Goal: Task Accomplishment & Management: Manage account settings

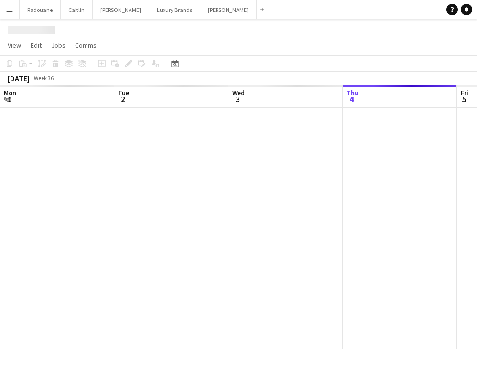
scroll to position [0, 228]
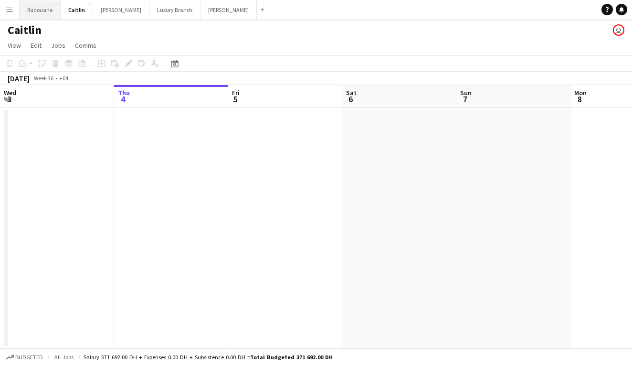
click at [39, 11] on button "Radouane Close" at bounding box center [40, 9] width 41 height 19
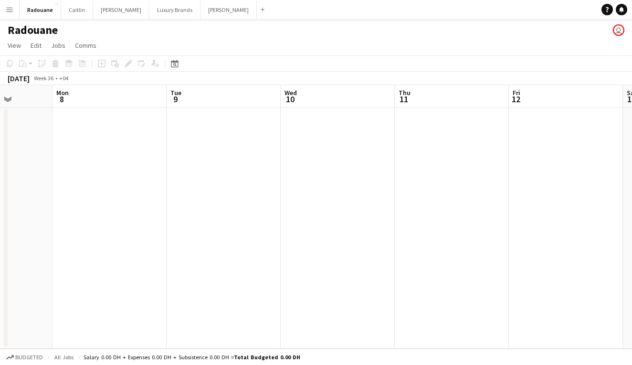
scroll to position [0, 407]
click at [357, 220] on app-date-cell at bounding box center [335, 228] width 114 height 241
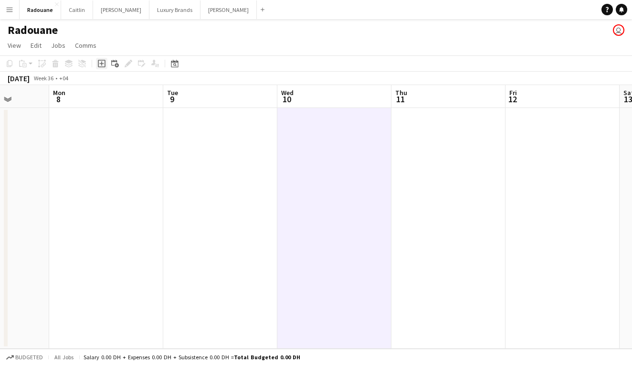
click at [101, 64] on icon "Add job" at bounding box center [102, 64] width 8 height 8
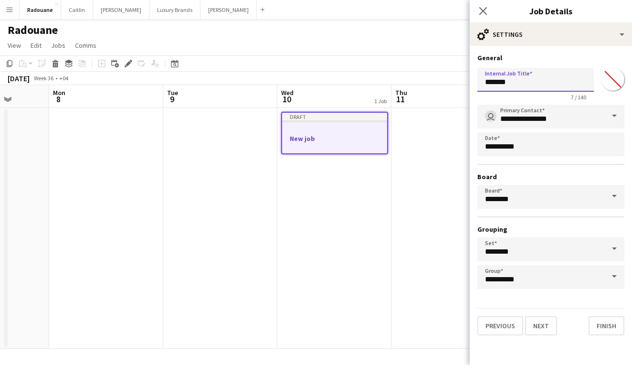
click at [476, 87] on input "*******" at bounding box center [536, 80] width 117 height 24
type input "*"
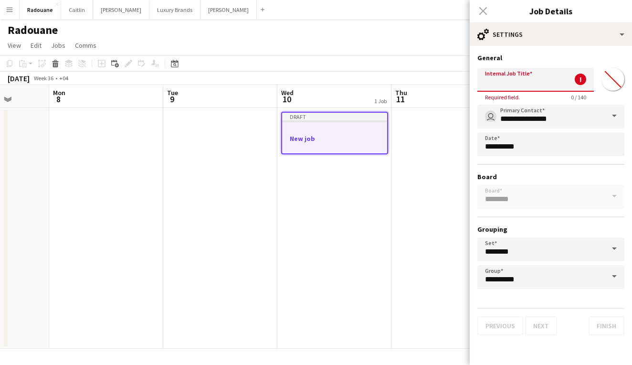
paste input "**********"
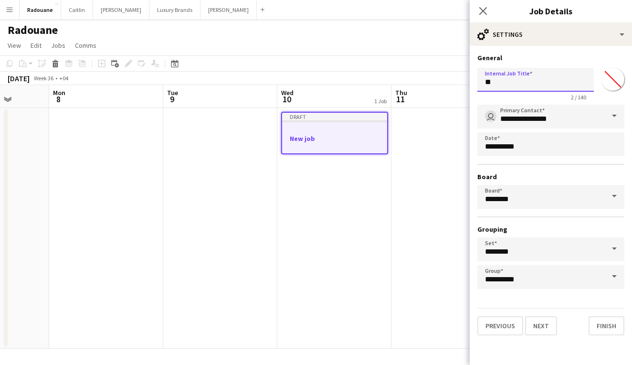
type input "*"
type input "**********"
click at [476, 325] on button "Next" at bounding box center [541, 325] width 32 height 19
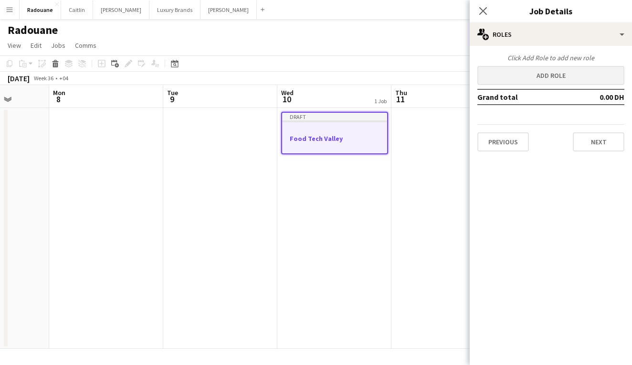
click at [476, 74] on button "Add role" at bounding box center [551, 75] width 147 height 19
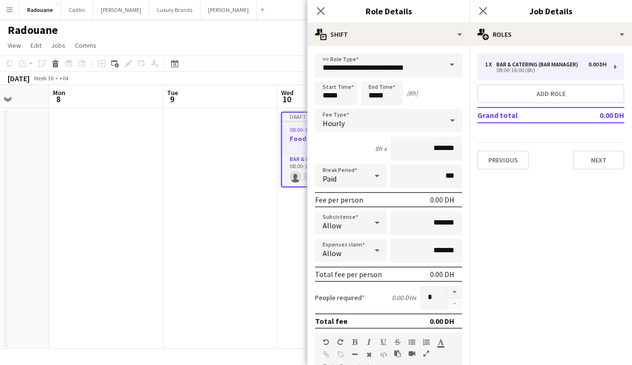
click at [442, 64] on span at bounding box center [452, 65] width 20 height 23
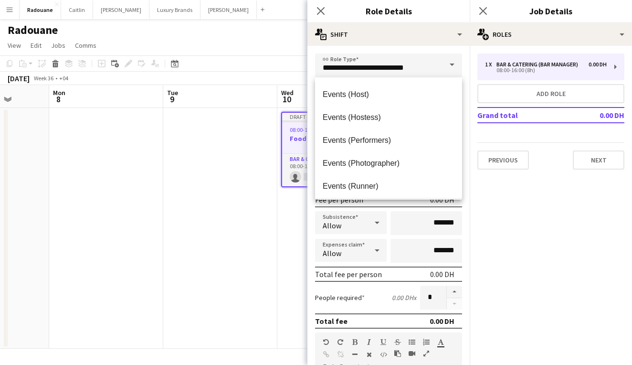
scroll to position [292, 0]
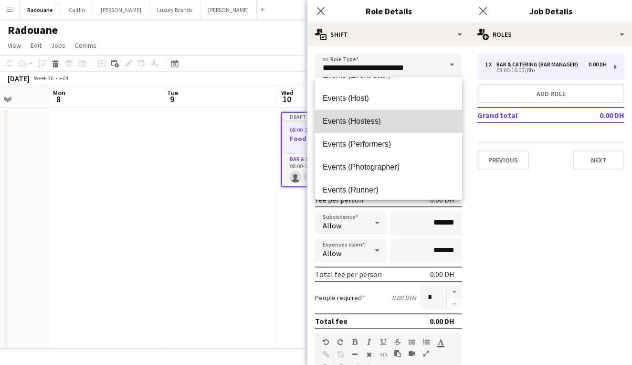
click at [365, 120] on span "Events (Hostess)" at bounding box center [389, 121] width 132 height 9
type input "**********"
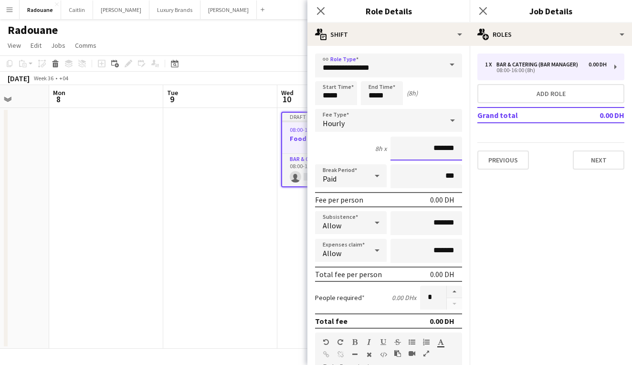
click at [433, 146] on input "*******" at bounding box center [427, 149] width 72 height 24
click at [446, 150] on input "*******" at bounding box center [427, 149] width 72 height 24
type input "****"
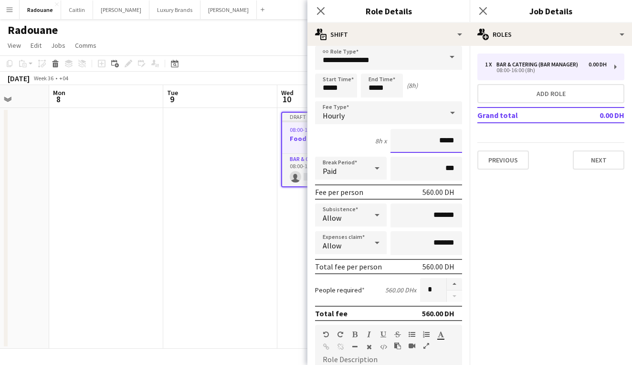
scroll to position [7, 0]
type input "*****"
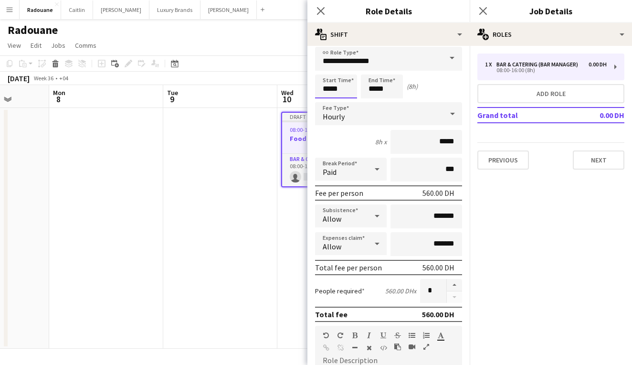
click at [330, 87] on input "*****" at bounding box center [336, 87] width 42 height 24
type input "*****"
click at [329, 68] on div at bounding box center [326, 70] width 19 height 10
click at [378, 74] on form "**********" at bounding box center [389, 319] width 162 height 545
click at [375, 76] on input "*****" at bounding box center [382, 87] width 42 height 24
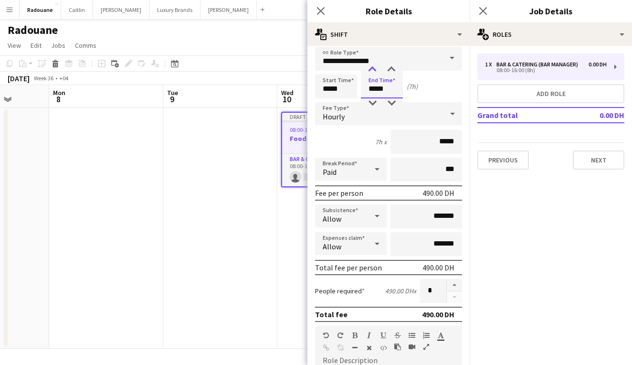
click at [374, 66] on div at bounding box center [372, 70] width 19 height 10
type input "*****"
click at [374, 66] on div at bounding box center [372, 70] width 19 height 10
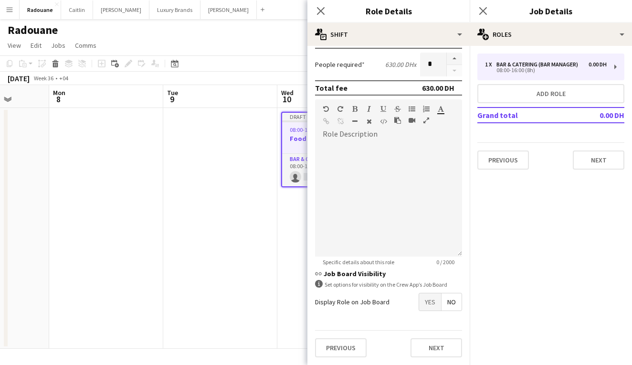
scroll to position [233, 0]
click at [393, 168] on div at bounding box center [388, 199] width 147 height 115
click at [342, 171] on div at bounding box center [388, 199] width 147 height 115
paste div
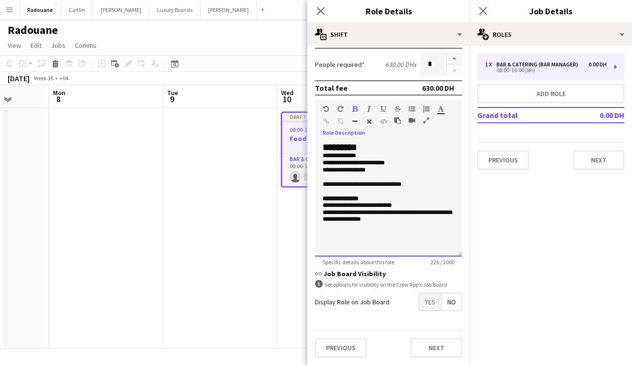
click at [330, 164] on p "**********" at bounding box center [389, 163] width 132 height 7
click at [339, 165] on p "**********" at bounding box center [389, 163] width 132 height 7
click at [341, 165] on p "**********" at bounding box center [389, 163] width 132 height 7
click at [383, 164] on p "**********" at bounding box center [389, 163] width 132 height 7
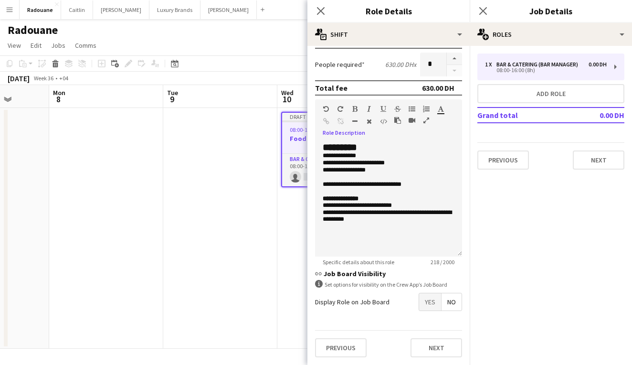
click at [428, 304] on span "Yes" at bounding box center [430, 301] width 22 height 17
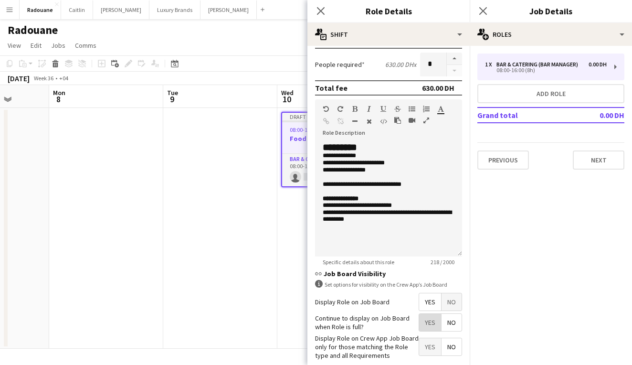
click at [424, 326] on span "Yes" at bounding box center [430, 322] width 22 height 17
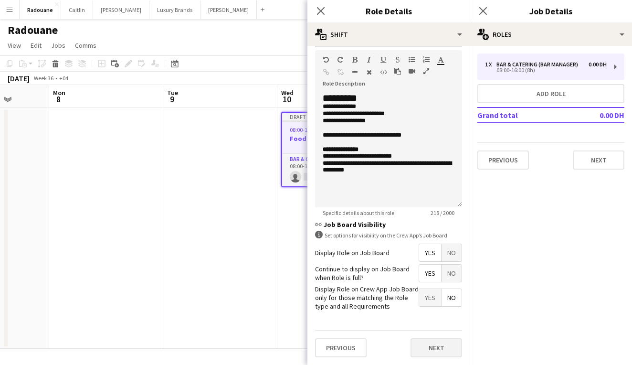
scroll to position [282, 0]
click at [434, 348] on button "Next" at bounding box center [437, 348] width 52 height 19
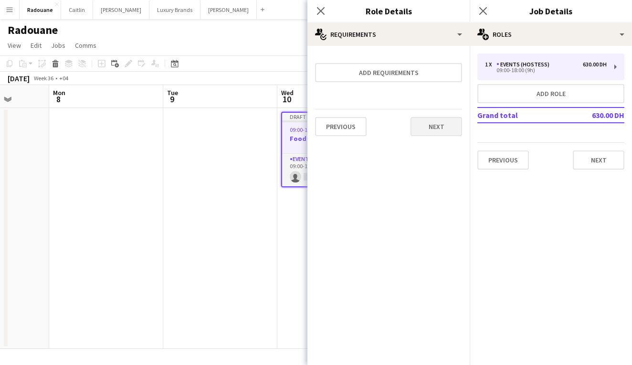
click at [438, 127] on button "Next" at bounding box center [437, 126] width 52 height 19
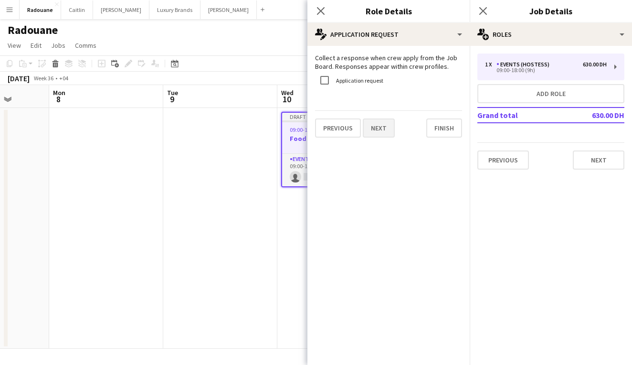
click at [374, 127] on button "Next" at bounding box center [379, 127] width 32 height 19
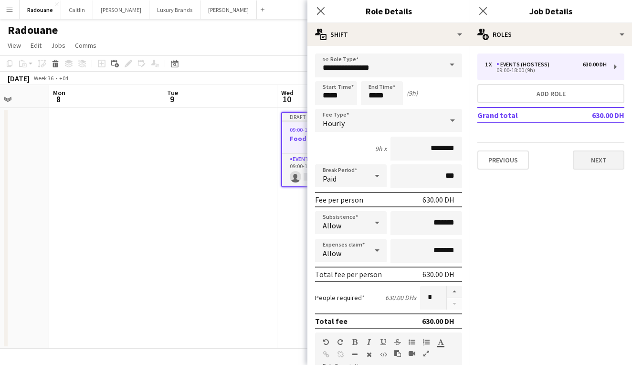
click at [476, 161] on button "Next" at bounding box center [599, 159] width 52 height 19
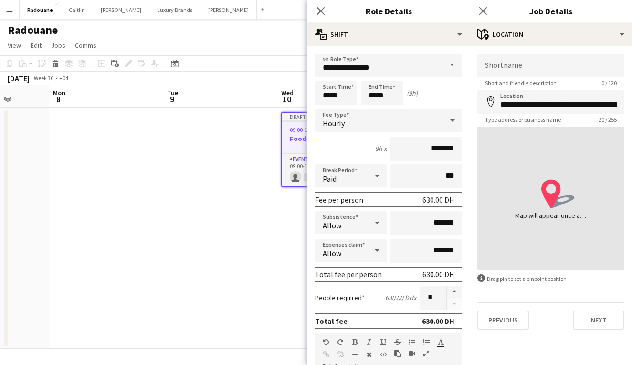
type input "**********"
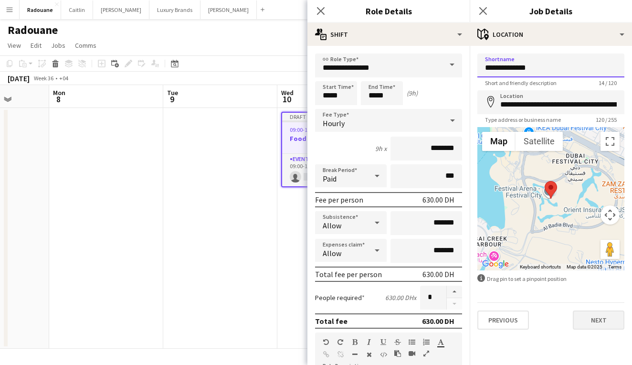
type input "**********"
click at [476, 320] on button "Next" at bounding box center [599, 319] width 52 height 19
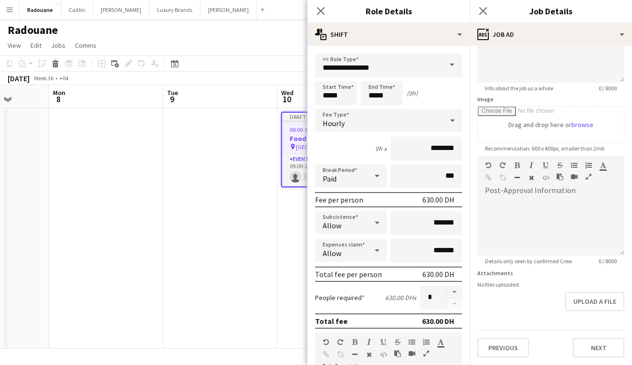
scroll to position [107, 0]
click at [476, 356] on button "Next" at bounding box center [599, 347] width 52 height 19
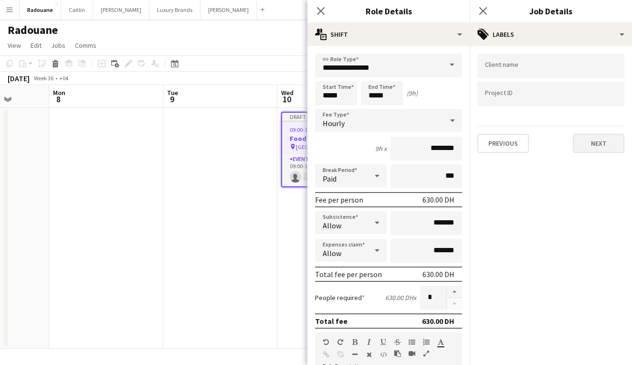
click at [476, 145] on button "Next" at bounding box center [599, 143] width 52 height 19
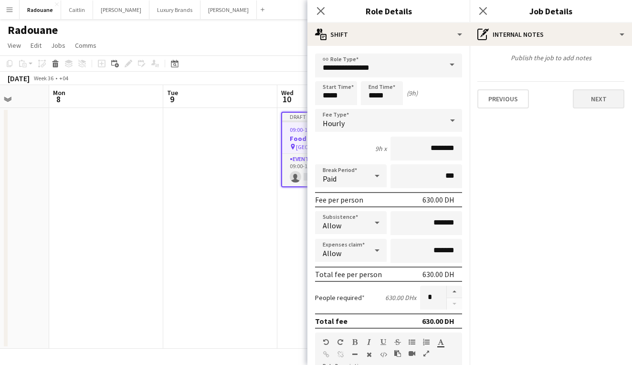
click at [476, 96] on button "Next" at bounding box center [599, 98] width 52 height 19
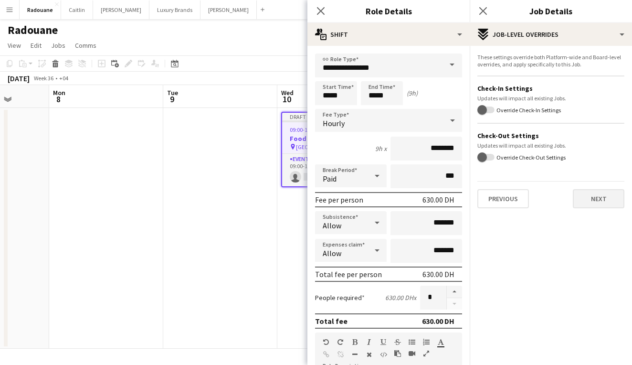
click at [476, 197] on button "Next" at bounding box center [599, 198] width 52 height 19
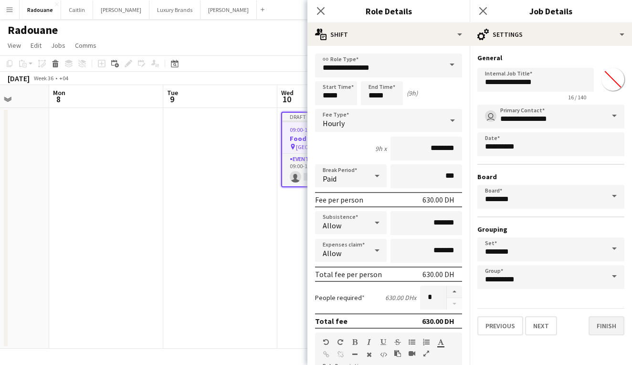
click at [476, 324] on button "Finish" at bounding box center [607, 325] width 36 height 19
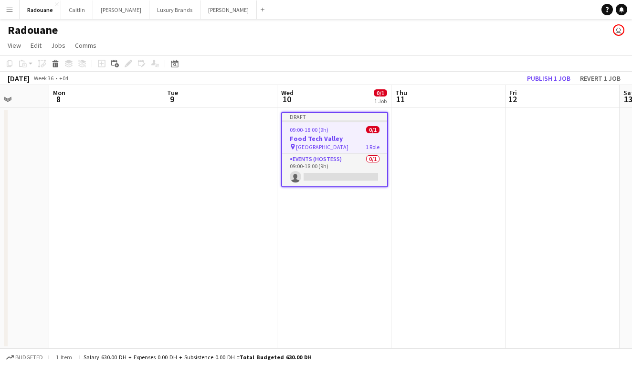
click at [334, 135] on h3 "Food Tech Valley" at bounding box center [334, 138] width 105 height 9
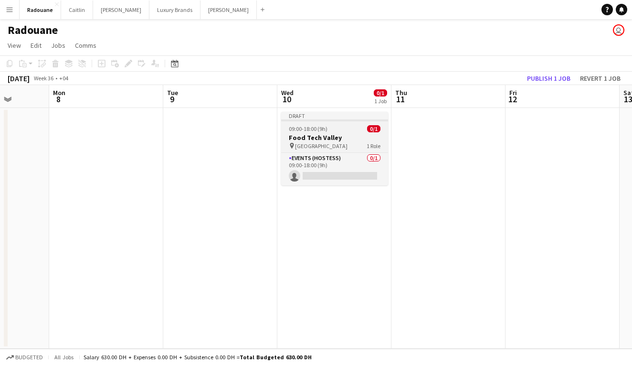
click at [334, 135] on h3 "Food Tech Valley" at bounding box center [334, 137] width 107 height 9
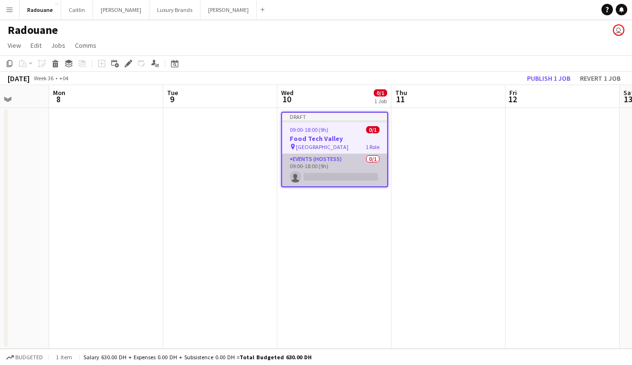
click at [335, 169] on app-card-role "Events (Hostess) 0/1 09:00-18:00 (9h) single-neutral-actions" at bounding box center [334, 170] width 105 height 32
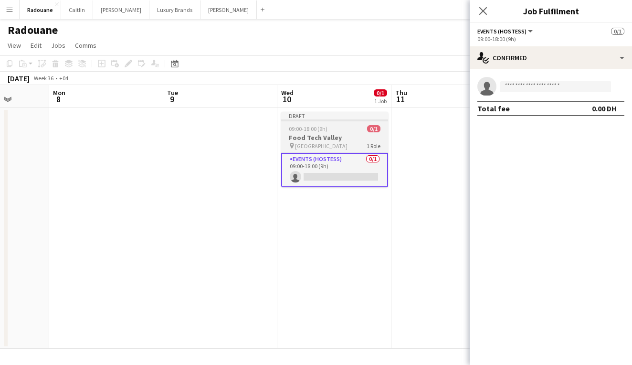
click at [345, 118] on div "Draft" at bounding box center [334, 116] width 107 height 8
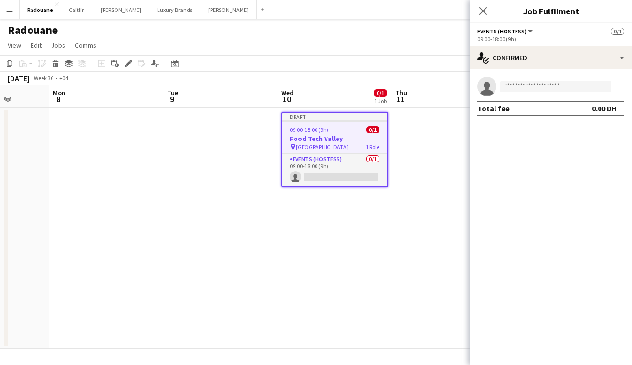
click at [345, 118] on div "Draft" at bounding box center [334, 117] width 105 height 8
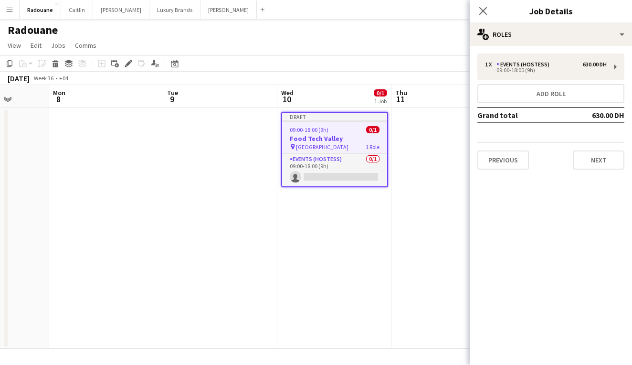
click at [422, 129] on app-date-cell at bounding box center [449, 228] width 114 height 241
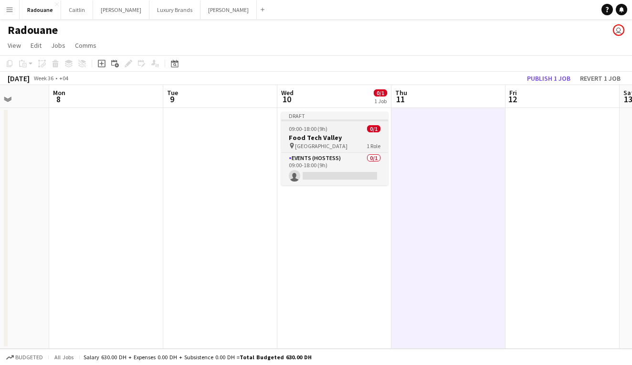
click at [360, 137] on h3 "Food Tech Valley" at bounding box center [334, 137] width 107 height 9
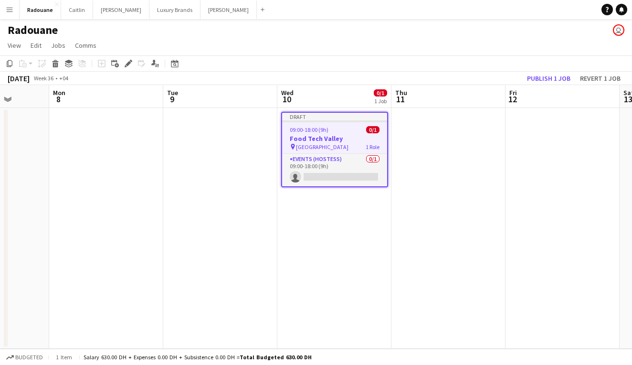
click at [446, 139] on app-date-cell at bounding box center [449, 228] width 114 height 241
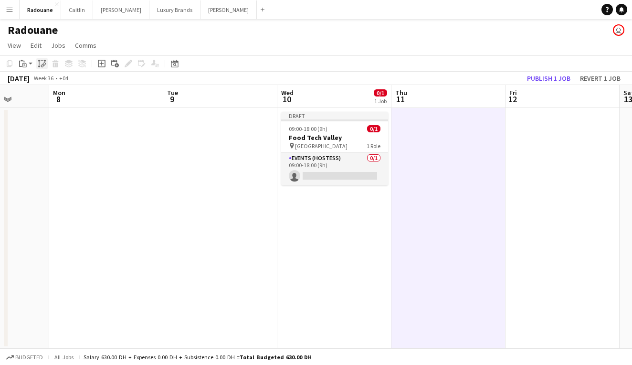
click at [45, 64] on icon "Paste linked Job" at bounding box center [42, 64] width 8 height 8
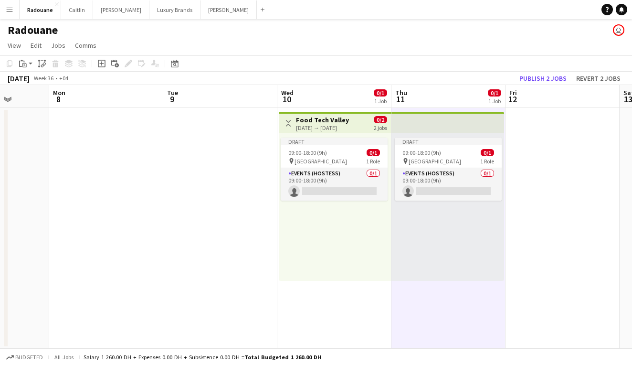
click at [124, 224] on app-date-cell at bounding box center [106, 228] width 114 height 241
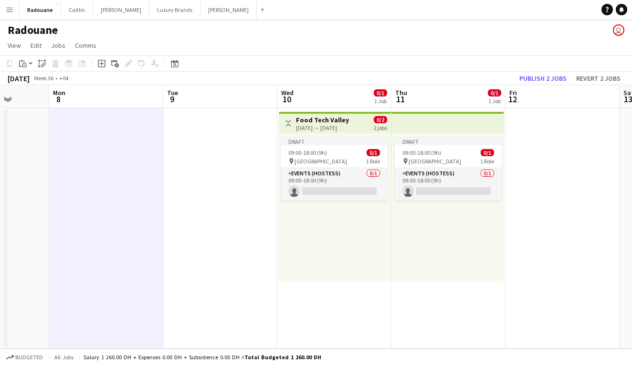
click at [252, 222] on app-date-cell at bounding box center [220, 228] width 114 height 241
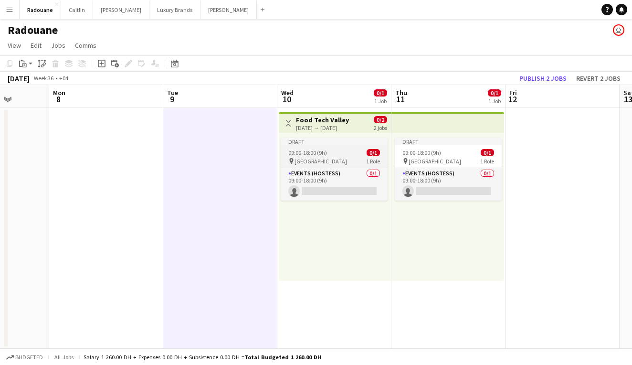
click at [338, 154] on div "09:00-18:00 (9h) 0/1" at bounding box center [334, 152] width 107 height 7
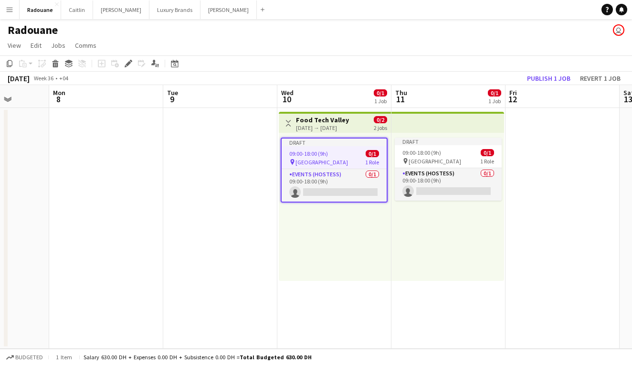
click at [338, 154] on div "09:00-18:00 (9h) 0/1" at bounding box center [334, 153] width 105 height 7
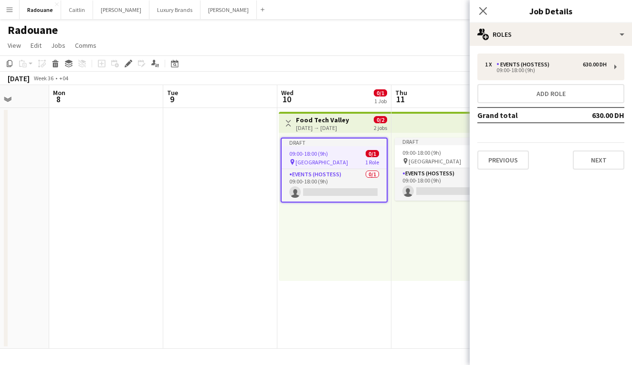
click at [338, 154] on div "09:00-18:00 (9h) 0/1" at bounding box center [334, 153] width 105 height 7
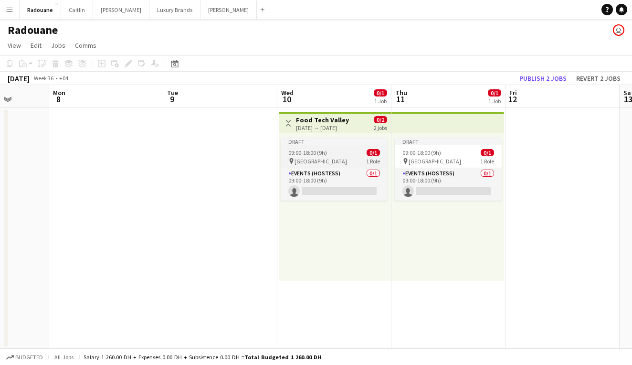
click at [341, 154] on div "09:00-18:00 (9h) 0/1" at bounding box center [334, 152] width 107 height 7
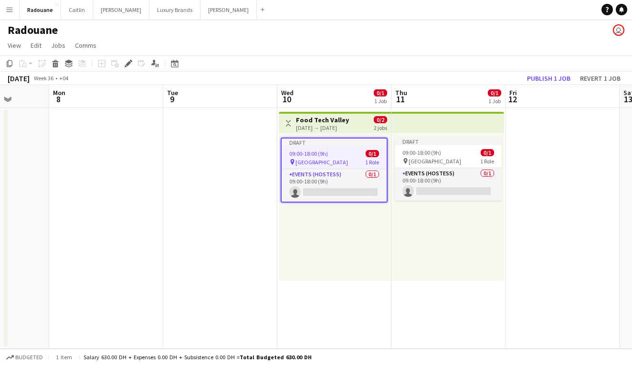
click at [341, 154] on div "09:00-18:00 (9h) 0/1" at bounding box center [334, 153] width 105 height 7
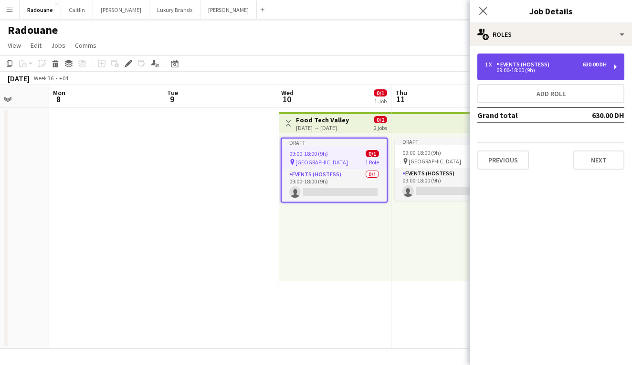
click at [476, 70] on div "09:00-18:00 (9h)" at bounding box center [546, 70] width 122 height 5
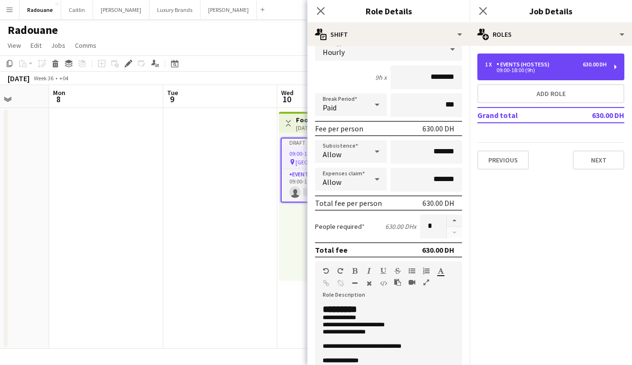
scroll to position [78, 0]
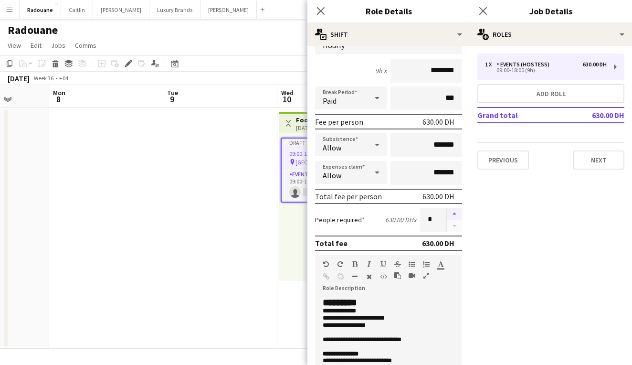
click at [453, 213] on button "button" at bounding box center [454, 214] width 15 height 12
type input "*"
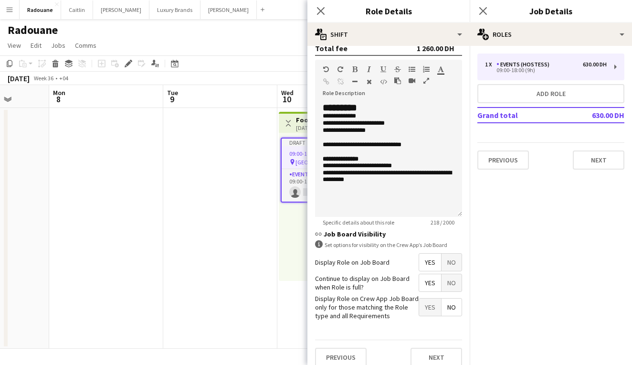
scroll to position [282, 0]
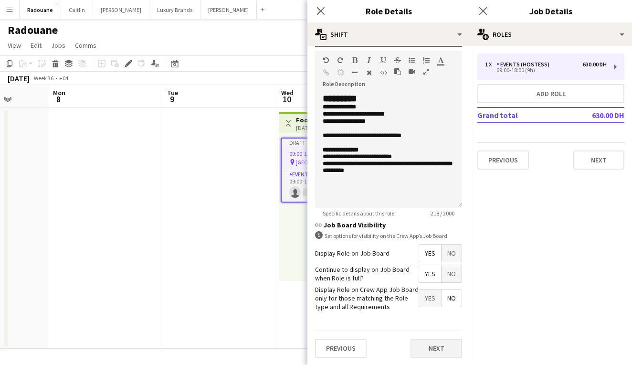
click at [430, 352] on button "Next" at bounding box center [437, 348] width 52 height 19
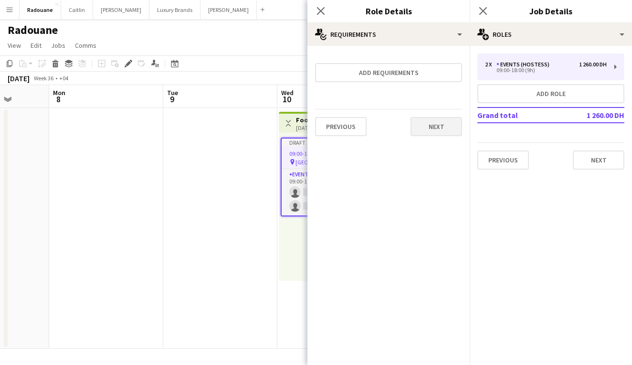
click at [445, 124] on button "Next" at bounding box center [437, 126] width 52 height 19
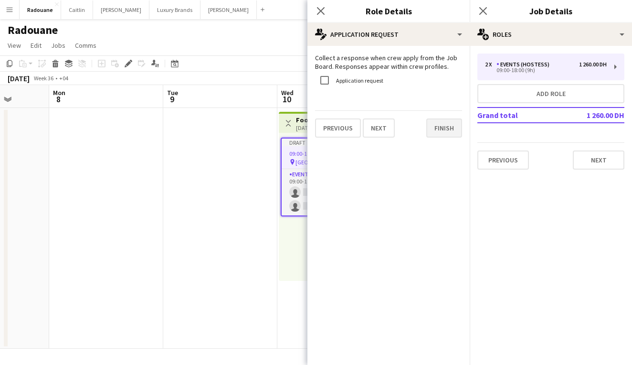
click at [444, 125] on button "Finish" at bounding box center [445, 127] width 36 height 19
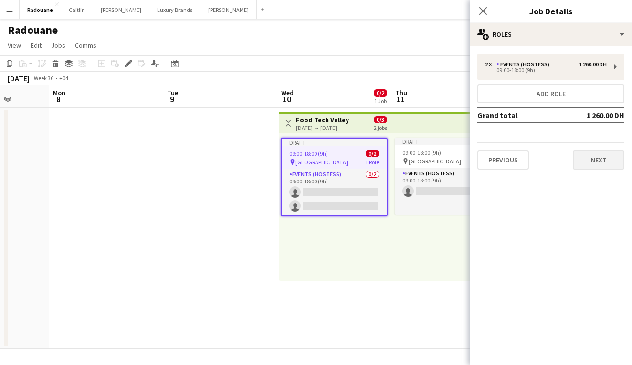
click at [476, 163] on button "Next" at bounding box center [599, 159] width 52 height 19
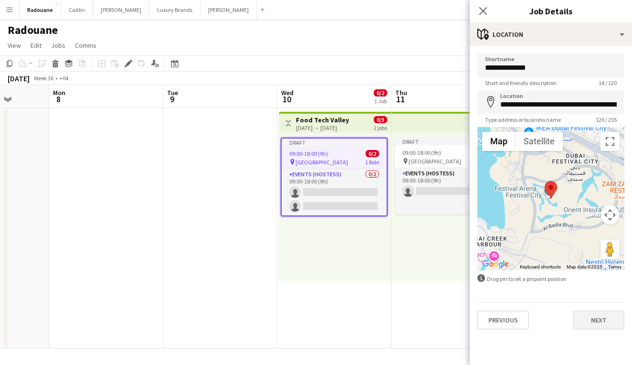
click at [476, 321] on button "Next" at bounding box center [599, 319] width 52 height 19
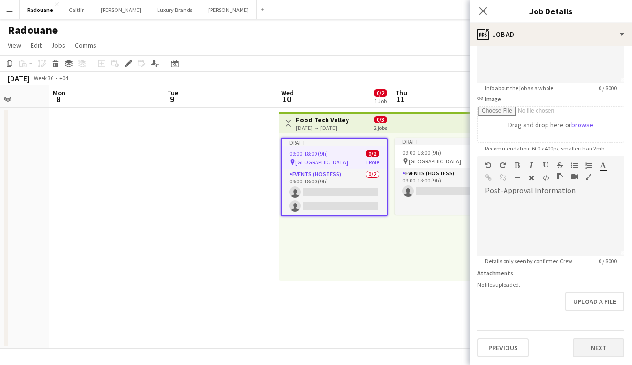
scroll to position [107, 0]
click at [476, 343] on button "Next" at bounding box center [599, 347] width 52 height 19
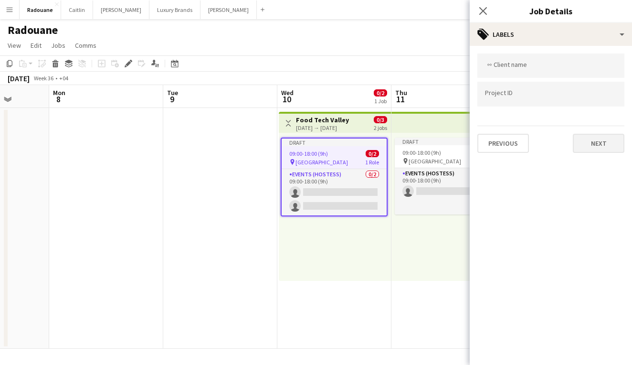
click at [476, 149] on button "Next" at bounding box center [599, 143] width 52 height 19
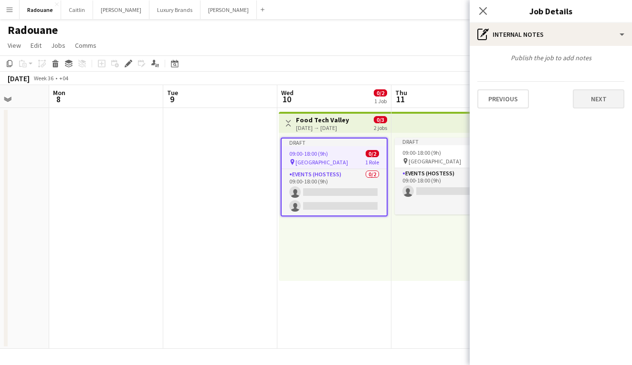
click at [476, 89] on button "Next" at bounding box center [599, 98] width 52 height 19
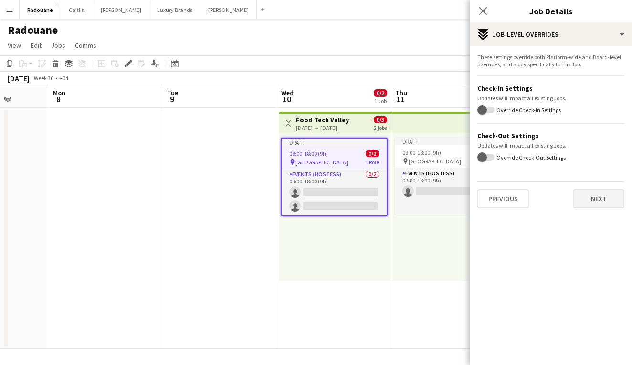
click at [476, 197] on button "Next" at bounding box center [599, 198] width 52 height 19
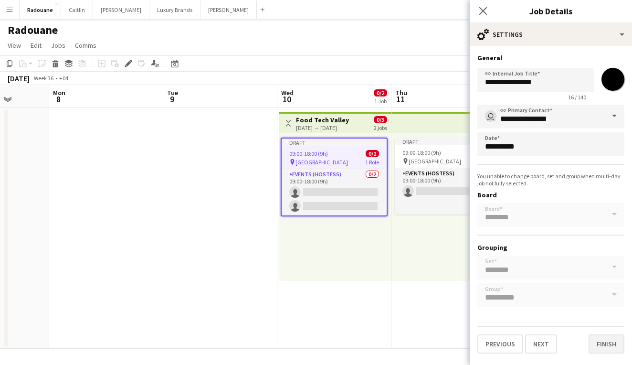
click at [476, 341] on button "Finish" at bounding box center [607, 343] width 36 height 19
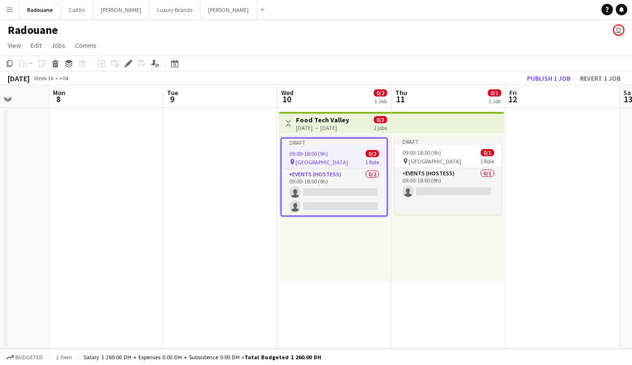
click at [363, 117] on div "Toggle View Food Tech Valley 10-09-2025 → 11-09-2025 0/3 2 jobs" at bounding box center [335, 123] width 105 height 16
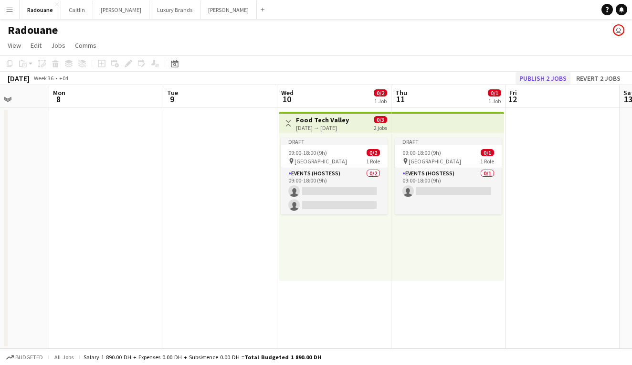
click at [476, 77] on button "Publish 2 jobs" at bounding box center [543, 78] width 55 height 12
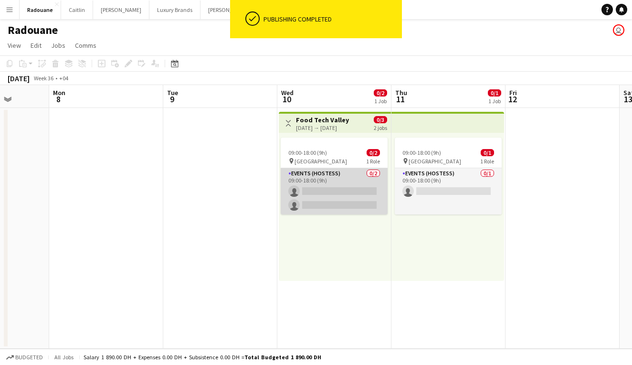
click at [329, 185] on app-card-role "Events (Hostess) 0/2 09:00-18:00 (9h) single-neutral-actions single-neutral-act…" at bounding box center [334, 191] width 107 height 46
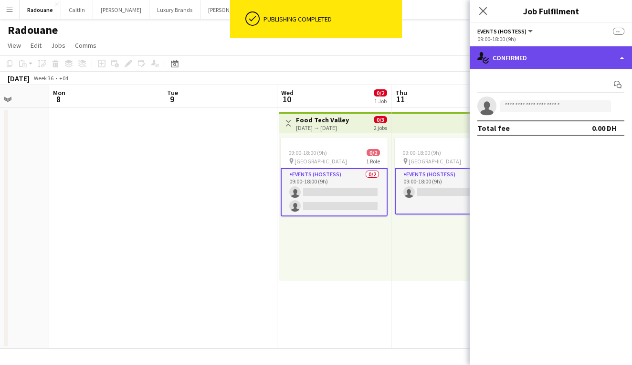
click at [476, 63] on div "single-neutral-actions-check-2 Confirmed" at bounding box center [551, 57] width 162 height 23
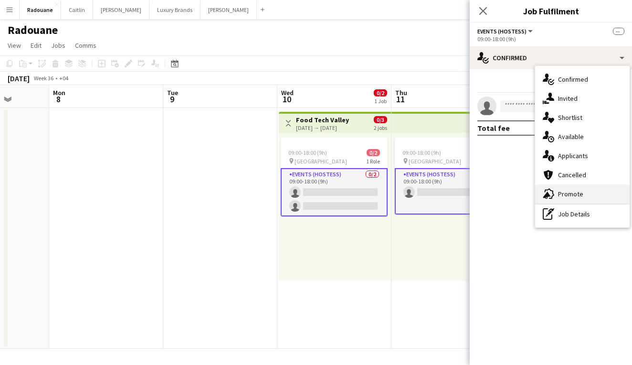
click at [476, 195] on icon at bounding box center [548, 195] width 8 height 7
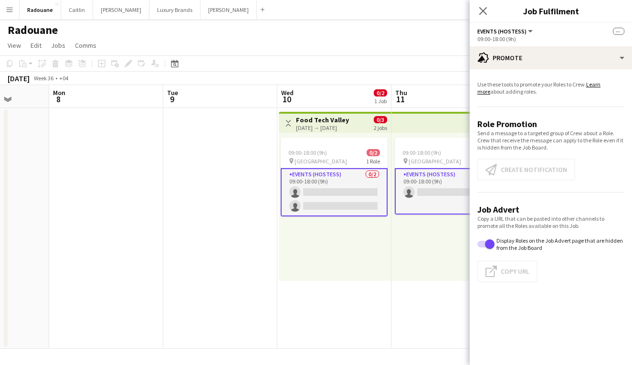
click at [310, 188] on app-card-role "Events (Hostess) 0/2 09:00-18:00 (9h) single-neutral-actions single-neutral-act…" at bounding box center [334, 192] width 107 height 48
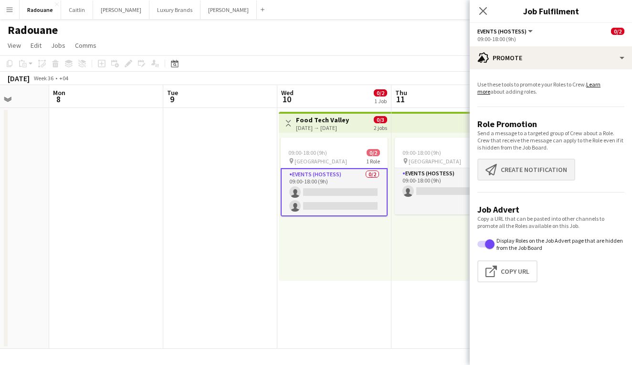
click at [476, 171] on button "Create notification Create notification" at bounding box center [527, 170] width 98 height 22
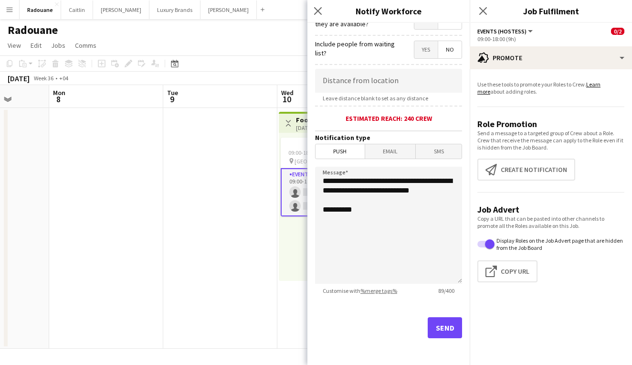
scroll to position [161, 0]
click at [439, 323] on button "Send" at bounding box center [445, 327] width 34 height 21
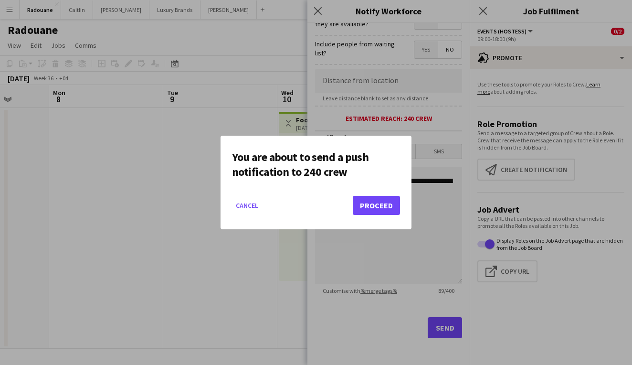
click at [390, 206] on button "Proceed" at bounding box center [376, 205] width 47 height 19
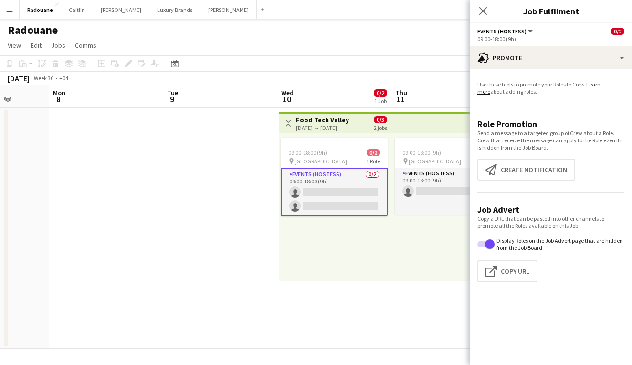
click at [439, 21] on div "Radouane user" at bounding box center [316, 28] width 632 height 18
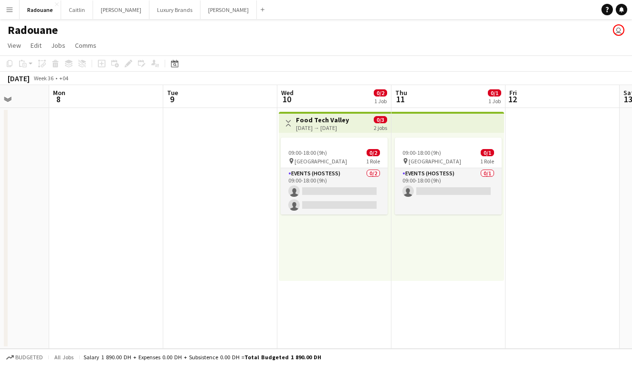
click at [476, 207] on app-date-cell at bounding box center [563, 228] width 114 height 241
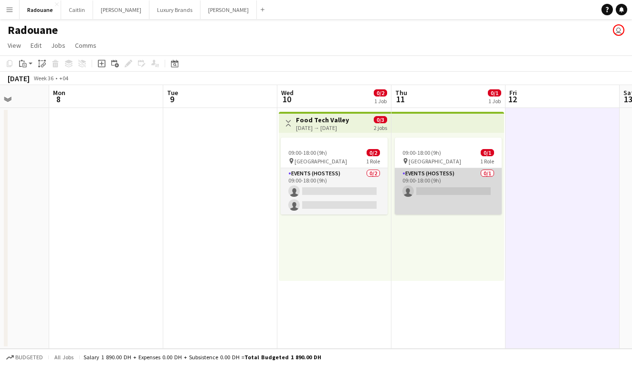
click at [457, 201] on app-card-role "Events (Hostess) 0/1 09:00-18:00 (9h) single-neutral-actions" at bounding box center [448, 191] width 107 height 46
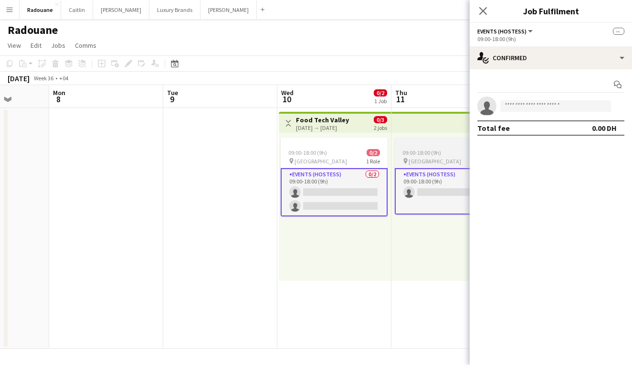
click at [438, 155] on span "09:00-18:00 (9h)" at bounding box center [422, 152] width 39 height 7
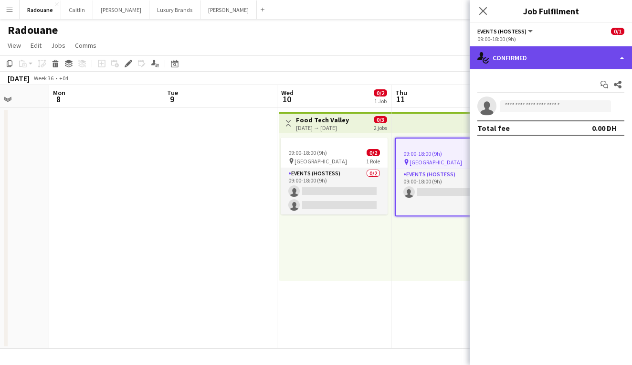
click at [476, 63] on div "single-neutral-actions-check-2 Confirmed" at bounding box center [551, 57] width 162 height 23
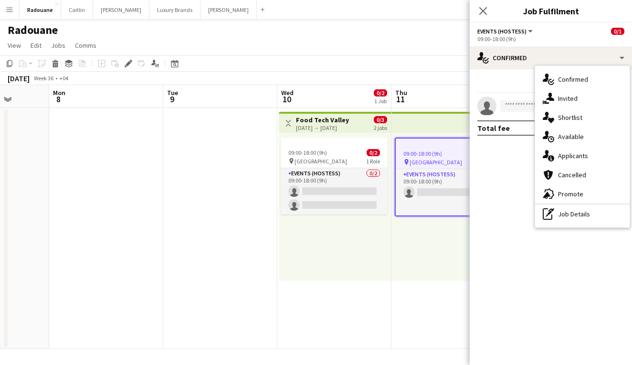
click at [476, 195] on mat-expansion-panel "check Confirmed Start chat Share single-neutral-actions Total fee 0.00 DH" at bounding box center [551, 217] width 162 height 296
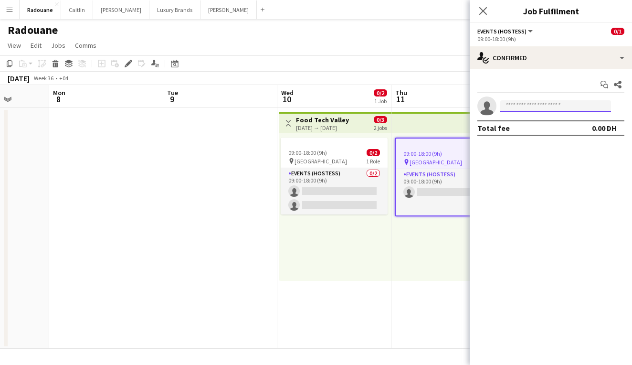
click at [476, 105] on input at bounding box center [556, 105] width 111 height 11
click at [476, 82] on div "Start chat Share" at bounding box center [551, 85] width 147 height 16
click at [439, 83] on div "September 2025 Week 36 • +04" at bounding box center [316, 78] width 632 height 13
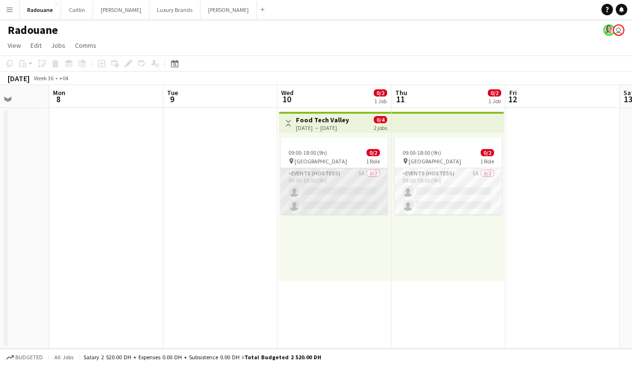
click at [358, 186] on app-card-role "Events (Hostess) 5A 0/2 09:00-18:00 (9h) single-neutral-actions single-neutral-…" at bounding box center [334, 191] width 107 height 46
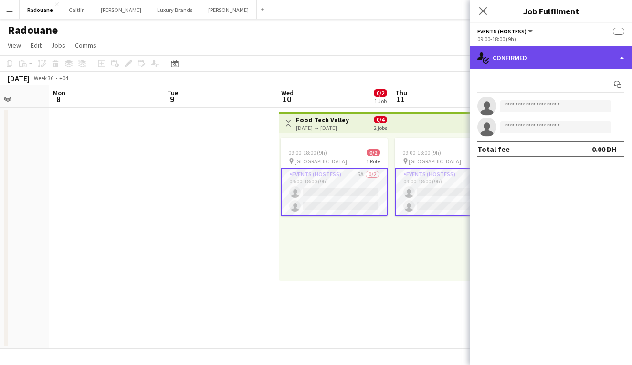
click at [476, 61] on div "single-neutral-actions-check-2 Confirmed" at bounding box center [551, 57] width 162 height 23
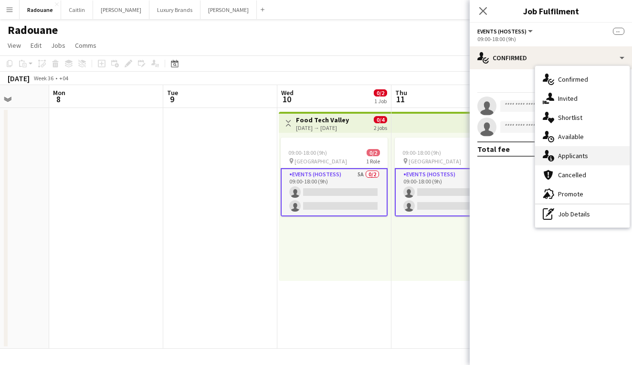
click at [476, 159] on span "Applicants" at bounding box center [573, 155] width 30 height 9
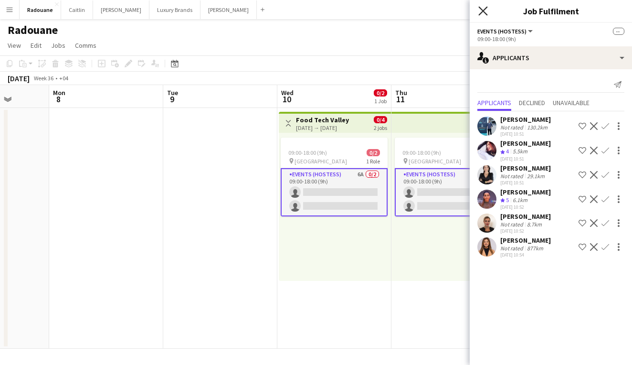
click at [476, 15] on icon "Close pop-in" at bounding box center [483, 10] width 9 height 9
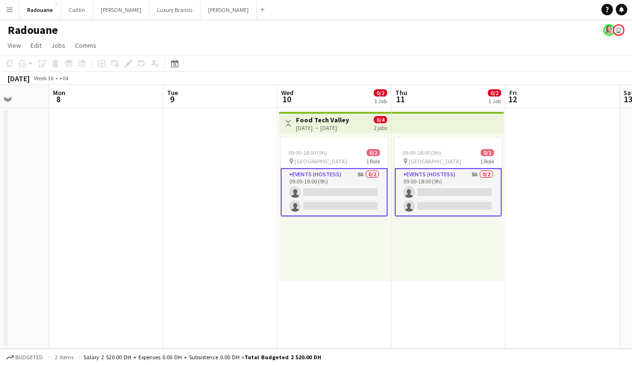
click at [364, 182] on app-card-role "Events (Hostess) 8A 0/2 09:00-18:00 (9h) single-neutral-actions single-neutral-…" at bounding box center [334, 192] width 107 height 48
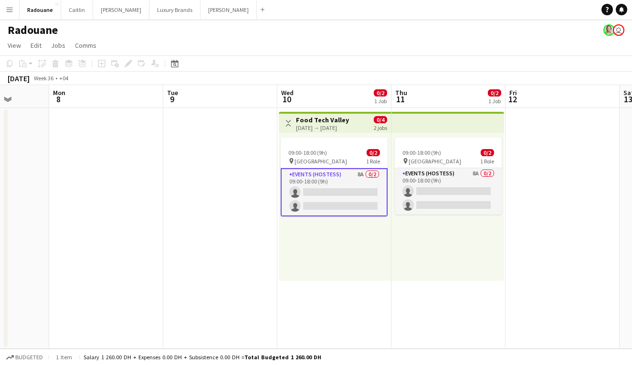
click at [352, 177] on app-card-role "Events (Hostess) 8A 0/2 09:00-18:00 (9h) single-neutral-actions single-neutral-…" at bounding box center [334, 192] width 107 height 48
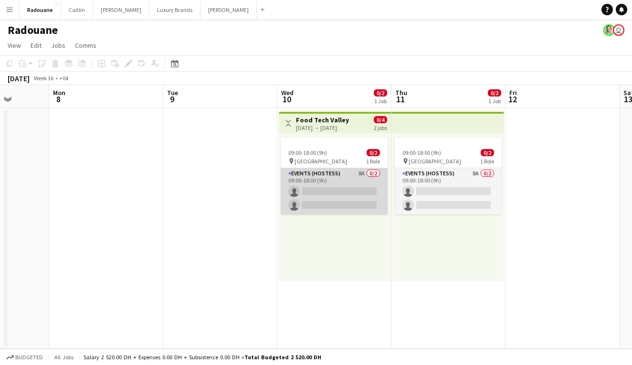
click at [352, 177] on app-card-role "Events (Hostess) 8A 0/2 09:00-18:00 (9h) single-neutral-actions single-neutral-…" at bounding box center [334, 191] width 107 height 46
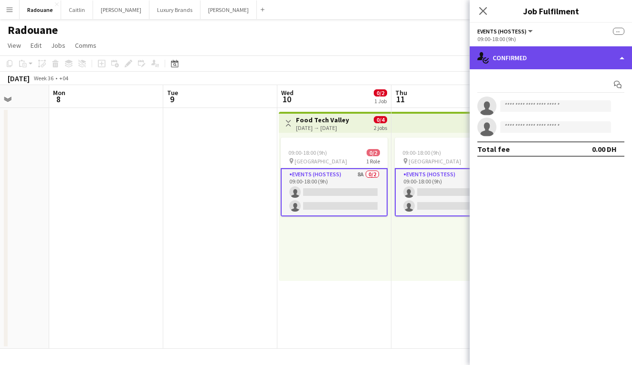
click at [476, 60] on div "single-neutral-actions-check-2 Confirmed" at bounding box center [551, 57] width 162 height 23
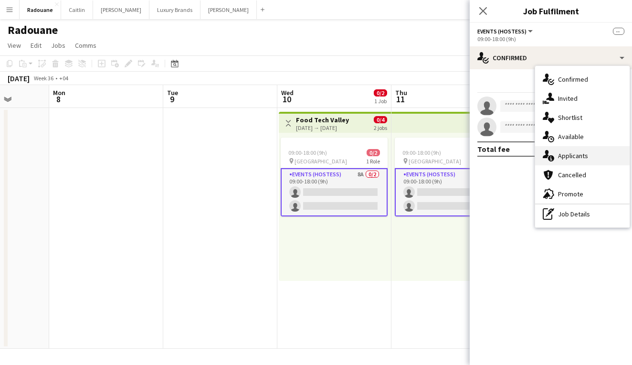
click at [476, 156] on span "Applicants" at bounding box center [573, 155] width 30 height 9
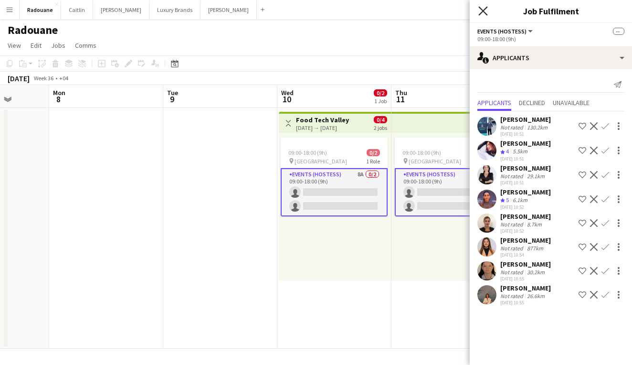
click at [476, 14] on icon "Close pop-in" at bounding box center [483, 10] width 9 height 9
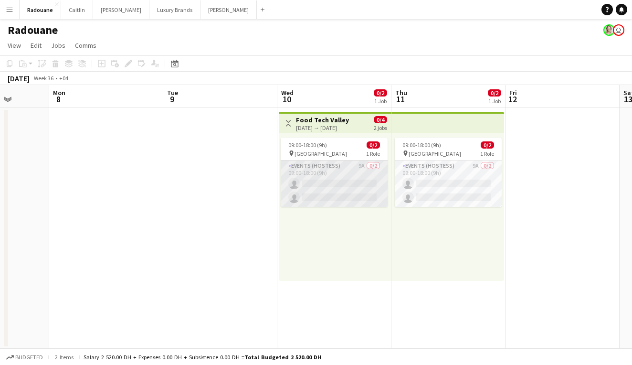
click at [369, 183] on app-card-role "Events (Hostess) 9A 0/2 09:00-18:00 (9h) single-neutral-actions single-neutral-…" at bounding box center [334, 184] width 107 height 46
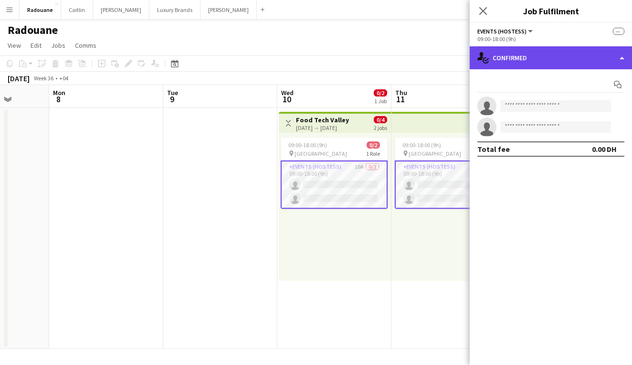
click at [476, 56] on div "single-neutral-actions-check-2 Confirmed" at bounding box center [551, 57] width 162 height 23
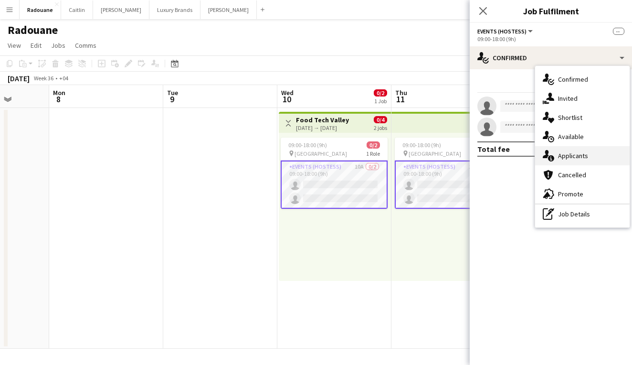
click at [476, 157] on span "Applicants" at bounding box center [573, 155] width 30 height 9
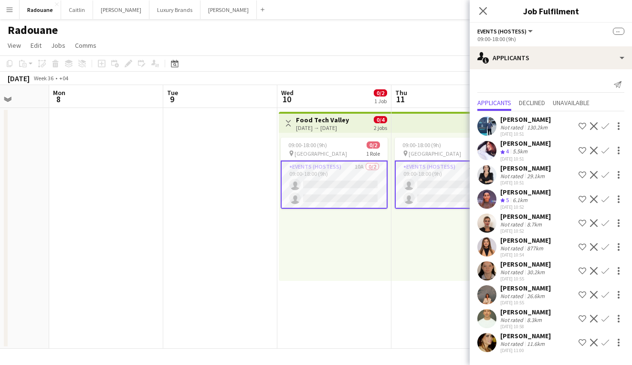
scroll to position [0, 0]
click at [476, 127] on app-icon "Decline" at bounding box center [594, 126] width 8 height 8
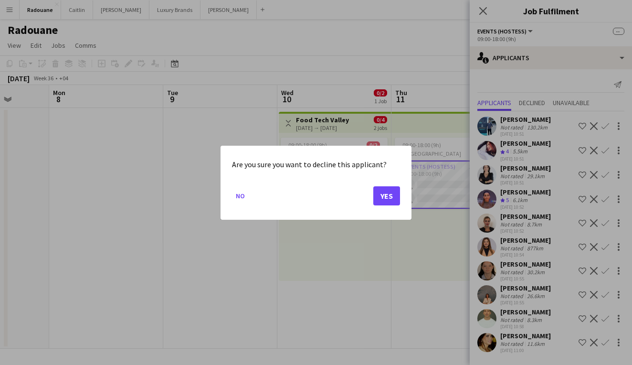
click at [392, 193] on button "Yes" at bounding box center [387, 195] width 27 height 19
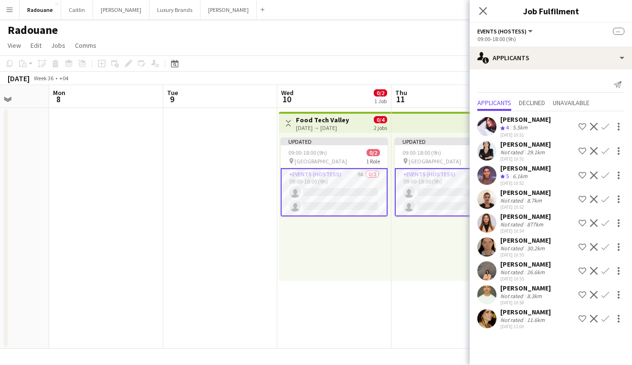
click at [476, 294] on app-icon "Decline" at bounding box center [594, 295] width 8 height 8
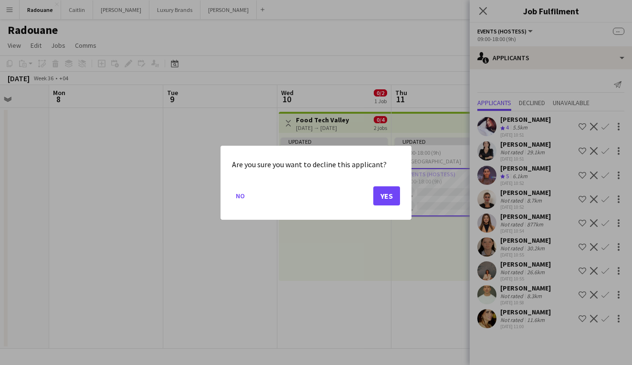
click at [394, 193] on button "Yes" at bounding box center [387, 195] width 27 height 19
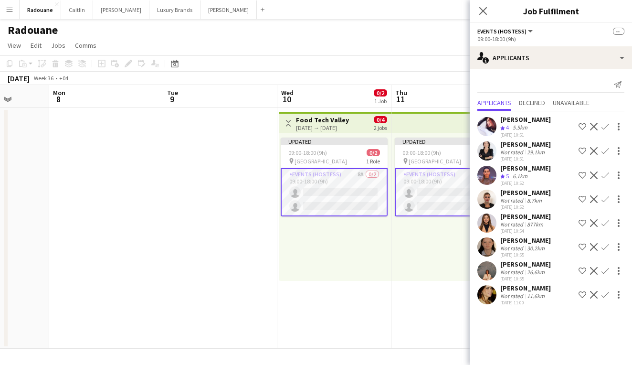
click at [206, 238] on app-date-cell at bounding box center [220, 228] width 114 height 241
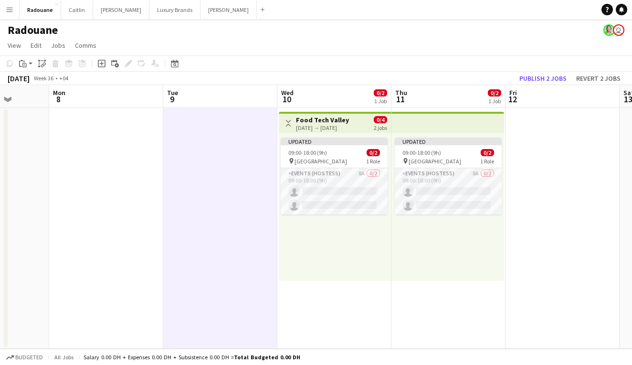
click at [9, 9] on app-icon "Menu" at bounding box center [10, 10] width 8 height 8
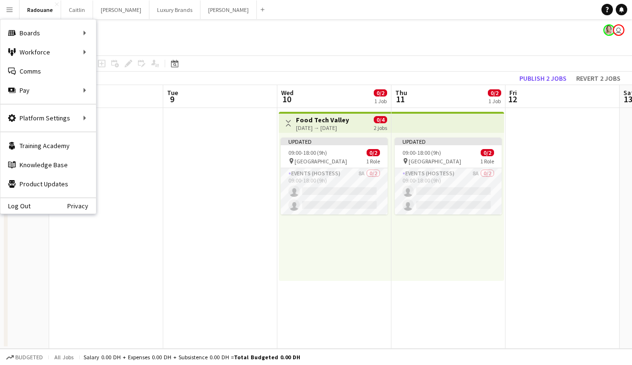
click at [118, 134] on app-date-cell at bounding box center [106, 228] width 114 height 241
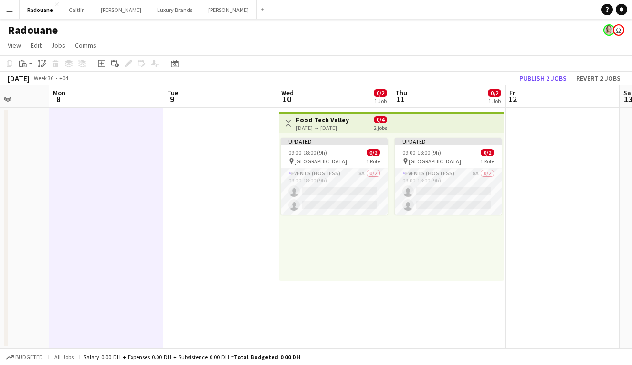
click at [457, 128] on app-top-bar at bounding box center [448, 122] width 113 height 21
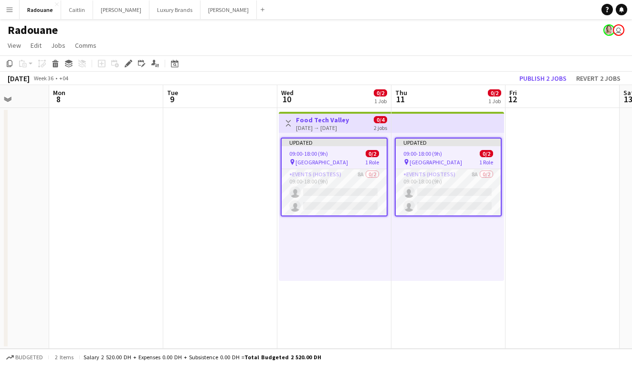
click at [360, 158] on div "pin Festival Arena 1 Role" at bounding box center [334, 162] width 105 height 8
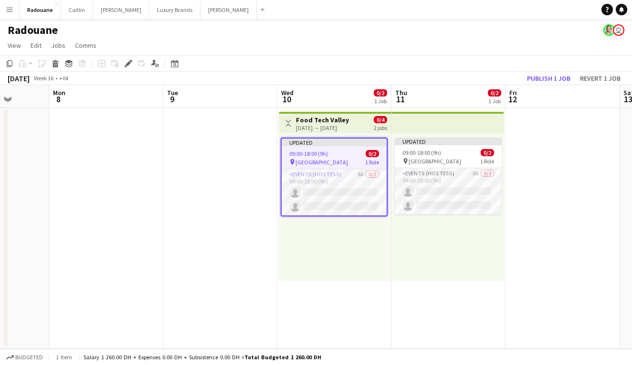
click at [360, 158] on div "pin Festival Arena 1 Role" at bounding box center [334, 162] width 105 height 8
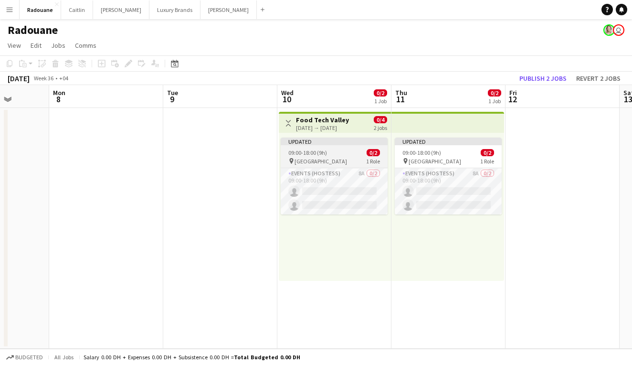
click at [360, 158] on div "pin Festival Arena 1 Role" at bounding box center [334, 161] width 107 height 8
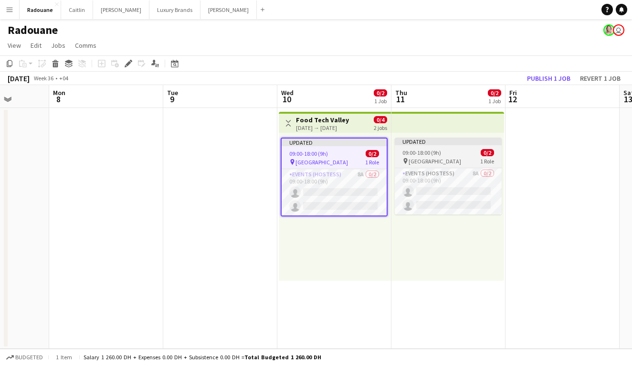
click at [441, 156] on div "09:00-18:00 (9h) 0/2" at bounding box center [448, 152] width 107 height 7
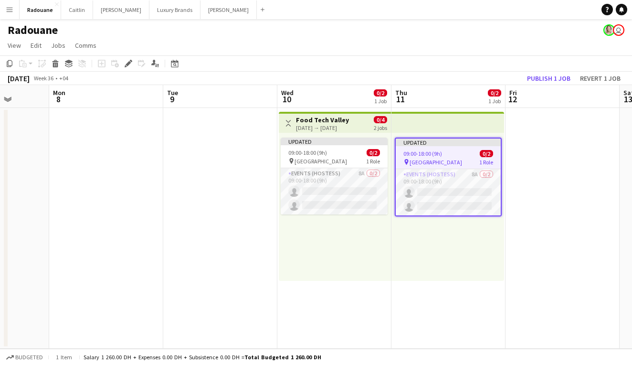
scroll to position [0, 408]
click at [252, 155] on app-date-cell at bounding box center [220, 228] width 114 height 241
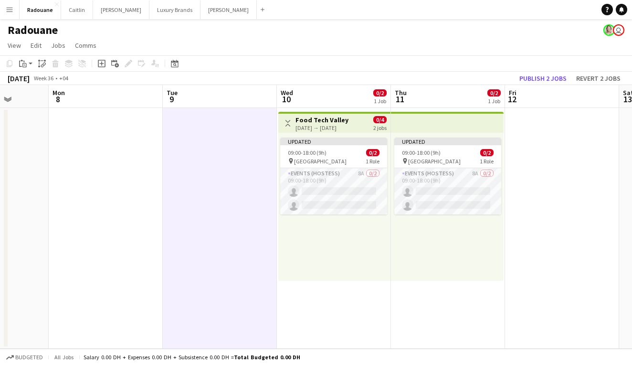
click at [252, 155] on app-date-cell at bounding box center [220, 228] width 114 height 241
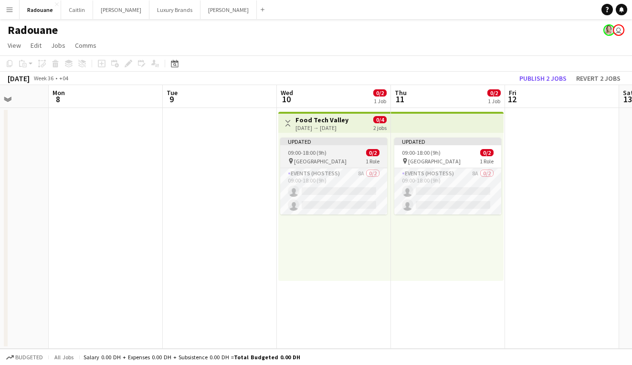
click at [334, 149] on app-job-card "Updated 09:00-18:00 (9h) 0/2 pin Festival Arena 1 Role Events (Hostess) 8A 0/2 …" at bounding box center [333, 176] width 107 height 77
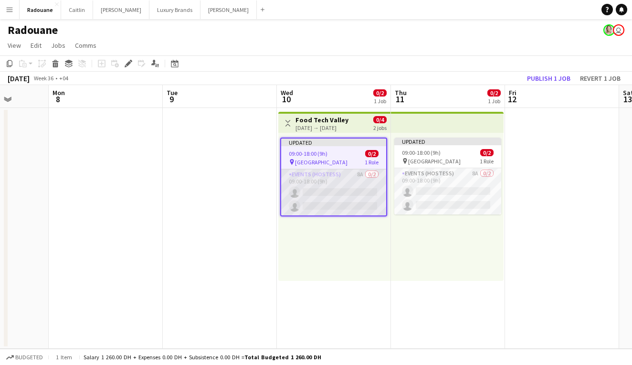
click at [354, 177] on app-card-role "Events (Hostess) 8A 0/2 09:00-18:00 (9h) single-neutral-actions single-neutral-…" at bounding box center [333, 192] width 105 height 46
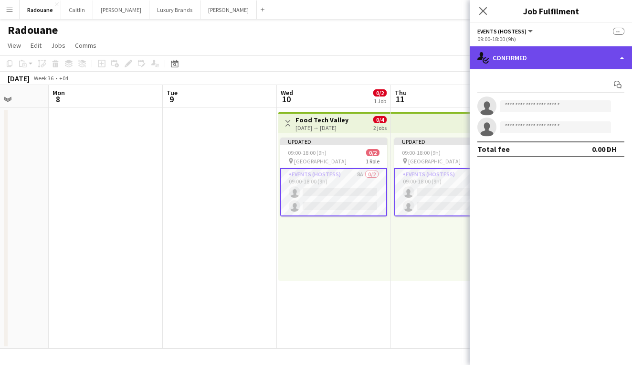
click at [476, 57] on div "single-neutral-actions-check-2 Confirmed" at bounding box center [551, 57] width 162 height 23
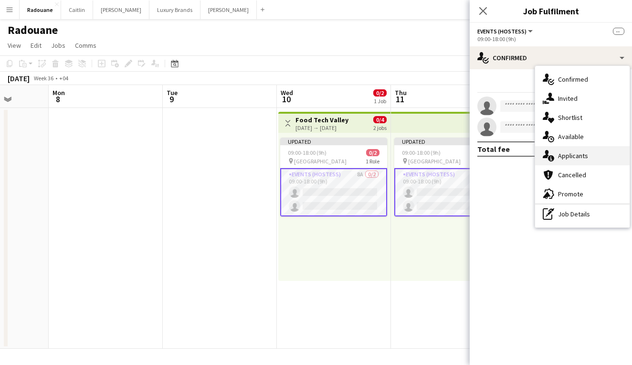
click at [476, 154] on span "Applicants" at bounding box center [573, 155] width 30 height 9
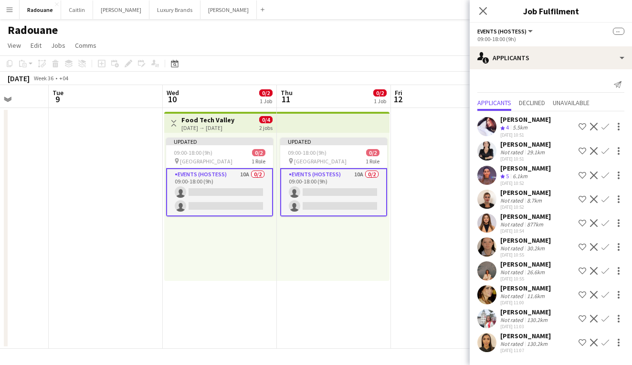
click at [476, 223] on div "877km" at bounding box center [535, 224] width 20 height 7
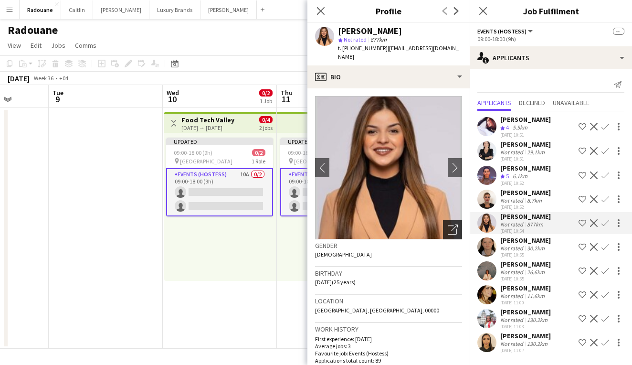
click at [453, 225] on icon "Open photos pop-in" at bounding box center [453, 230] width 10 height 10
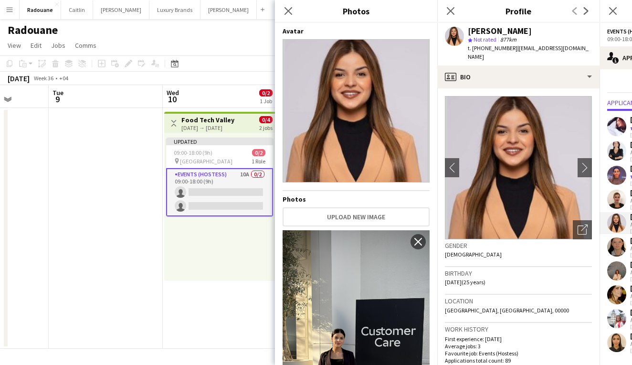
scroll to position [0, 0]
click at [289, 9] on icon "Close pop-in" at bounding box center [288, 10] width 9 height 9
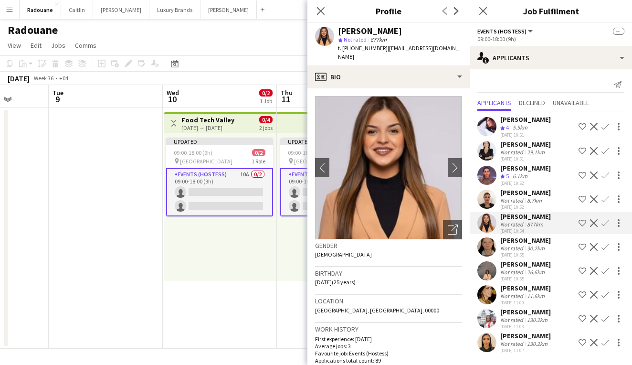
click at [476, 143] on div "Anastasia Nepeina" at bounding box center [526, 144] width 51 height 9
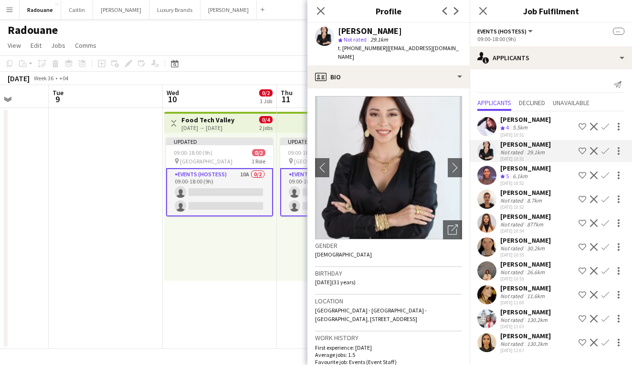
click at [476, 172] on div "6.1km" at bounding box center [520, 176] width 19 height 8
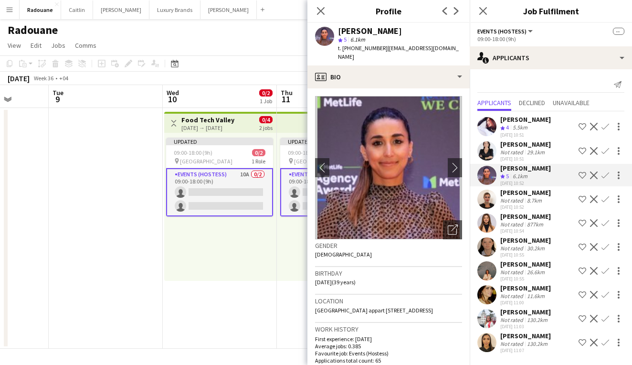
click at [476, 121] on div "Yingying Zhao" at bounding box center [526, 119] width 51 height 9
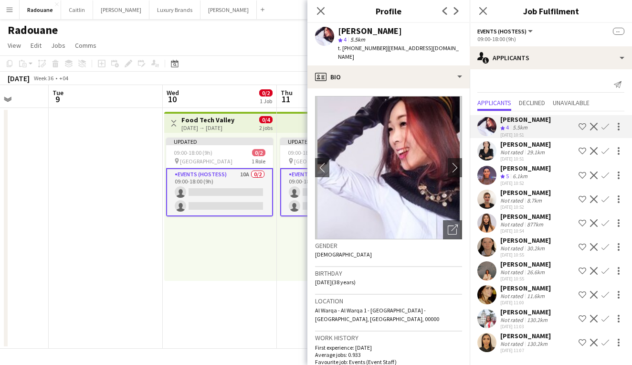
click at [476, 248] on div "Not rated" at bounding box center [513, 248] width 25 height 7
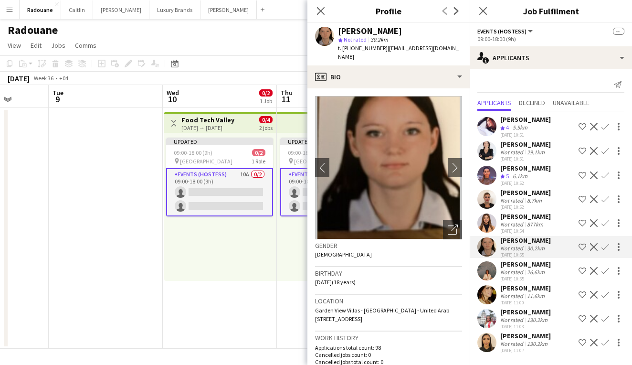
click at [476, 271] on div "Not rated" at bounding box center [513, 271] width 25 height 7
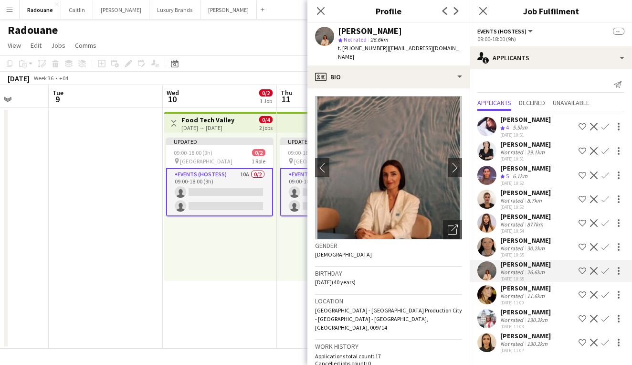
click at [476, 296] on div "Not rated" at bounding box center [513, 295] width 25 height 7
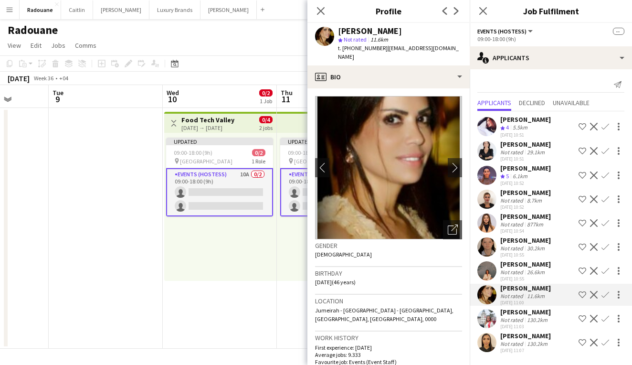
click at [476, 312] on div "Ozlem Dogan" at bounding box center [526, 312] width 51 height 9
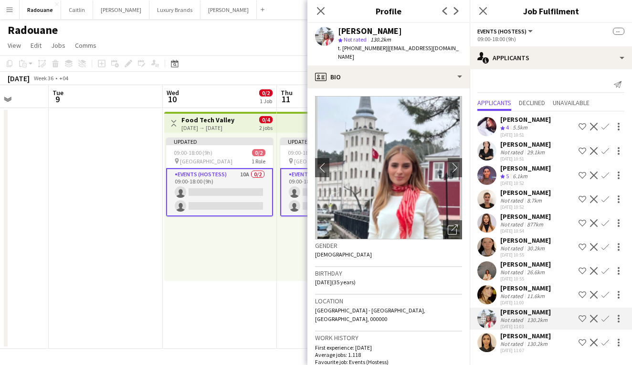
click at [476, 342] on div "Not rated" at bounding box center [513, 343] width 25 height 7
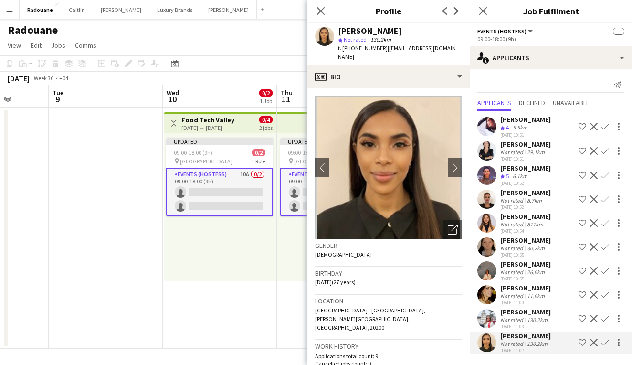
click at [217, 303] on app-date-cell "Toggle View Food Tech Valley 10-09-2025 → 11-09-2025 0/4 2 jobs Updated 09:00-1…" at bounding box center [220, 228] width 114 height 241
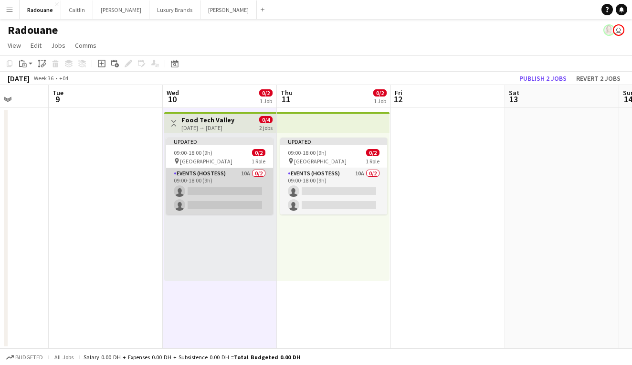
click at [231, 190] on app-card-role "Events (Hostess) 10A 0/2 09:00-18:00 (9h) single-neutral-actions single-neutral…" at bounding box center [219, 191] width 107 height 46
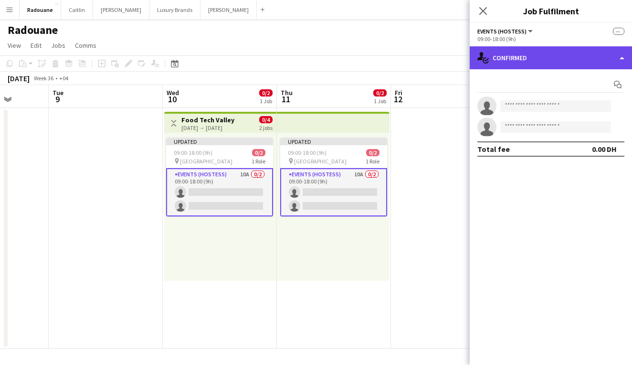
click at [476, 58] on div "single-neutral-actions-check-2 Confirmed" at bounding box center [551, 57] width 162 height 23
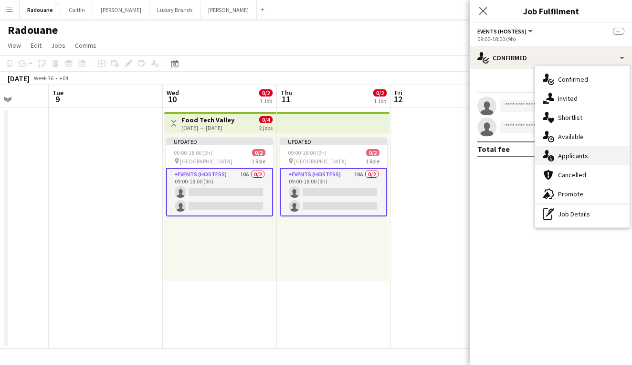
click at [476, 155] on span "Applicants" at bounding box center [573, 155] width 30 height 9
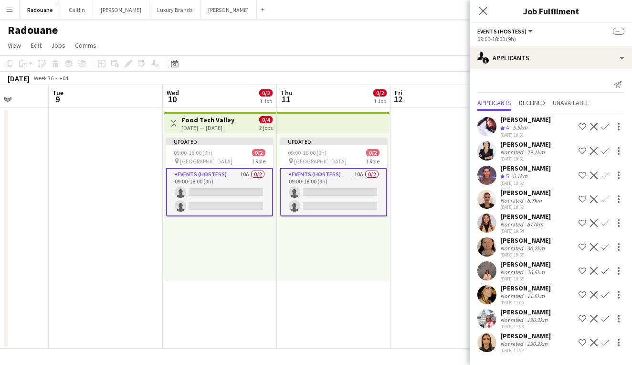
click at [476, 127] on div "Crew rating 4 5.5km" at bounding box center [526, 128] width 51 height 8
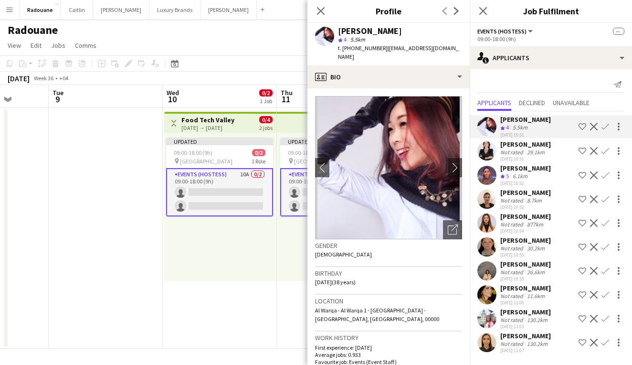
click at [373, 48] on span "t. +971506076992" at bounding box center [363, 47] width 50 height 7
click at [338, 47] on span "t. +971506076992" at bounding box center [363, 47] width 50 height 7
click at [363, 47] on span "t. +971506076992" at bounding box center [363, 47] width 50 height 7
drag, startPoint x: 380, startPoint y: 49, endPoint x: 344, endPoint y: 50, distance: 35.8
click at [344, 50] on span "t. +971506076992" at bounding box center [363, 47] width 50 height 7
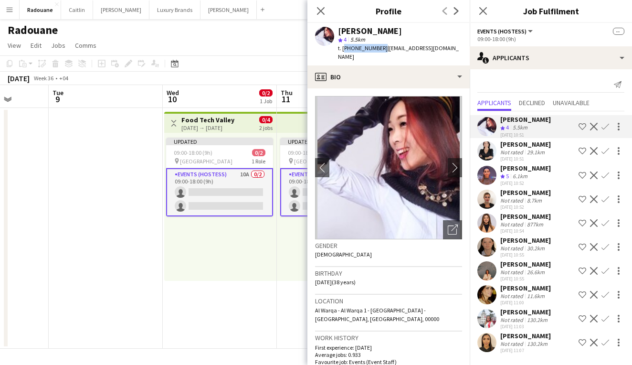
copy span "+971506076992"
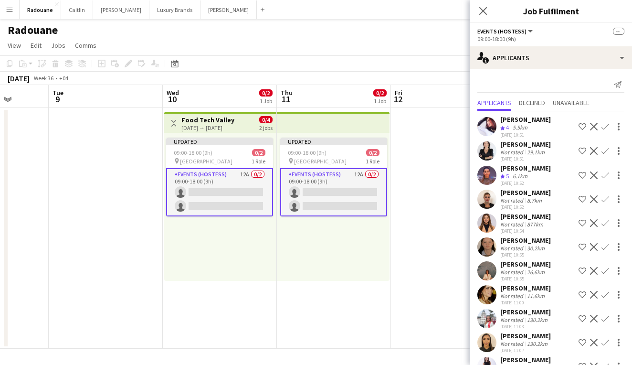
click at [476, 200] on app-user-avatar at bounding box center [487, 199] width 19 height 19
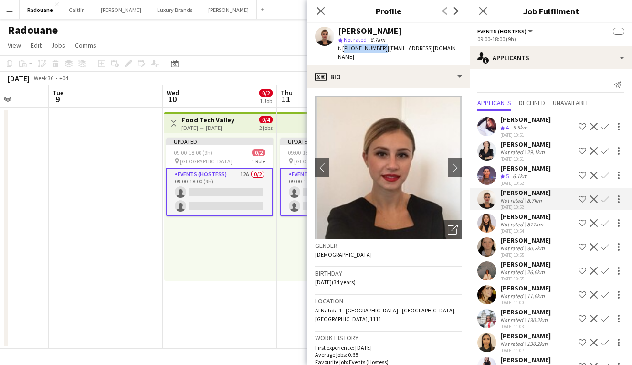
drag, startPoint x: 343, startPoint y: 47, endPoint x: 379, endPoint y: 49, distance: 36.3
click at [379, 49] on span "t. +971585668068" at bounding box center [363, 47] width 50 height 7
copy span "+971585668068"
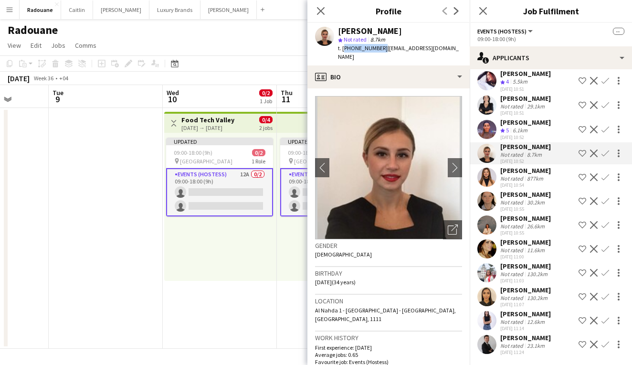
scroll to position [46, 0]
click at [476, 345] on app-icon "Decline" at bounding box center [594, 345] width 8 height 8
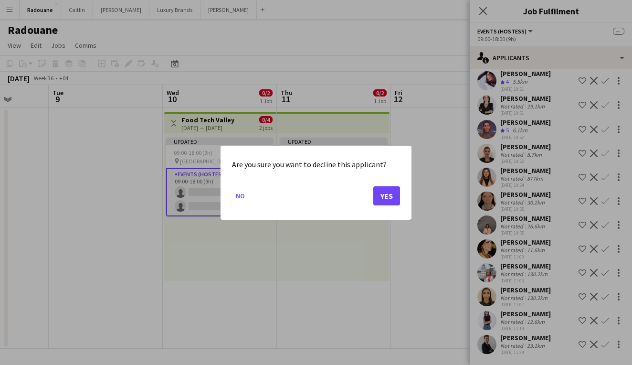
click at [388, 193] on button "Yes" at bounding box center [387, 195] width 27 height 19
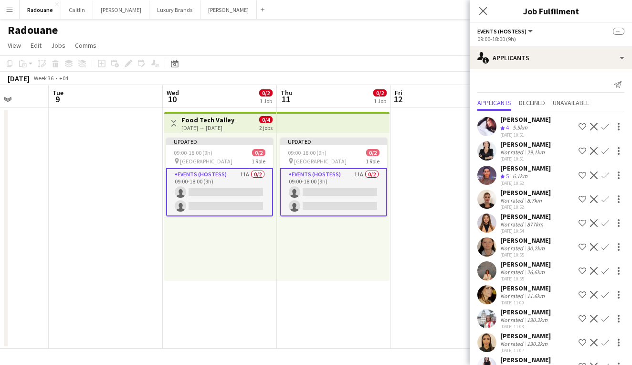
scroll to position [0, 0]
click at [476, 171] on app-user-avatar at bounding box center [487, 175] width 19 height 19
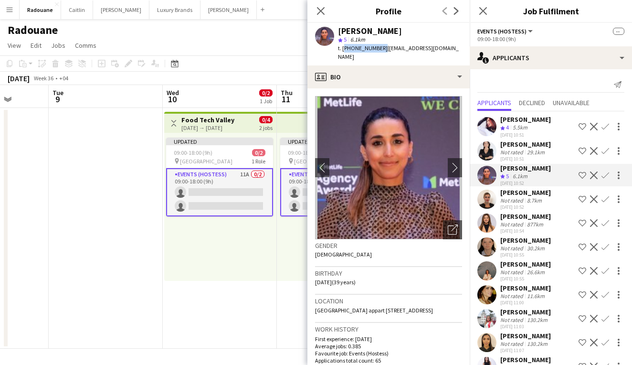
drag, startPoint x: 379, startPoint y: 47, endPoint x: 343, endPoint y: 46, distance: 36.3
click at [343, 46] on span "t. +971568240710" at bounding box center [363, 47] width 50 height 7
copy span "+971568240710"
click at [476, 220] on div "Meriem Embarek" at bounding box center [526, 216] width 51 height 9
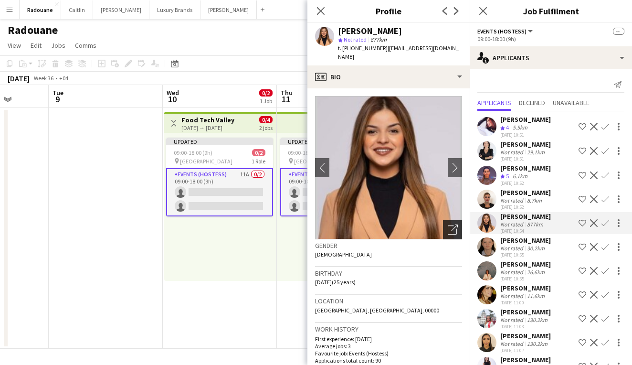
click at [451, 225] on icon "Open photos pop-in" at bounding box center [453, 230] width 10 height 10
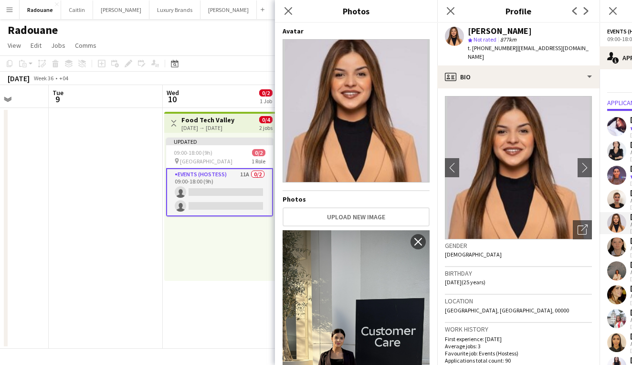
click at [476, 32] on div "Meriem Embarek" at bounding box center [530, 31] width 124 height 9
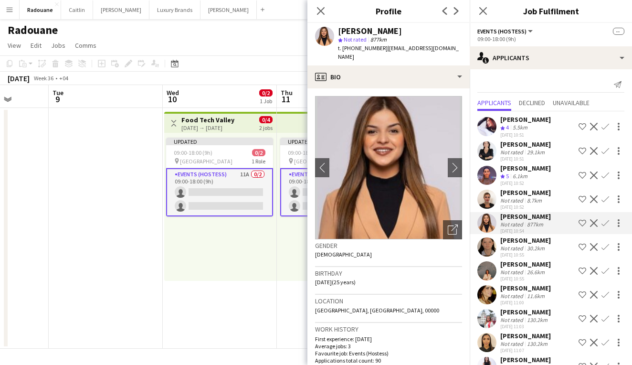
drag, startPoint x: 381, startPoint y: 48, endPoint x: 343, endPoint y: 47, distance: 37.7
click at [343, 47] on div "t. +971569537493 | raniamimi85@gmail.com" at bounding box center [400, 52] width 124 height 17
copy span "+971569537493"
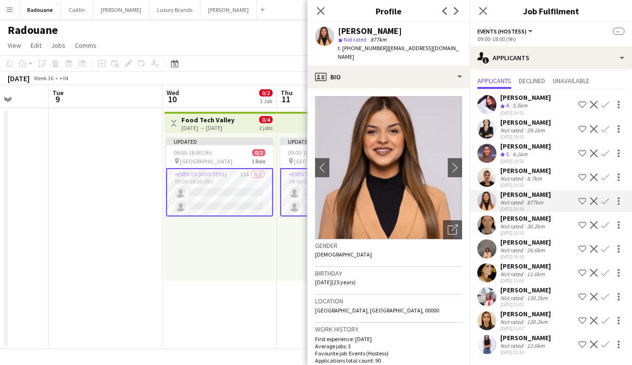
scroll to position [22, 0]
click at [476, 315] on div "Saba Osman" at bounding box center [526, 314] width 51 height 9
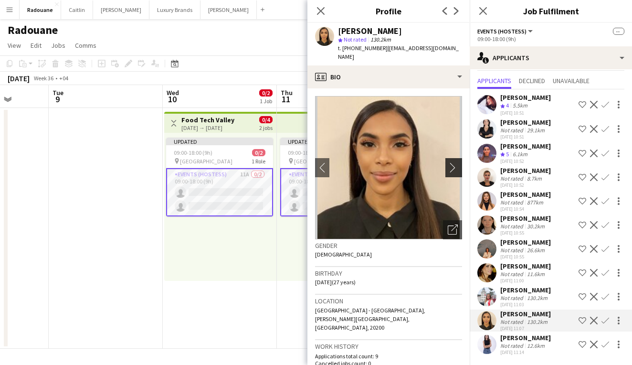
click at [452, 162] on app-icon "chevron-right" at bounding box center [455, 167] width 15 height 10
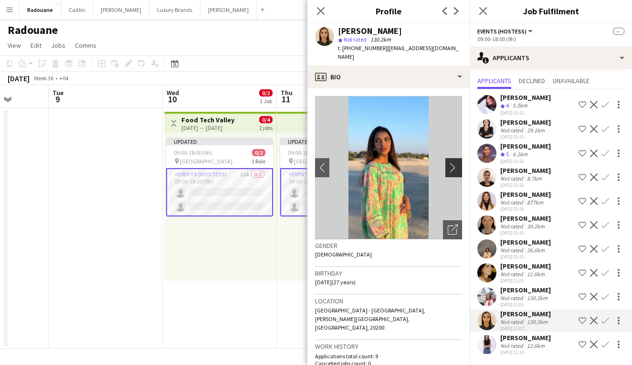
click at [452, 162] on app-icon "chevron-right" at bounding box center [455, 167] width 15 height 10
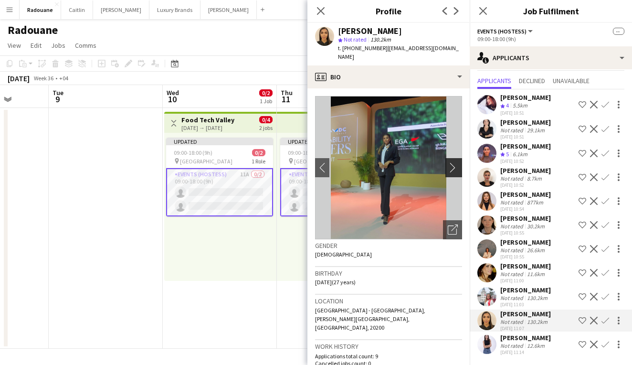
click at [452, 162] on app-icon "chevron-right" at bounding box center [455, 167] width 15 height 10
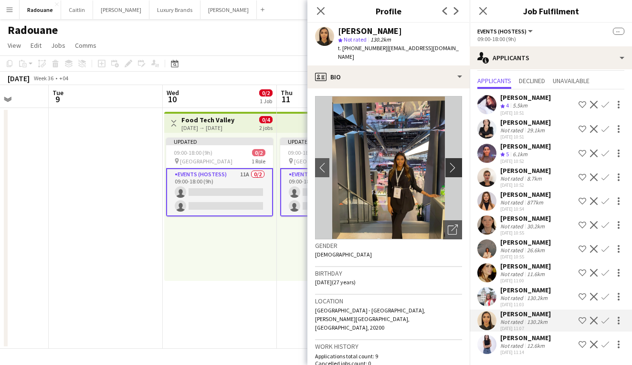
click at [452, 162] on app-icon "chevron-right" at bounding box center [455, 167] width 15 height 10
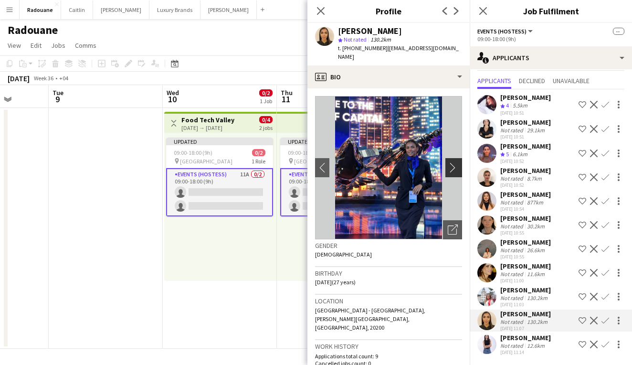
click at [452, 162] on app-icon "chevron-right" at bounding box center [455, 167] width 15 height 10
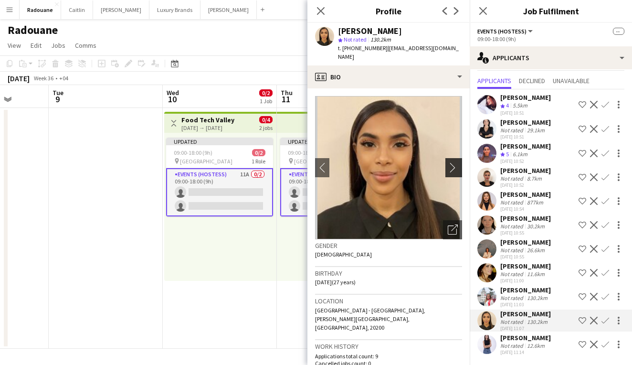
click at [452, 162] on app-icon "chevron-right" at bounding box center [455, 167] width 15 height 10
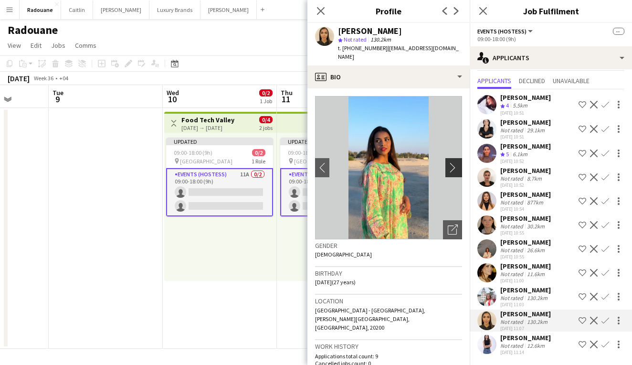
click at [452, 162] on app-icon "chevron-right" at bounding box center [455, 167] width 15 height 10
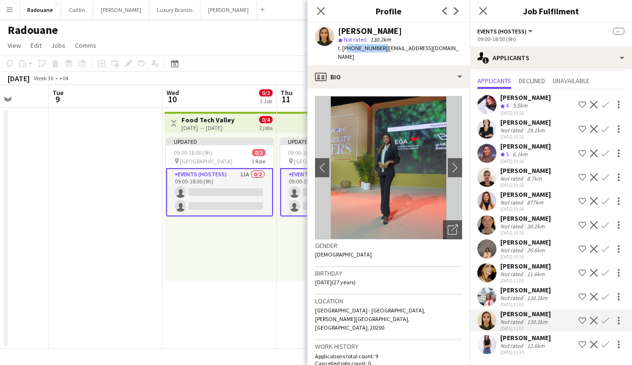
drag, startPoint x: 380, startPoint y: 49, endPoint x: 346, endPoint y: 49, distance: 33.4
click at [346, 49] on span "t. +971501928588" at bounding box center [363, 47] width 50 height 7
copy span "971501928588"
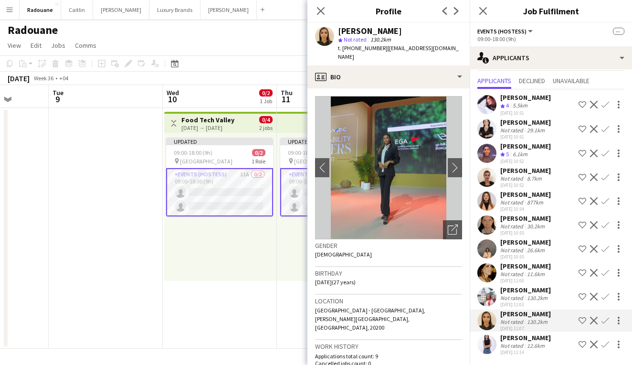
click at [476, 244] on div "Kristina Kukec" at bounding box center [526, 242] width 51 height 9
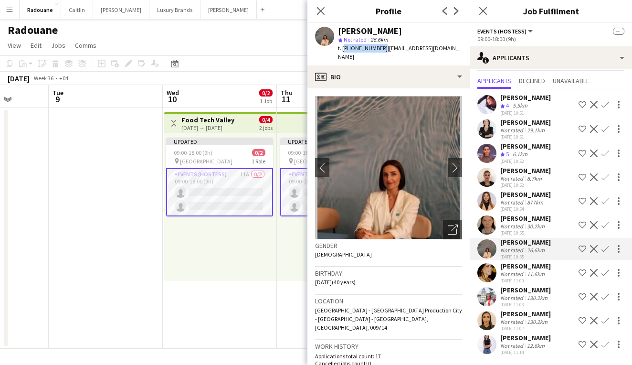
drag, startPoint x: 379, startPoint y: 47, endPoint x: 344, endPoint y: 49, distance: 34.9
click at [344, 49] on span "t. +971545475107" at bounding box center [363, 47] width 50 height 7
copy span "+971545475107"
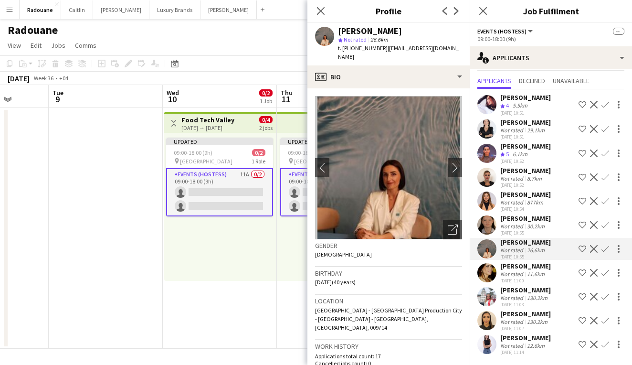
click at [104, 269] on app-date-cell at bounding box center [106, 228] width 114 height 241
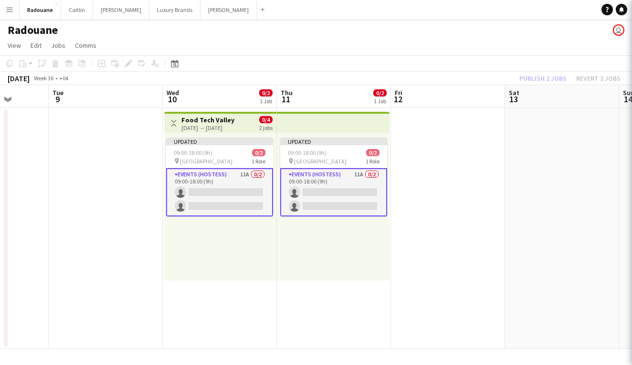
scroll to position [0, 0]
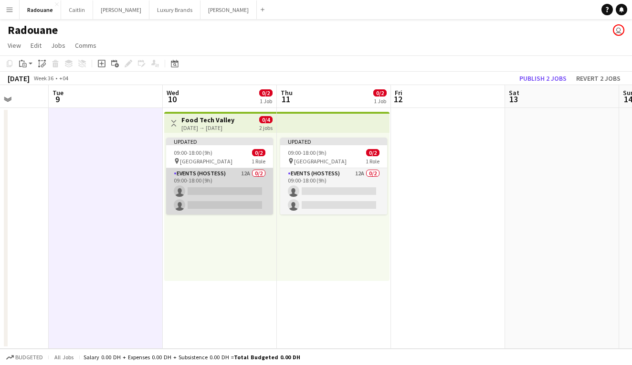
click at [246, 179] on app-card-role "Events (Hostess) 12A 0/2 09:00-18:00 (9h) single-neutral-actions single-neutral…" at bounding box center [219, 191] width 107 height 46
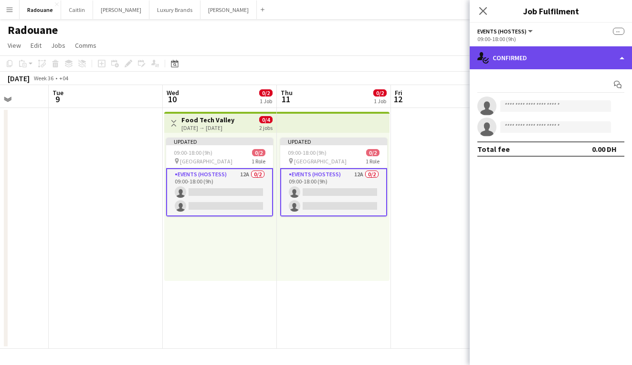
click at [476, 63] on div "single-neutral-actions-check-2 Confirmed" at bounding box center [551, 57] width 162 height 23
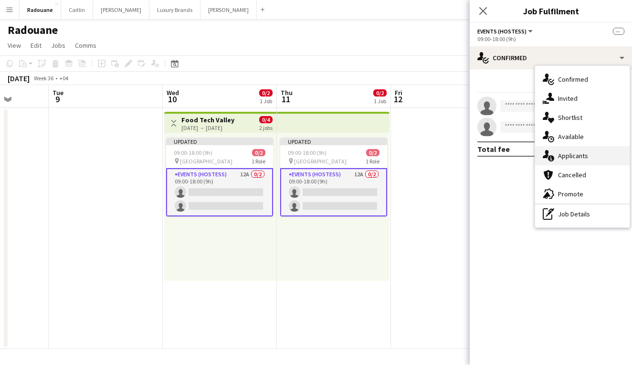
click at [476, 160] on span "Applicants" at bounding box center [573, 155] width 30 height 9
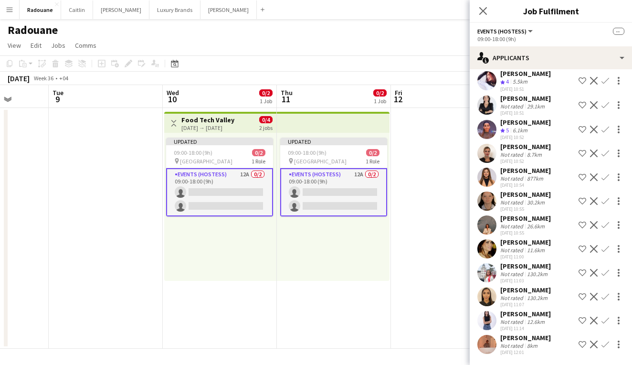
click at [476, 250] on div "Not rated" at bounding box center [513, 249] width 25 height 7
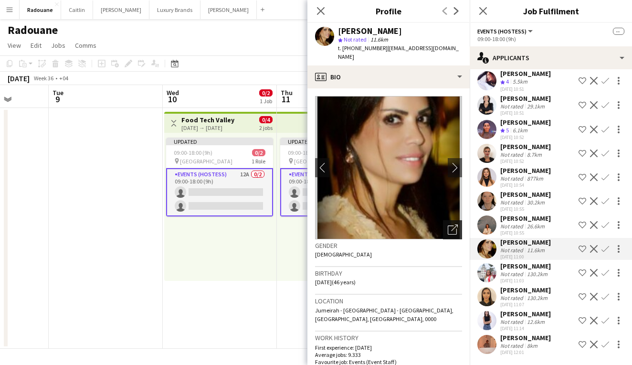
click at [451, 225] on icon "Open photos pop-in" at bounding box center [453, 230] width 10 height 10
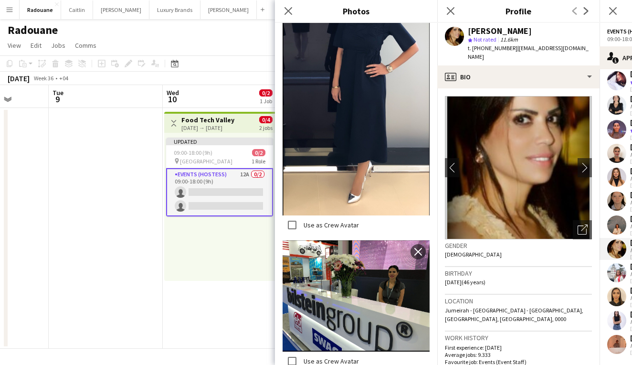
scroll to position [1712, 0]
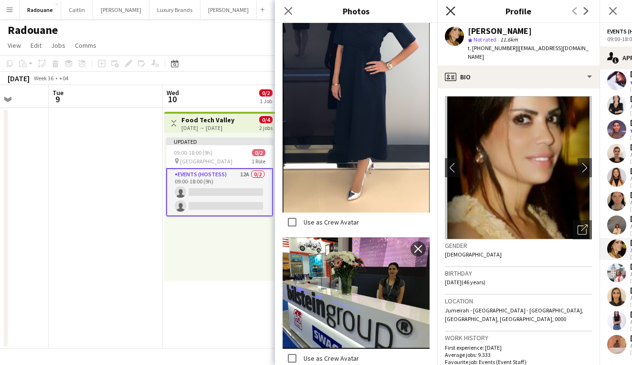
click at [450, 9] on icon "Close pop-in" at bounding box center [450, 10] width 9 height 9
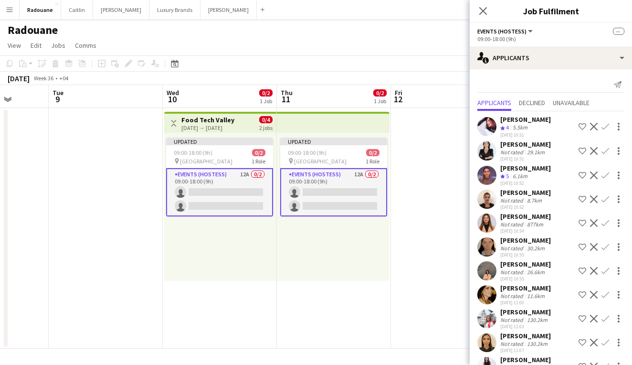
scroll to position [0, 0]
click at [476, 173] on div "Crew rating 5 6.1km" at bounding box center [526, 176] width 51 height 8
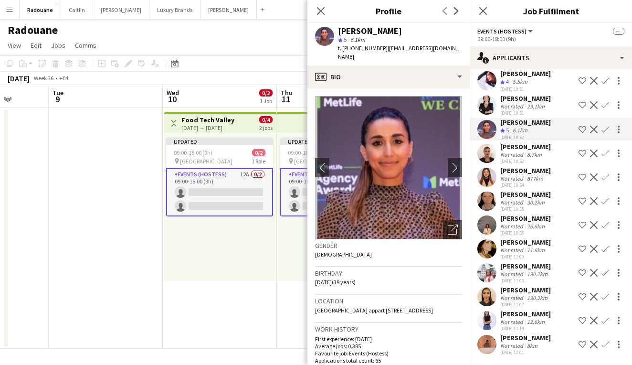
scroll to position [46, 0]
click at [476, 348] on div "Not rated" at bounding box center [513, 345] width 25 height 7
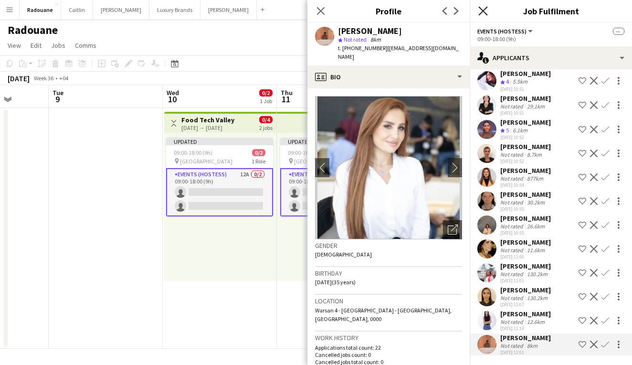
click at [476, 11] on icon at bounding box center [483, 10] width 9 height 9
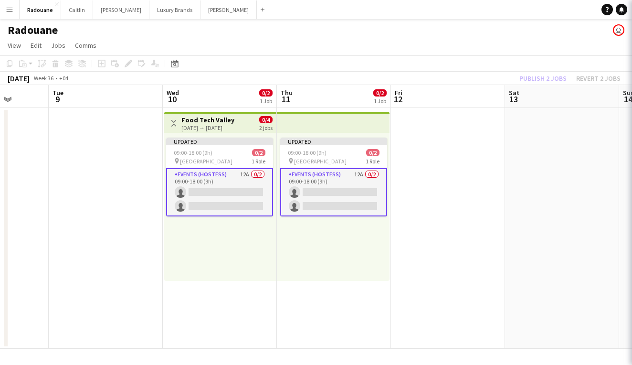
scroll to position [0, 0]
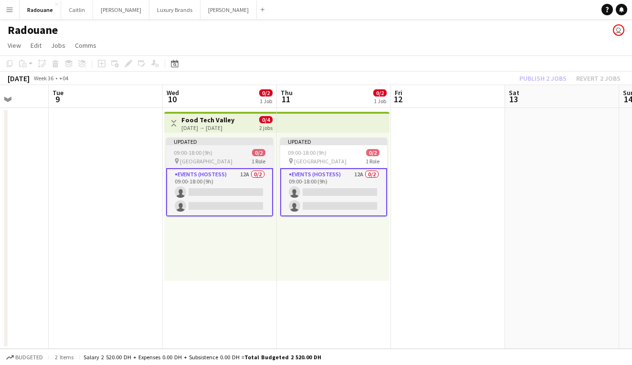
click at [227, 157] on app-job-card "Updated 09:00-18:00 (9h) 0/2 pin Festival Arena 1 Role Events (Hostess) 12A 0/2…" at bounding box center [219, 177] width 107 height 79
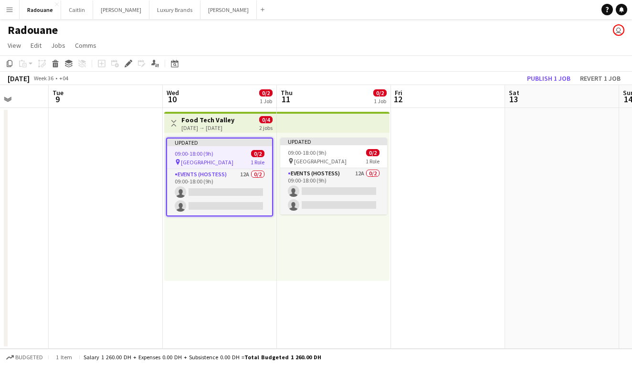
click at [225, 147] on app-job-card "Updated 09:00-18:00 (9h) 0/2 pin Festival Arena 1 Role Events (Hostess) 12A 0/2…" at bounding box center [219, 177] width 107 height 79
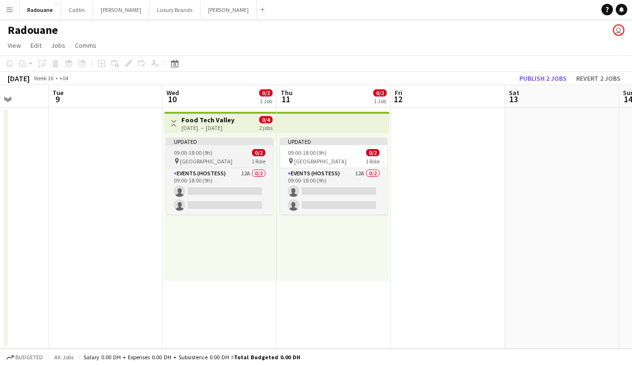
click at [225, 147] on app-job-card "Updated 09:00-18:00 (9h) 0/2 pin Festival Arena 1 Role Events (Hostess) 12A 0/2…" at bounding box center [219, 176] width 107 height 77
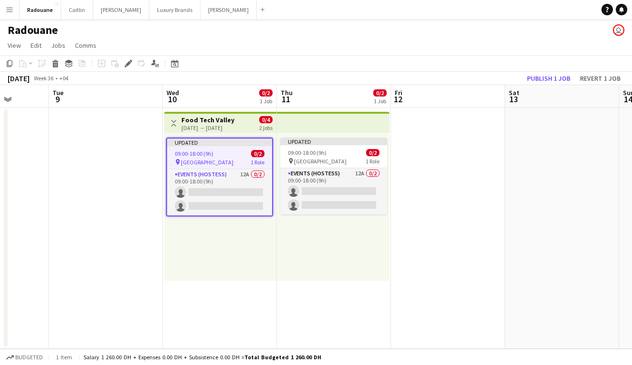
click at [225, 147] on app-job-card "Updated 09:00-18:00 (9h) 0/2 pin Festival Arena 1 Role Events (Hostess) 12A 0/2…" at bounding box center [219, 177] width 107 height 79
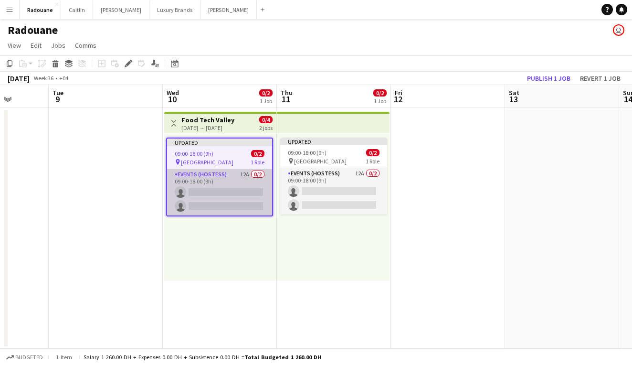
click at [222, 186] on app-card-role "Events (Hostess) 12A 0/2 09:00-18:00 (9h) single-neutral-actions single-neutral…" at bounding box center [219, 192] width 105 height 46
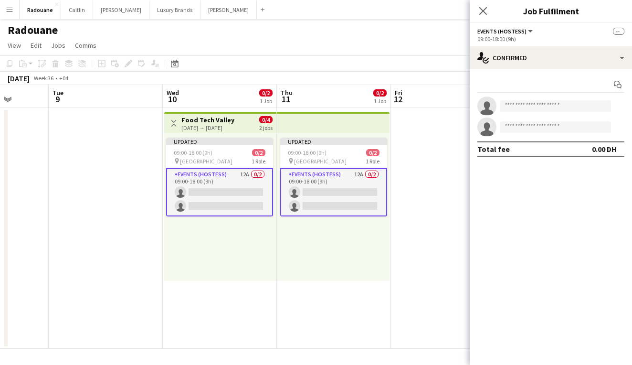
click at [222, 186] on app-card-role "Events (Hostess) 12A 0/2 09:00-18:00 (9h) single-neutral-actions single-neutral…" at bounding box center [219, 192] width 107 height 48
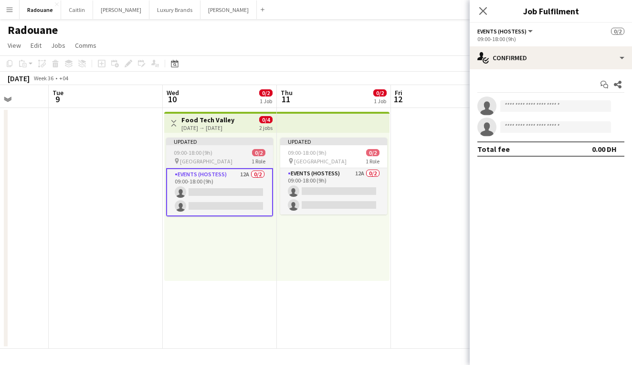
click at [214, 161] on div "pin Festival Arena 1 Role" at bounding box center [219, 161] width 107 height 8
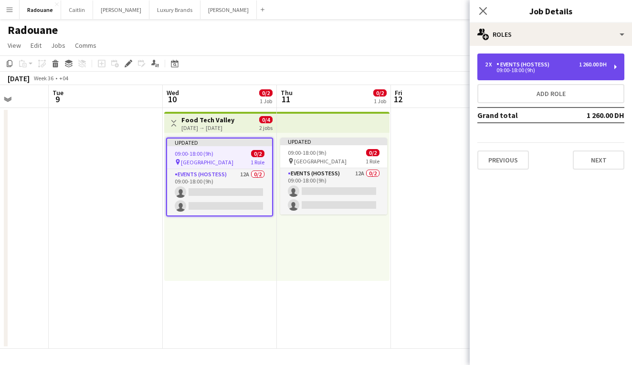
click at [476, 67] on div "2 x Events (Hostess) 1 260.00 DH" at bounding box center [546, 64] width 122 height 7
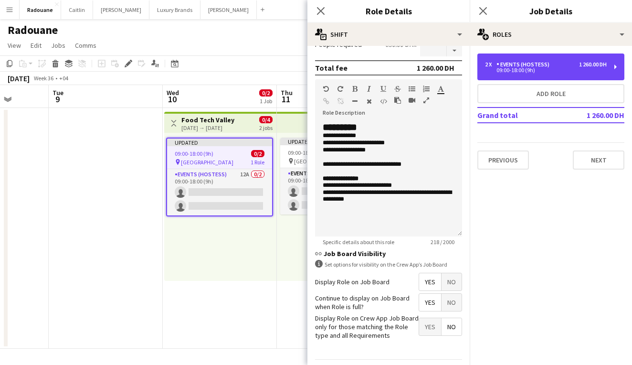
scroll to position [282, 0]
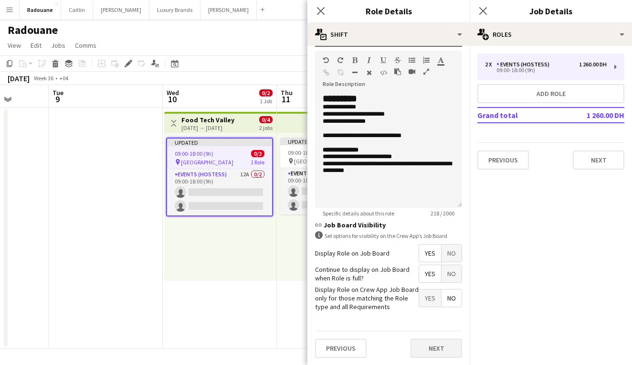
click at [441, 349] on button "Next" at bounding box center [437, 348] width 52 height 19
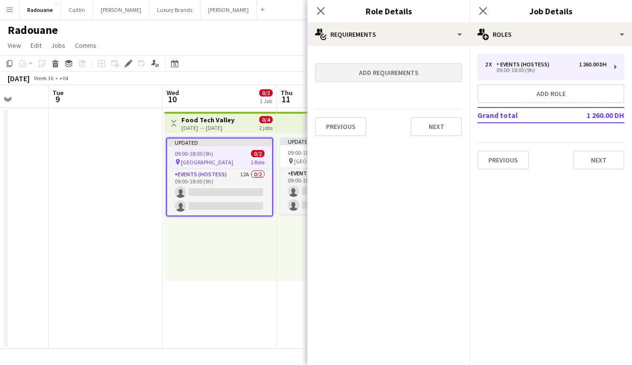
drag, startPoint x: 402, startPoint y: 68, endPoint x: 395, endPoint y: 79, distance: 13.0
click at [395, 79] on button "Add requirements" at bounding box center [388, 72] width 147 height 19
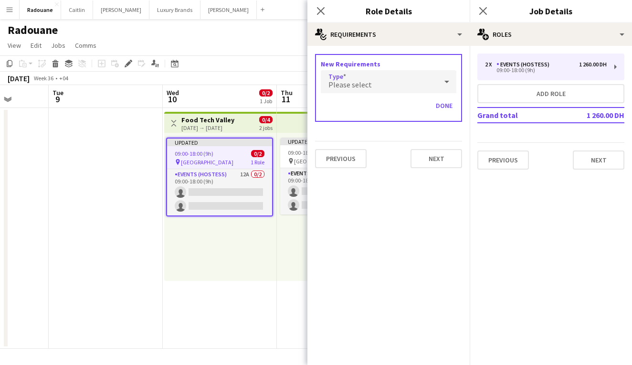
click at [392, 89] on div "Please select" at bounding box center [379, 81] width 117 height 23
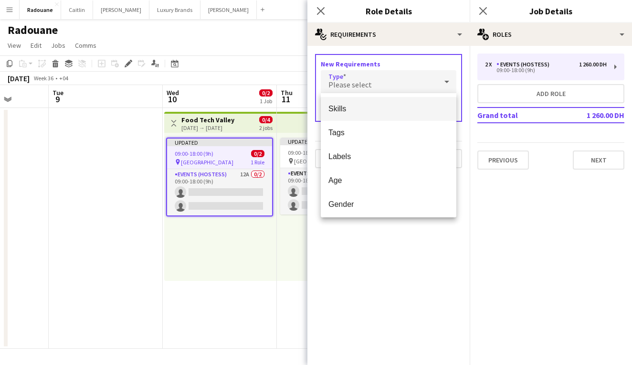
click at [383, 110] on span "Skills" at bounding box center [389, 108] width 120 height 9
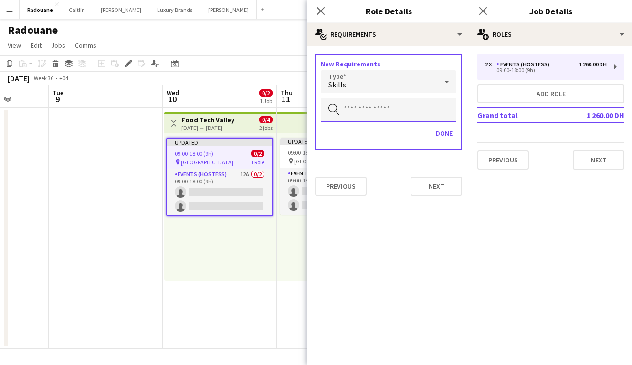
click at [383, 113] on input "text" at bounding box center [389, 110] width 136 height 24
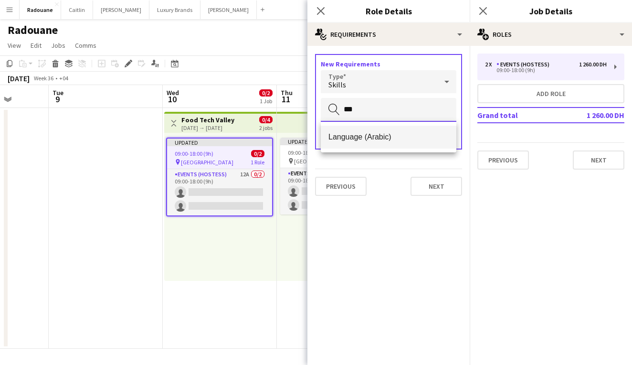
type input "***"
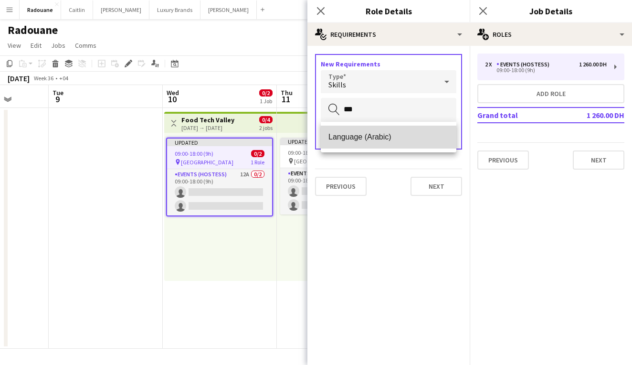
click at [393, 131] on mat-option "Language (Arabic)" at bounding box center [389, 137] width 136 height 23
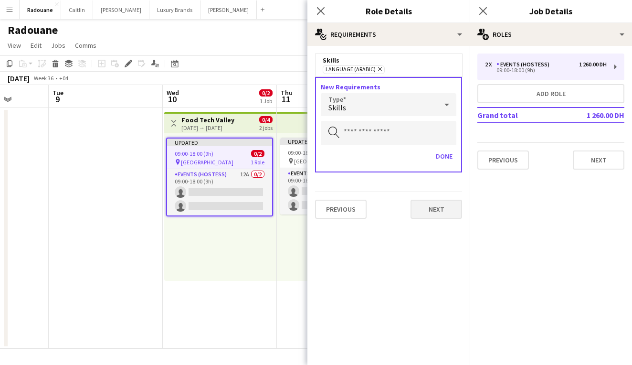
click at [433, 214] on button "Next" at bounding box center [437, 209] width 52 height 19
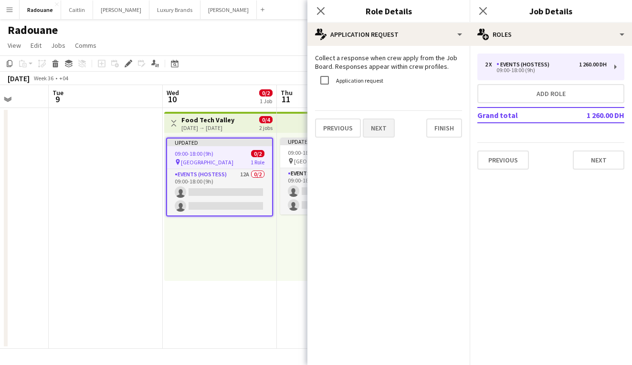
click at [377, 129] on button "Next" at bounding box center [379, 127] width 32 height 19
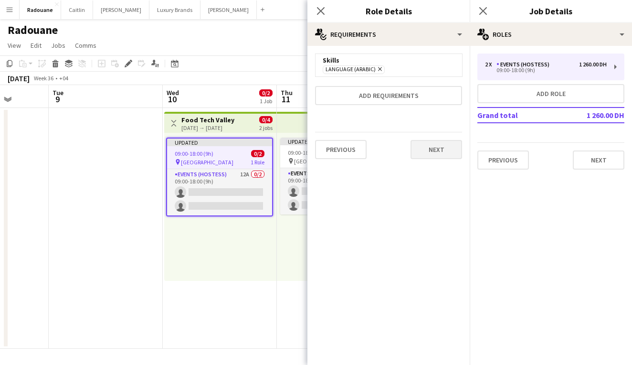
click at [439, 149] on button "Next" at bounding box center [437, 149] width 52 height 19
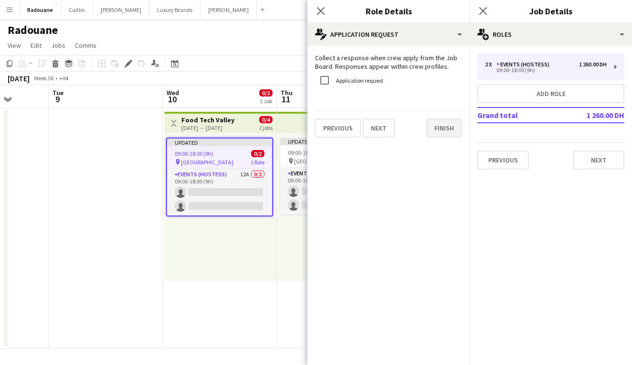
click at [447, 124] on button "Finish" at bounding box center [445, 127] width 36 height 19
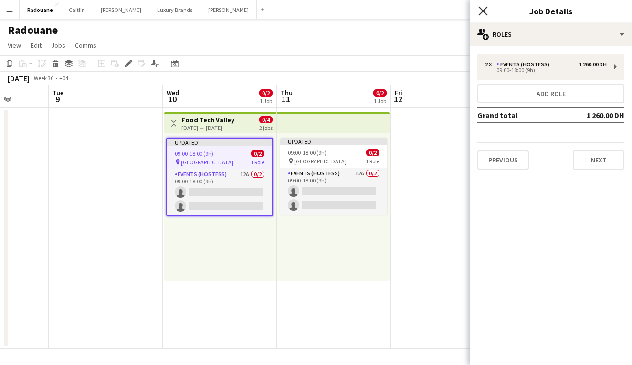
click at [476, 8] on icon "Close pop-in" at bounding box center [483, 10] width 9 height 9
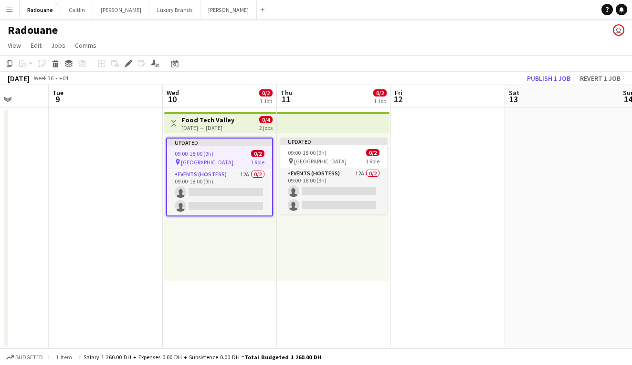
click at [259, 122] on div "0/4 2 jobs" at bounding box center [265, 123] width 13 height 15
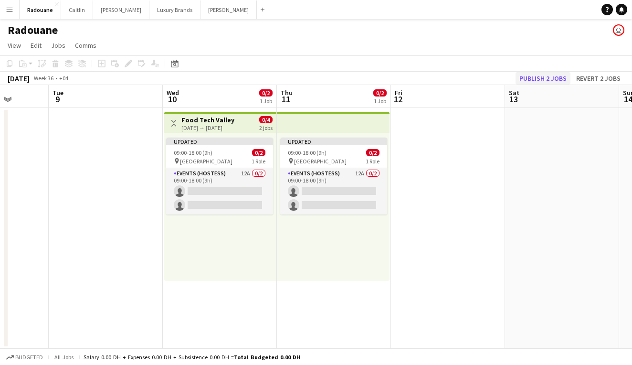
click at [476, 81] on button "Publish 2 jobs" at bounding box center [543, 78] width 55 height 12
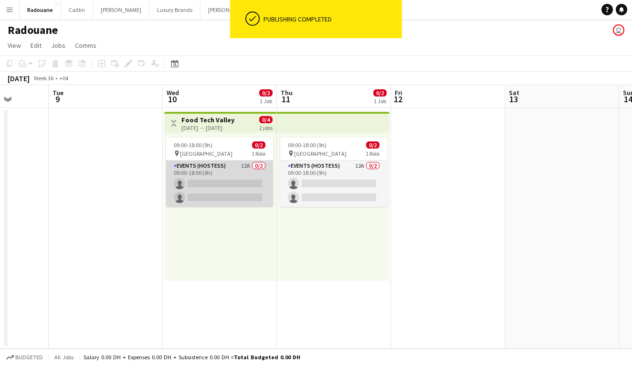
click at [228, 196] on app-card-role "Events (Hostess) 12A 0/2 09:00-18:00 (9h) single-neutral-actions single-neutral…" at bounding box center [219, 184] width 107 height 46
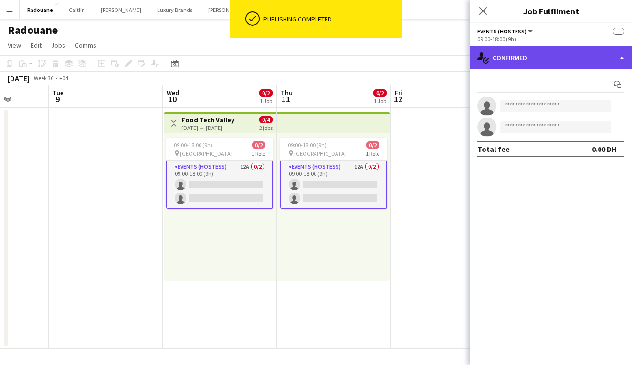
click at [476, 55] on div "single-neutral-actions-check-2 Confirmed" at bounding box center [551, 57] width 162 height 23
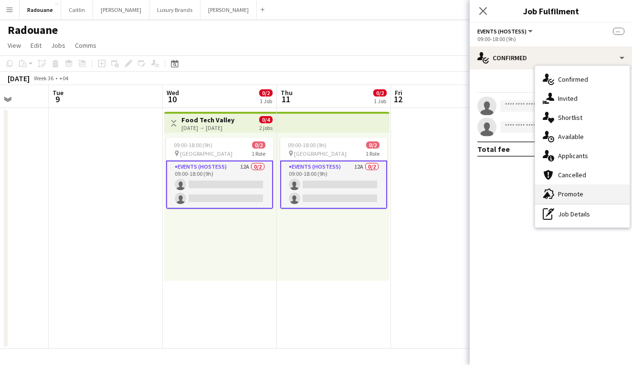
click at [476, 203] on div "advertising-megaphone Promote" at bounding box center [582, 193] width 95 height 19
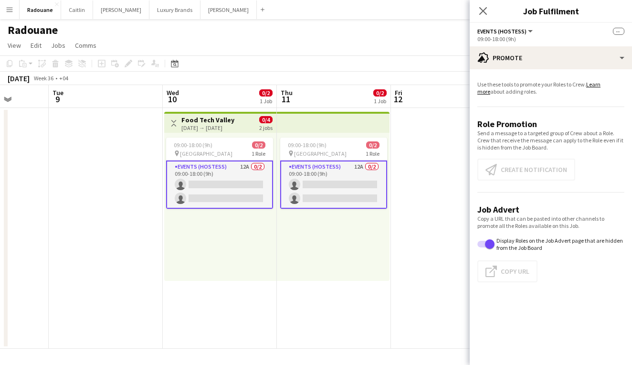
click at [235, 182] on app-card-role "Events (Hostess) 12A 0/2 09:00-18:00 (9h) single-neutral-actions single-neutral…" at bounding box center [219, 185] width 107 height 48
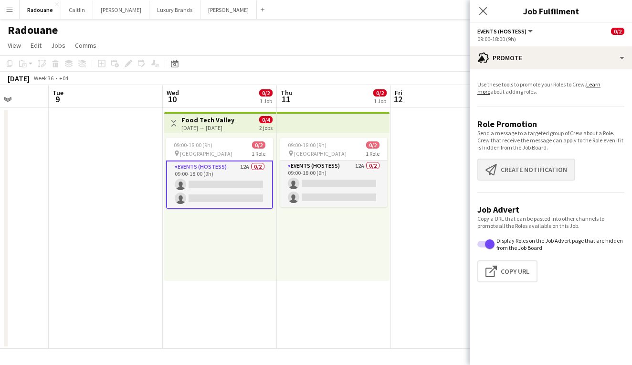
click at [476, 169] on button "Create notification Create notification" at bounding box center [527, 170] width 98 height 22
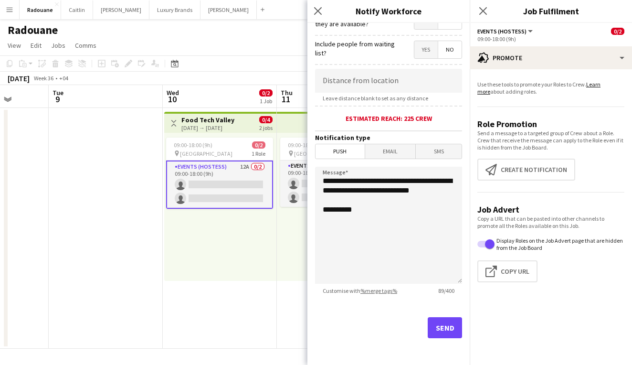
scroll to position [161, 0]
click at [448, 331] on button "Send" at bounding box center [445, 327] width 34 height 21
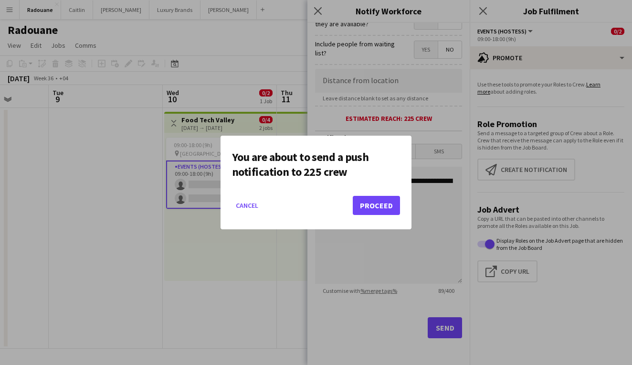
click at [386, 209] on button "Proceed" at bounding box center [376, 205] width 47 height 19
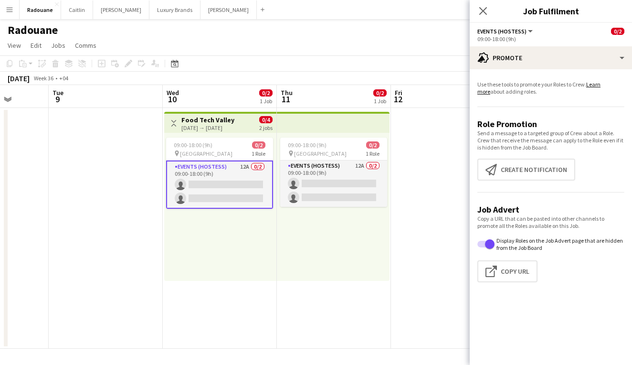
click at [437, 150] on app-date-cell at bounding box center [448, 228] width 114 height 241
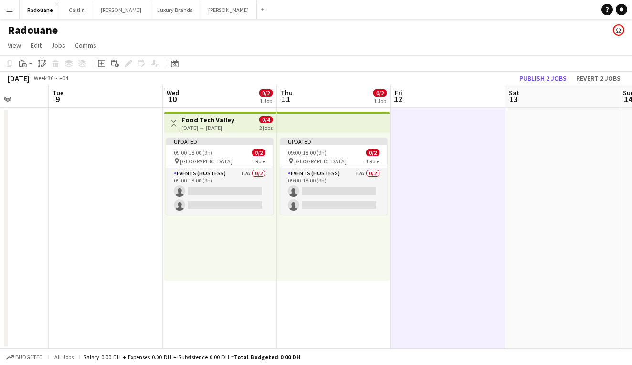
click at [14, 9] on button "Menu" at bounding box center [9, 9] width 19 height 19
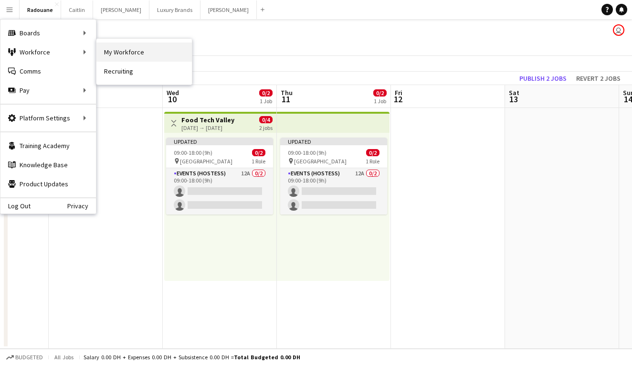
click at [109, 50] on link "My Workforce" at bounding box center [144, 52] width 96 height 19
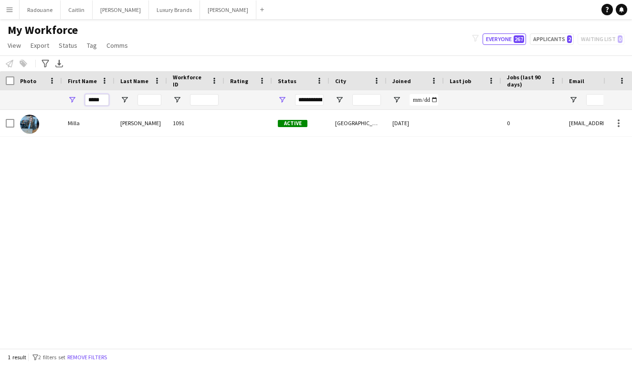
click at [103, 104] on input "*****" at bounding box center [97, 99] width 24 height 11
type input "*"
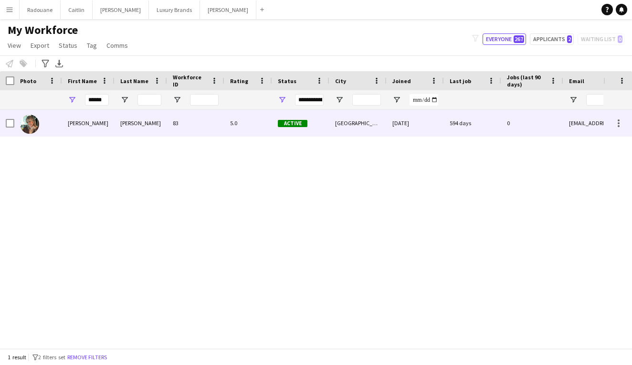
drag, startPoint x: 105, startPoint y: 115, endPoint x: 101, endPoint y: 127, distance: 12.1
click at [101, 127] on div "Evelyn" at bounding box center [88, 123] width 53 height 26
click at [154, 129] on div "Harrington" at bounding box center [141, 123] width 53 height 26
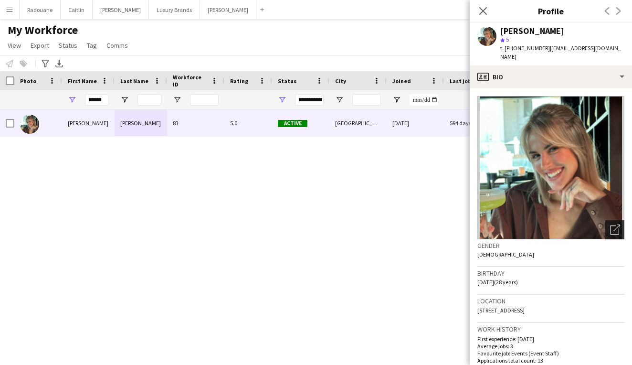
click at [476, 228] on icon "Open photos pop-in" at bounding box center [615, 230] width 10 height 10
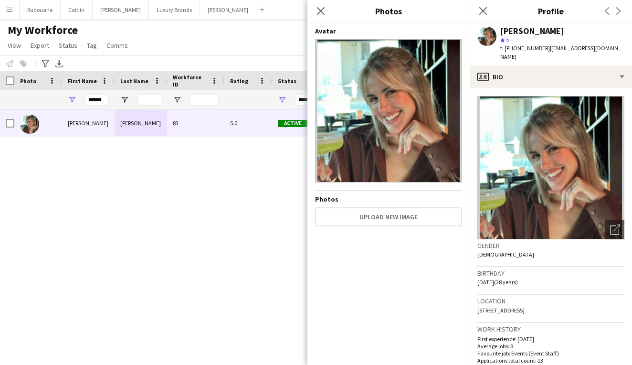
click at [451, 173] on img at bounding box center [388, 110] width 147 height 143
click at [476, 228] on icon "Open photos pop-in" at bounding box center [615, 230] width 10 height 10
click at [235, 257] on div "Evelyn Harrington 83 5.0 Active Dubai 09-08-2023 594 days 0 harringtonevelyn97@…" at bounding box center [302, 229] width 604 height 238
click at [322, 11] on icon "Close pop-in" at bounding box center [320, 10] width 9 height 9
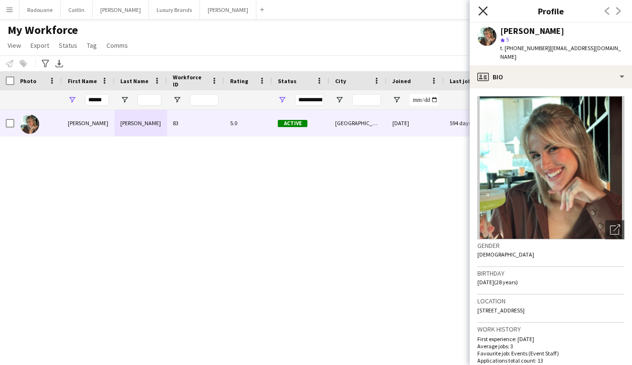
click at [476, 11] on icon "Close pop-in" at bounding box center [483, 10] width 9 height 9
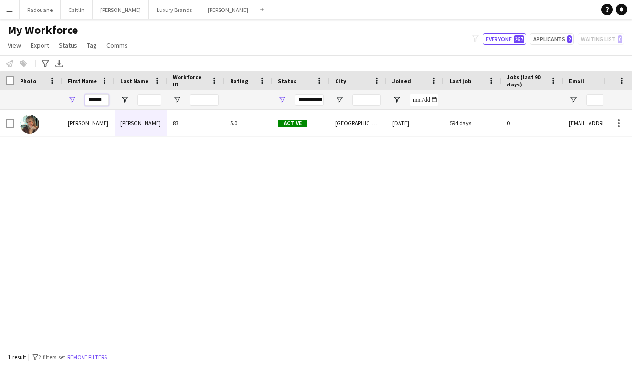
click at [105, 98] on input "******" at bounding box center [97, 99] width 24 height 11
type input "*"
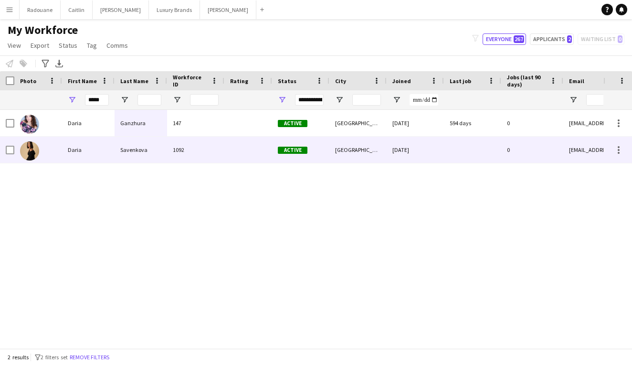
click at [78, 149] on div "Daria" at bounding box center [88, 150] width 53 height 26
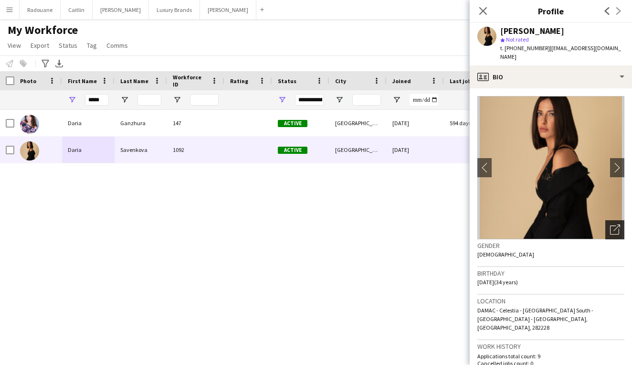
click at [476, 225] on icon "Open photos pop-in" at bounding box center [615, 230] width 10 height 10
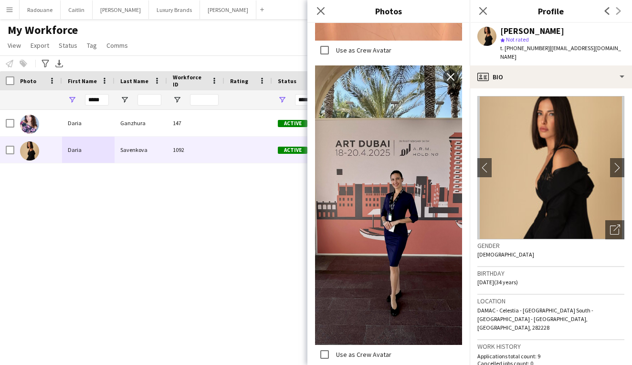
scroll to position [2073, 0]
click at [476, 252] on div "Gender Female" at bounding box center [551, 253] width 147 height 28
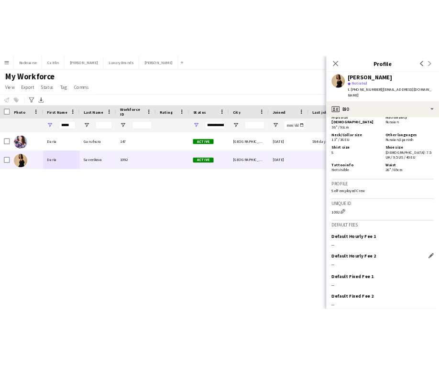
scroll to position [576, 0]
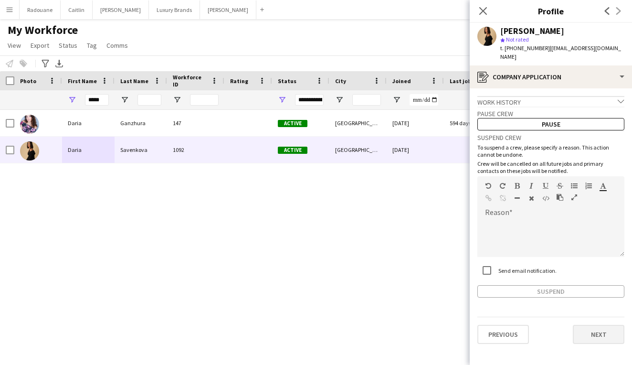
click at [476, 331] on button "Next" at bounding box center [599, 334] width 52 height 19
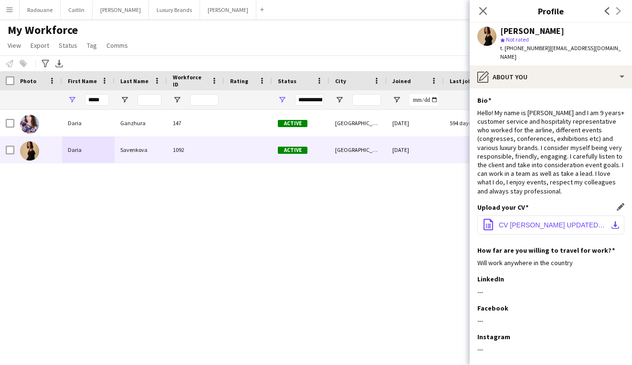
click at [476, 221] on span "CV DARIA SAVENKOVA UPDATED***.pdf" at bounding box center [553, 225] width 108 height 8
click at [104, 96] on input "*****" at bounding box center [97, 99] width 24 height 11
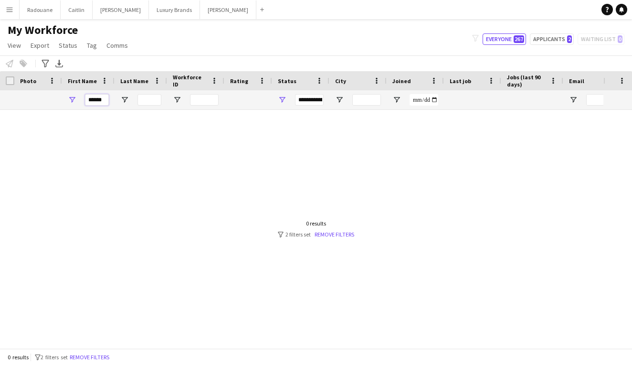
drag, startPoint x: 106, startPoint y: 98, endPoint x: 88, endPoint y: 98, distance: 17.2
click at [89, 98] on input "******" at bounding box center [97, 99] width 24 height 11
paste input "First Name Filter Input"
type input "*"
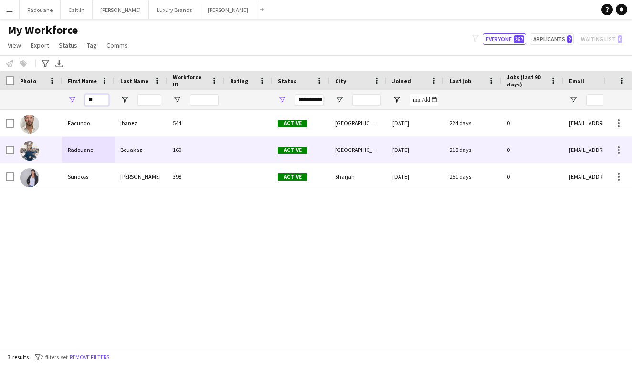
type input "*"
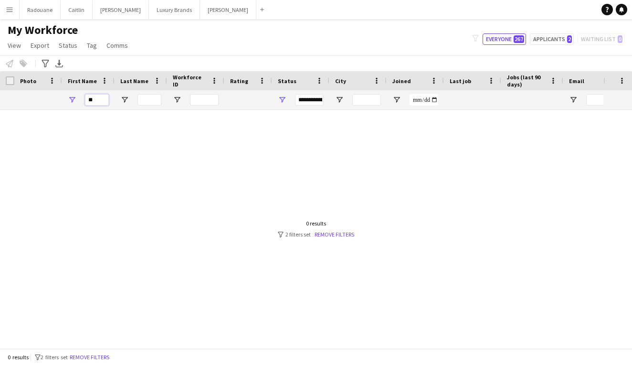
type input "*"
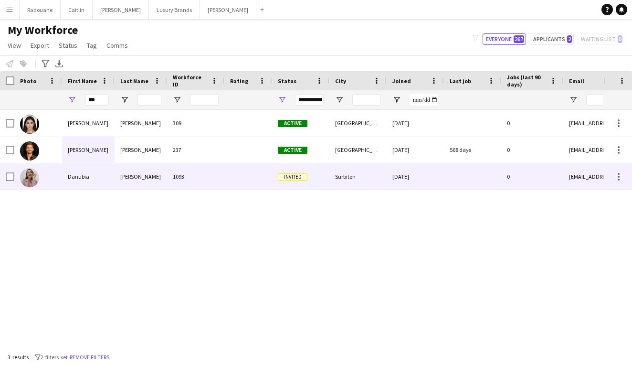
click at [72, 179] on div "Danubia" at bounding box center [88, 176] width 53 height 26
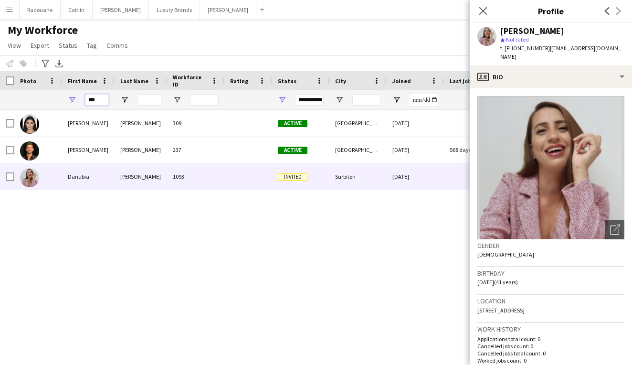
click at [101, 98] on input "***" at bounding box center [97, 99] width 24 height 11
type input "*"
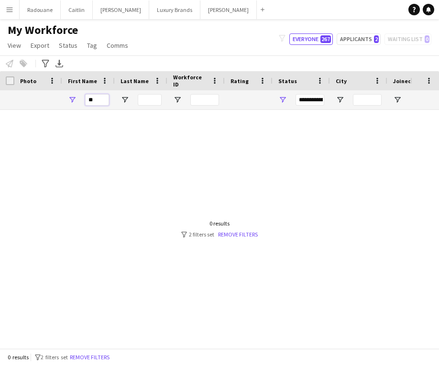
type input "*"
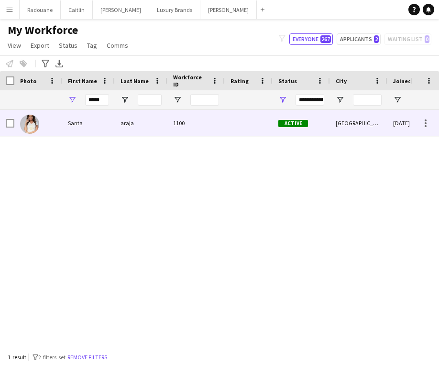
click at [104, 129] on div "Santa" at bounding box center [88, 123] width 53 height 26
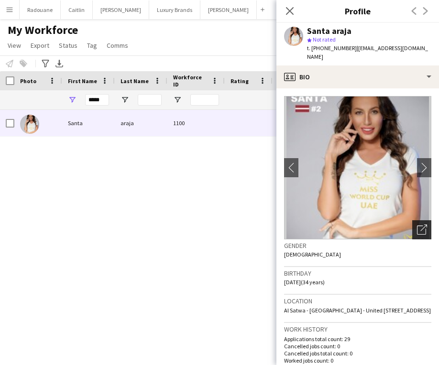
click at [423, 225] on icon "Open photos pop-in" at bounding box center [422, 230] width 10 height 10
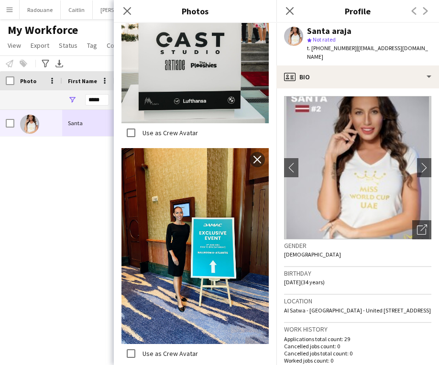
scroll to position [1399, 0]
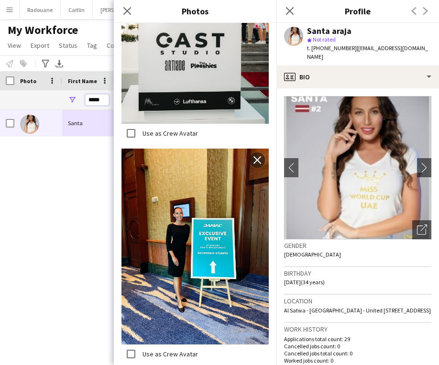
click at [106, 101] on input "*****" at bounding box center [97, 99] width 24 height 11
click at [122, 10] on app-icon "Close pop-in" at bounding box center [127, 11] width 14 height 14
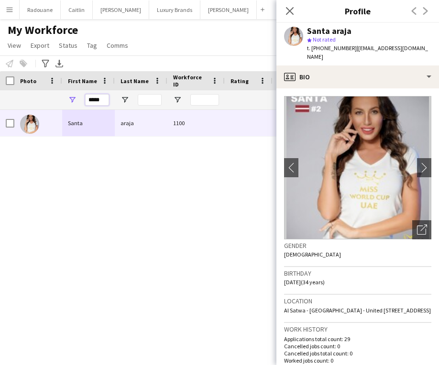
click at [105, 100] on input "*****" at bounding box center [97, 99] width 24 height 11
type input "*"
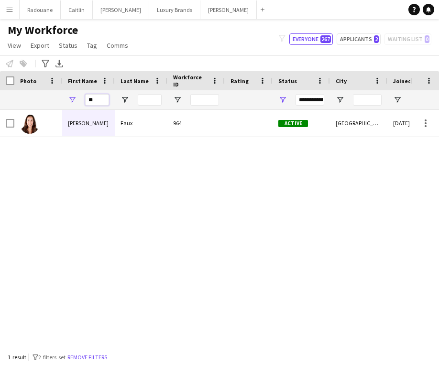
type input "*"
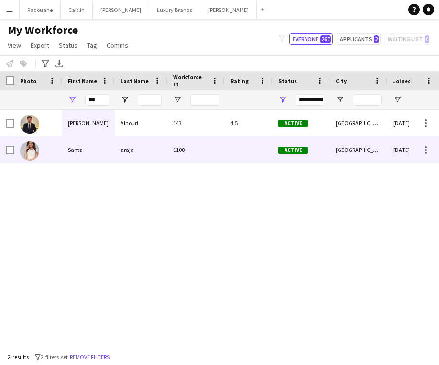
click at [100, 150] on div "Santa" at bounding box center [88, 150] width 53 height 26
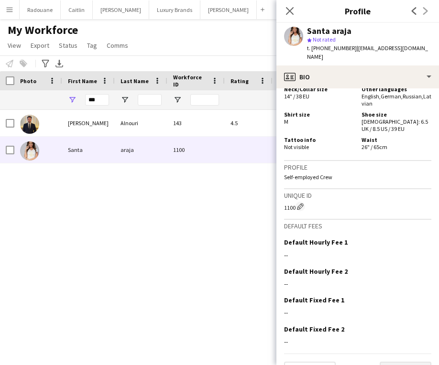
scroll to position [580, 0]
click at [398, 362] on button "Next" at bounding box center [405, 371] width 52 height 19
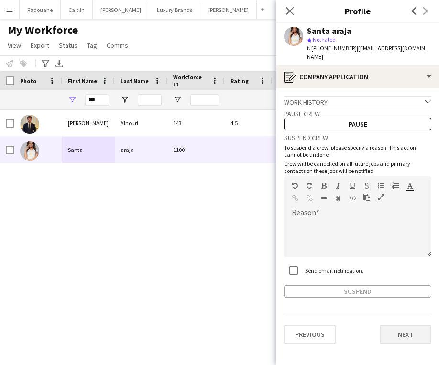
click at [405, 325] on button "Next" at bounding box center [405, 334] width 52 height 19
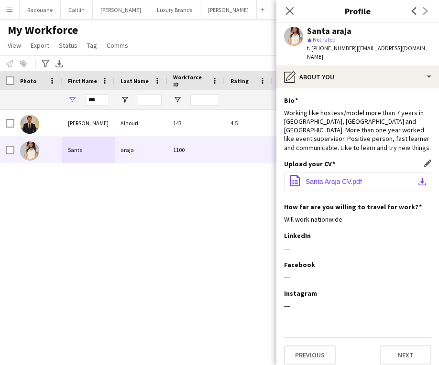
click at [410, 172] on button "office-file-sheet Santa Araja CV.pdf download-bottom" at bounding box center [357, 181] width 147 height 19
click at [101, 99] on input "***" at bounding box center [97, 99] width 24 height 11
type input "*"
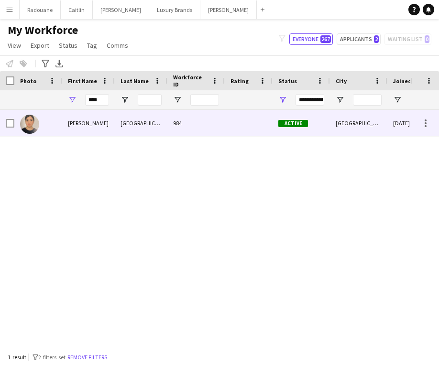
click at [77, 131] on div "Mina" at bounding box center [88, 123] width 53 height 26
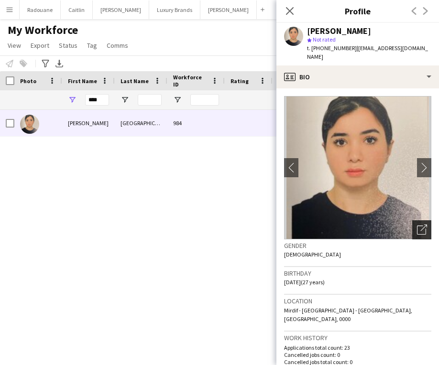
click at [419, 225] on icon "Open photos pop-in" at bounding box center [422, 230] width 10 height 10
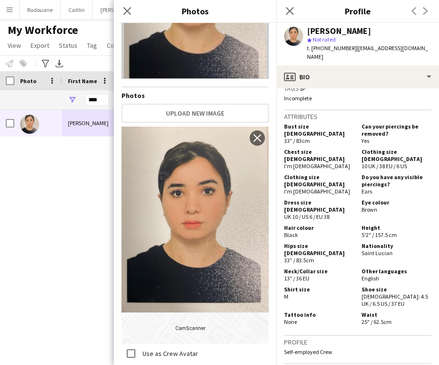
scroll to position [103, 0]
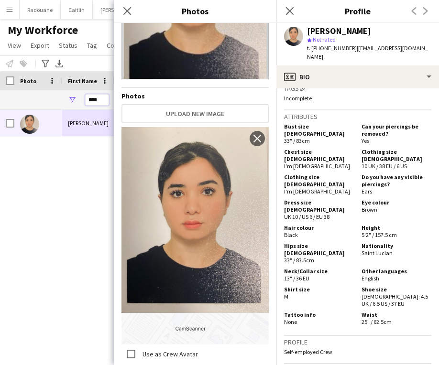
click at [102, 100] on input "****" at bounding box center [97, 99] width 24 height 11
type input "*"
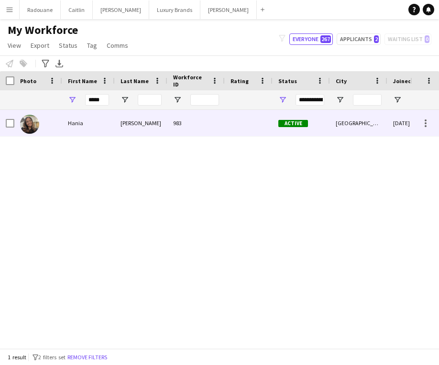
click at [76, 122] on div "Hania" at bounding box center [88, 123] width 53 height 26
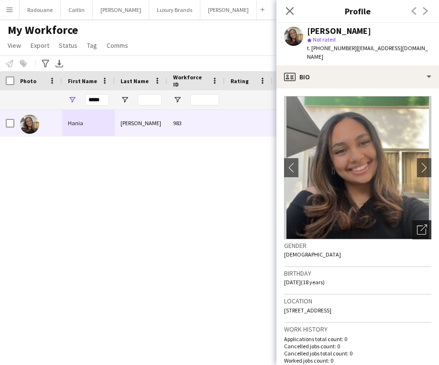
click at [421, 225] on icon "Open photos pop-in" at bounding box center [422, 230] width 10 height 10
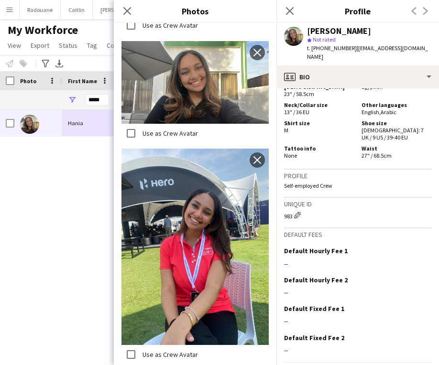
scroll to position [583, 0]
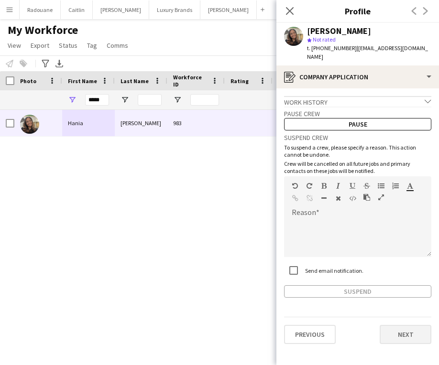
click at [411, 325] on button "Next" at bounding box center [405, 334] width 52 height 19
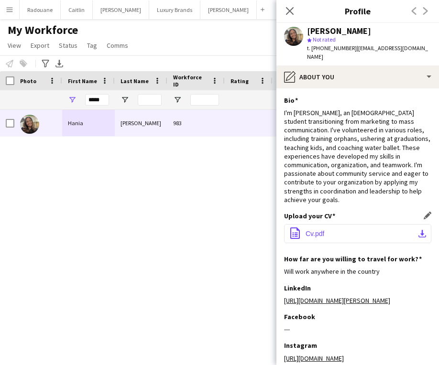
click at [381, 224] on button "office-file-sheet Cv.pdf download-bottom" at bounding box center [357, 233] width 147 height 19
click at [103, 99] on input "*****" at bounding box center [97, 99] width 24 height 11
type input "*"
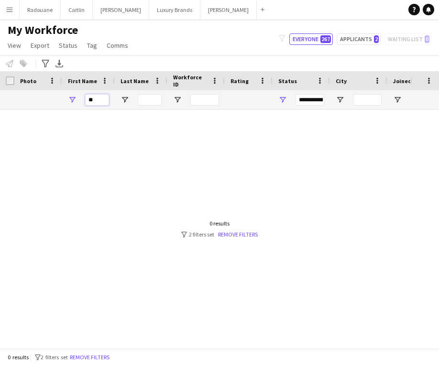
type input "*"
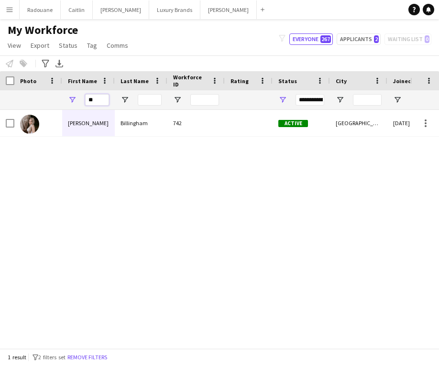
type input "*"
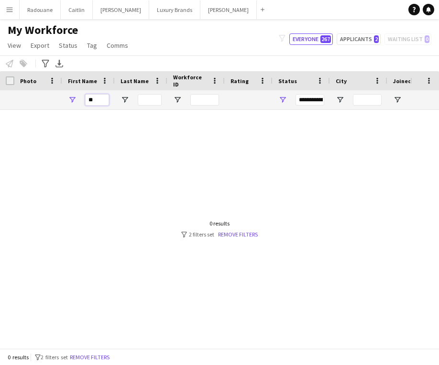
type input "*"
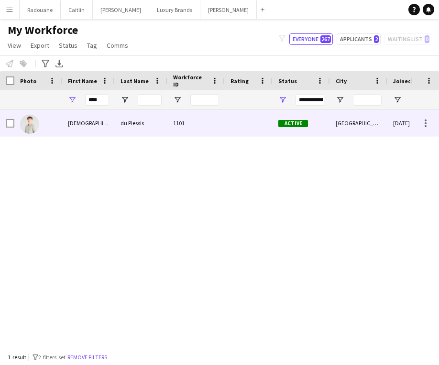
click at [86, 128] on div "Christian" at bounding box center [88, 123] width 53 height 26
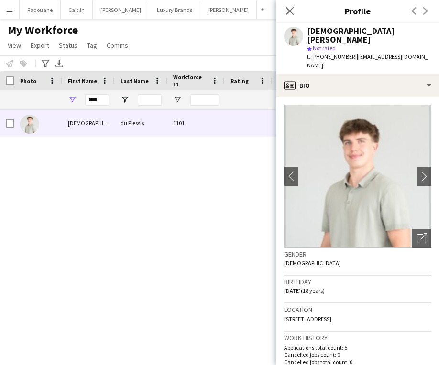
scroll to position [0, 0]
drag, startPoint x: 348, startPoint y: 48, endPoint x: 312, endPoint y: 47, distance: 36.3
click at [312, 53] on span "t. +971569286608" at bounding box center [332, 56] width 50 height 7
copy span "+971569286608"
click at [104, 102] on input "****" at bounding box center [97, 99] width 24 height 11
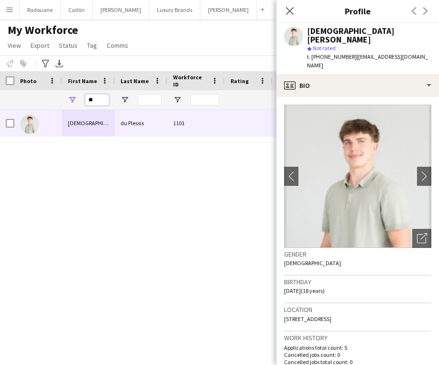
type input "*"
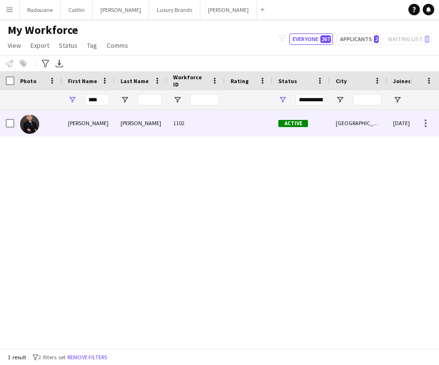
click at [78, 125] on div "Rhys" at bounding box center [88, 123] width 53 height 26
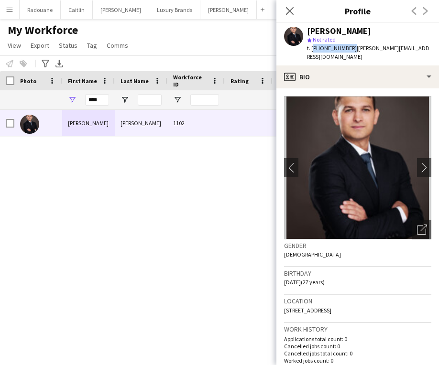
drag, startPoint x: 348, startPoint y: 47, endPoint x: 313, endPoint y: 46, distance: 34.9
click at [313, 46] on span "t. +971501520064" at bounding box center [332, 47] width 50 height 7
click at [347, 48] on span "t. +971501520064" at bounding box center [332, 47] width 50 height 7
drag, startPoint x: 347, startPoint y: 48, endPoint x: 330, endPoint y: 50, distance: 16.8
click at [329, 50] on span "t. +971501520064" at bounding box center [332, 47] width 50 height 7
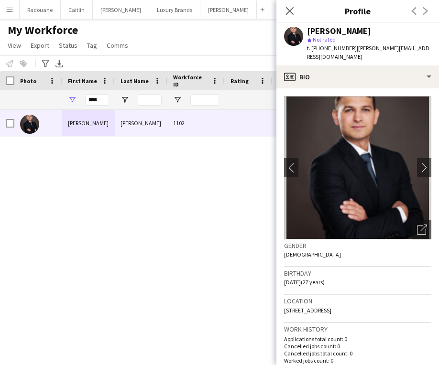
click at [349, 46] on span "t. +971501520064" at bounding box center [332, 47] width 50 height 7
drag, startPoint x: 349, startPoint y: 47, endPoint x: 311, endPoint y: 50, distance: 37.4
click at [311, 50] on span "t. +971501520064" at bounding box center [332, 47] width 50 height 7
copy span "+971501520064"
click at [103, 100] on input "****" at bounding box center [97, 99] width 24 height 11
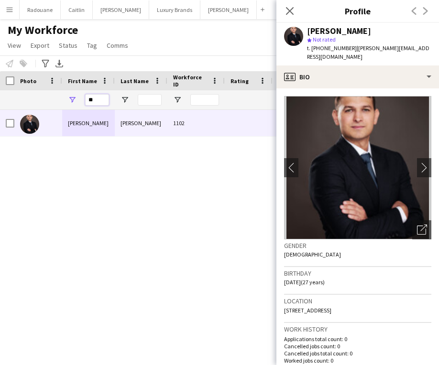
type input "*"
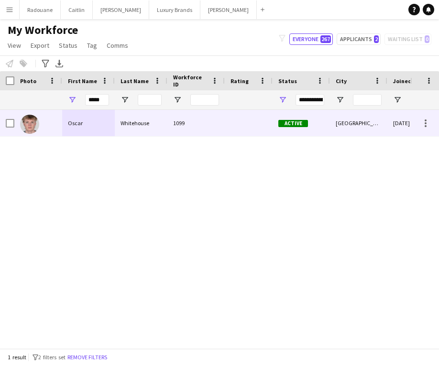
click at [80, 129] on div "Oscar" at bounding box center [88, 123] width 53 height 26
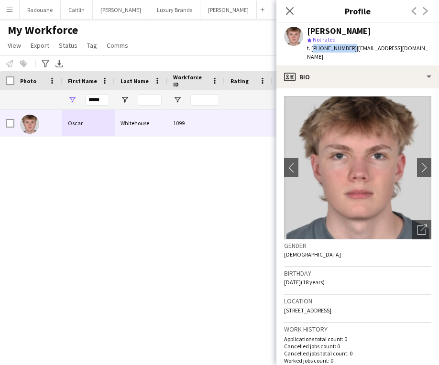
drag, startPoint x: 349, startPoint y: 48, endPoint x: 313, endPoint y: 47, distance: 35.9
click at [313, 47] on span "t. +971506375055" at bounding box center [332, 47] width 50 height 7
copy span "971506375055"
click at [346, 49] on span "t. +971506375055" at bounding box center [332, 47] width 50 height 7
drag, startPoint x: 349, startPoint y: 48, endPoint x: 312, endPoint y: 48, distance: 36.8
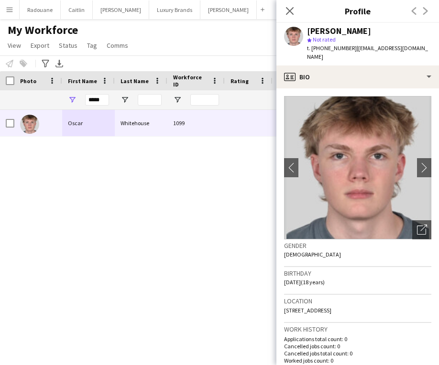
click at [312, 48] on div "t. +971506375055 | oscar.whitehouse@gmail.com" at bounding box center [369, 52] width 124 height 17
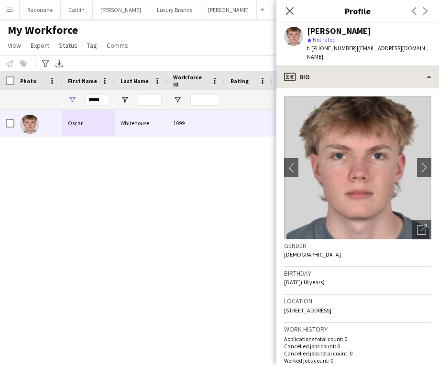
copy span "+971506375055"
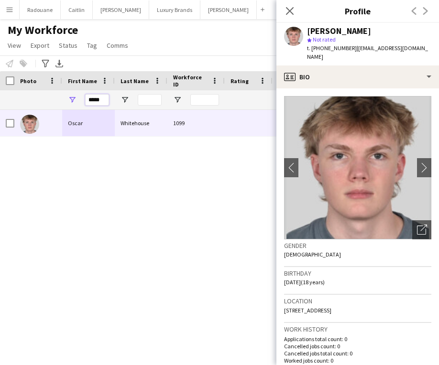
click at [106, 100] on input "*****" at bounding box center [97, 99] width 24 height 11
type input "*"
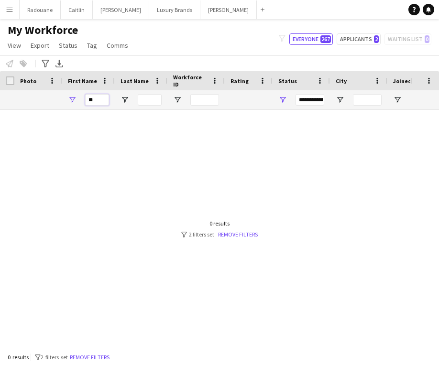
type input "*"
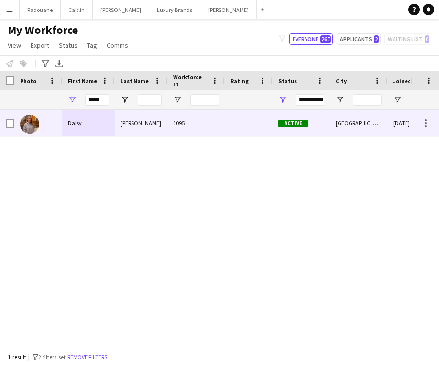
click at [103, 124] on div "Daisy" at bounding box center [88, 123] width 53 height 26
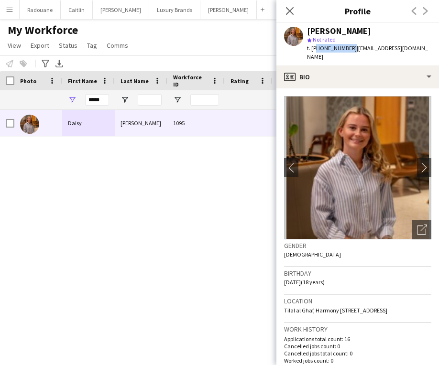
drag, startPoint x: 348, startPoint y: 48, endPoint x: 313, endPoint y: 48, distance: 35.4
click at [313, 48] on span "t. +971544495193" at bounding box center [332, 47] width 50 height 7
click at [347, 53] on div "Daisy Mullane star Not rated t. +971544495193 | daisymullane11@gmail.com" at bounding box center [357, 44] width 162 height 43
drag, startPoint x: 348, startPoint y: 48, endPoint x: 312, endPoint y: 50, distance: 35.9
click at [312, 50] on span "t. +971544495193" at bounding box center [332, 47] width 50 height 7
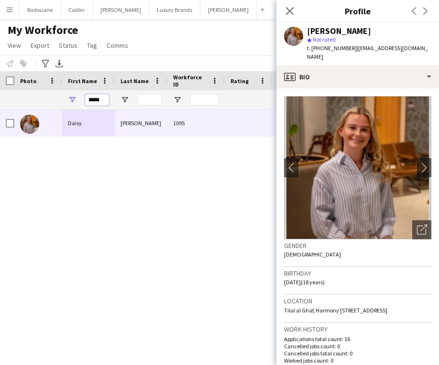
click at [101, 100] on input "*****" at bounding box center [97, 99] width 24 height 11
type input "*"
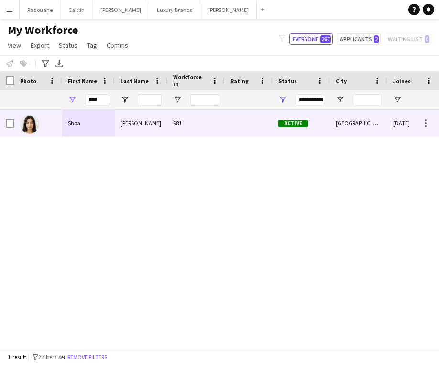
drag, startPoint x: 92, startPoint y: 116, endPoint x: 91, endPoint y: 126, distance: 9.6
click at [91, 126] on div "Shoa" at bounding box center [88, 123] width 53 height 26
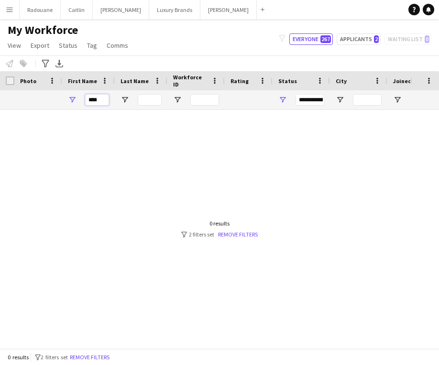
click at [103, 102] on input "****" at bounding box center [97, 99] width 24 height 11
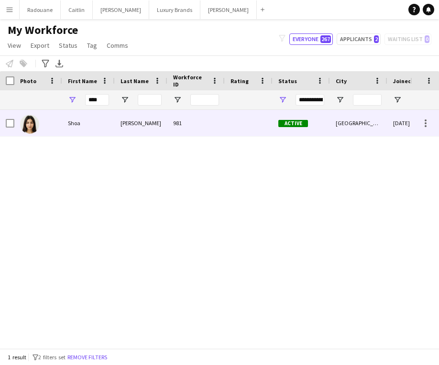
click at [97, 131] on div "Shoa" at bounding box center [88, 123] width 53 height 26
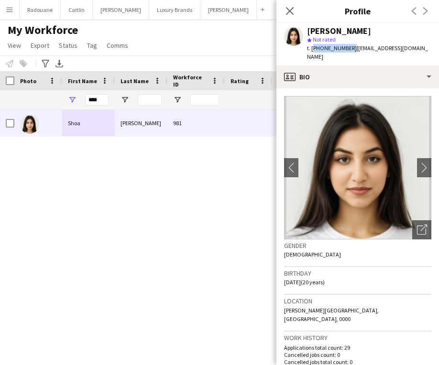
drag, startPoint x: 348, startPoint y: 48, endPoint x: 311, endPoint y: 46, distance: 36.8
click at [311, 46] on span "t. +971522615664" at bounding box center [332, 47] width 50 height 7
click at [101, 100] on input "****" at bounding box center [97, 99] width 24 height 11
type input "*"
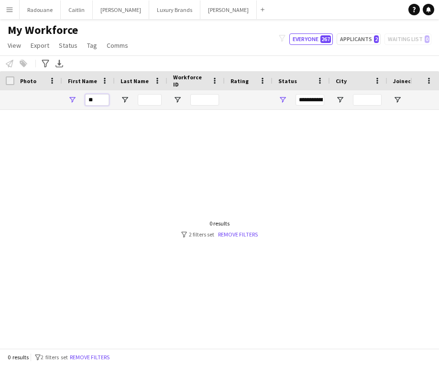
type input "*"
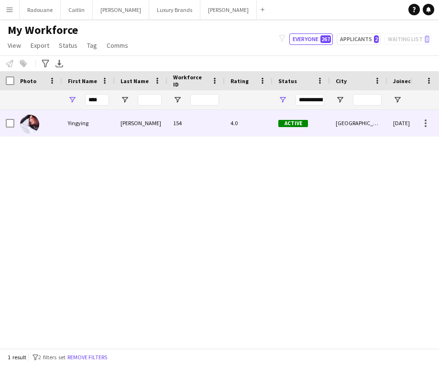
click at [85, 126] on div "Yingying" at bounding box center [88, 123] width 53 height 26
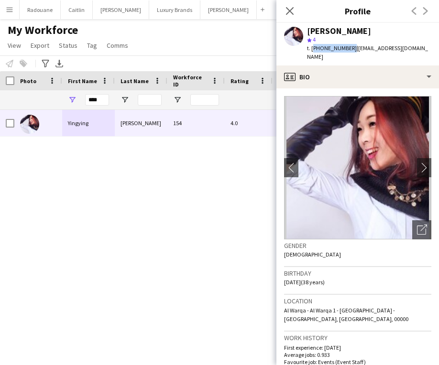
drag, startPoint x: 348, startPoint y: 47, endPoint x: 312, endPoint y: 46, distance: 35.4
click at [312, 46] on span "t. +971506076992" at bounding box center [332, 47] width 50 height 7
click at [100, 98] on input "****" at bounding box center [97, 99] width 24 height 11
type input "*"
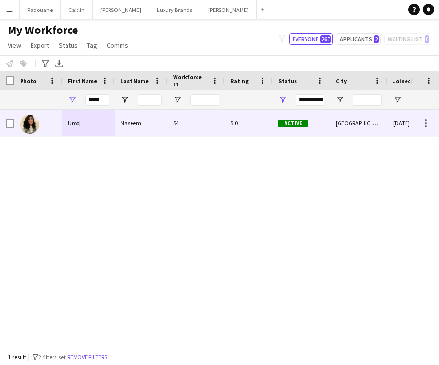
click at [75, 120] on div "Urooj" at bounding box center [88, 123] width 53 height 26
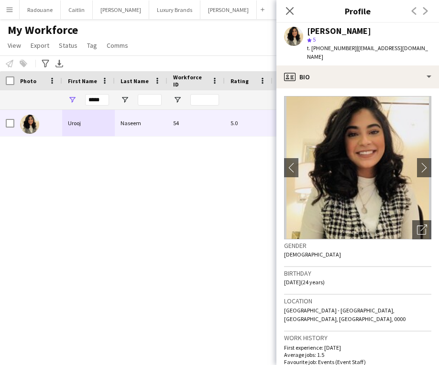
drag, startPoint x: 350, startPoint y: 49, endPoint x: 356, endPoint y: 52, distance: 7.5
click at [356, 52] on div "t. +971553879378 | uroojnaseemkalis@gmail.com" at bounding box center [369, 52] width 124 height 17
click at [346, 54] on div "Urooj Naseem star 5 t. +971553879378 | uroojnaseemkalis@gmail.com" at bounding box center [357, 44] width 162 height 43
drag, startPoint x: 348, startPoint y: 48, endPoint x: 312, endPoint y: 48, distance: 35.4
click at [312, 47] on span "t. +971553879378" at bounding box center [332, 47] width 50 height 7
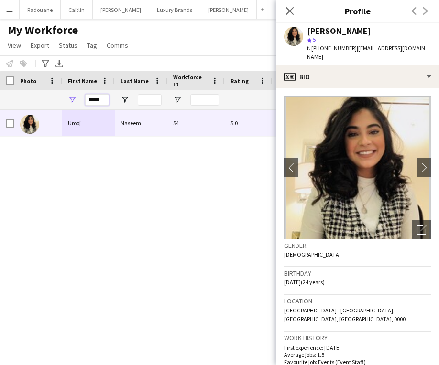
click at [102, 98] on input "*****" at bounding box center [97, 99] width 24 height 11
type input "*"
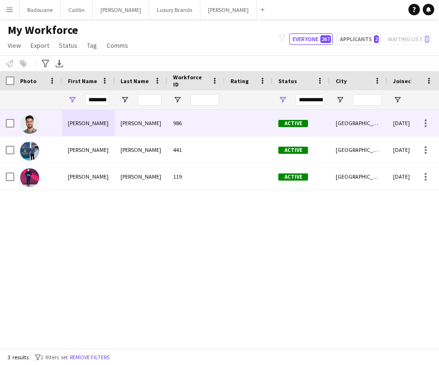
click at [89, 119] on div "Mohammad" at bounding box center [88, 123] width 53 height 26
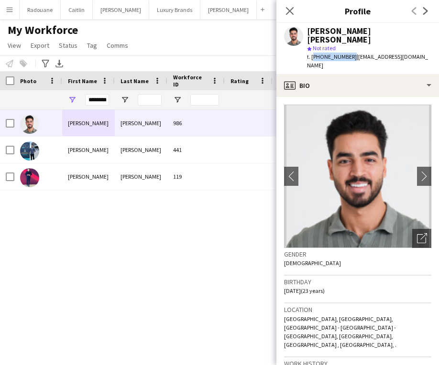
drag, startPoint x: 349, startPoint y: 48, endPoint x: 311, endPoint y: 49, distance: 37.7
click at [311, 53] on span "t. +971507394028" at bounding box center [332, 56] width 50 height 7
click at [104, 100] on input "********" at bounding box center [97, 99] width 24 height 11
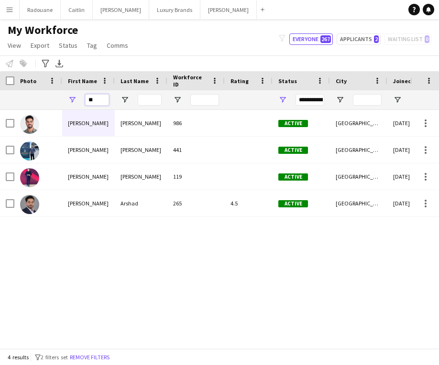
type input "*"
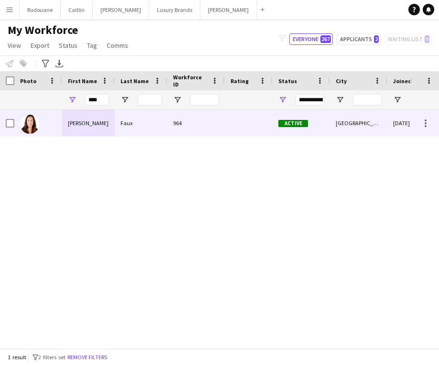
click at [68, 119] on div "Natasha" at bounding box center [88, 123] width 53 height 26
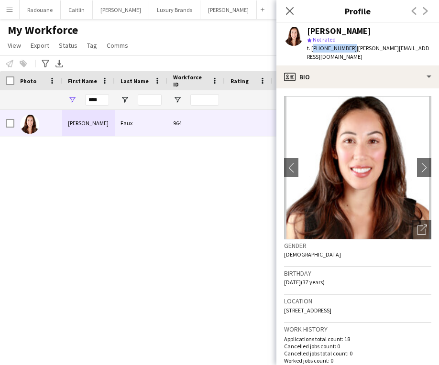
drag, startPoint x: 349, startPoint y: 48, endPoint x: 312, endPoint y: 50, distance: 36.9
click at [312, 50] on span "t. +971585080998" at bounding box center [332, 47] width 50 height 7
click at [99, 98] on input "****" at bounding box center [97, 99] width 24 height 11
type input "*"
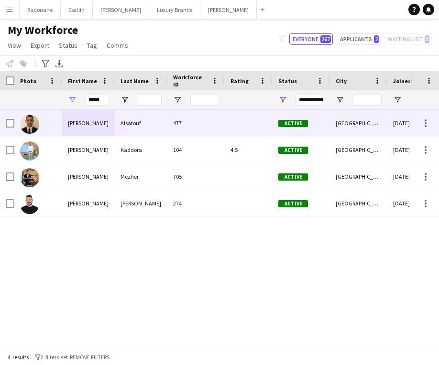
drag, startPoint x: 92, startPoint y: 115, endPoint x: 97, endPoint y: 151, distance: 36.3
click at [97, 151] on div "Ahmad" at bounding box center [88, 150] width 53 height 26
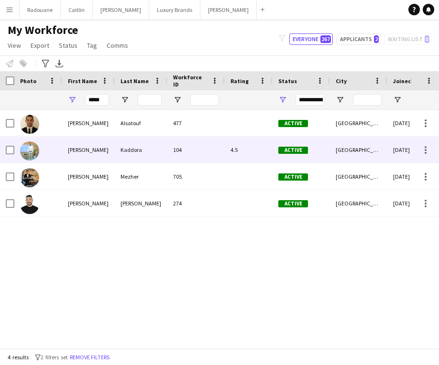
click at [154, 152] on div "Kaddora" at bounding box center [141, 150] width 53 height 26
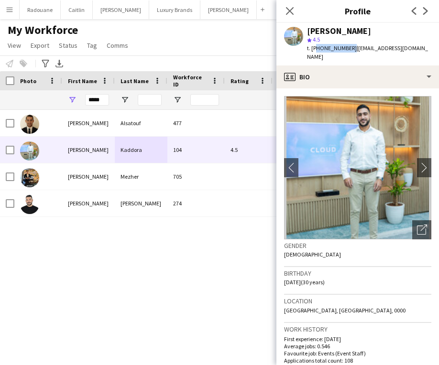
drag, startPoint x: 349, startPoint y: 48, endPoint x: 313, endPoint y: 48, distance: 35.4
click at [313, 48] on span "t. +971525282000" at bounding box center [332, 47] width 50 height 7
click at [346, 47] on span "t. +971525282000" at bounding box center [332, 47] width 50 height 7
drag, startPoint x: 348, startPoint y: 48, endPoint x: 311, endPoint y: 48, distance: 36.8
click at [311, 48] on span "t. +971525282000" at bounding box center [332, 47] width 50 height 7
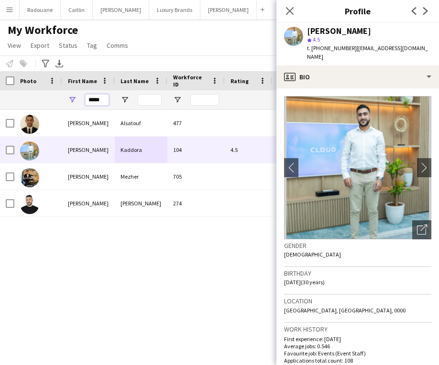
click at [107, 97] on input "*****" at bounding box center [97, 99] width 24 height 11
type input "*"
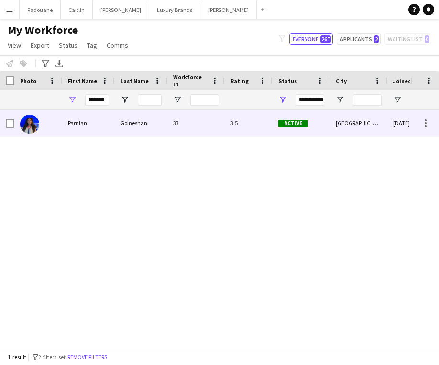
click at [91, 119] on div "Parnian" at bounding box center [88, 123] width 53 height 26
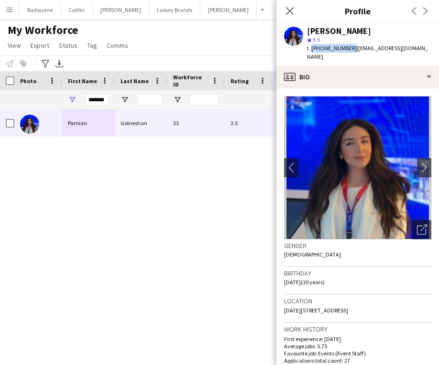
drag, startPoint x: 349, startPoint y: 48, endPoint x: 311, endPoint y: 48, distance: 37.7
click at [311, 48] on span "t. +971504358156" at bounding box center [332, 47] width 50 height 7
click at [106, 100] on input "*******" at bounding box center [97, 99] width 24 height 11
type input "*"
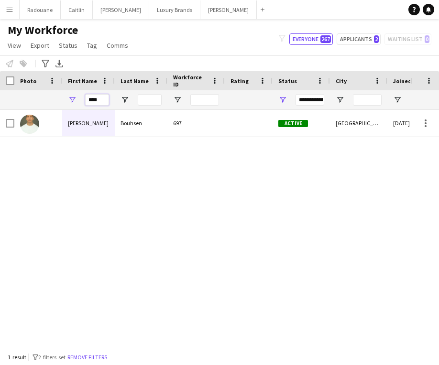
type input "*****"
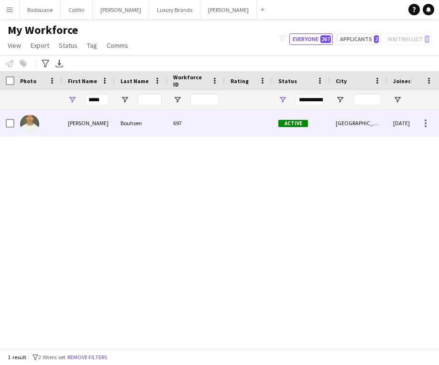
click at [93, 123] on div "Adnan" at bounding box center [88, 123] width 53 height 26
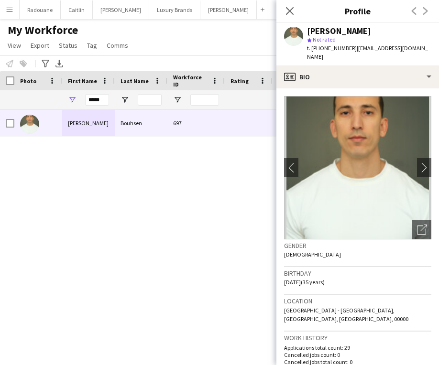
drag, startPoint x: 349, startPoint y: 48, endPoint x: 312, endPoint y: 47, distance: 37.3
click at [312, 47] on div "t. +971553183504 | bouhsen.adnan@gmail.com" at bounding box center [369, 52] width 124 height 17
copy span "+971553183504"
click at [104, 99] on input "*****" at bounding box center [97, 99] width 24 height 11
type input "*"
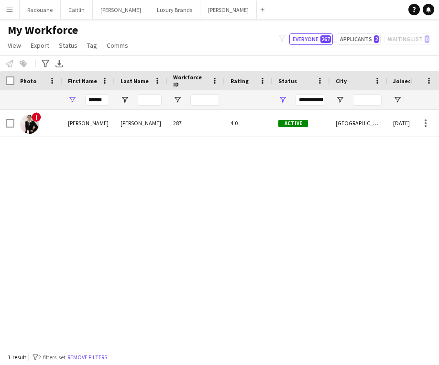
drag, startPoint x: 104, startPoint y: 99, endPoint x: 73, endPoint y: 123, distance: 38.8
click at [73, 123] on div "Andrea" at bounding box center [88, 123] width 53 height 26
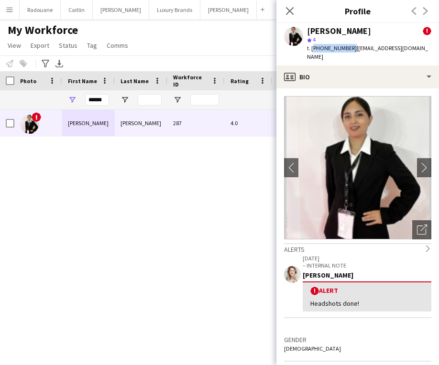
drag, startPoint x: 348, startPoint y: 48, endPoint x: 312, endPoint y: 49, distance: 36.3
click at [312, 49] on span "t. +971585649834" at bounding box center [332, 47] width 50 height 7
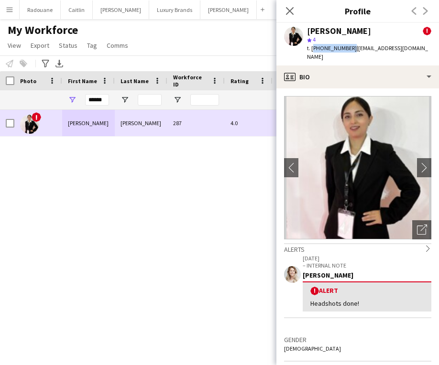
copy span "+971585649834"
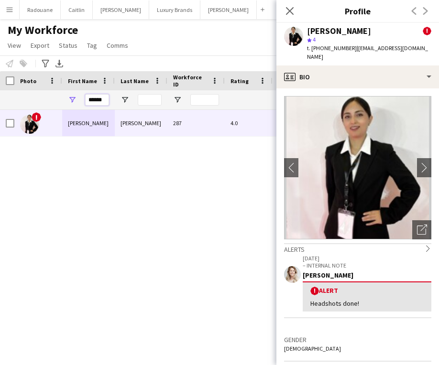
click at [106, 98] on input "******" at bounding box center [97, 99] width 24 height 11
type input "*"
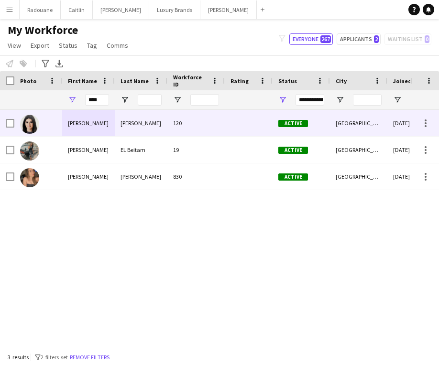
click at [103, 123] on div "Rana" at bounding box center [88, 123] width 53 height 26
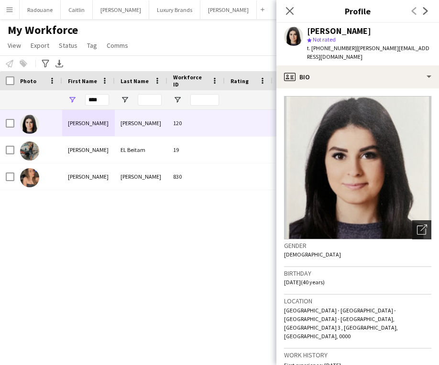
click at [418, 225] on icon "Open photos pop-in" at bounding box center [422, 230] width 10 height 10
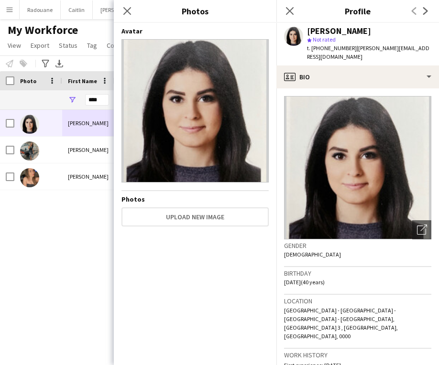
click at [66, 255] on div "Rana Al Najjar 120 Active Dubai 16-08-2023 641 days 0 Rana EL Beitam 19 Active …" at bounding box center [205, 229] width 410 height 238
click at [69, 251] on div "Rana Al Najjar 120 Active Dubai 16-08-2023 641 days 0 Rana EL Beitam 19 Active …" at bounding box center [205, 229] width 410 height 238
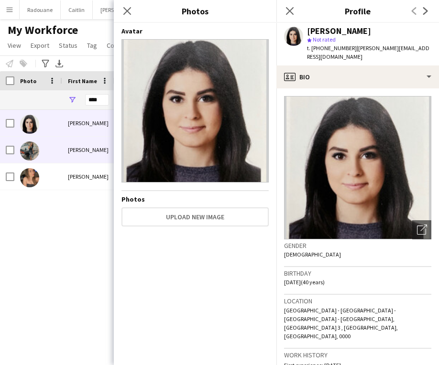
click at [80, 154] on div "Rana" at bounding box center [88, 150] width 53 height 26
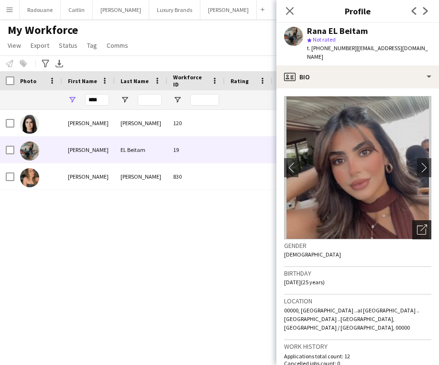
click at [418, 225] on icon "Open photos pop-in" at bounding box center [422, 230] width 10 height 10
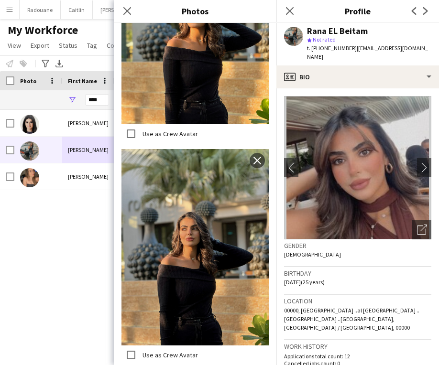
scroll to position [3691, 0]
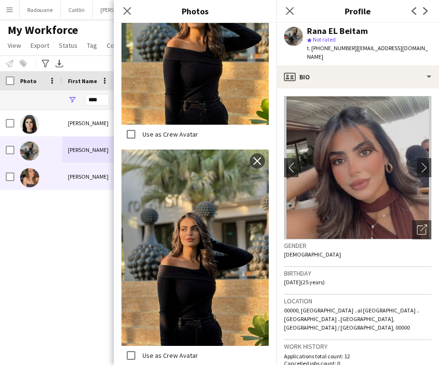
click at [92, 171] on div "Rana" at bounding box center [88, 176] width 53 height 26
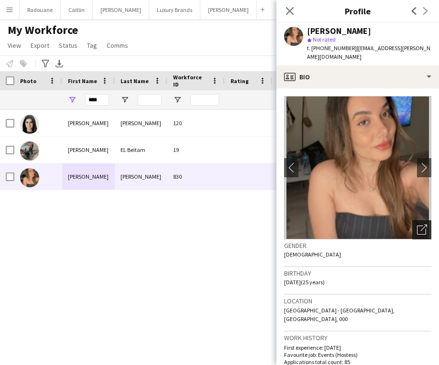
click at [422, 225] on icon at bounding box center [423, 228] width 7 height 7
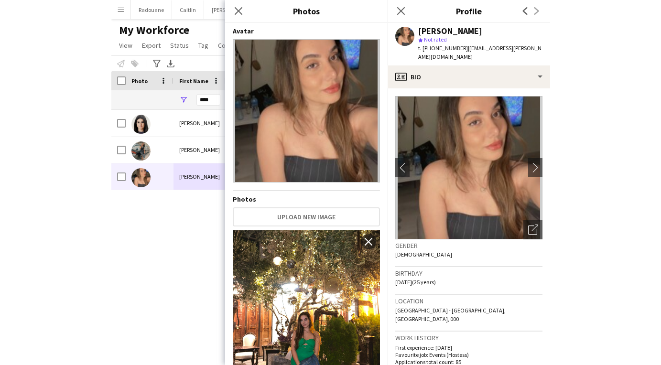
scroll to position [0, 0]
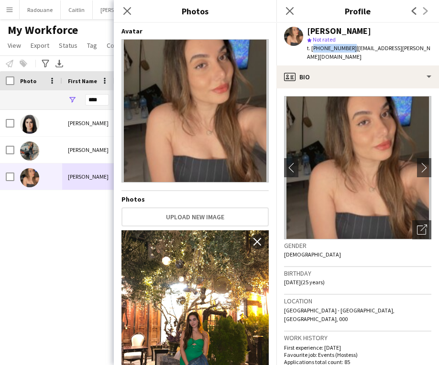
drag, startPoint x: 349, startPoint y: 49, endPoint x: 312, endPoint y: 48, distance: 36.3
click at [312, 48] on span "t. +971555324813" at bounding box center [332, 47] width 50 height 7
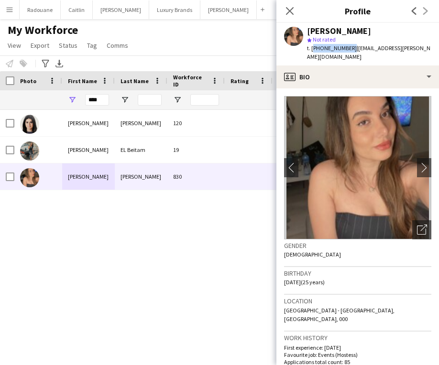
copy span "+971555324813"
click at [100, 101] on input "****" at bounding box center [97, 99] width 24 height 11
type input "*"
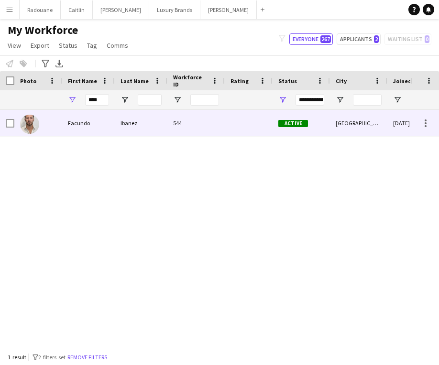
drag, startPoint x: 84, startPoint y: 112, endPoint x: 64, endPoint y: 123, distance: 22.6
click at [64, 123] on div "Facundo" at bounding box center [88, 123] width 53 height 26
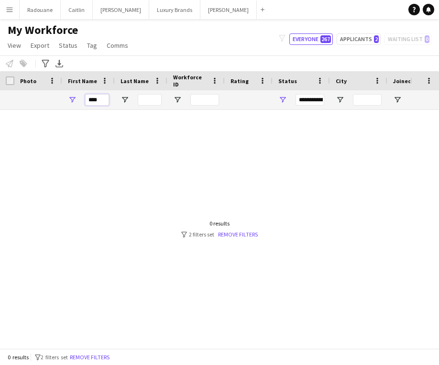
click at [105, 96] on input "****" at bounding box center [97, 99] width 24 height 11
click at [102, 98] on input "****" at bounding box center [97, 99] width 24 height 11
type input "*"
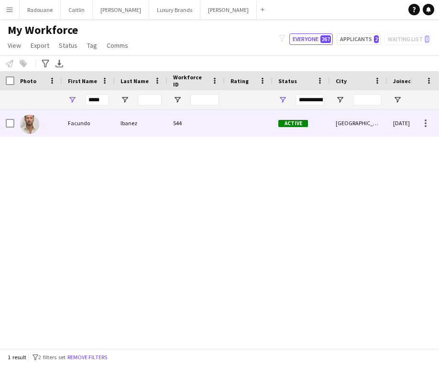
click at [73, 123] on div "Facundo" at bounding box center [88, 123] width 53 height 26
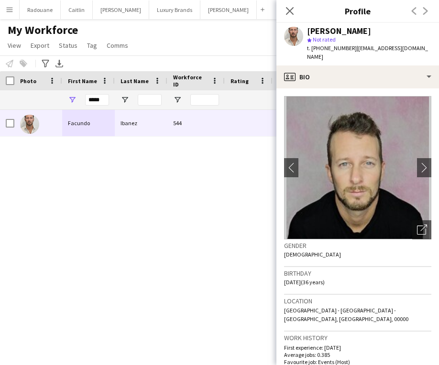
click at [353, 47] on span "| keylaser918@gmail.com" at bounding box center [367, 52] width 121 height 16
click at [348, 47] on span "t. +971585893735" at bounding box center [332, 47] width 50 height 7
drag, startPoint x: 348, startPoint y: 47, endPoint x: 312, endPoint y: 47, distance: 35.8
click at [312, 47] on span "t. +971585893735" at bounding box center [332, 47] width 50 height 7
copy span "+971585893735"
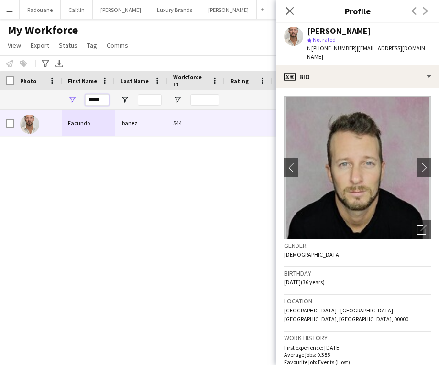
click at [103, 100] on input "*****" at bounding box center [97, 99] width 24 height 11
type input "*"
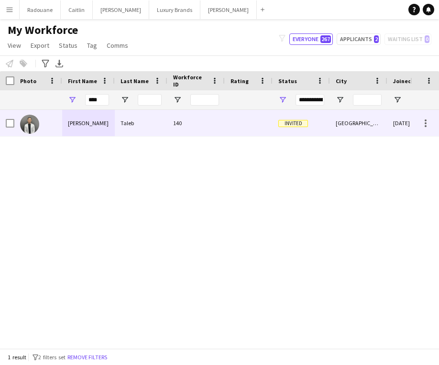
drag, startPoint x: 93, startPoint y: 116, endPoint x: 54, endPoint y: 129, distance: 41.1
click at [54, 129] on div at bounding box center [38, 123] width 48 height 26
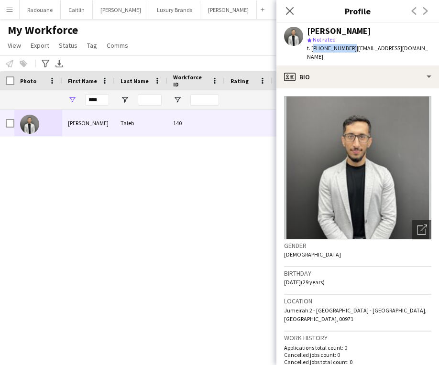
drag, startPoint x: 349, startPoint y: 48, endPoint x: 312, endPoint y: 48, distance: 36.8
click at [312, 48] on span "t. +971503707355" at bounding box center [332, 47] width 50 height 7
copy span "+971503707355"
click at [103, 98] on input "****" at bounding box center [97, 99] width 24 height 11
type input "*"
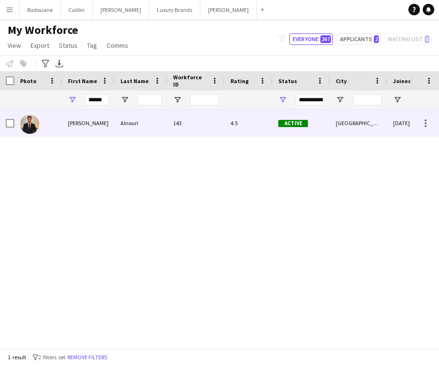
click at [96, 125] on div "Hassan" at bounding box center [88, 123] width 53 height 26
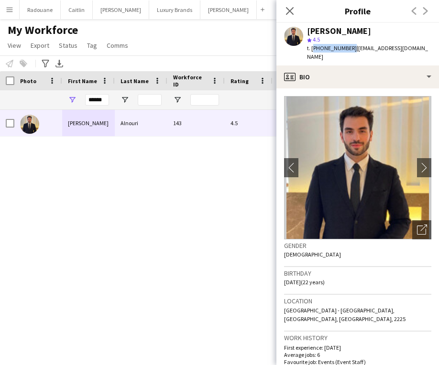
drag, startPoint x: 348, startPoint y: 47, endPoint x: 312, endPoint y: 49, distance: 35.9
click at [312, 49] on span "t. +971503237735" at bounding box center [332, 47] width 50 height 7
copy span "+971503237735"
click at [107, 100] on input "******" at bounding box center [97, 99] width 24 height 11
type input "*"
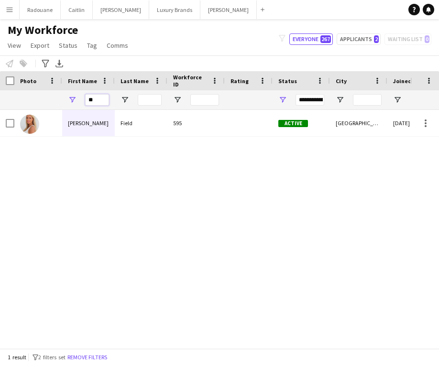
type input "*"
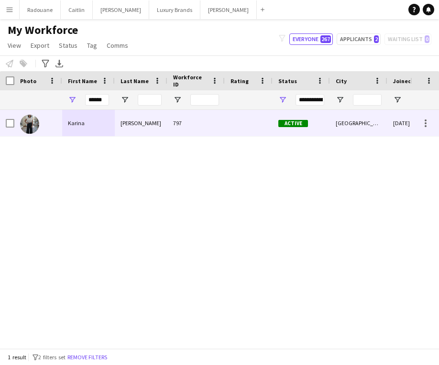
click at [76, 127] on div "Karina" at bounding box center [88, 123] width 53 height 26
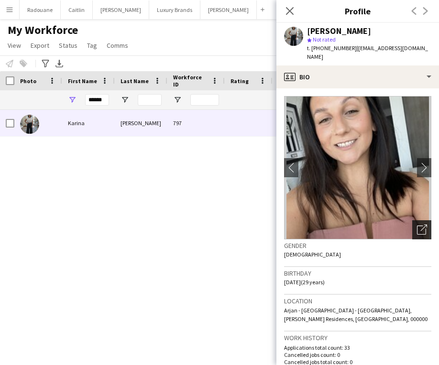
click at [418, 225] on icon "Open photos pop-in" at bounding box center [422, 230] width 10 height 10
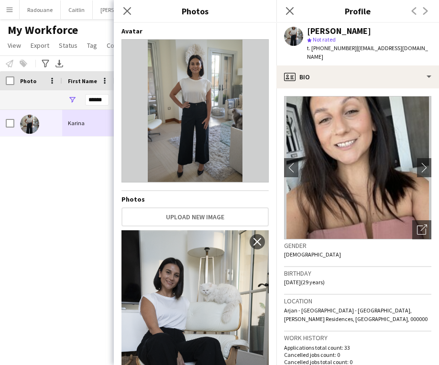
drag, startPoint x: 349, startPoint y: 48, endPoint x: 311, endPoint y: 46, distance: 37.8
click at [311, 46] on div "t. +971585623020 | kkhudaikulova@gmail.com" at bounding box center [369, 52] width 124 height 17
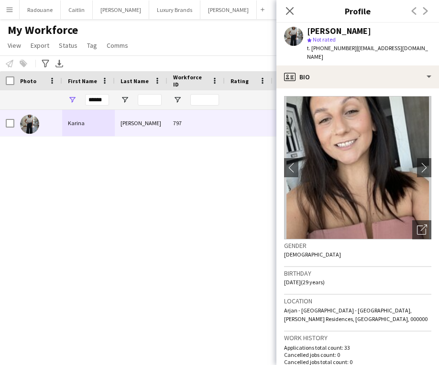
copy span "+971585623020"
click at [103, 101] on input "******" at bounding box center [97, 99] width 24 height 11
type input "*"
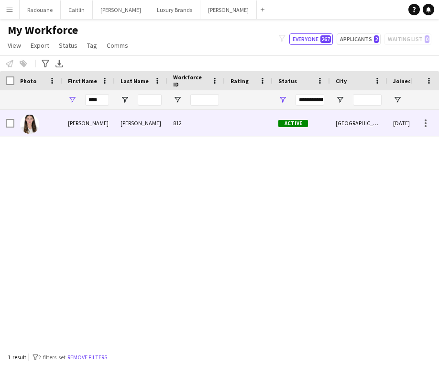
click at [88, 126] on div "Agustina" at bounding box center [88, 123] width 53 height 26
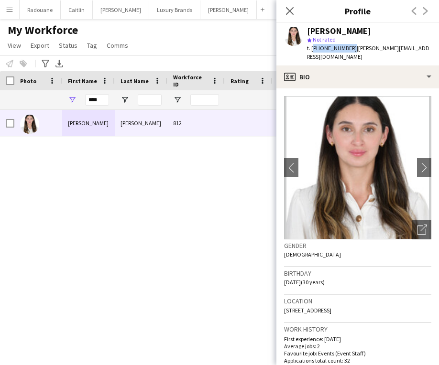
drag, startPoint x: 347, startPoint y: 47, endPoint x: 313, endPoint y: 48, distance: 34.4
click at [312, 48] on span "t. +971586080893" at bounding box center [332, 47] width 50 height 7
copy span "+971586080893"
click at [102, 98] on input "****" at bounding box center [97, 99] width 24 height 11
type input "*"
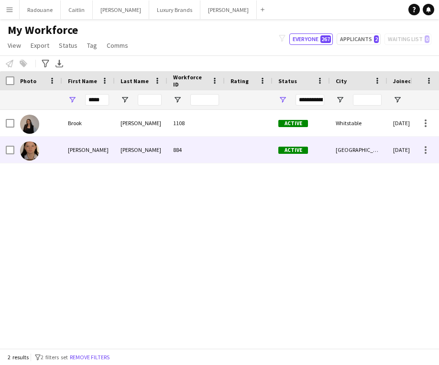
click at [70, 143] on div "Brooke" at bounding box center [88, 150] width 53 height 26
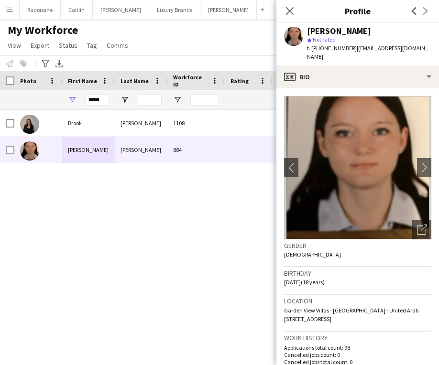
drag, startPoint x: 351, startPoint y: 47, endPoint x: 313, endPoint y: 49, distance: 37.8
click at [312, 49] on span "t. +9710585862119" at bounding box center [332, 47] width 50 height 7
copy span "+9710585862119"
click at [104, 99] on input "*****" at bounding box center [97, 99] width 24 height 11
type input "*"
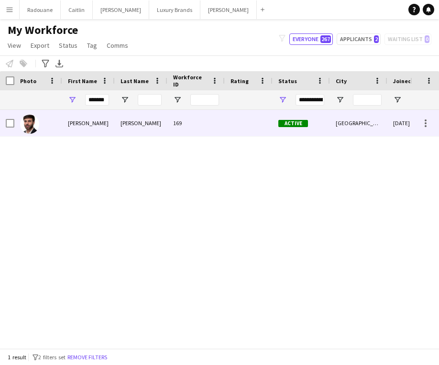
click at [79, 119] on div "Mahmoud" at bounding box center [88, 123] width 53 height 26
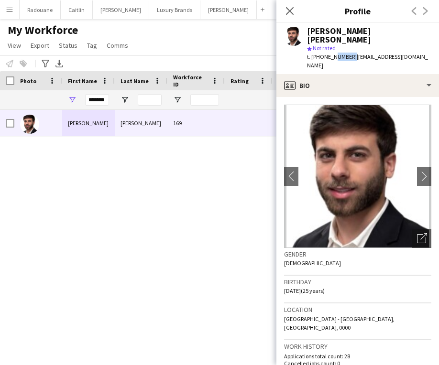
drag, startPoint x: 349, startPoint y: 48, endPoint x: 328, endPoint y: 48, distance: 20.5
click at [329, 53] on span "t. +971561802600" at bounding box center [332, 56] width 50 height 7
click at [321, 53] on span "t. +971561802600" at bounding box center [332, 56] width 50 height 7
drag, startPoint x: 348, startPoint y: 47, endPoint x: 312, endPoint y: 48, distance: 36.3
click at [312, 53] on span "t. +971561802600" at bounding box center [332, 56] width 50 height 7
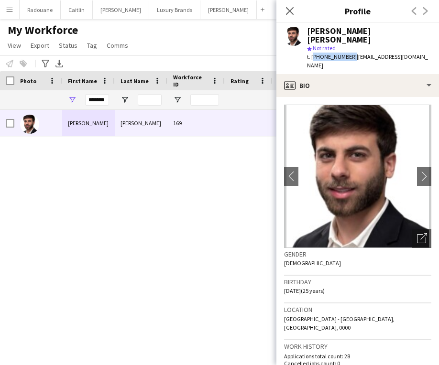
copy span "+971561802600"
click at [106, 97] on input "*******" at bounding box center [97, 99] width 24 height 11
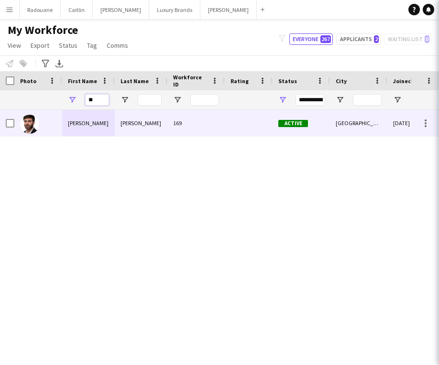
type input "*"
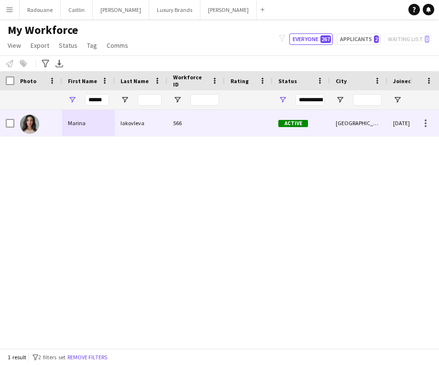
click at [66, 122] on div "Marina" at bounding box center [88, 123] width 53 height 26
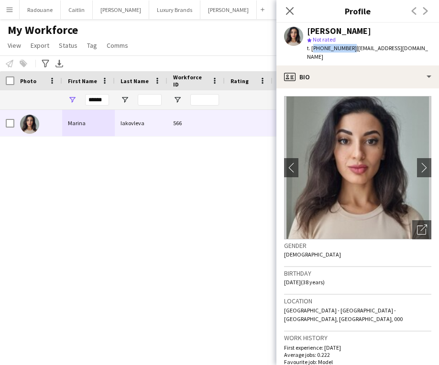
drag, startPoint x: 348, startPoint y: 48, endPoint x: 312, endPoint y: 48, distance: 36.3
click at [312, 48] on span "t. +971529603608" at bounding box center [332, 47] width 50 height 7
click at [105, 101] on input "******" at bounding box center [97, 99] width 24 height 11
type input "*"
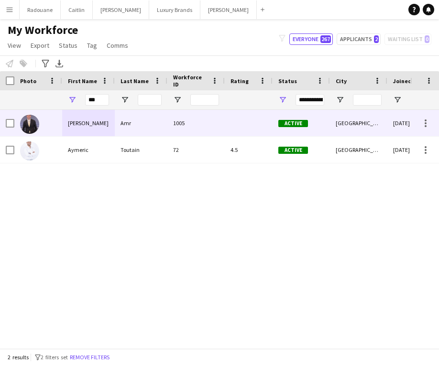
drag, startPoint x: 94, startPoint y: 115, endPoint x: 85, endPoint y: 128, distance: 15.8
click at [85, 128] on div "Ayman" at bounding box center [88, 123] width 53 height 26
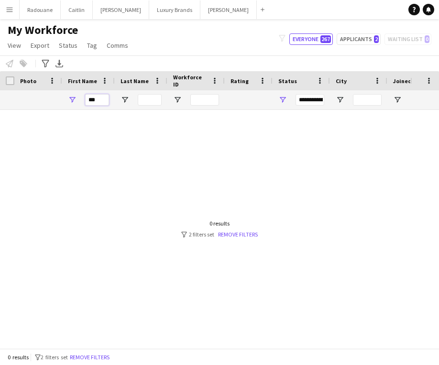
click at [100, 100] on input "***" at bounding box center [97, 99] width 24 height 11
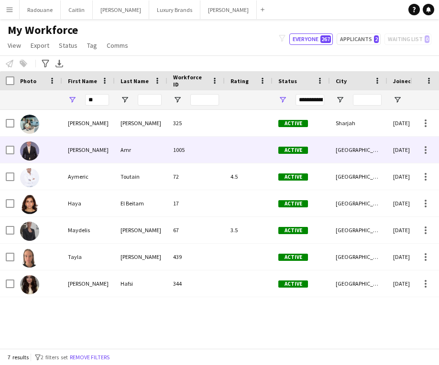
click at [69, 147] on div "Ayman" at bounding box center [88, 150] width 53 height 26
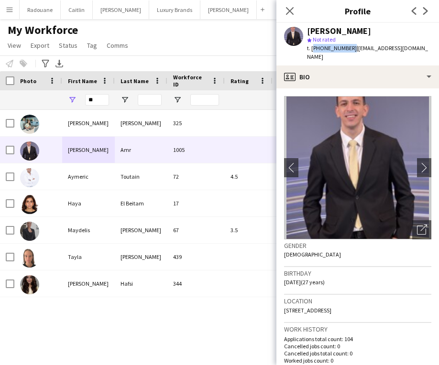
drag, startPoint x: 348, startPoint y: 48, endPoint x: 311, endPoint y: 48, distance: 36.3
click at [311, 48] on span "t. +971562215547" at bounding box center [332, 47] width 50 height 7
click at [96, 98] on input "**" at bounding box center [97, 99] width 24 height 11
type input "*"
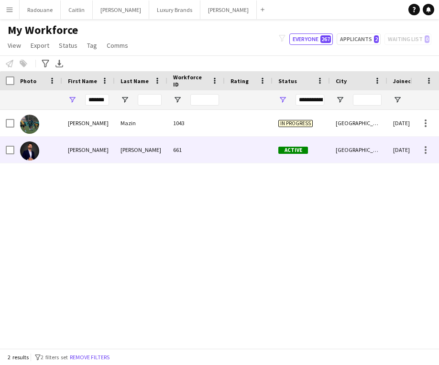
click at [73, 146] on div "Mohamed" at bounding box center [88, 150] width 53 height 26
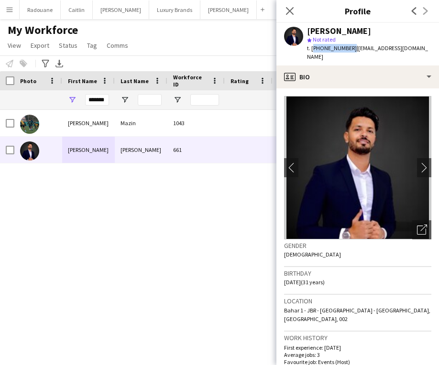
drag, startPoint x: 349, startPoint y: 48, endPoint x: 312, endPoint y: 51, distance: 36.4
click at [312, 51] on span "t. +971559329706" at bounding box center [332, 47] width 50 height 7
click at [107, 104] on input "*******" at bounding box center [97, 99] width 24 height 11
type input "*"
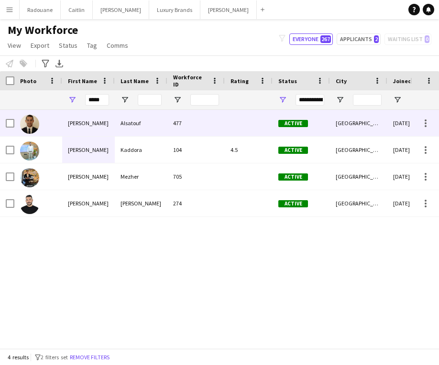
drag, startPoint x: 114, startPoint y: 117, endPoint x: 105, endPoint y: 176, distance: 60.5
click at [105, 176] on div "Ahmad" at bounding box center [88, 176] width 53 height 26
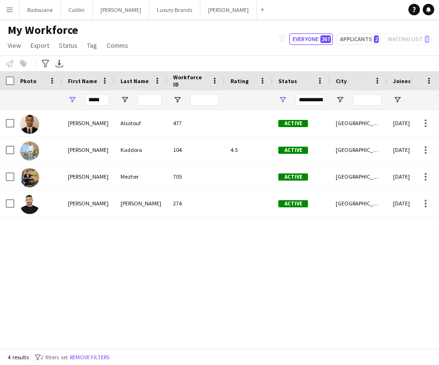
click at [105, 176] on div "Ahmad" at bounding box center [88, 176] width 53 height 26
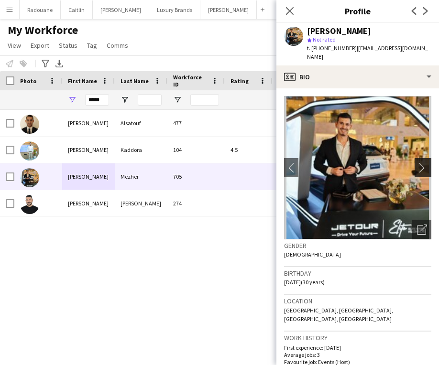
click at [422, 162] on app-icon "chevron-right" at bounding box center [424, 167] width 15 height 10
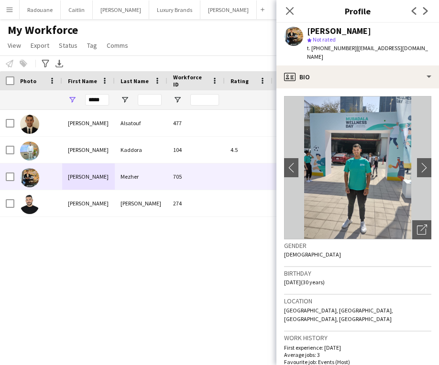
click at [416, 156] on img at bounding box center [357, 167] width 147 height 143
click at [423, 162] on app-icon "chevron-right" at bounding box center [424, 167] width 15 height 10
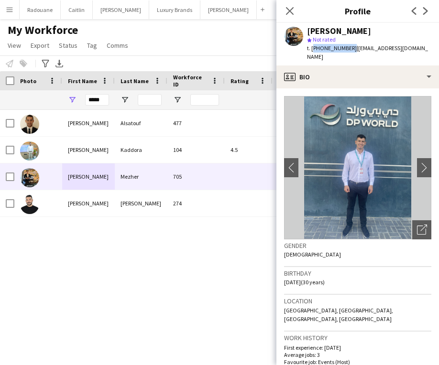
drag, startPoint x: 348, startPoint y: 49, endPoint x: 312, endPoint y: 51, distance: 36.4
click at [311, 51] on span "t. +971506119649" at bounding box center [332, 47] width 50 height 7
click at [107, 98] on input "*****" at bounding box center [97, 99] width 24 height 11
type input "*"
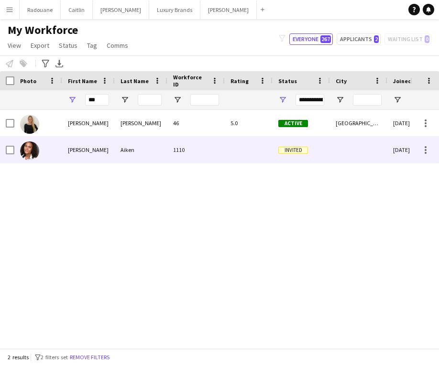
click at [66, 161] on div "Isabella" at bounding box center [88, 150] width 53 height 26
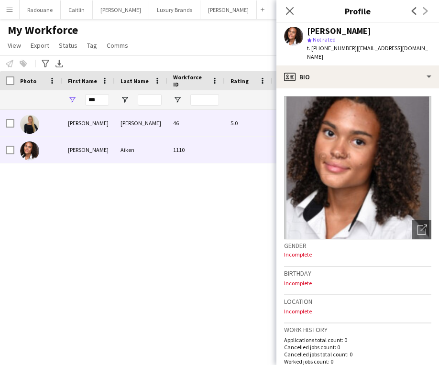
click at [96, 125] on div "Isabel" at bounding box center [88, 123] width 53 height 26
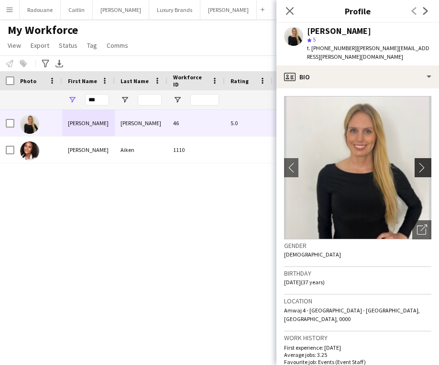
click at [423, 165] on app-icon "chevron-right" at bounding box center [424, 167] width 15 height 10
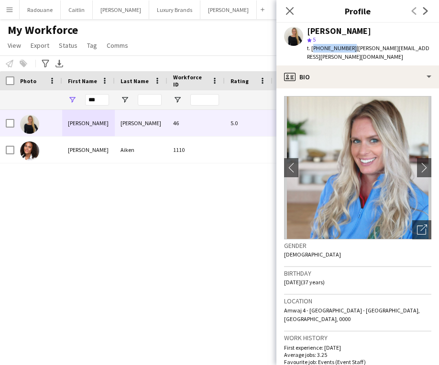
drag, startPoint x: 348, startPoint y: 47, endPoint x: 311, endPoint y: 50, distance: 36.9
click at [311, 50] on span "t. +971586738712" at bounding box center [332, 47] width 50 height 7
click at [99, 102] on input "***" at bounding box center [97, 99] width 24 height 11
type input "*"
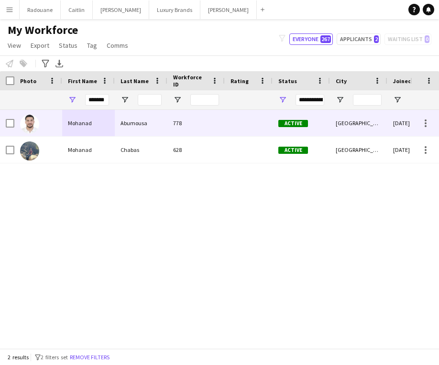
click at [88, 120] on div "Mohanad" at bounding box center [88, 123] width 53 height 26
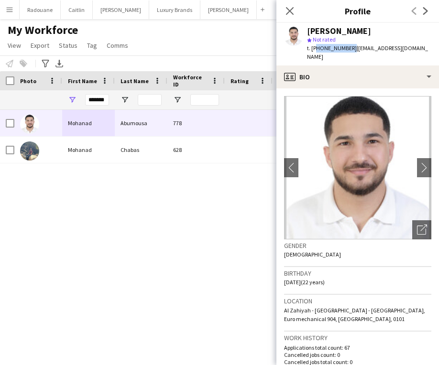
drag, startPoint x: 349, startPoint y: 48, endPoint x: 313, endPoint y: 48, distance: 35.3
click at [313, 48] on span "t. +971544225587" at bounding box center [332, 47] width 50 height 7
click at [344, 50] on span "t. +971544225587" at bounding box center [332, 47] width 50 height 7
drag, startPoint x: 348, startPoint y: 49, endPoint x: 312, endPoint y: 49, distance: 36.3
click at [311, 49] on span "t. +971544225587" at bounding box center [332, 47] width 50 height 7
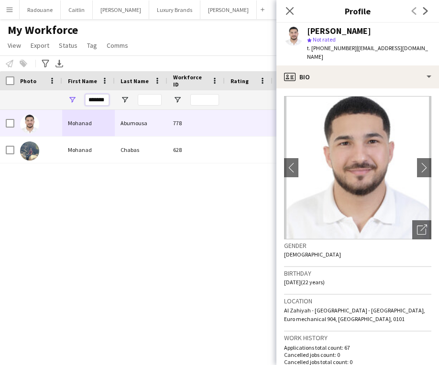
click at [104, 101] on input "*******" at bounding box center [97, 99] width 24 height 11
type input "*"
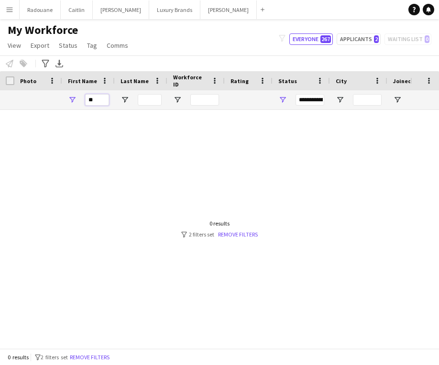
type input "*"
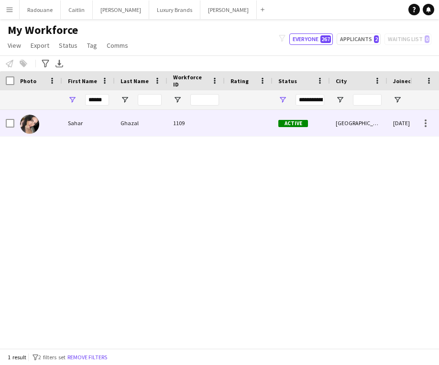
drag, startPoint x: 107, startPoint y: 117, endPoint x: 106, endPoint y: 132, distance: 14.9
click at [106, 132] on div "Sahar" at bounding box center [88, 123] width 53 height 26
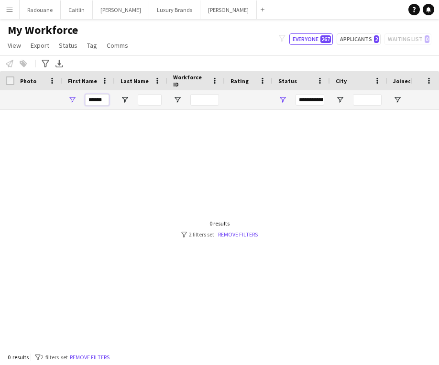
click at [107, 100] on input "******" at bounding box center [97, 99] width 24 height 11
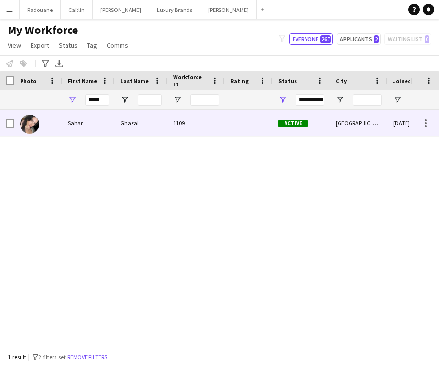
click at [106, 125] on div "Sahar" at bounding box center [88, 123] width 53 height 26
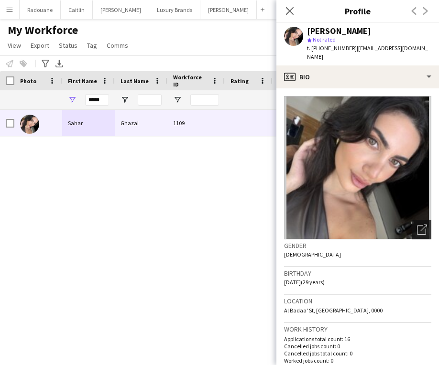
click at [416, 221] on div "Open photos pop-in" at bounding box center [421, 229] width 19 height 19
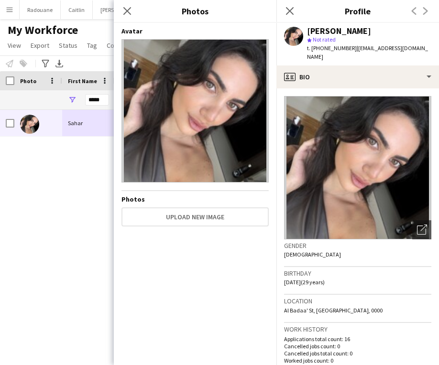
click at [74, 226] on div "Sahar Ghazal 1109 Active Dubai 03-09-2025 0" at bounding box center [205, 229] width 410 height 238
drag, startPoint x: 351, startPoint y: 48, endPoint x: 312, endPoint y: 48, distance: 38.2
click at [312, 48] on span "t. +9710502216561" at bounding box center [332, 47] width 50 height 7
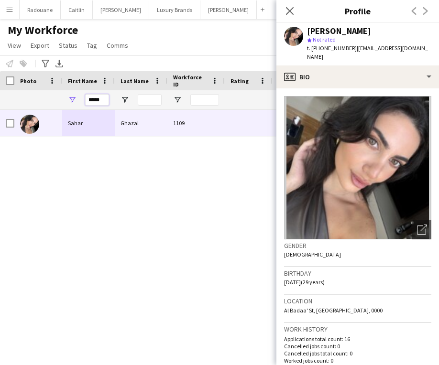
click at [103, 101] on input "*****" at bounding box center [97, 99] width 24 height 11
type input "*"
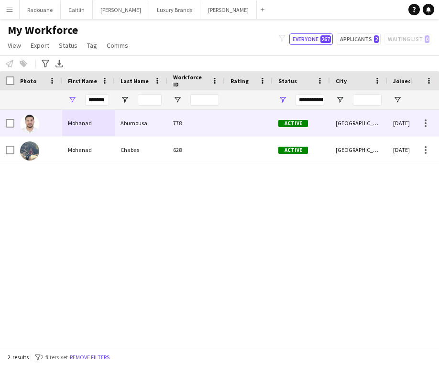
click at [81, 121] on div "Mohanad" at bounding box center [88, 123] width 53 height 26
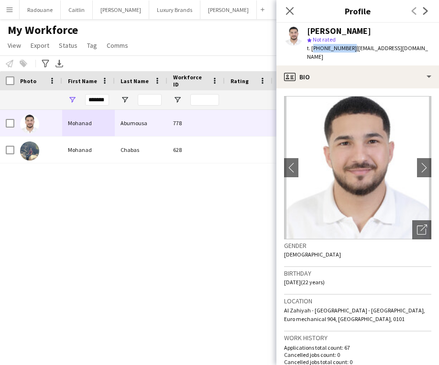
drag, startPoint x: 349, startPoint y: 47, endPoint x: 313, endPoint y: 48, distance: 35.4
click at [313, 48] on span "t. +971544225587" at bounding box center [332, 47] width 50 height 7
click at [348, 57] on div "t. +971544225587 | mohanadabummousa@gmail.com" at bounding box center [369, 52] width 124 height 17
drag, startPoint x: 348, startPoint y: 48, endPoint x: 311, endPoint y: 50, distance: 36.8
click at [310, 50] on span "t. +971544225587" at bounding box center [332, 47] width 50 height 7
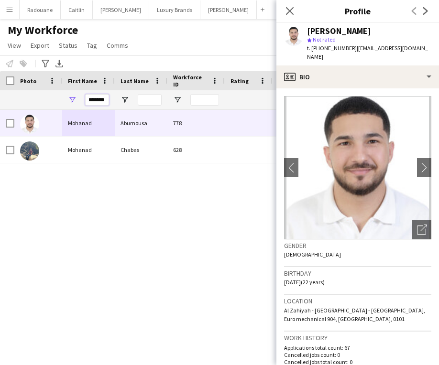
click at [104, 100] on input "*******" at bounding box center [97, 99] width 24 height 11
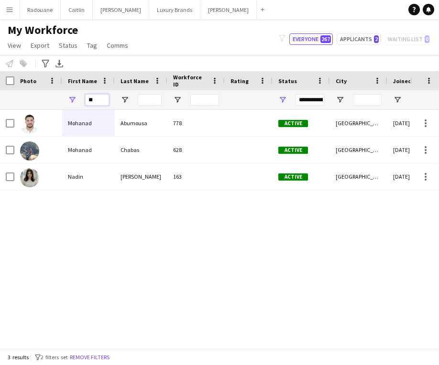
type input "*"
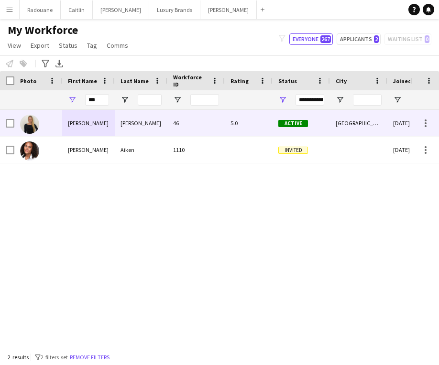
click at [68, 127] on div "Isabel" at bounding box center [88, 123] width 53 height 26
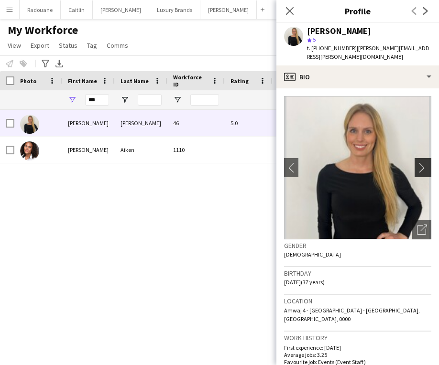
click at [423, 166] on app-icon "chevron-right" at bounding box center [424, 167] width 15 height 10
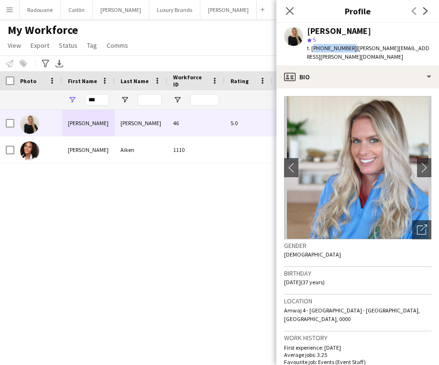
drag, startPoint x: 348, startPoint y: 48, endPoint x: 313, endPoint y: 49, distance: 35.4
click at [312, 49] on span "t. +971586738712" at bounding box center [332, 47] width 50 height 7
click at [101, 102] on input "***" at bounding box center [97, 99] width 24 height 11
type input "*"
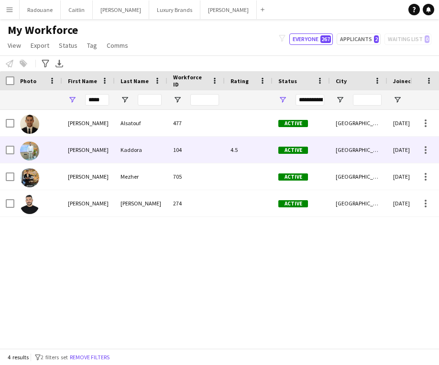
click at [68, 151] on div "Ahmad" at bounding box center [88, 150] width 53 height 26
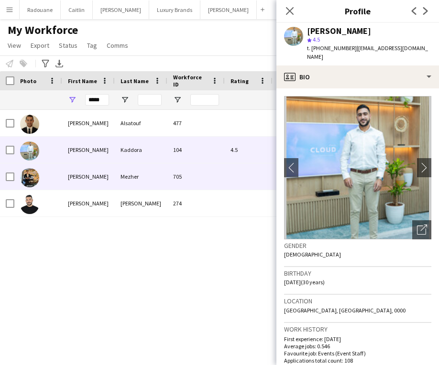
click at [66, 180] on div "Ahmad" at bounding box center [88, 176] width 53 height 26
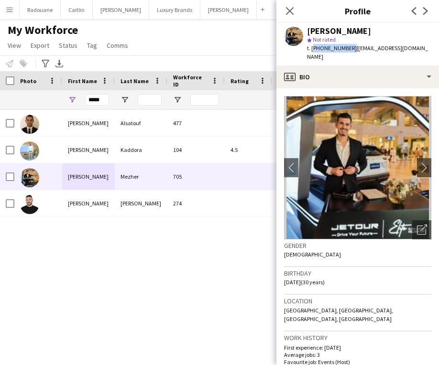
drag, startPoint x: 348, startPoint y: 48, endPoint x: 312, endPoint y: 49, distance: 35.8
click at [312, 49] on span "t. +971506119649" at bounding box center [332, 47] width 50 height 7
click at [107, 99] on input "*****" at bounding box center [97, 99] width 24 height 11
type input "*"
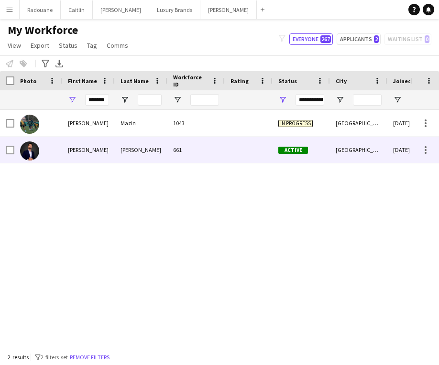
click at [73, 148] on div "Mohamed" at bounding box center [88, 150] width 53 height 26
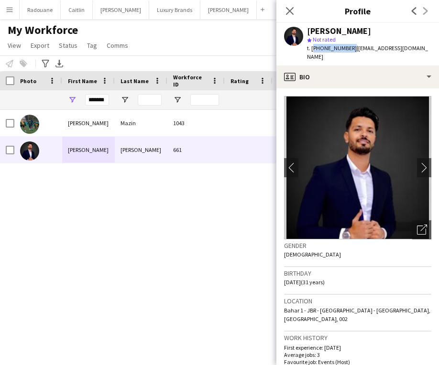
drag, startPoint x: 348, startPoint y: 49, endPoint x: 312, endPoint y: 49, distance: 35.8
click at [311, 49] on span "t. +971559329706" at bounding box center [332, 47] width 50 height 7
click at [107, 100] on input "*******" at bounding box center [97, 99] width 24 height 11
type input "*"
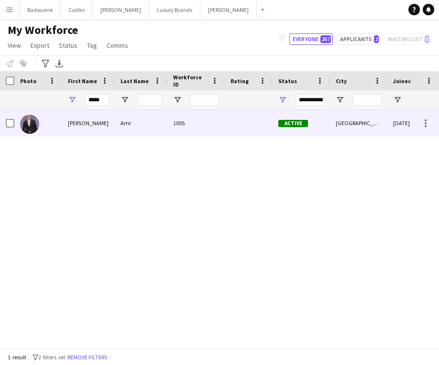
click at [75, 119] on div "Ayman" at bounding box center [88, 123] width 53 height 26
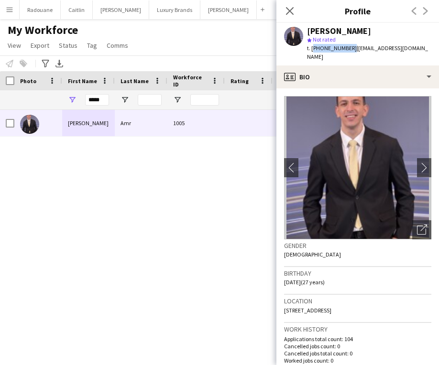
drag, startPoint x: 349, startPoint y: 49, endPoint x: 313, endPoint y: 50, distance: 35.9
click at [313, 50] on span "t. +971562215547" at bounding box center [332, 47] width 50 height 7
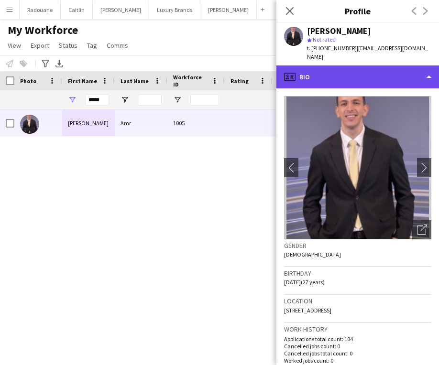
click at [347, 65] on div "profile Bio" at bounding box center [357, 76] width 162 height 23
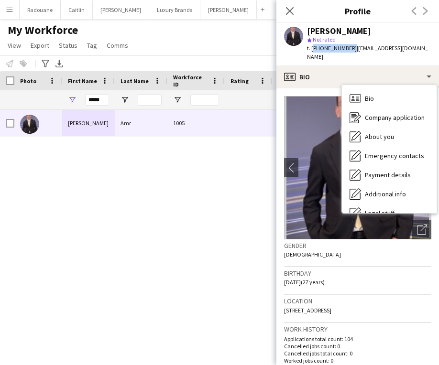
drag, startPoint x: 348, startPoint y: 48, endPoint x: 312, endPoint y: 49, distance: 35.4
click at [312, 49] on span "t. +971562215547" at bounding box center [332, 47] width 50 height 7
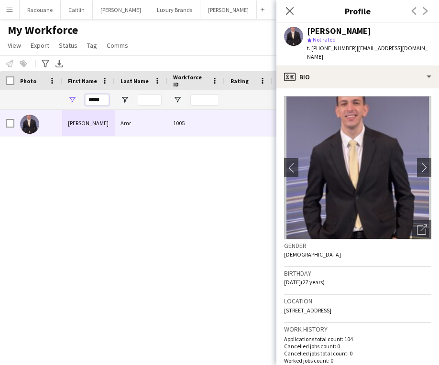
click at [104, 101] on input "*****" at bounding box center [97, 99] width 24 height 11
type input "*"
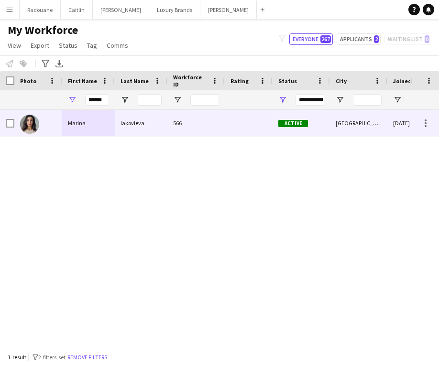
click at [79, 121] on div "Marina" at bounding box center [88, 123] width 53 height 26
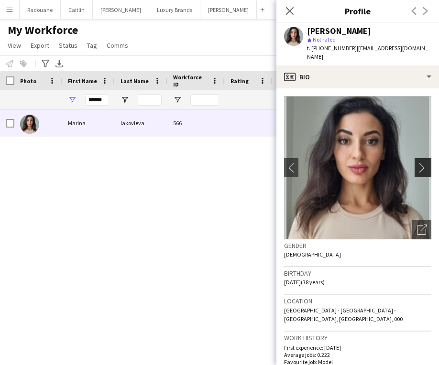
click at [425, 162] on app-icon "chevron-right" at bounding box center [424, 167] width 15 height 10
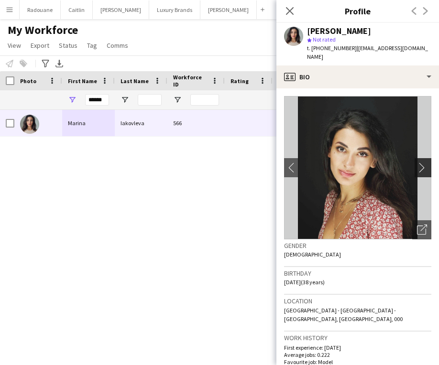
click at [421, 162] on app-icon "chevron-right" at bounding box center [424, 167] width 15 height 10
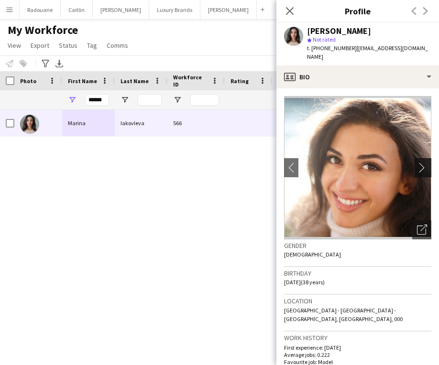
click at [418, 158] on button "chevron-right" at bounding box center [423, 167] width 19 height 19
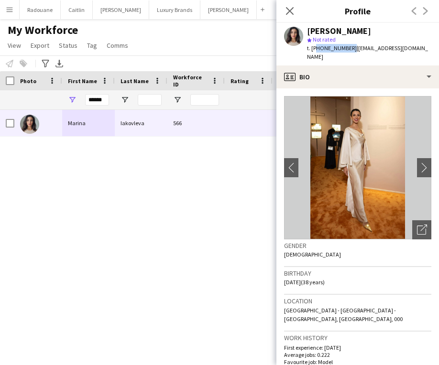
drag, startPoint x: 349, startPoint y: 49, endPoint x: 313, endPoint y: 48, distance: 35.8
click at [313, 48] on span "t. +971529603608" at bounding box center [332, 47] width 50 height 7
click at [353, 38] on div "star Not rated" at bounding box center [369, 39] width 124 height 9
drag, startPoint x: 348, startPoint y: 48, endPoint x: 314, endPoint y: 46, distance: 33.5
click at [314, 46] on span "t. +971529603608" at bounding box center [332, 47] width 50 height 7
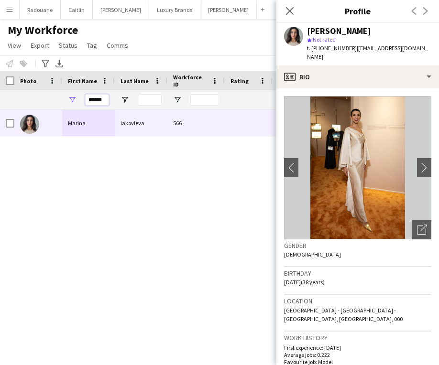
click at [108, 100] on input "******" at bounding box center [97, 99] width 24 height 11
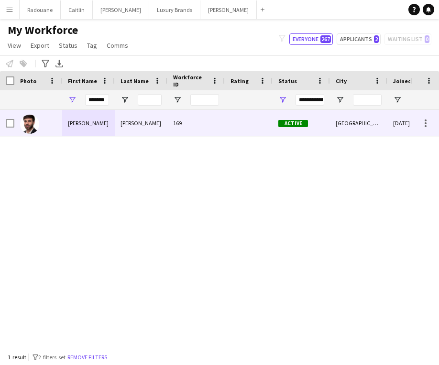
click at [95, 128] on div "Mahmoud" at bounding box center [88, 123] width 53 height 26
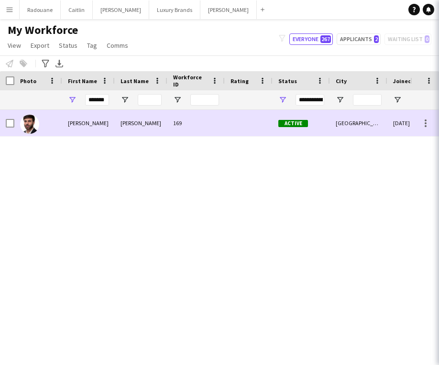
click at [95, 128] on div "Mahmoud" at bounding box center [88, 123] width 53 height 26
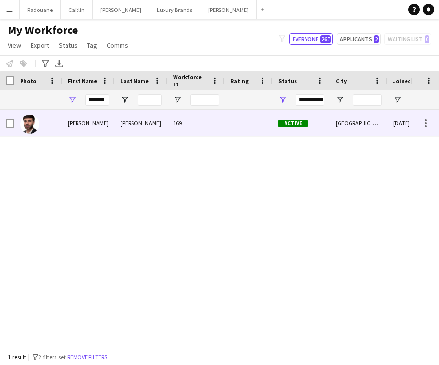
click at [95, 128] on div "Mahmoud" at bounding box center [88, 123] width 53 height 26
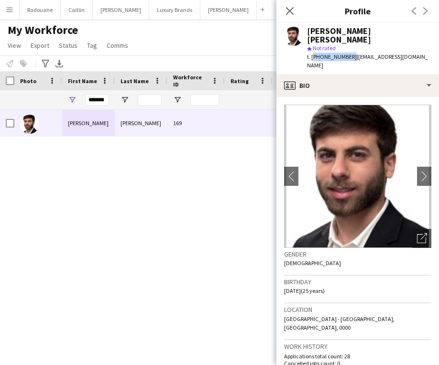
drag, startPoint x: 348, startPoint y: 47, endPoint x: 311, endPoint y: 48, distance: 36.3
click at [311, 53] on span "t. +971561802600" at bounding box center [332, 56] width 50 height 7
click at [107, 96] on input "*******" at bounding box center [97, 99] width 24 height 11
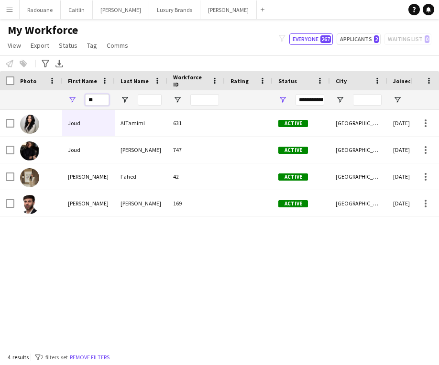
type input "*"
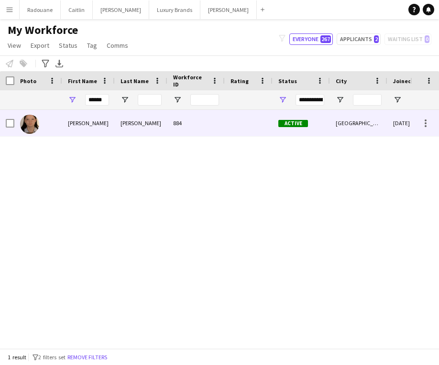
drag, startPoint x: 89, startPoint y: 115, endPoint x: 87, endPoint y: 121, distance: 6.5
click at [87, 121] on div "Brooke" at bounding box center [88, 123] width 53 height 26
click at [255, 131] on div at bounding box center [249, 123] width 48 height 26
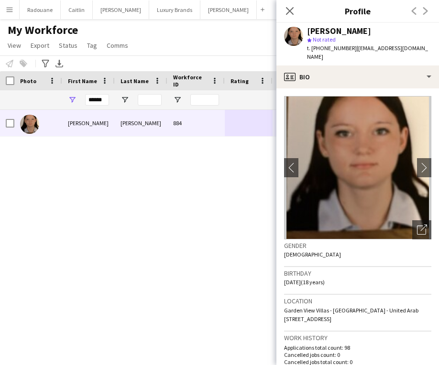
drag, startPoint x: 352, startPoint y: 49, endPoint x: 312, endPoint y: 49, distance: 39.2
click at [312, 49] on span "t. +9710585862119" at bounding box center [332, 47] width 50 height 7
click at [107, 100] on input "******" at bounding box center [97, 99] width 24 height 11
type input "*"
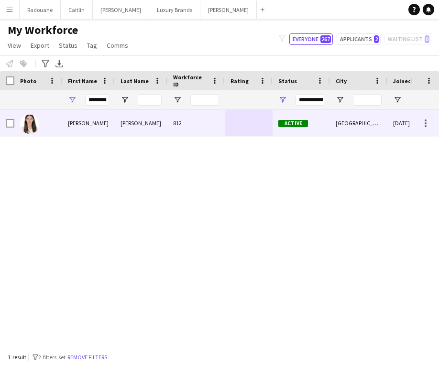
click at [104, 126] on div "Agustina" at bounding box center [88, 123] width 53 height 26
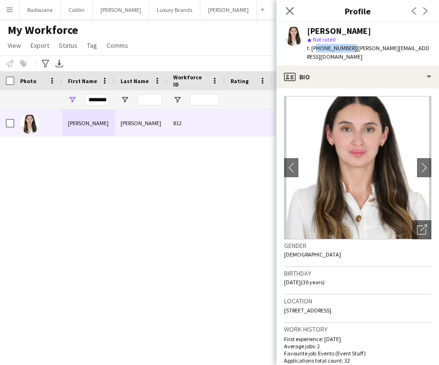
drag, startPoint x: 348, startPoint y: 47, endPoint x: 313, endPoint y: 47, distance: 34.9
click at [313, 47] on span "t. +971586080893" at bounding box center [332, 47] width 50 height 7
click at [342, 54] on div "Agustina Hidalgo star Not rated t. +971586080893 | hidalgo.gushi@gmail.com" at bounding box center [357, 44] width 162 height 43
drag, startPoint x: 349, startPoint y: 49, endPoint x: 312, endPoint y: 47, distance: 36.4
click at [312, 47] on span "t. +971586080893" at bounding box center [332, 47] width 50 height 7
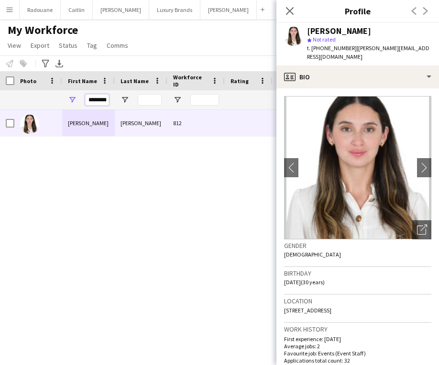
click at [106, 98] on input "********" at bounding box center [97, 99] width 24 height 11
type input "*"
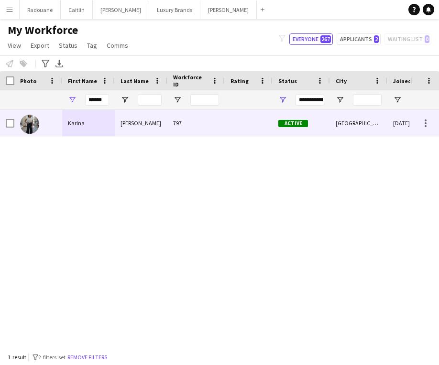
click at [94, 124] on div "Karina" at bounding box center [88, 123] width 53 height 26
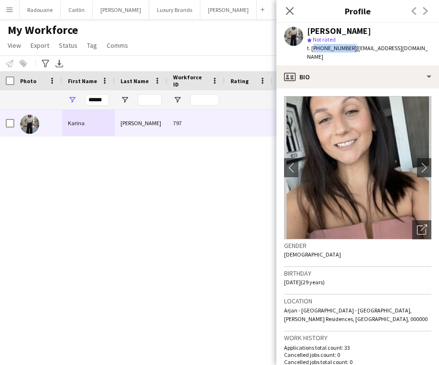
drag, startPoint x: 348, startPoint y: 49, endPoint x: 312, endPoint y: 48, distance: 36.3
click at [312, 48] on span "t. +971585623020" at bounding box center [332, 47] width 50 height 7
click at [106, 96] on input "******" at bounding box center [97, 99] width 24 height 11
type input "*"
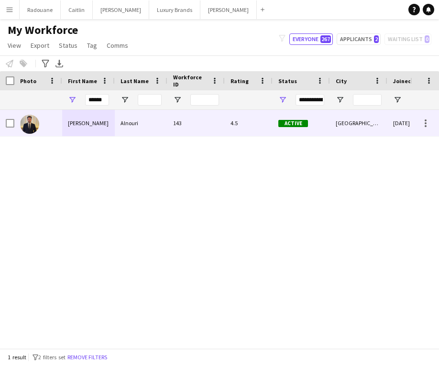
click at [79, 121] on div "Hassan" at bounding box center [88, 123] width 53 height 26
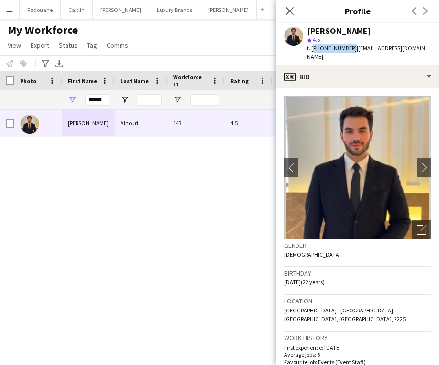
drag, startPoint x: 348, startPoint y: 48, endPoint x: 312, endPoint y: 48, distance: 35.8
click at [312, 48] on span "t. +971503237735" at bounding box center [332, 47] width 50 height 7
click at [107, 102] on input "******" at bounding box center [97, 99] width 24 height 11
type input "*"
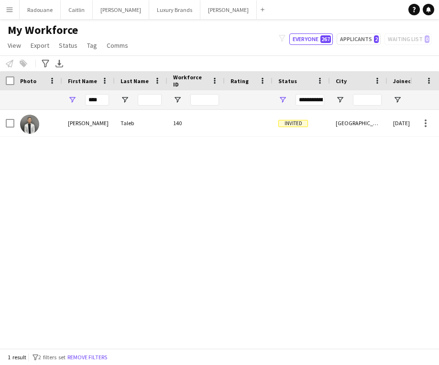
drag, startPoint x: 95, startPoint y: 115, endPoint x: 83, endPoint y: 126, distance: 15.9
click at [83, 126] on div "Omar" at bounding box center [88, 123] width 53 height 26
click at [92, 126] on div "Omar" at bounding box center [88, 123] width 53 height 26
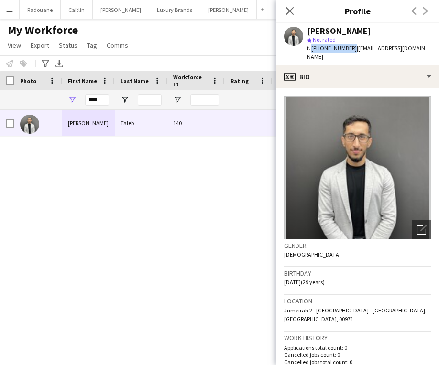
drag, startPoint x: 348, startPoint y: 48, endPoint x: 311, endPoint y: 49, distance: 36.8
click at [311, 49] on span "t. +971503707355" at bounding box center [332, 47] width 50 height 7
click at [106, 98] on input "****" at bounding box center [97, 99] width 24 height 11
type input "*"
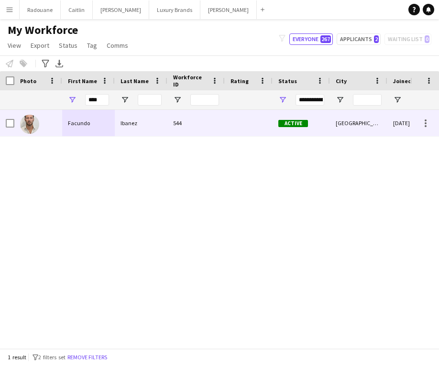
drag, startPoint x: 99, startPoint y: 116, endPoint x: 96, endPoint y: 125, distance: 9.5
click at [96, 125] on div "Facundo" at bounding box center [88, 123] width 53 height 26
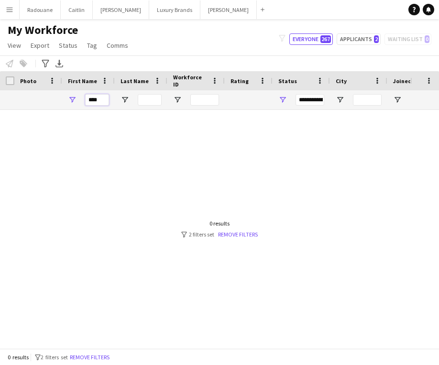
click at [103, 97] on input "****" at bounding box center [97, 99] width 24 height 11
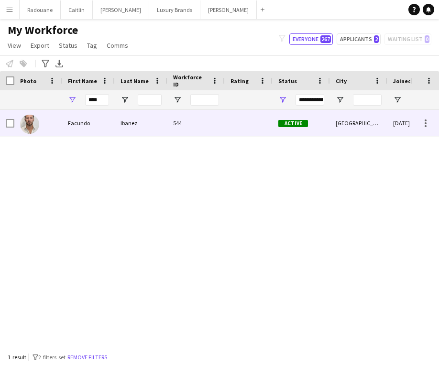
click at [92, 125] on div "Facundo" at bounding box center [88, 123] width 53 height 26
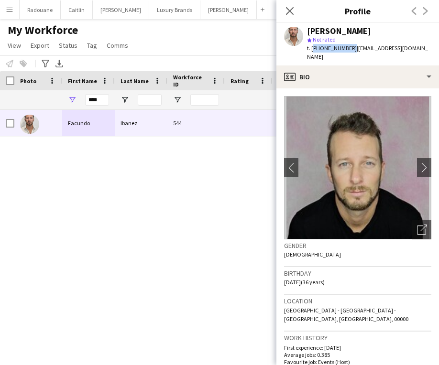
drag, startPoint x: 349, startPoint y: 48, endPoint x: 312, endPoint y: 48, distance: 36.8
click at [312, 48] on span "t. +971585893735" at bounding box center [332, 47] width 50 height 7
click at [105, 98] on input "****" at bounding box center [97, 99] width 24 height 11
type input "*"
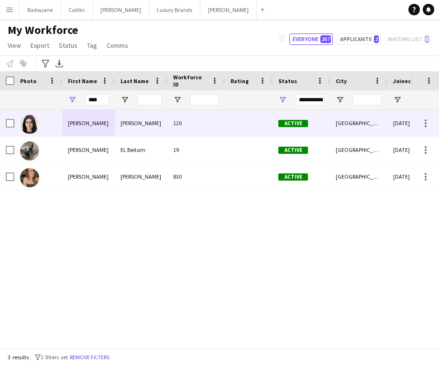
click at [96, 122] on div "Rana" at bounding box center [88, 123] width 53 height 26
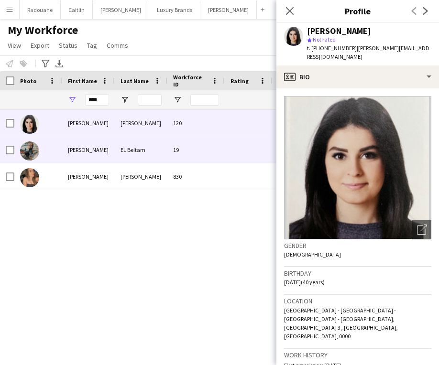
click at [90, 145] on div "Rana" at bounding box center [88, 150] width 53 height 26
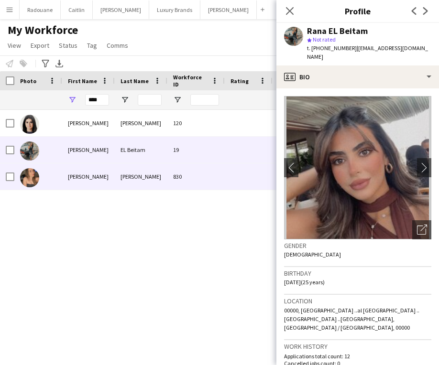
click at [84, 173] on div "Rana" at bounding box center [88, 176] width 53 height 26
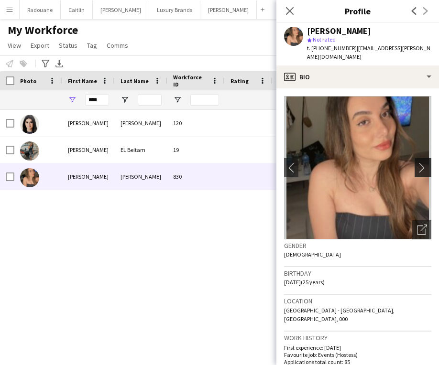
click at [419, 158] on button "chevron-right" at bounding box center [423, 167] width 19 height 19
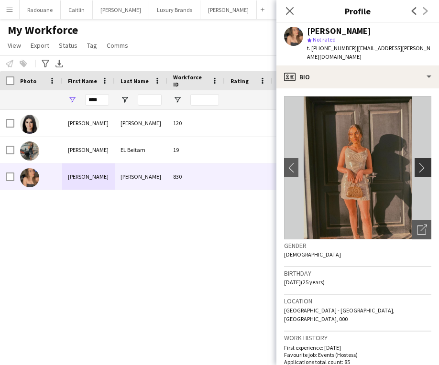
click at [419, 158] on button "chevron-right" at bounding box center [423, 167] width 19 height 19
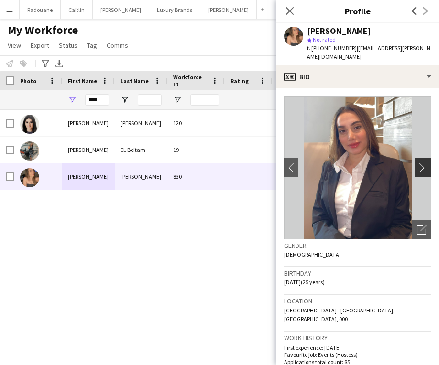
click at [419, 158] on button "chevron-right" at bounding box center [423, 167] width 19 height 19
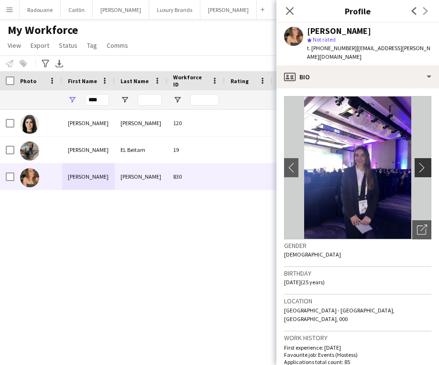
click at [419, 158] on button "chevron-right" at bounding box center [423, 167] width 19 height 19
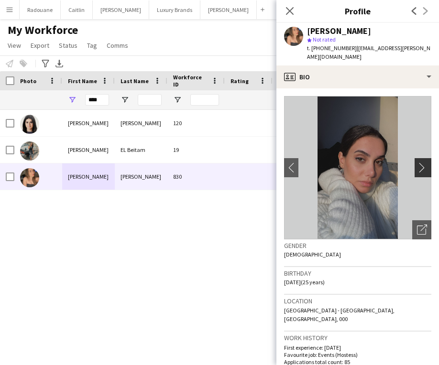
click at [419, 158] on button "chevron-right" at bounding box center [423, 167] width 19 height 19
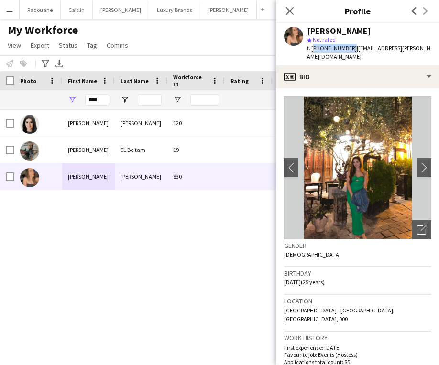
drag, startPoint x: 347, startPoint y: 49, endPoint x: 312, endPoint y: 47, distance: 34.9
click at [312, 47] on span "t. +971555324813" at bounding box center [332, 47] width 50 height 7
click at [102, 99] on input "****" at bounding box center [97, 99] width 24 height 11
type input "*"
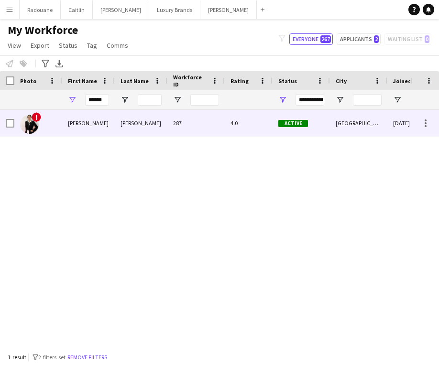
drag, startPoint x: 85, startPoint y: 108, endPoint x: 75, endPoint y: 122, distance: 17.1
click at [75, 122] on div "Andrea" at bounding box center [88, 123] width 53 height 26
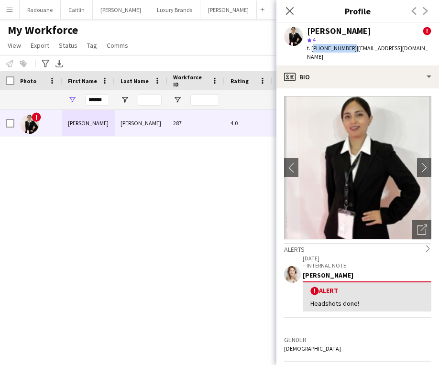
drag, startPoint x: 349, startPoint y: 48, endPoint x: 312, endPoint y: 49, distance: 36.8
click at [312, 49] on span "t. +971585649834" at bounding box center [332, 47] width 50 height 7
click at [105, 100] on input "******" at bounding box center [97, 99] width 24 height 11
type input "*"
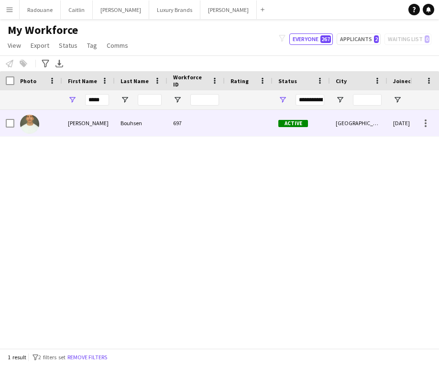
click at [93, 127] on div "Adnan" at bounding box center [88, 123] width 53 height 26
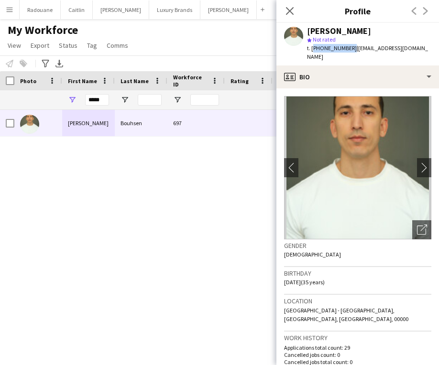
drag, startPoint x: 348, startPoint y: 49, endPoint x: 312, endPoint y: 49, distance: 35.8
click at [312, 49] on span "t. +971553183504" at bounding box center [332, 47] width 50 height 7
click at [106, 100] on input "*****" at bounding box center [97, 99] width 24 height 11
type input "*"
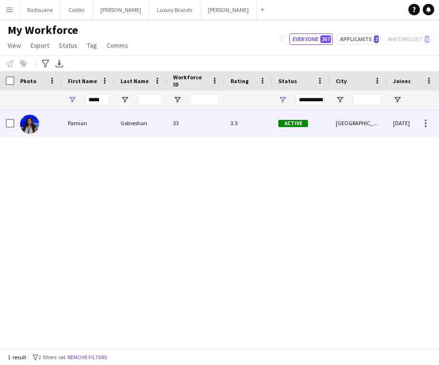
click at [76, 123] on div "Parnian" at bounding box center [88, 123] width 53 height 26
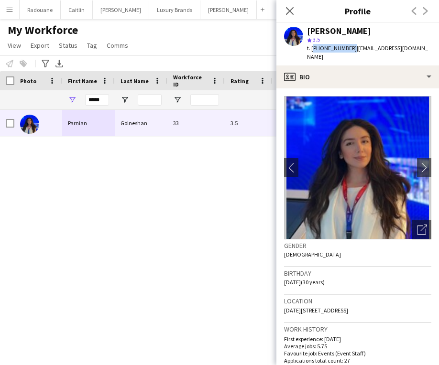
drag, startPoint x: 348, startPoint y: 49, endPoint x: 312, endPoint y: 49, distance: 35.3
click at [312, 49] on span "t. +971504358156" at bounding box center [332, 47] width 50 height 7
click at [106, 100] on input "*****" at bounding box center [97, 99] width 24 height 11
type input "*"
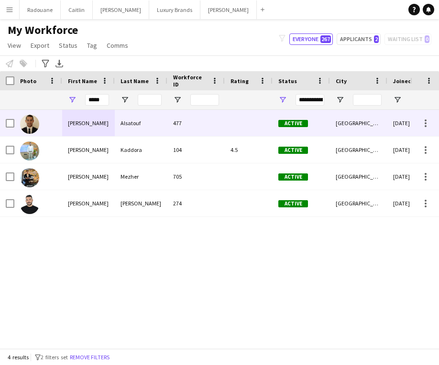
drag, startPoint x: 108, startPoint y: 115, endPoint x: 68, endPoint y: 150, distance: 52.8
click at [68, 150] on div "Ahmad" at bounding box center [88, 150] width 53 height 26
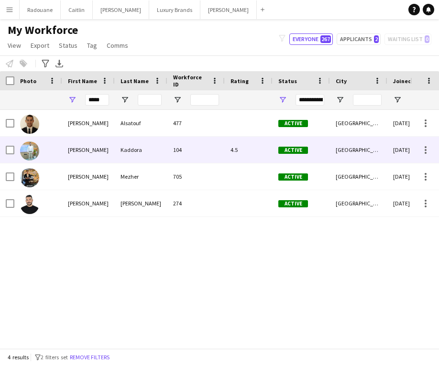
click at [235, 154] on div "4.5" at bounding box center [249, 150] width 48 height 26
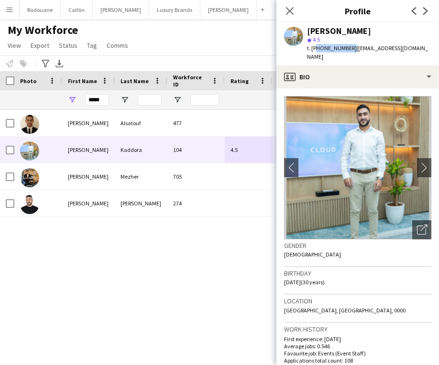
drag, startPoint x: 348, startPoint y: 48, endPoint x: 313, endPoint y: 49, distance: 35.4
click at [313, 49] on span "t. +971525282000" at bounding box center [332, 47] width 50 height 7
click at [367, 33] on div "Ahmad Kaddora" at bounding box center [339, 31] width 64 height 9
drag, startPoint x: 348, startPoint y: 48, endPoint x: 311, endPoint y: 47, distance: 36.8
click at [311, 47] on span "t. +971525282000" at bounding box center [332, 47] width 50 height 7
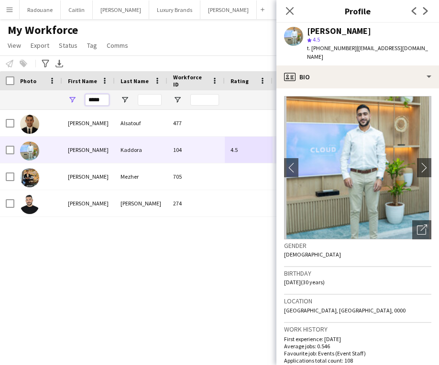
click at [104, 96] on input "*****" at bounding box center [97, 99] width 24 height 11
click at [107, 100] on input "*****" at bounding box center [97, 99] width 24 height 11
type input "*"
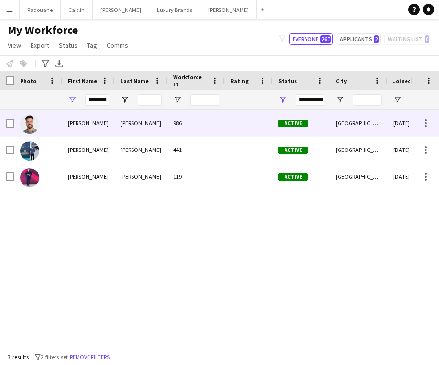
click at [84, 115] on div "Mohammad" at bounding box center [88, 123] width 53 height 26
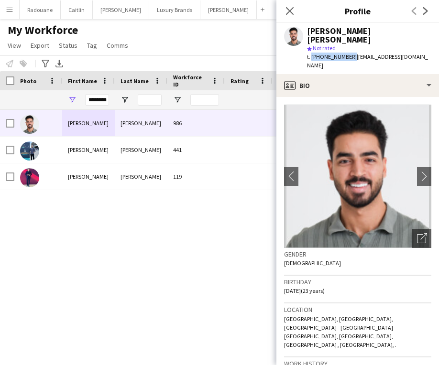
drag, startPoint x: 349, startPoint y: 47, endPoint x: 311, endPoint y: 47, distance: 37.7
click at [310, 53] on span "t. +971507394028" at bounding box center [332, 56] width 50 height 7
click at [107, 99] on input "********" at bounding box center [97, 99] width 24 height 11
type input "*"
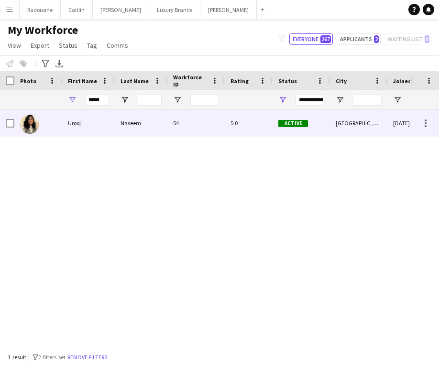
click at [94, 121] on div "Urooj" at bounding box center [88, 123] width 53 height 26
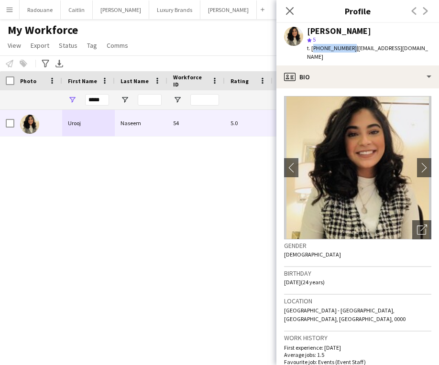
drag, startPoint x: 349, startPoint y: 49, endPoint x: 312, endPoint y: 47, distance: 36.8
click at [312, 47] on span "t. +971553879378" at bounding box center [332, 47] width 50 height 7
click at [106, 101] on input "*****" at bounding box center [97, 99] width 24 height 11
type input "*"
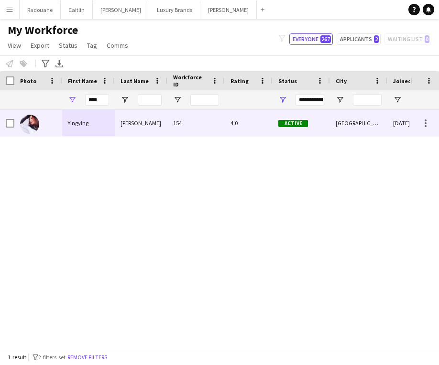
click at [87, 124] on div "Yingying" at bounding box center [88, 123] width 53 height 26
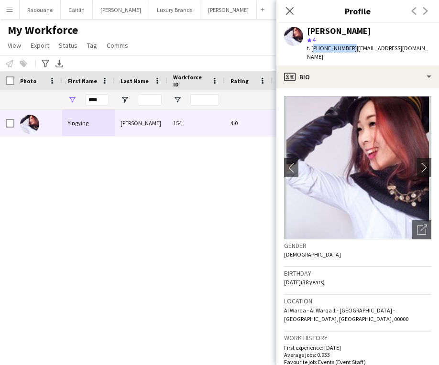
drag, startPoint x: 347, startPoint y: 48, endPoint x: 312, endPoint y: 49, distance: 35.4
click at [312, 49] on span "t. +971506076992" at bounding box center [332, 47] width 50 height 7
click at [100, 101] on input "****" at bounding box center [97, 99] width 24 height 11
type input "*"
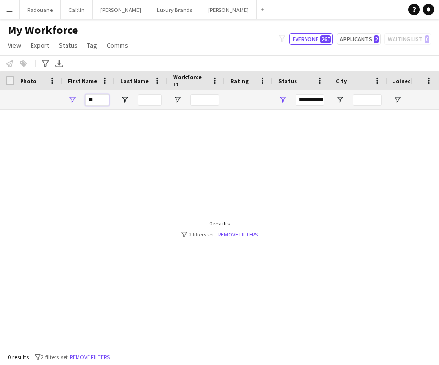
type input "*"
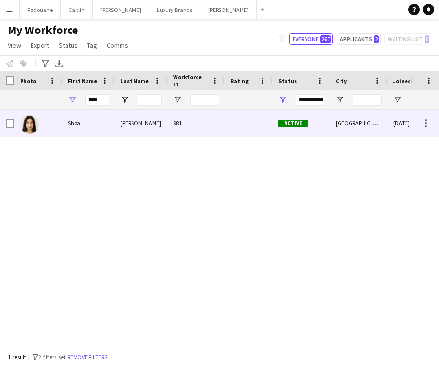
drag, startPoint x: 152, startPoint y: 174, endPoint x: 78, endPoint y: 127, distance: 88.1
click at [78, 127] on div "Shoa" at bounding box center [88, 123] width 53 height 26
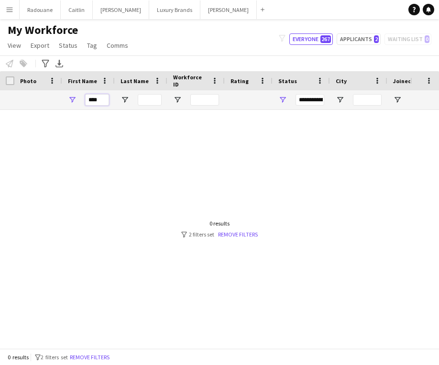
click at [107, 97] on input "****" at bounding box center [97, 99] width 24 height 11
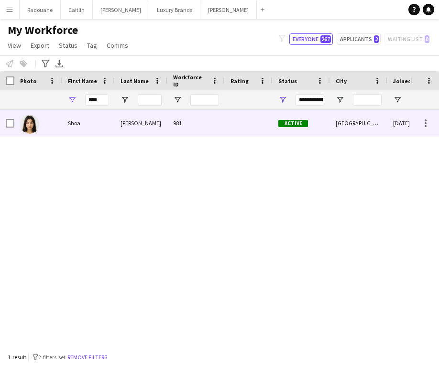
click at [79, 121] on div "Shoa" at bounding box center [88, 123] width 53 height 26
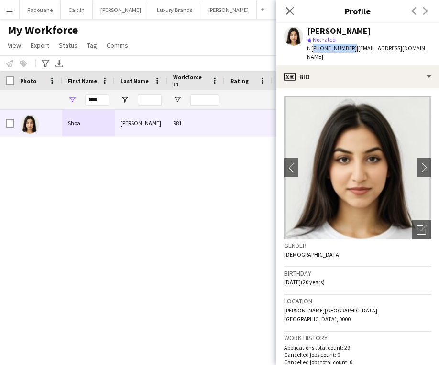
drag, startPoint x: 348, startPoint y: 48, endPoint x: 312, endPoint y: 47, distance: 36.3
click at [312, 47] on span "t. +971522615664" at bounding box center [332, 47] width 50 height 7
click at [104, 99] on input "****" at bounding box center [97, 99] width 24 height 11
type input "*"
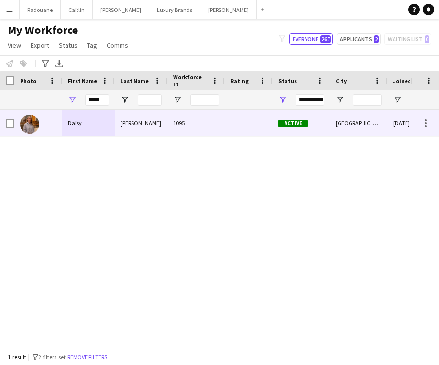
click at [75, 120] on div "Daisy" at bounding box center [88, 123] width 53 height 26
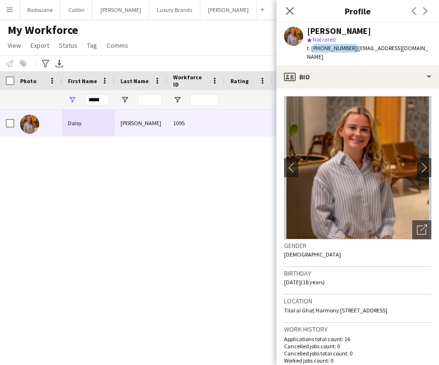
drag, startPoint x: 349, startPoint y: 49, endPoint x: 313, endPoint y: 49, distance: 35.8
click at [312, 49] on span "t. +971544495193" at bounding box center [332, 47] width 50 height 7
click at [103, 96] on input "*****" at bounding box center [97, 99] width 24 height 11
type input "*"
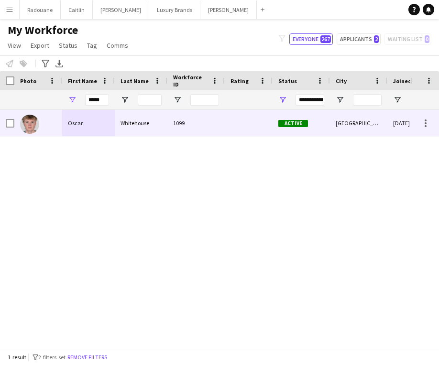
drag, startPoint x: 84, startPoint y: 111, endPoint x: 83, endPoint y: 122, distance: 11.1
click at [83, 122] on div "Oscar" at bounding box center [88, 123] width 53 height 26
click at [140, 128] on div "Whitehouse" at bounding box center [141, 123] width 53 height 26
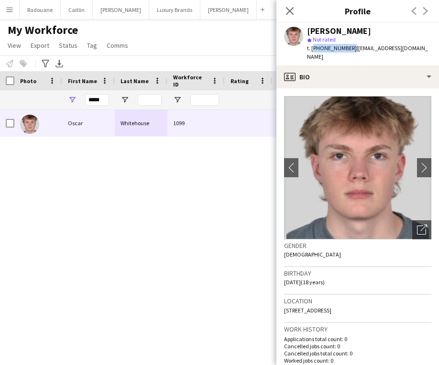
drag, startPoint x: 348, startPoint y: 49, endPoint x: 312, endPoint y: 50, distance: 35.8
click at [312, 50] on span "t. +971506375055" at bounding box center [332, 47] width 50 height 7
click at [106, 99] on input "*****" at bounding box center [97, 99] width 24 height 11
type input "*"
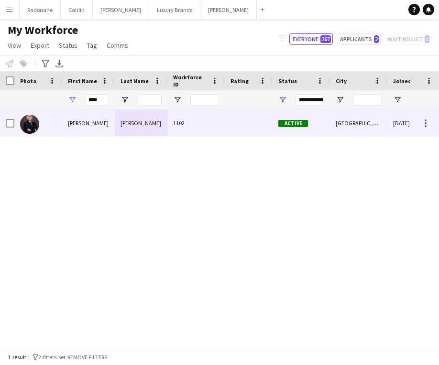
click at [91, 118] on div "Rhys" at bounding box center [88, 123] width 53 height 26
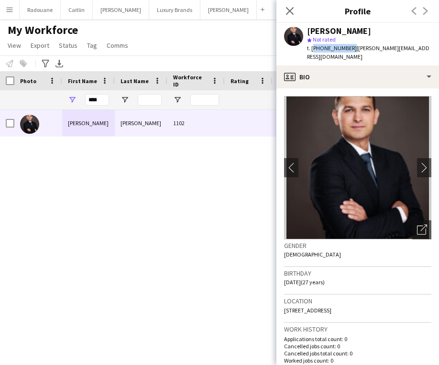
drag, startPoint x: 348, startPoint y: 48, endPoint x: 312, endPoint y: 49, distance: 36.3
click at [312, 49] on span "t. +971501520064" at bounding box center [332, 47] width 50 height 7
click at [100, 103] on input "****" at bounding box center [97, 99] width 24 height 11
type input "*"
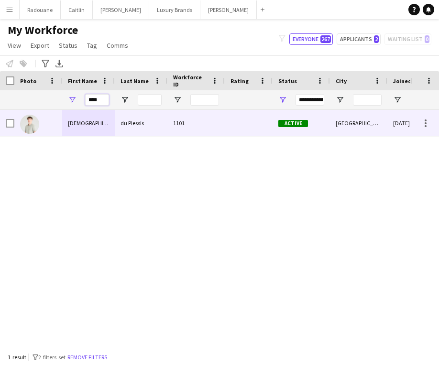
type input "******"
drag, startPoint x: 93, startPoint y: 116, endPoint x: 81, endPoint y: 126, distance: 16.3
click at [81, 126] on div "Christian" at bounding box center [88, 123] width 53 height 26
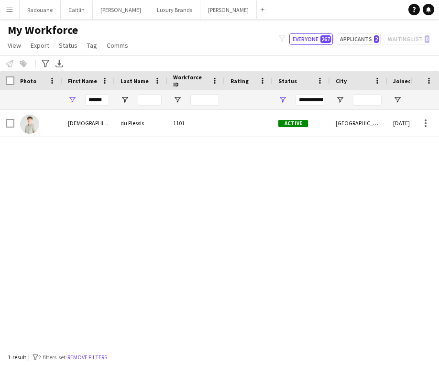
click at [185, 128] on div "1101" at bounding box center [195, 123] width 57 height 26
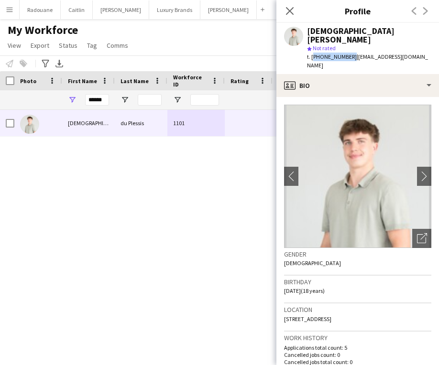
drag, startPoint x: 348, startPoint y: 47, endPoint x: 311, endPoint y: 48, distance: 36.8
click at [311, 53] on span "t. +971569286608" at bounding box center [332, 56] width 50 height 7
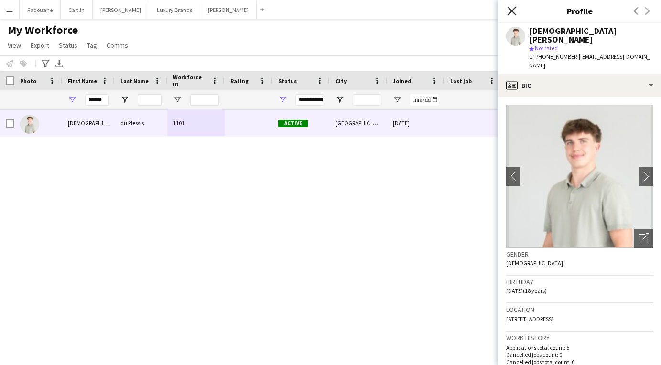
click at [438, 12] on icon at bounding box center [511, 10] width 9 height 9
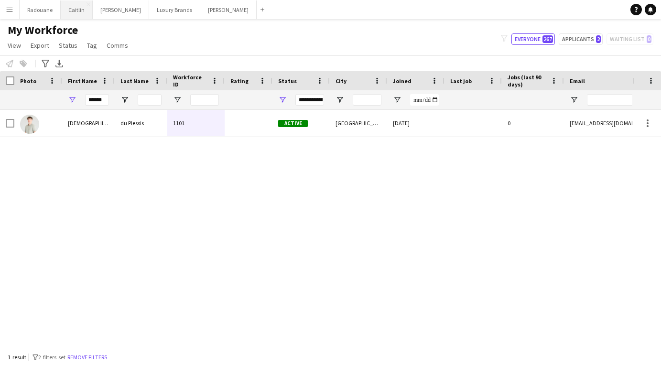
click at [78, 15] on button "Caitlin Close" at bounding box center [77, 9] width 32 height 19
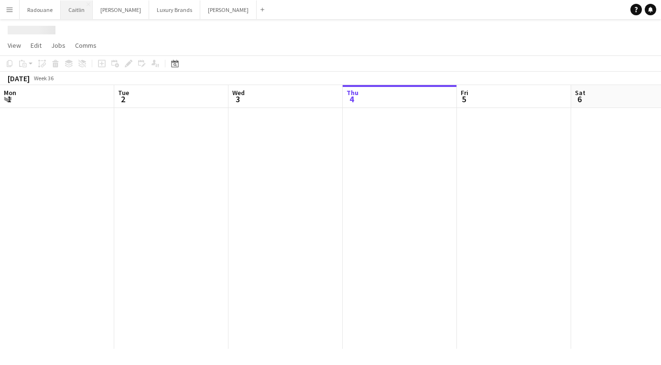
scroll to position [0, 228]
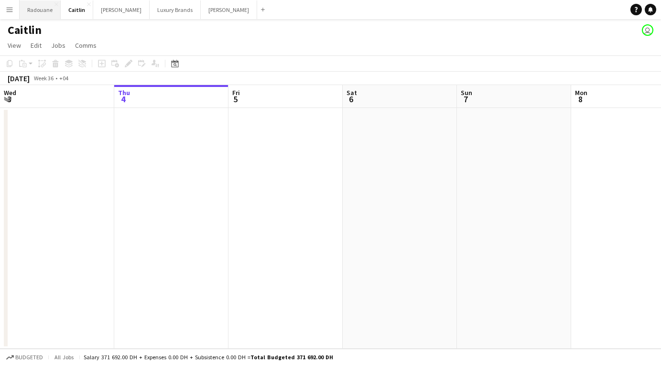
click at [37, 3] on button "Radouane Close" at bounding box center [40, 9] width 41 height 19
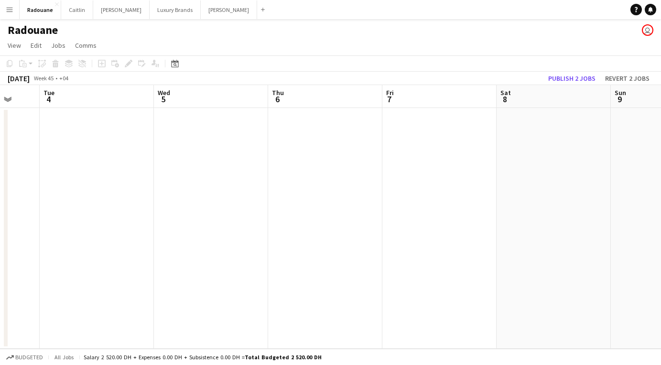
scroll to position [0, 302]
click at [214, 142] on app-date-cell at bounding box center [212, 228] width 114 height 241
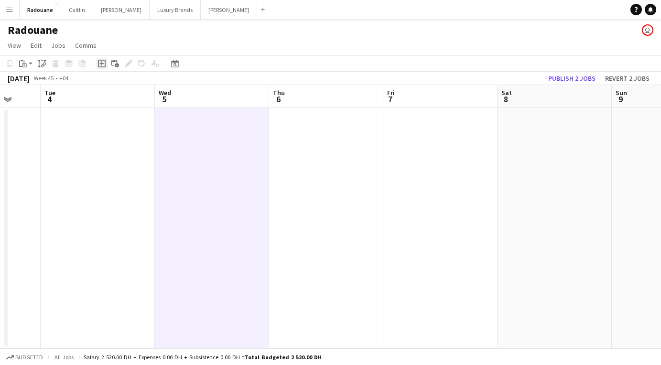
click at [103, 65] on icon "Add job" at bounding box center [102, 64] width 8 height 8
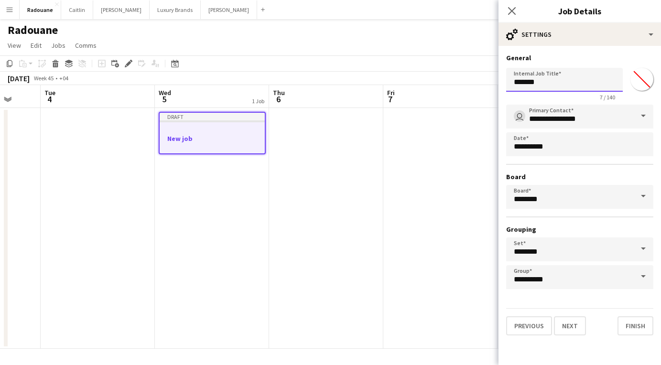
click at [438, 82] on input "*******" at bounding box center [564, 80] width 117 height 24
type input "*"
type input "**********"
click at [438, 327] on button "Finish" at bounding box center [635, 325] width 36 height 19
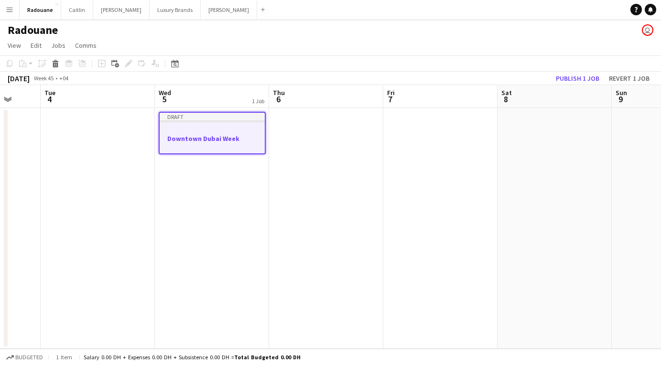
click at [214, 134] on app-job-card "Draft Downtown Dubai Week" at bounding box center [212, 133] width 107 height 43
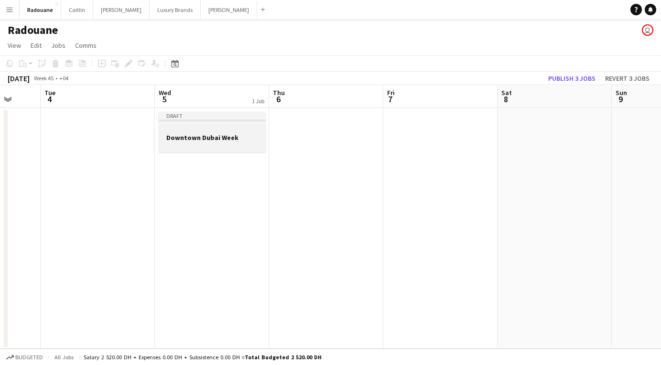
click at [207, 139] on h3 "Downtown Dubai Week" at bounding box center [212, 137] width 107 height 9
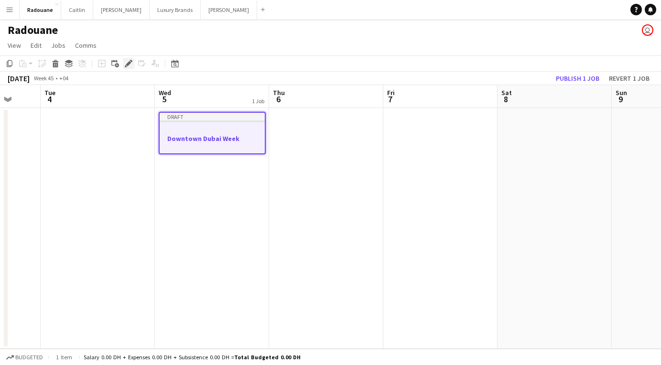
click at [128, 65] on icon at bounding box center [128, 63] width 5 height 5
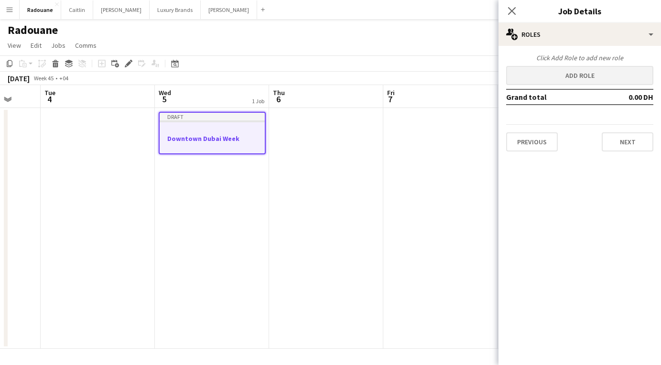
click at [438, 76] on button "Add role" at bounding box center [579, 75] width 147 height 19
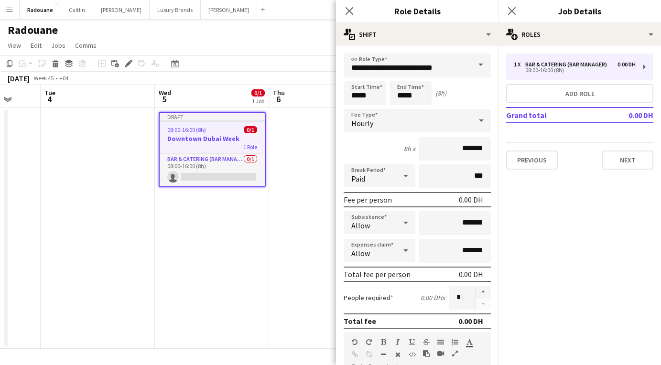
click at [438, 64] on span at bounding box center [481, 65] width 20 height 23
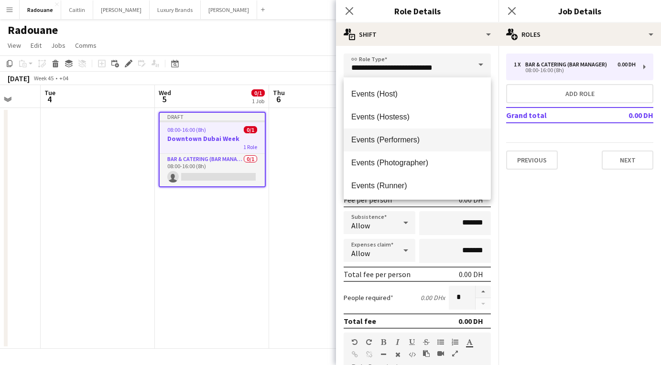
scroll to position [296, 0]
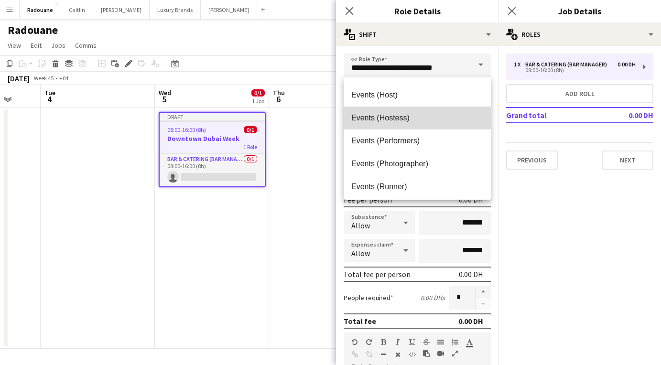
click at [438, 118] on span "Events (Hostess)" at bounding box center [417, 117] width 132 height 9
type input "**********"
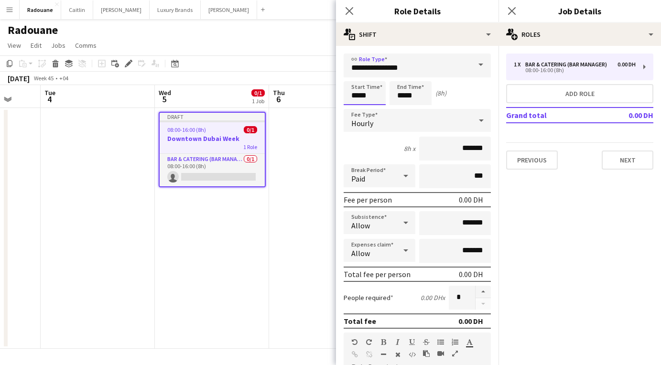
click at [358, 96] on input "*****" at bounding box center [364, 93] width 42 height 24
click at [356, 75] on div at bounding box center [354, 77] width 19 height 10
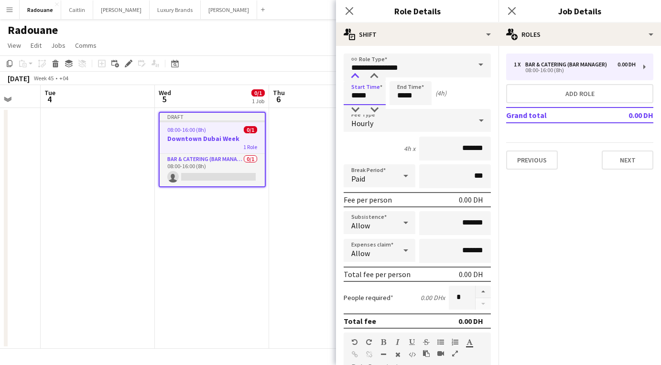
click at [356, 75] on div at bounding box center [354, 77] width 19 height 10
type input "*****"
click at [356, 75] on div at bounding box center [354, 77] width 19 height 10
click at [404, 98] on input "*****" at bounding box center [410, 93] width 42 height 24
click at [402, 76] on div at bounding box center [400, 77] width 19 height 10
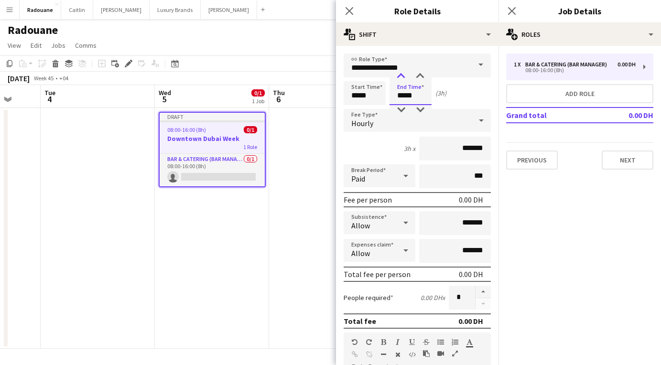
click at [402, 76] on div at bounding box center [400, 77] width 19 height 10
type input "*****"
click at [402, 76] on div at bounding box center [400, 77] width 19 height 10
click at [438, 146] on input "*******" at bounding box center [455, 149] width 72 height 24
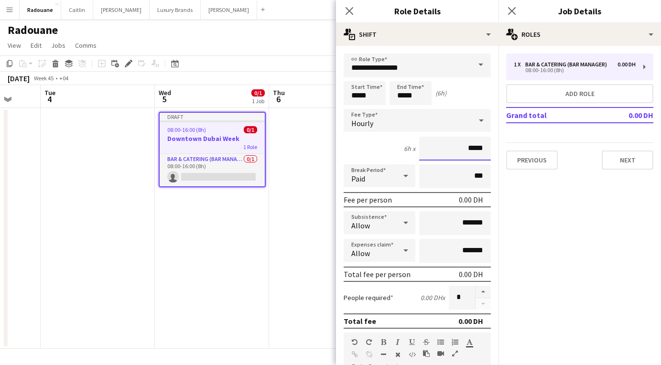
type input "****"
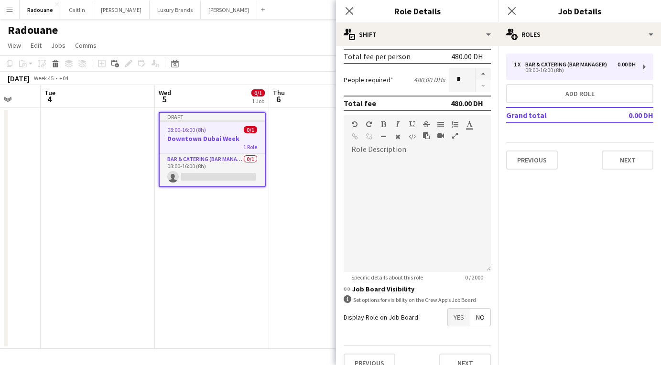
scroll to position [0, 0]
type input "*****"
click at [401, 169] on div at bounding box center [416, 214] width 147 height 115
click at [386, 169] on div at bounding box center [416, 214] width 147 height 115
paste div
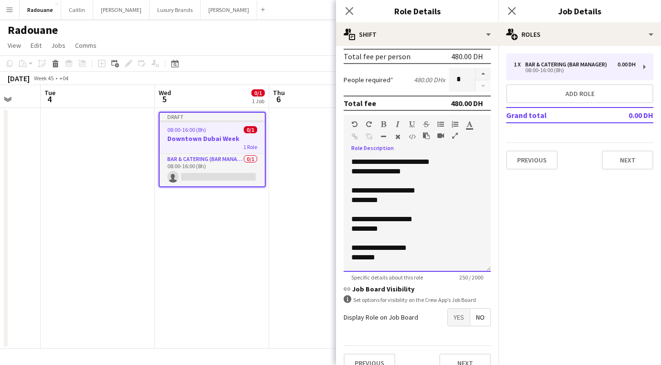
scroll to position [94, 0]
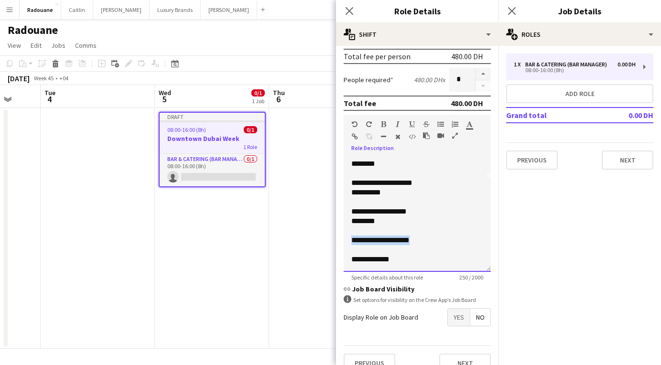
drag, startPoint x: 420, startPoint y: 241, endPoint x: 351, endPoint y: 242, distance: 69.8
click at [351, 242] on div "**********" at bounding box center [416, 214] width 147 height 115
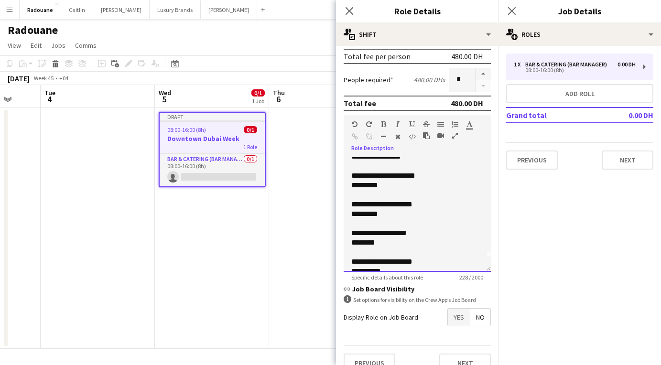
scroll to position [0, 0]
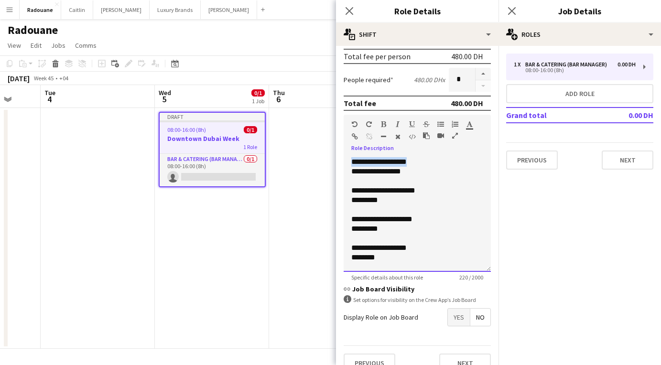
drag, startPoint x: 351, startPoint y: 161, endPoint x: 426, endPoint y: 166, distance: 75.1
click at [426, 166] on div "**********" at bounding box center [417, 162] width 132 height 10
click at [384, 124] on icon "button" at bounding box center [383, 124] width 5 height 7
click at [436, 161] on div "**********" at bounding box center [417, 162] width 132 height 10
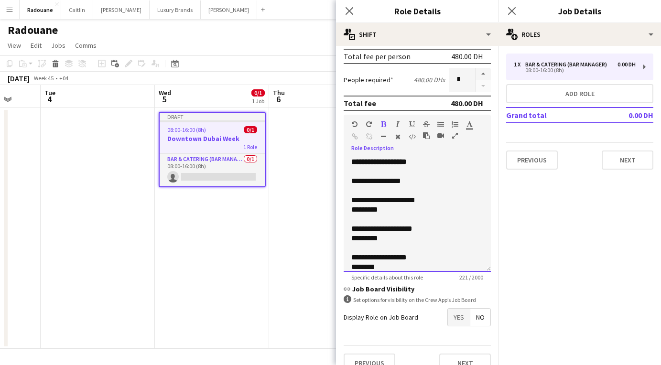
click at [350, 162] on div "**********" at bounding box center [416, 214] width 147 height 115
click at [438, 319] on span "Yes" at bounding box center [459, 317] width 22 height 17
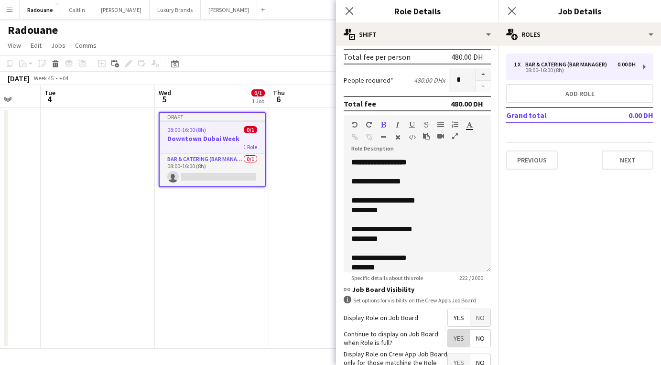
click at [438, 341] on span "Yes" at bounding box center [459, 338] width 22 height 17
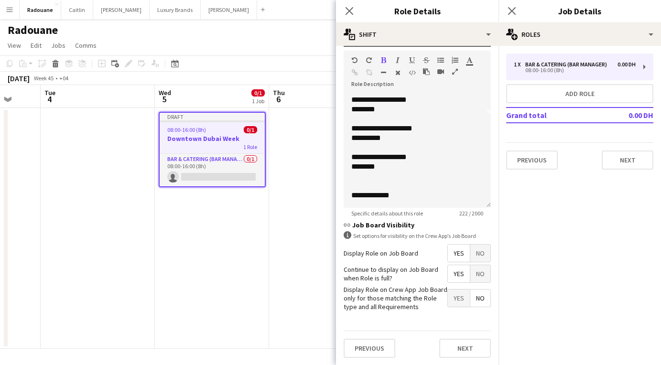
scroll to position [94, 0]
click at [438, 349] on button "Next" at bounding box center [465, 348] width 52 height 19
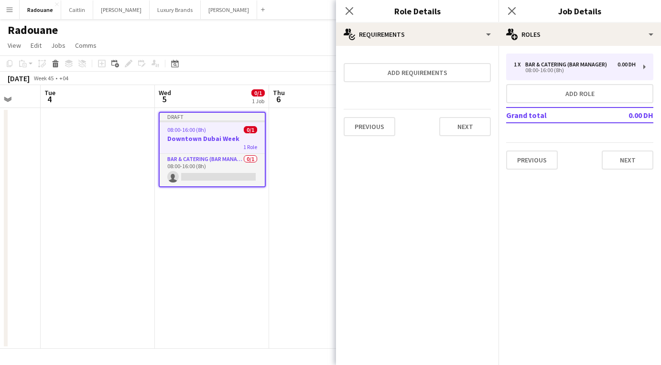
scroll to position [0, 0]
click at [438, 126] on button "Next" at bounding box center [465, 126] width 52 height 19
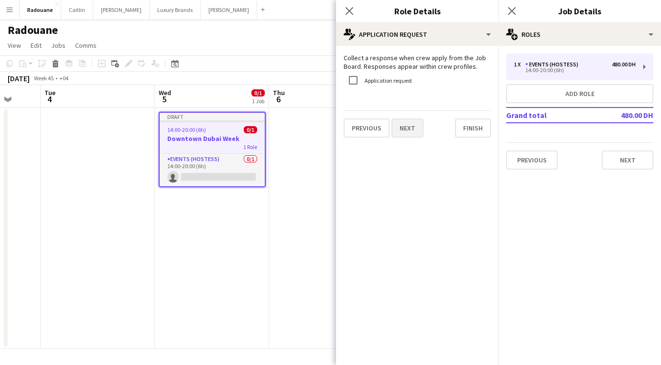
click at [414, 133] on button "Next" at bounding box center [407, 127] width 32 height 19
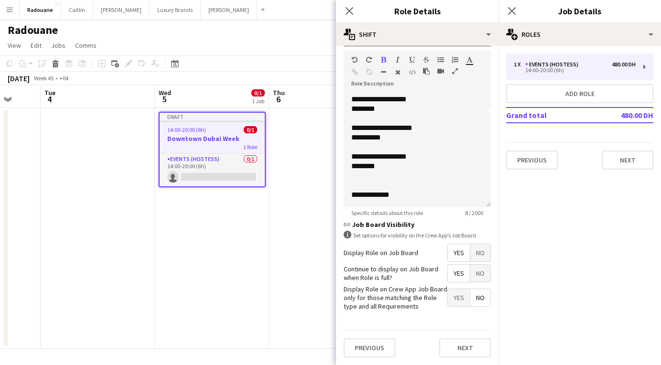
scroll to position [282, 0]
click at [438, 348] on button "Next" at bounding box center [465, 348] width 52 height 19
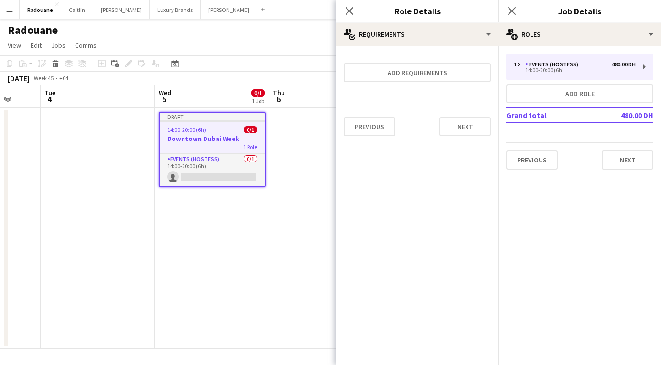
scroll to position [0, 0]
click at [438, 129] on button "Next" at bounding box center [465, 126] width 52 height 19
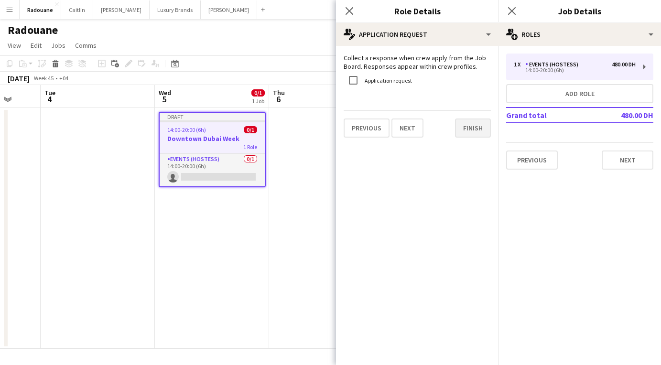
click at [438, 129] on button "Finish" at bounding box center [473, 127] width 36 height 19
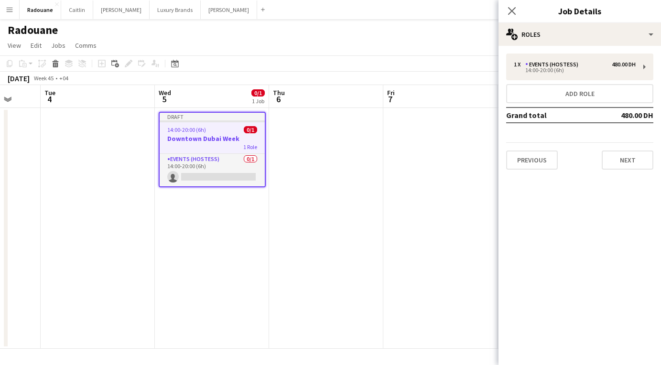
click at [225, 132] on div "14:00-20:00 (6h) 0/1" at bounding box center [212, 129] width 105 height 7
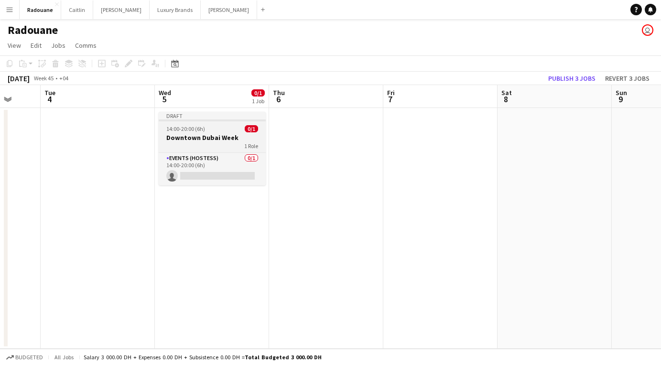
click at [225, 132] on app-job-card "Draft 14:00-20:00 (6h) 0/1 Downtown Dubai Week 1 Role Events (Hostess) 0/1 14:0…" at bounding box center [212, 149] width 107 height 74
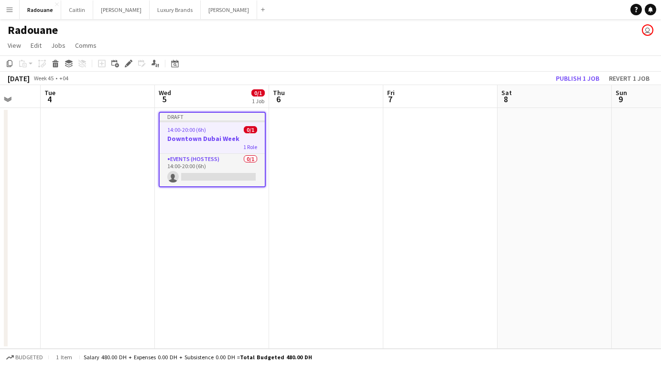
click at [337, 127] on app-date-cell at bounding box center [326, 228] width 114 height 241
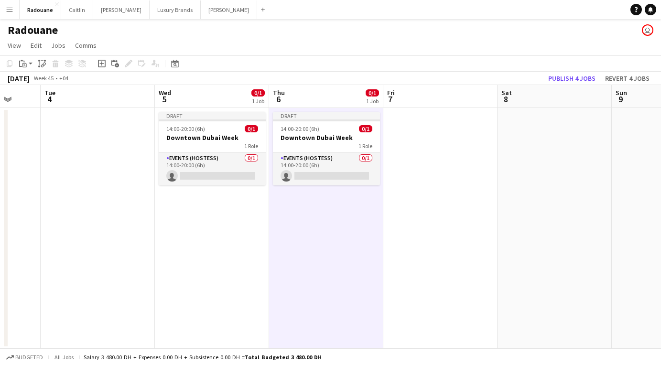
click at [420, 135] on app-date-cell at bounding box center [440, 228] width 114 height 241
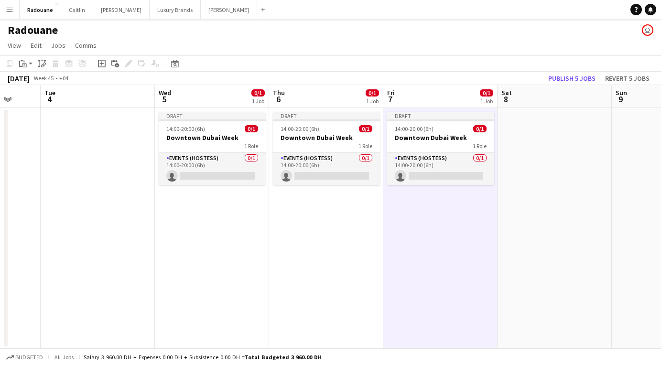
click at [438, 137] on app-date-cell at bounding box center [554, 228] width 114 height 241
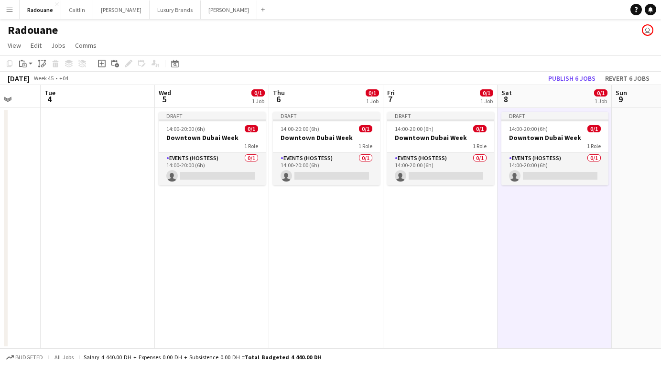
click at [438, 140] on app-date-cell at bounding box center [668, 228] width 114 height 241
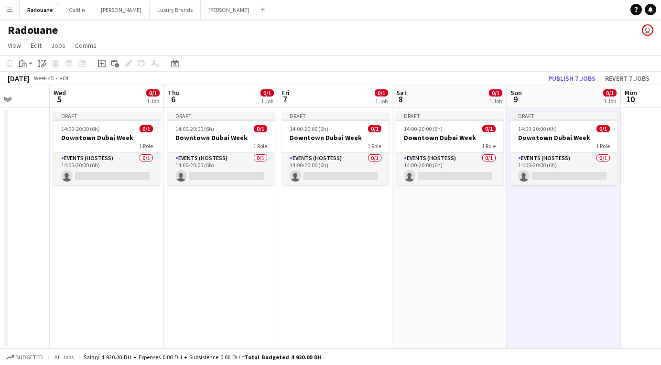
scroll to position [0, 283]
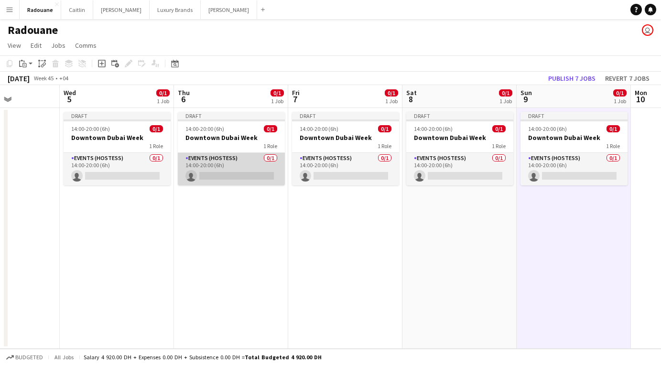
click at [230, 162] on app-card-role "Events (Hostess) 0/1 14:00-20:00 (6h) single-neutral-actions" at bounding box center [231, 169] width 107 height 32
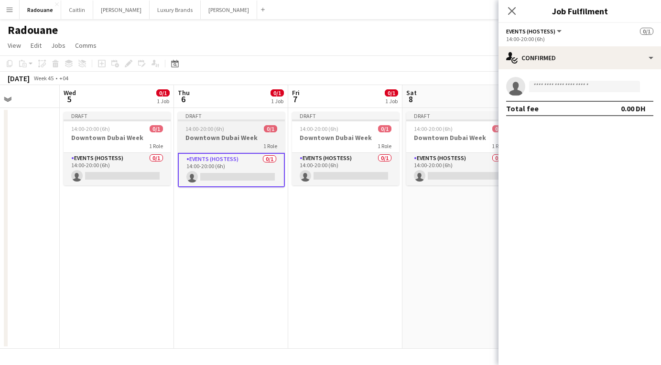
click at [233, 145] on div "1 Role" at bounding box center [231, 146] width 107 height 8
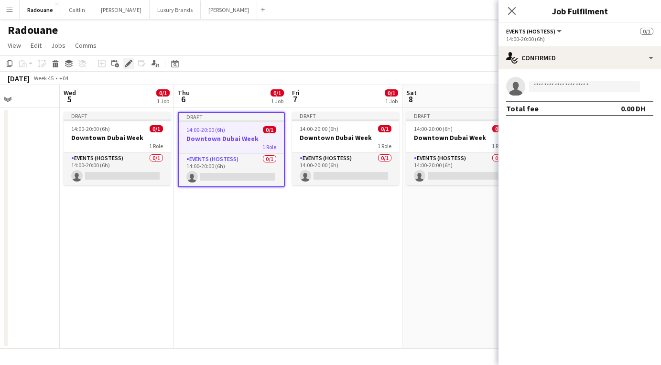
click at [129, 64] on icon at bounding box center [128, 63] width 5 height 5
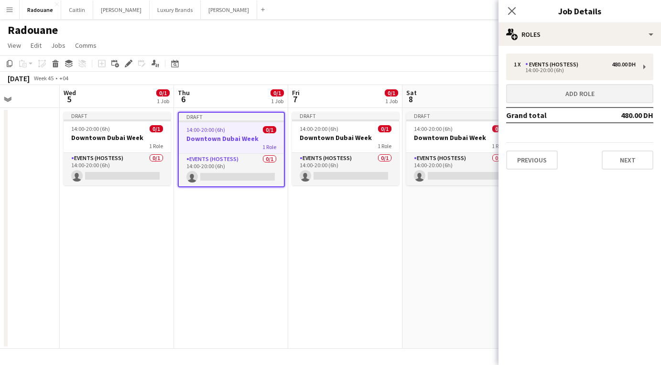
click at [438, 91] on button "Add role" at bounding box center [579, 93] width 147 height 19
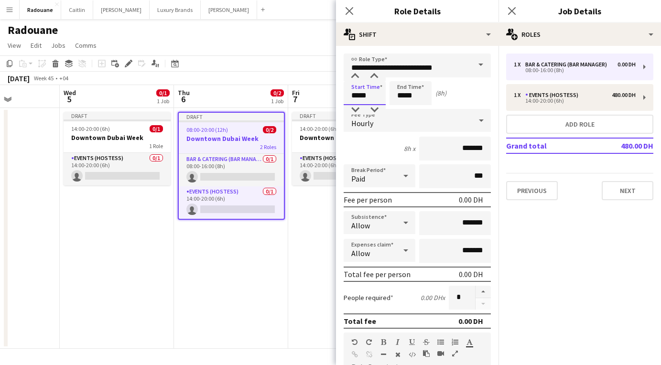
click at [358, 96] on input "*****" at bounding box center [364, 93] width 42 height 24
click at [356, 74] on div at bounding box center [354, 77] width 19 height 10
type input "*****"
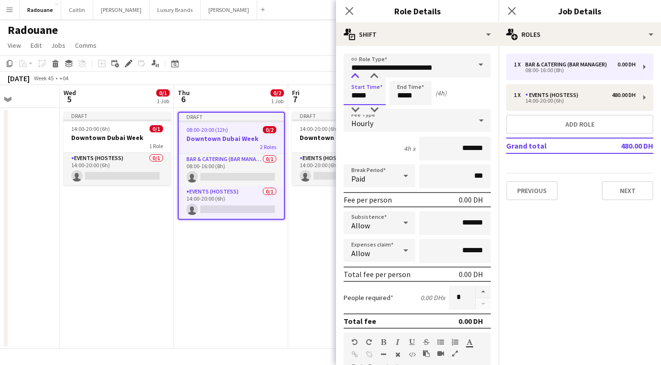
click at [356, 74] on div at bounding box center [354, 77] width 19 height 10
click at [415, 95] on input "*****" at bounding box center [410, 93] width 42 height 24
click at [401, 75] on div at bounding box center [400, 77] width 19 height 10
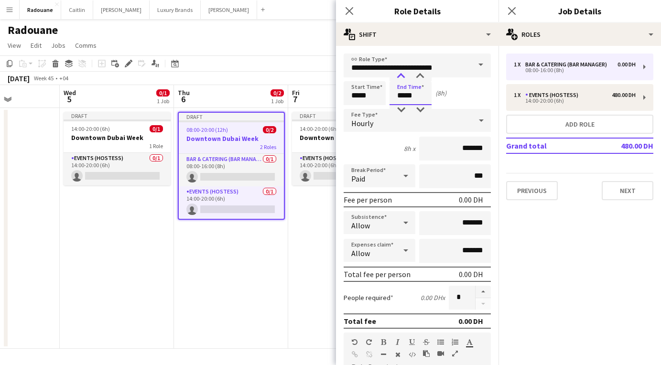
click at [401, 75] on div at bounding box center [400, 77] width 19 height 10
click at [400, 110] on div at bounding box center [400, 110] width 19 height 10
type input "*****"
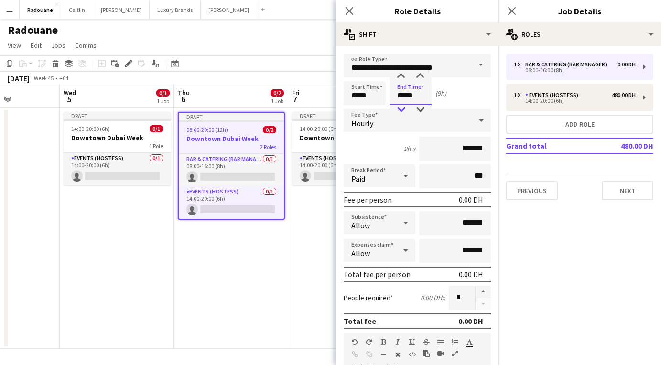
click at [400, 110] on div at bounding box center [400, 110] width 19 height 10
click at [438, 151] on input "*******" at bounding box center [455, 149] width 72 height 24
type input "****"
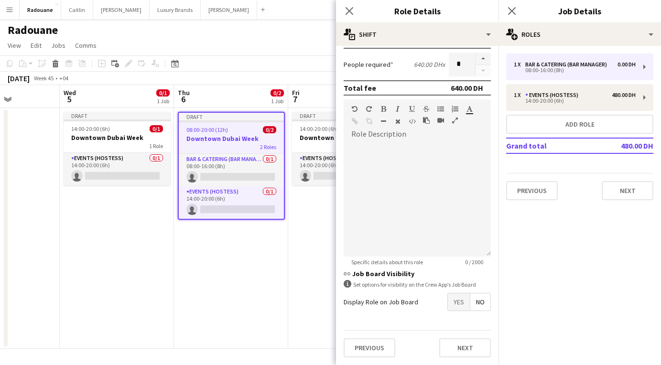
scroll to position [233, 0]
type input "*****"
click at [438, 304] on span "Yes" at bounding box center [459, 301] width 22 height 17
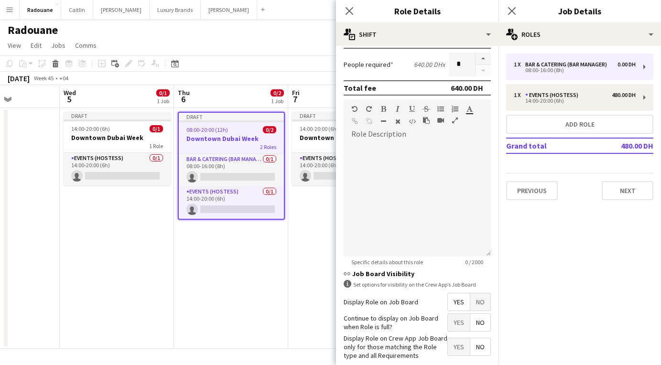
click at [438, 324] on span "Yes" at bounding box center [459, 322] width 22 height 17
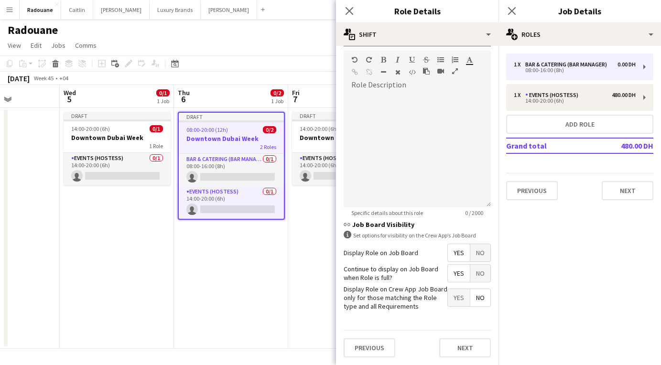
scroll to position [282, 0]
click at [438, 350] on button "Next" at bounding box center [465, 348] width 52 height 19
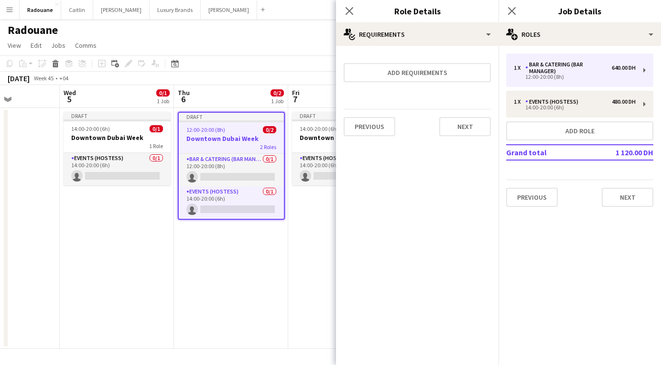
scroll to position [0, 0]
click at [438, 124] on button "Next" at bounding box center [465, 126] width 52 height 19
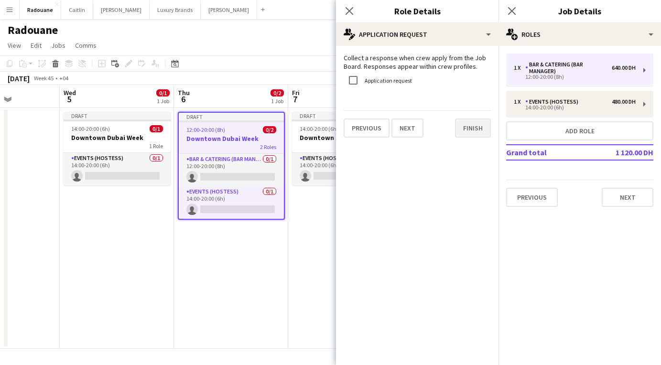
click at [438, 130] on button "Finish" at bounding box center [473, 127] width 36 height 19
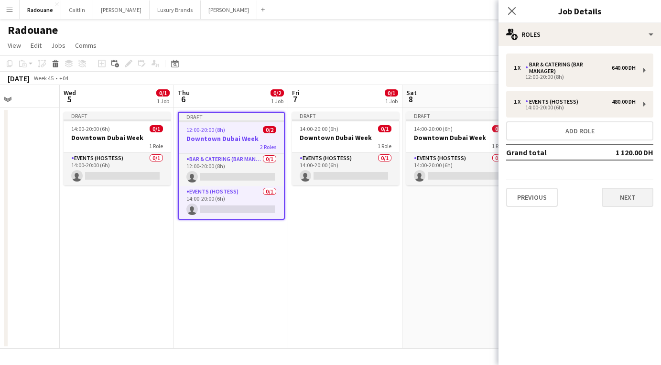
click at [438, 197] on button "Next" at bounding box center [627, 197] width 52 height 19
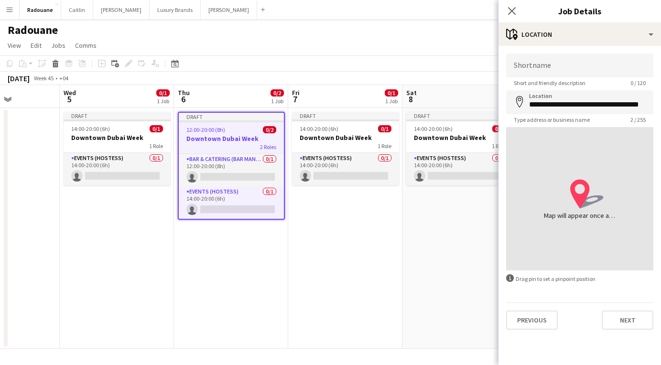
type input "**********"
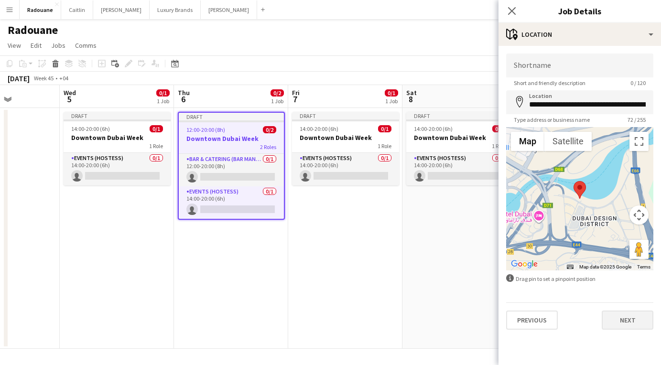
click at [438, 319] on button "Next" at bounding box center [627, 319] width 52 height 19
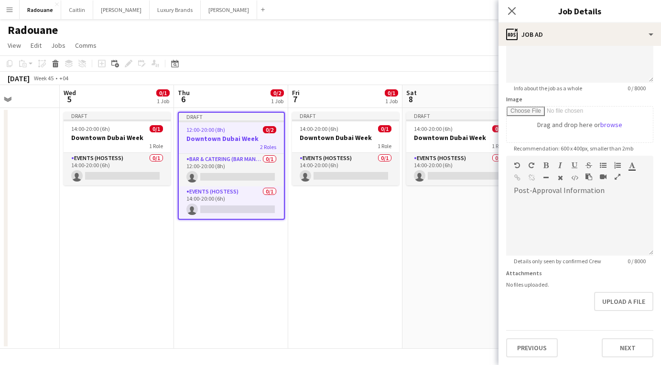
scroll to position [107, 0]
click at [438, 349] on button "Next" at bounding box center [627, 347] width 52 height 19
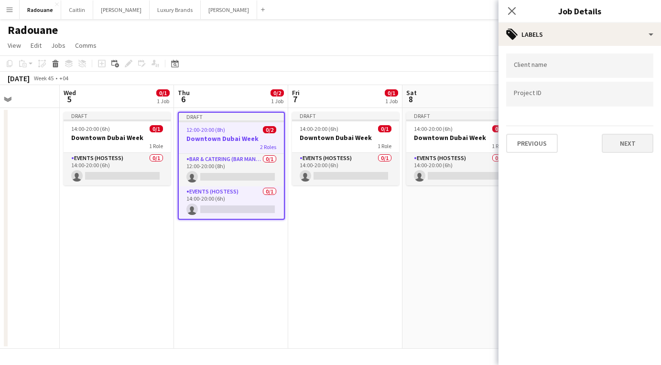
click at [438, 146] on button "Next" at bounding box center [627, 143] width 52 height 19
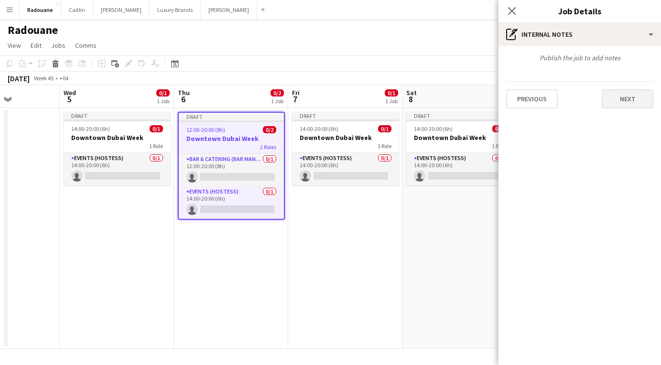
click at [438, 95] on button "Next" at bounding box center [627, 98] width 52 height 19
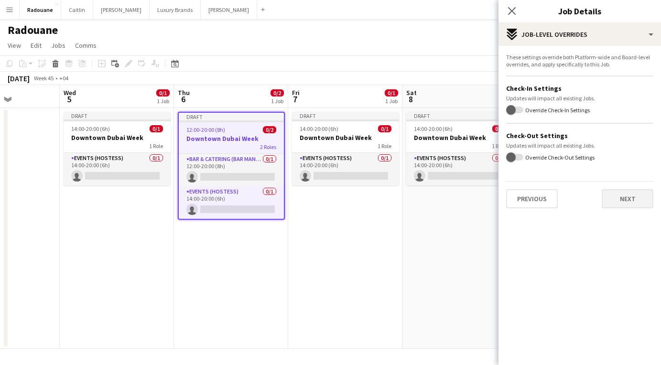
click at [438, 194] on button "Next" at bounding box center [627, 198] width 52 height 19
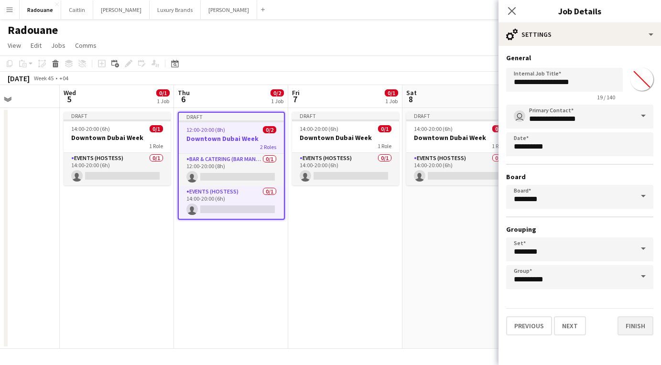
click at [438, 327] on button "Finish" at bounding box center [635, 325] width 36 height 19
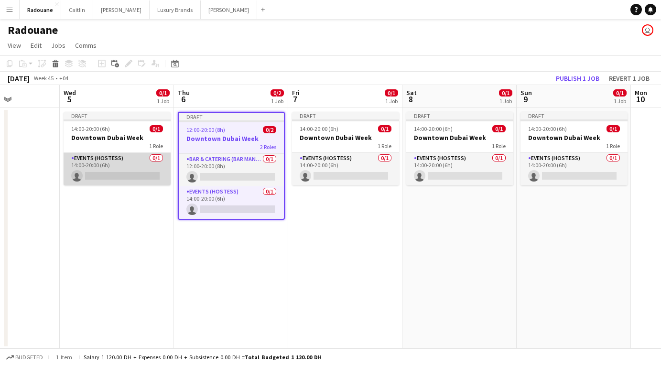
click at [131, 169] on app-card-role "Events (Hostess) 0/1 14:00-20:00 (6h) single-neutral-actions" at bounding box center [117, 169] width 107 height 32
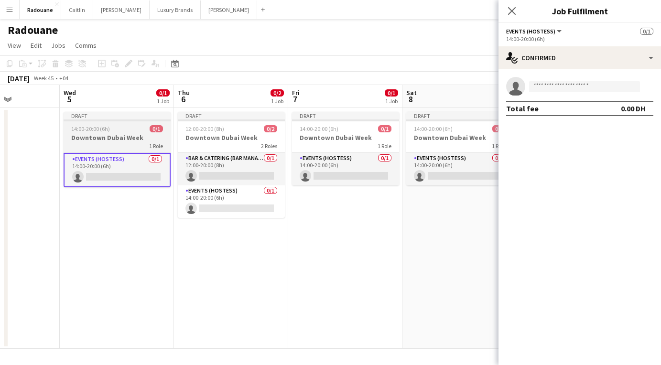
click at [128, 143] on div "1 Role" at bounding box center [117, 146] width 107 height 8
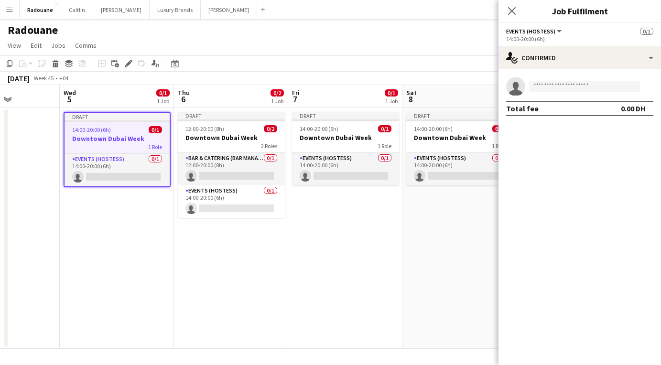
click at [107, 133] on app-job-card "Draft 14:00-20:00 (6h) 0/1 Downtown Dubai Week 1 Role Events (Hostess) 0/1 14:0…" at bounding box center [117, 149] width 107 height 75
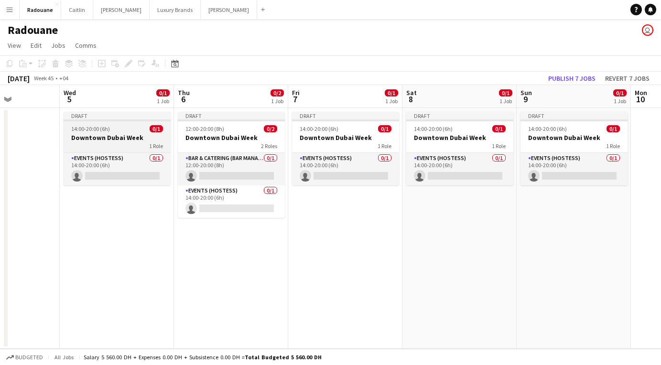
click at [107, 133] on h3 "Downtown Dubai Week" at bounding box center [117, 137] width 107 height 9
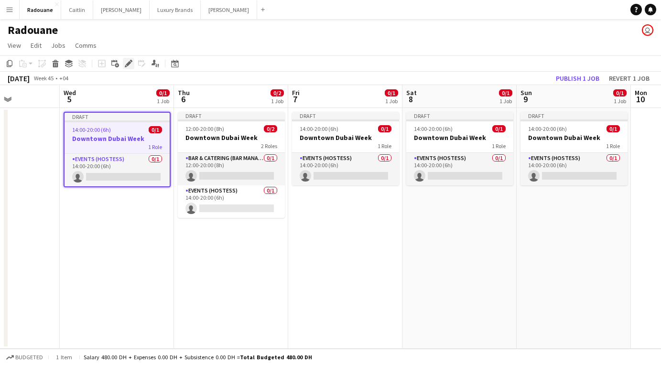
click at [126, 64] on icon "Edit" at bounding box center [129, 64] width 8 height 8
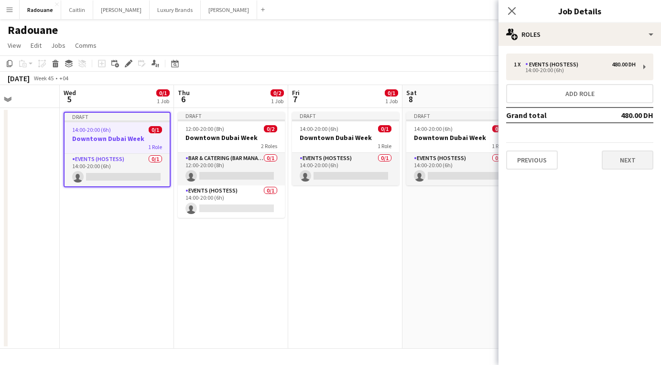
click at [438, 159] on button "Next" at bounding box center [627, 159] width 52 height 19
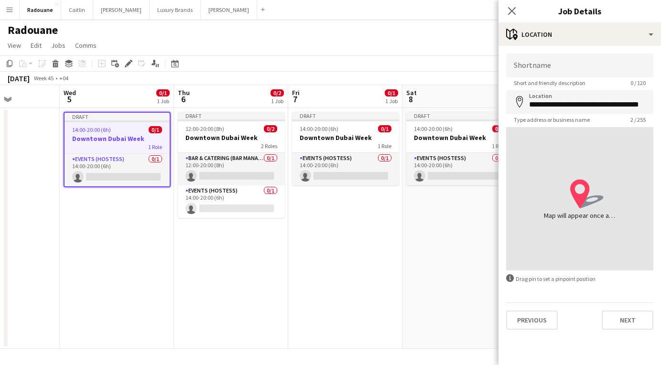
type input "**********"
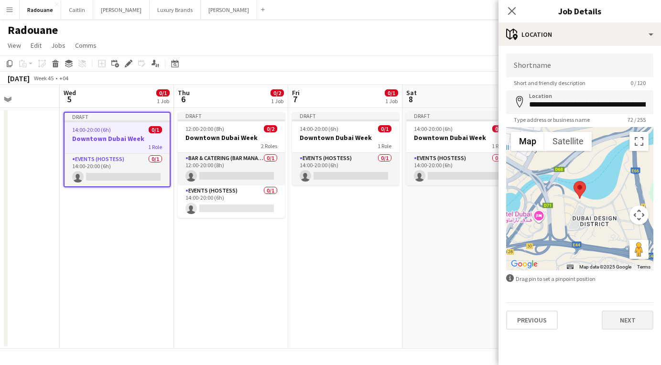
click at [438, 322] on button "Next" at bounding box center [627, 319] width 52 height 19
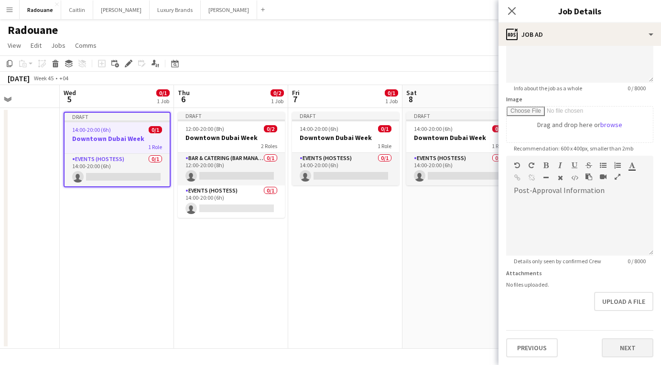
scroll to position [107, 0]
click at [438, 356] on button "Next" at bounding box center [627, 347] width 52 height 19
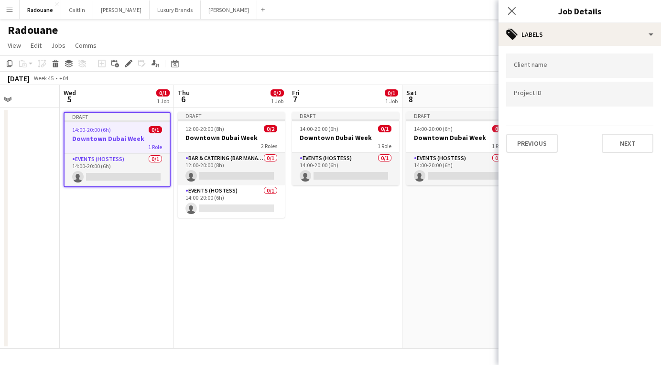
scroll to position [0, 0]
click at [438, 139] on button "Next" at bounding box center [627, 143] width 52 height 19
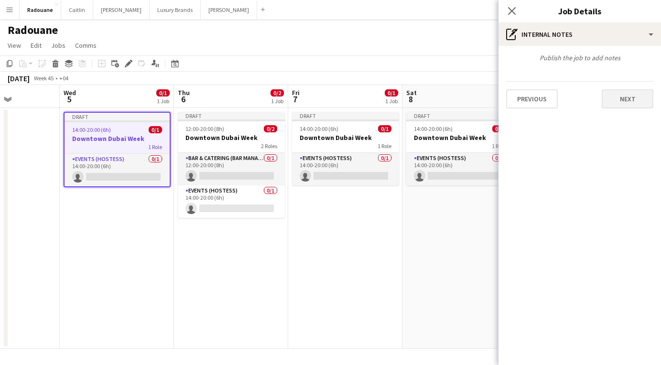
click at [438, 103] on button "Next" at bounding box center [627, 98] width 52 height 19
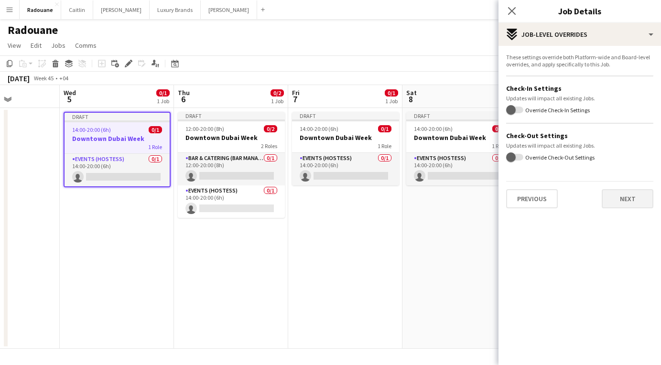
click at [438, 202] on button "Next" at bounding box center [627, 198] width 52 height 19
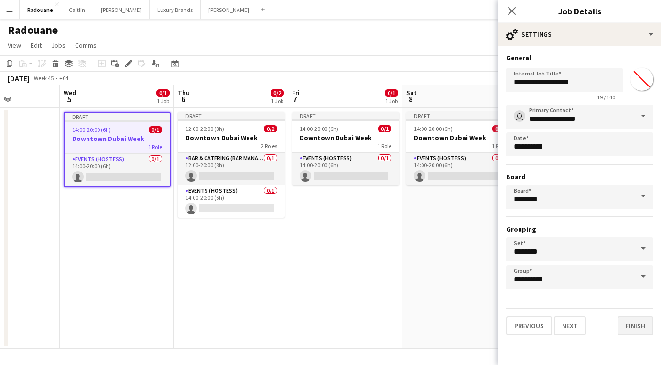
click at [438, 322] on button "Finish" at bounding box center [635, 325] width 36 height 19
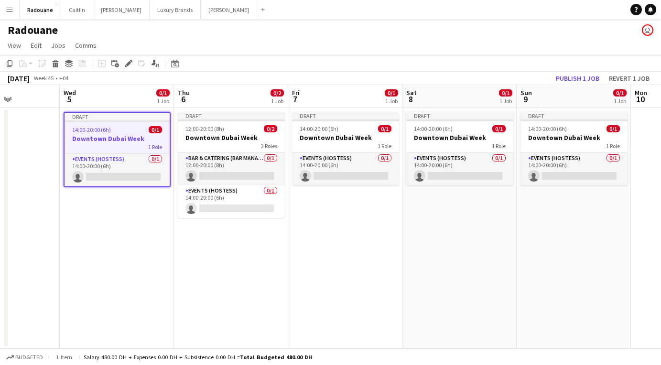
click at [243, 264] on app-date-cell "Draft 12:00-20:00 (8h) 0/2 Downtown Dubai Week 2 Roles Bar & Catering (Bar Mana…" at bounding box center [231, 228] width 114 height 241
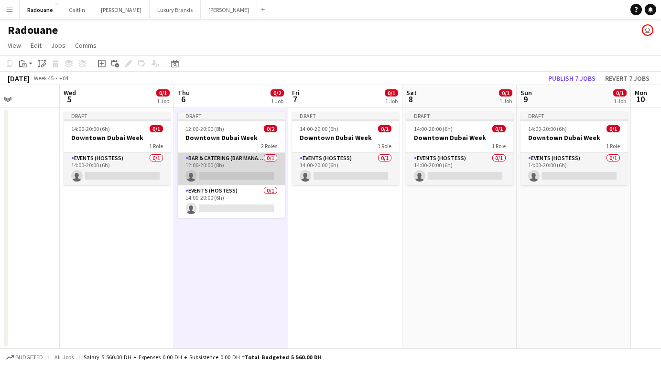
click at [242, 164] on app-card-role "Bar & Catering (Bar Manager) 0/1 12:00-20:00 (8h) single-neutral-actions" at bounding box center [231, 169] width 107 height 32
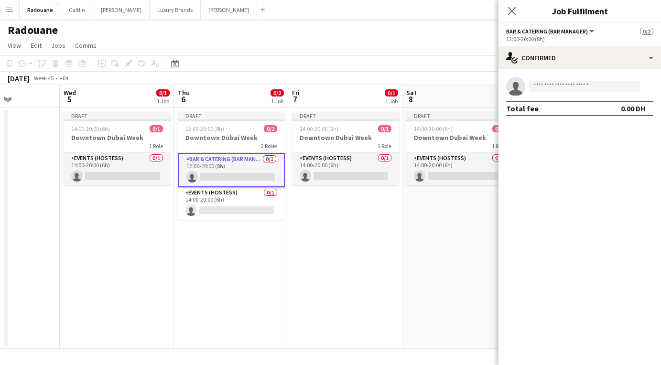
click at [258, 244] on app-date-cell "Draft 12:00-20:00 (8h) 0/2 Downtown Dubai Week 2 Roles Bar & Catering (Bar Mana…" at bounding box center [231, 228] width 114 height 241
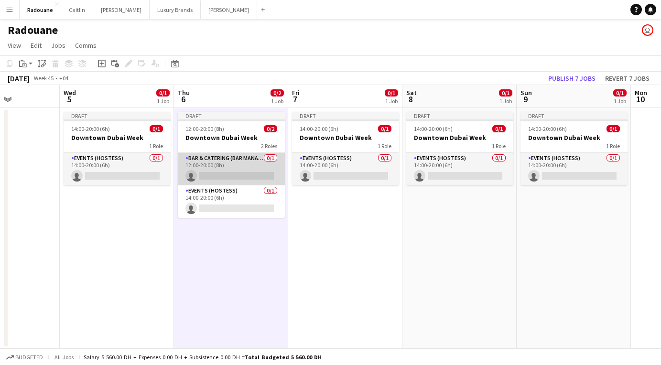
click at [253, 170] on app-card-role "Bar & Catering (Bar Manager) 0/1 12:00-20:00 (8h) single-neutral-actions" at bounding box center [231, 169] width 107 height 32
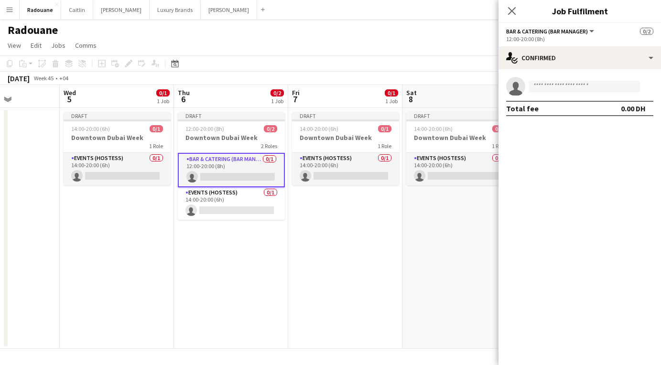
click at [438, 31] on button "Bar & Catering (Bar Manager)" at bounding box center [550, 31] width 89 height 7
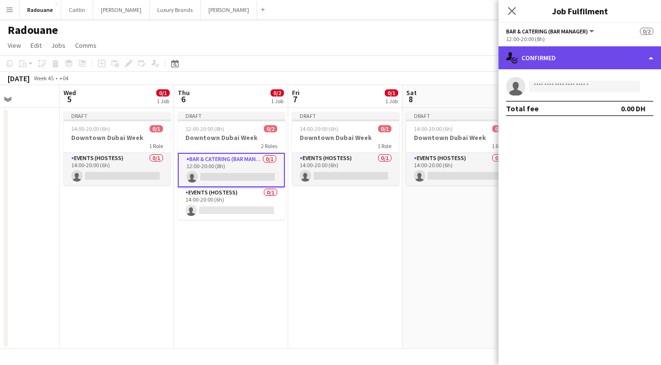
click at [438, 56] on div "single-neutral-actions-check-2 Confirmed" at bounding box center [579, 57] width 162 height 23
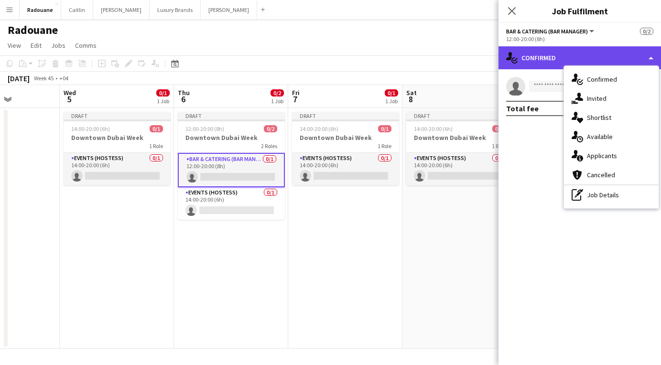
click at [438, 56] on div "single-neutral-actions-check-2 Confirmed" at bounding box center [579, 57] width 162 height 23
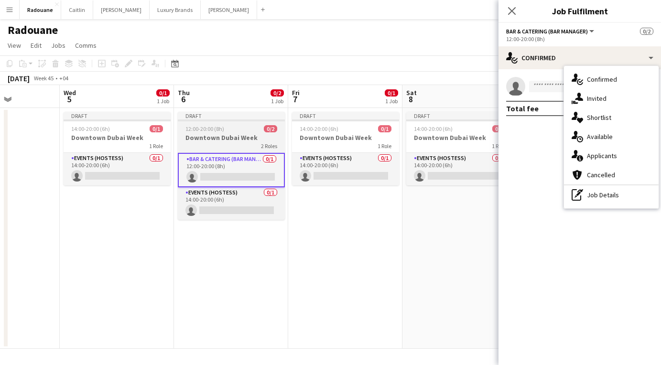
click at [219, 142] on div "2 Roles" at bounding box center [231, 146] width 107 height 8
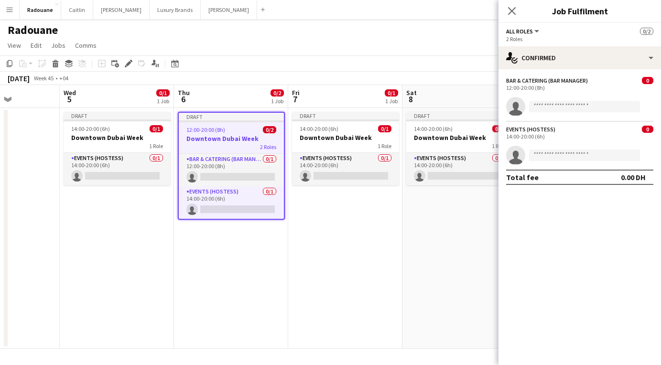
click at [438, 92] on div "Bar & Catering (Bar Manager) 0 12:00-20:00 (8h) single-neutral-actions" at bounding box center [579, 96] width 162 height 39
click at [438, 90] on div "12:00-20:00 (8h)" at bounding box center [579, 87] width 147 height 7
click at [438, 81] on div "Bar & Catering (Bar Manager)" at bounding box center [547, 80] width 82 height 7
click at [438, 79] on div "Bar & Catering (Bar Manager)" at bounding box center [547, 80] width 82 height 7
click at [438, 100] on icon "single-neutral-actions" at bounding box center [515, 108] width 19 height 21
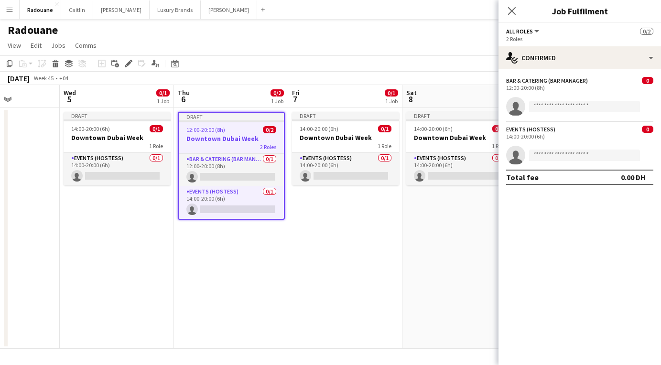
click at [438, 105] on icon at bounding box center [515, 108] width 13 height 13
click at [438, 81] on div "Bar & Catering (Bar Manager)" at bounding box center [547, 80] width 82 height 7
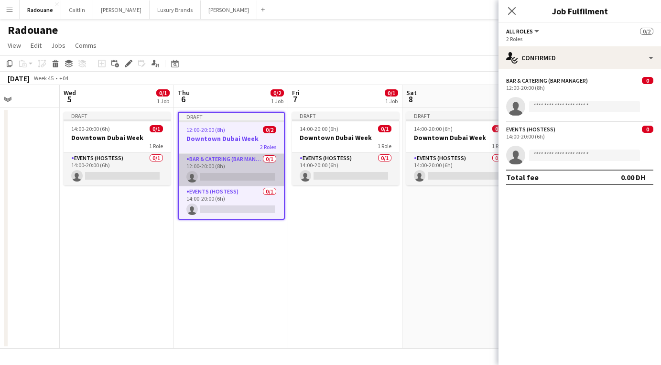
click at [236, 161] on app-card-role "Bar & Catering (Bar Manager) 0/1 12:00-20:00 (8h) single-neutral-actions" at bounding box center [231, 170] width 105 height 32
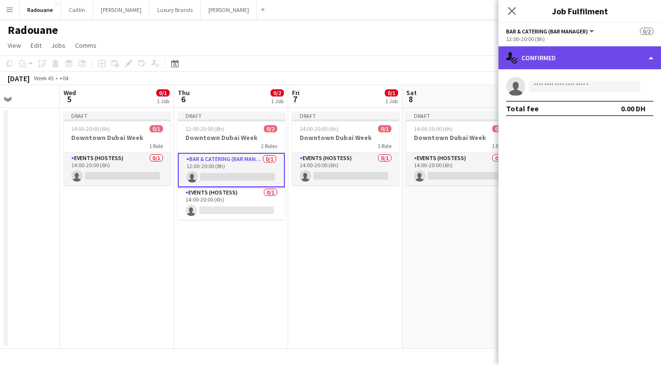
click at [438, 56] on div "single-neutral-actions-check-2 Confirmed" at bounding box center [579, 57] width 162 height 23
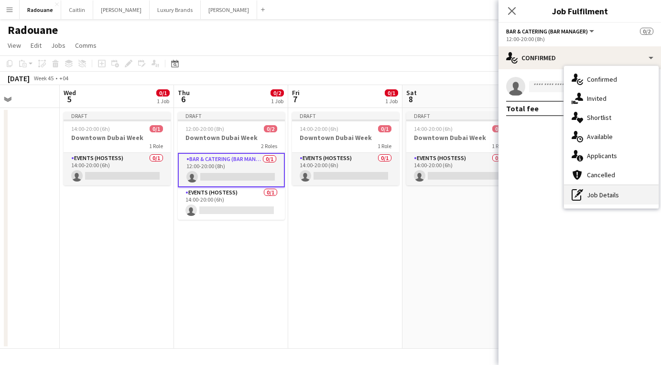
click at [438, 194] on div "pen-write Job Details" at bounding box center [611, 194] width 95 height 19
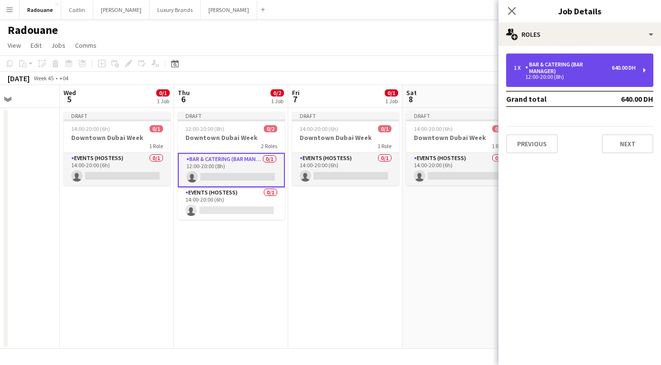
click at [438, 67] on div "640.00 DH" at bounding box center [623, 67] width 24 height 7
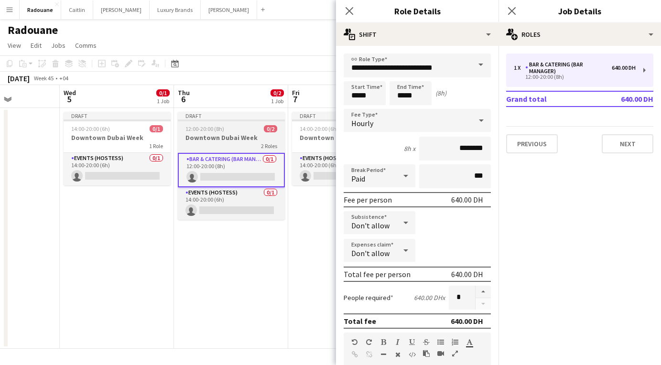
click at [232, 121] on app-job-card "Draft 12:00-20:00 (8h) 0/2 Downtown Dubai Week 2 Roles Bar & Catering (Bar Mana…" at bounding box center [231, 166] width 107 height 108
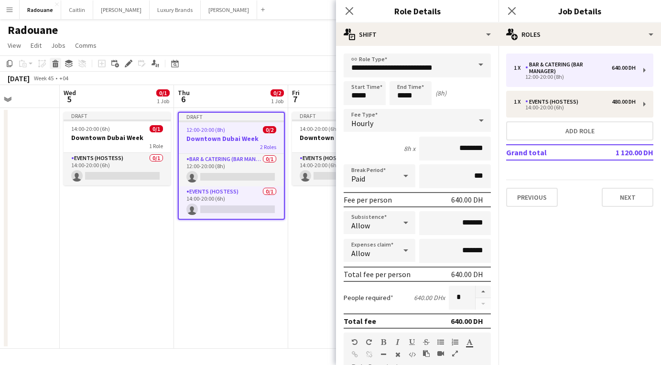
click at [58, 62] on icon "Delete" at bounding box center [56, 64] width 8 height 8
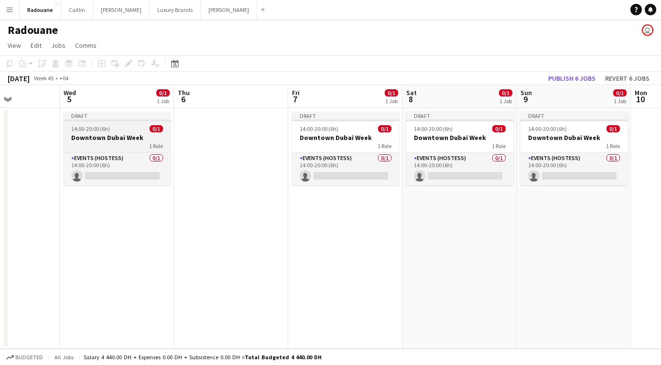
click at [123, 139] on h3 "Downtown Dubai Week" at bounding box center [117, 137] width 107 height 9
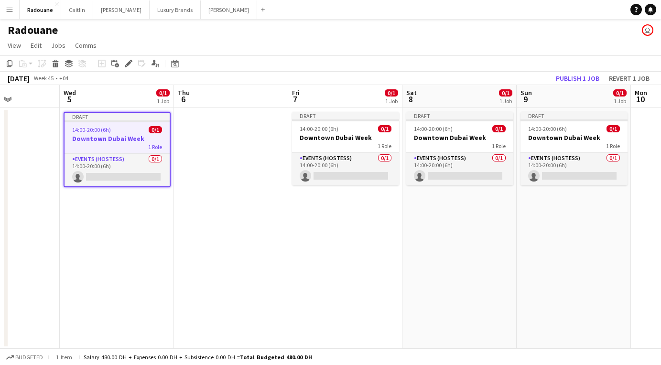
click at [221, 156] on app-date-cell at bounding box center [231, 228] width 114 height 241
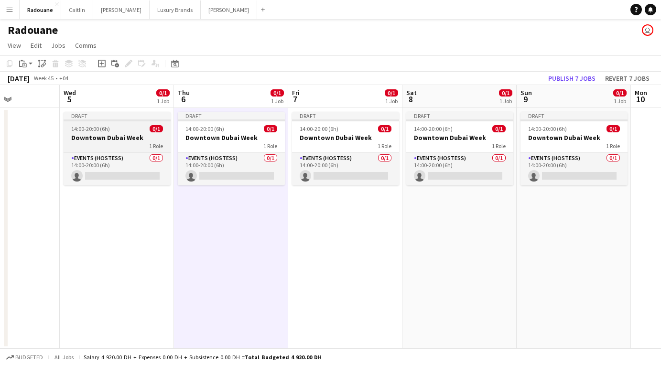
click at [117, 143] on div "1 Role" at bounding box center [117, 146] width 107 height 8
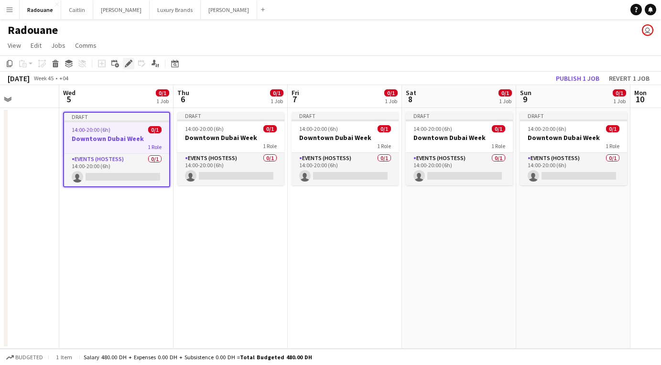
click at [128, 63] on icon "Edit" at bounding box center [129, 64] width 8 height 8
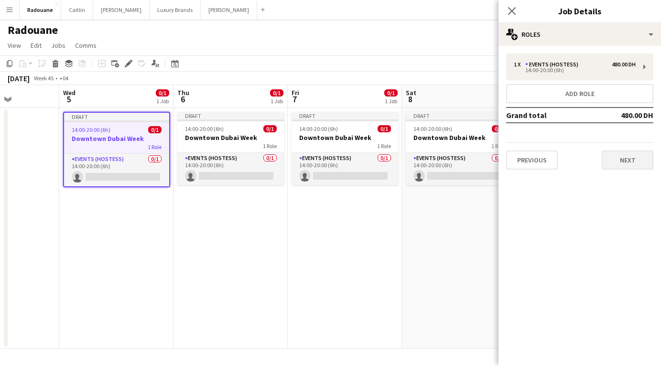
click at [438, 161] on button "Next" at bounding box center [627, 159] width 52 height 19
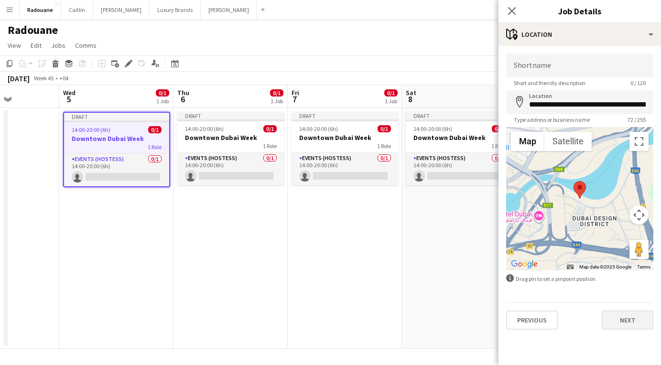
click at [438, 320] on button "Next" at bounding box center [627, 319] width 52 height 19
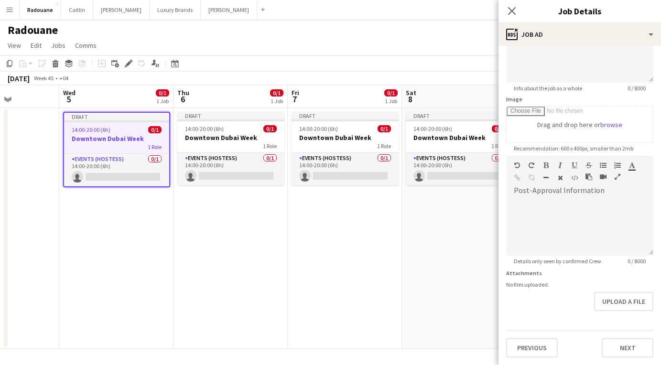
scroll to position [107, 0]
click at [438, 350] on button "Next" at bounding box center [627, 347] width 52 height 19
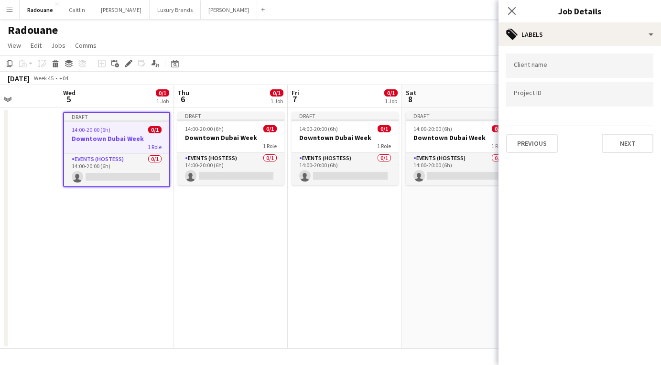
scroll to position [0, 0]
click at [438, 133] on div "Previous Next" at bounding box center [579, 139] width 147 height 27
click at [438, 138] on button "Next" at bounding box center [627, 143] width 52 height 19
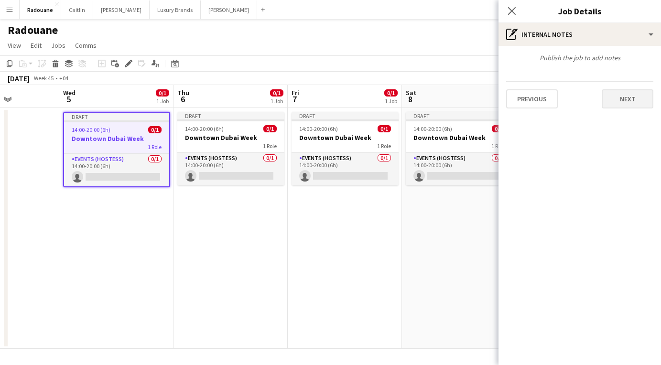
click at [438, 100] on button "Next" at bounding box center [627, 98] width 52 height 19
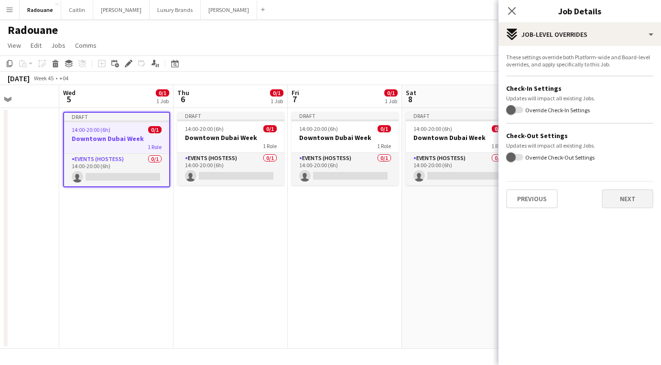
click at [438, 199] on button "Next" at bounding box center [627, 198] width 52 height 19
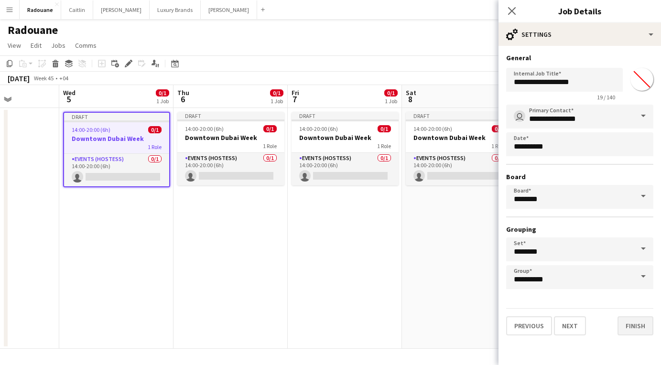
click at [438, 327] on button "Finish" at bounding box center [635, 325] width 36 height 19
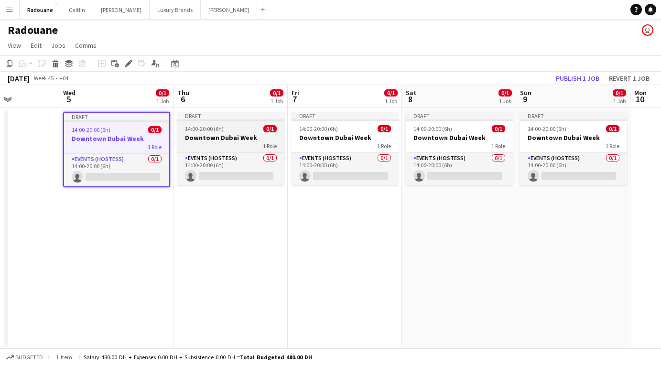
click at [228, 139] on h3 "Downtown Dubai Week" at bounding box center [230, 137] width 107 height 9
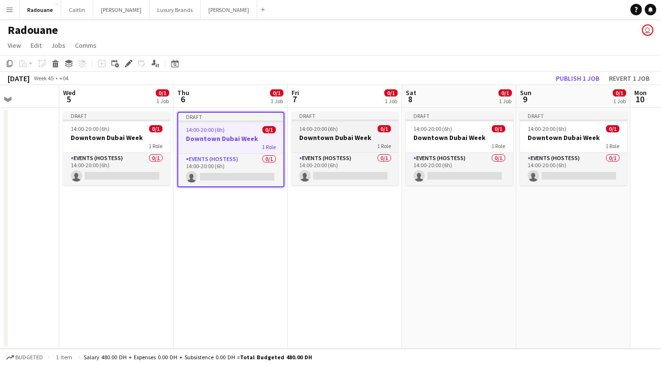
click at [335, 137] on h3 "Downtown Dubai Week" at bounding box center [344, 137] width 107 height 9
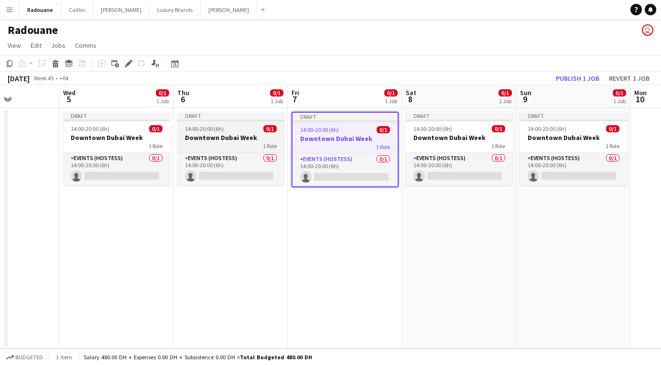
click at [247, 143] on div "1 Role" at bounding box center [230, 146] width 107 height 8
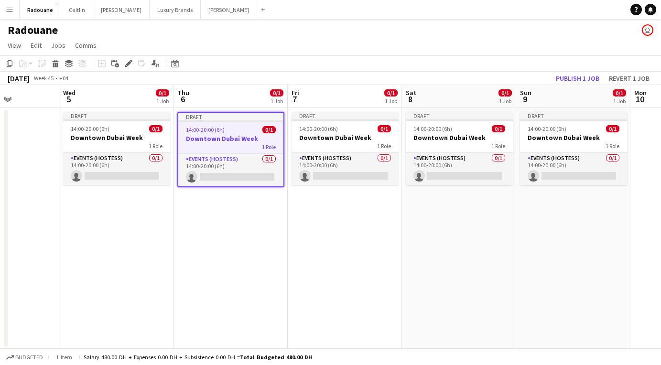
click at [235, 133] on div "14:00-20:00 (6h) 0/1" at bounding box center [230, 129] width 105 height 7
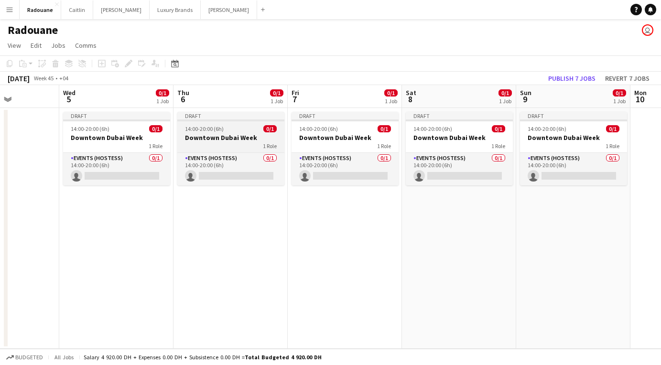
click at [235, 133] on app-job-card "Draft 14:00-20:00 (6h) 0/1 Downtown Dubai Week 1 Role Events (Hostess) 0/1 14:0…" at bounding box center [230, 149] width 107 height 74
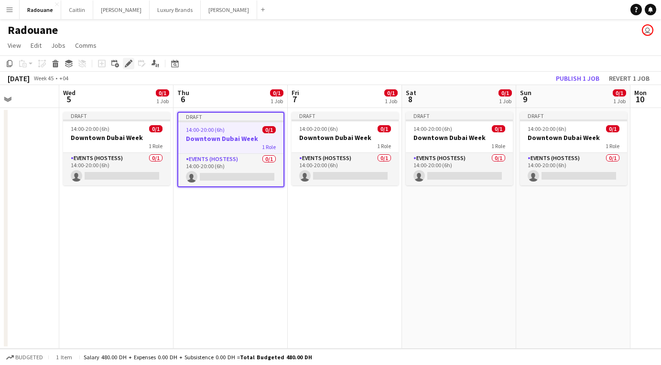
click at [128, 65] on icon at bounding box center [128, 63] width 5 height 5
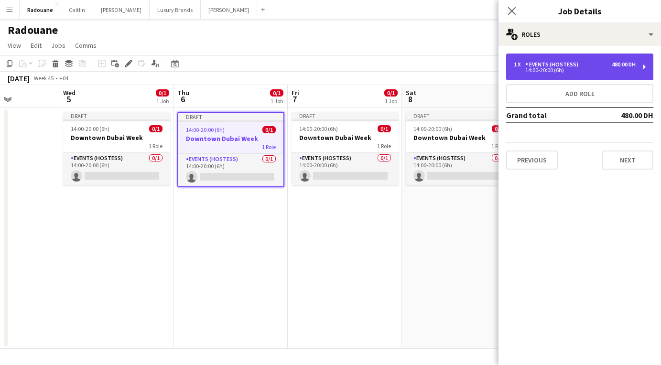
click at [438, 73] on div "1 x Events (Hostess) 480.00 DH 14:00-20:00 (6h)" at bounding box center [579, 67] width 147 height 27
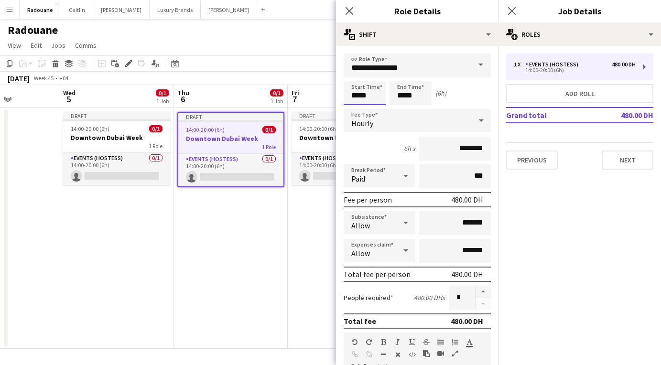
click at [353, 88] on input "*****" at bounding box center [364, 93] width 42 height 24
click at [354, 108] on div at bounding box center [354, 110] width 19 height 10
type input "*****"
click at [354, 108] on div at bounding box center [354, 110] width 19 height 10
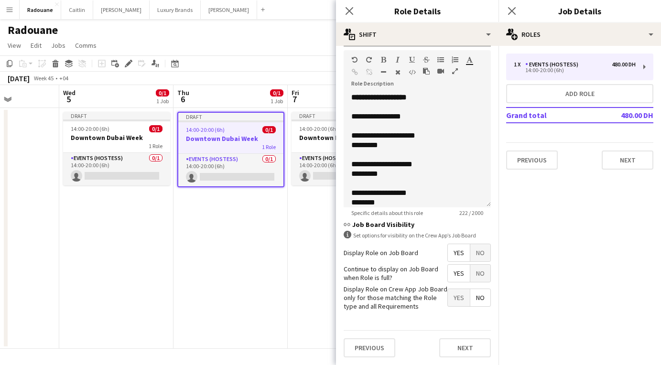
scroll to position [282, 0]
click at [438, 346] on button "Next" at bounding box center [465, 348] width 52 height 19
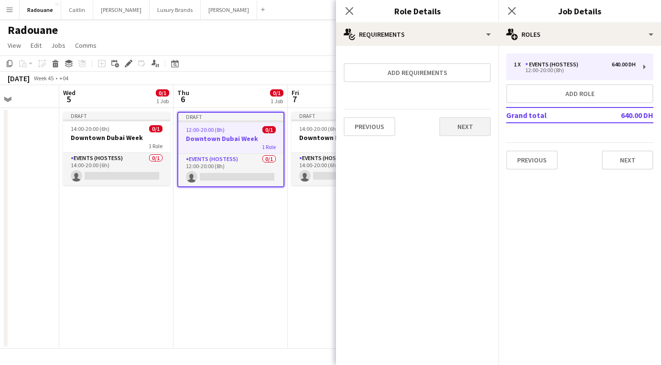
click at [438, 125] on button "Next" at bounding box center [465, 126] width 52 height 19
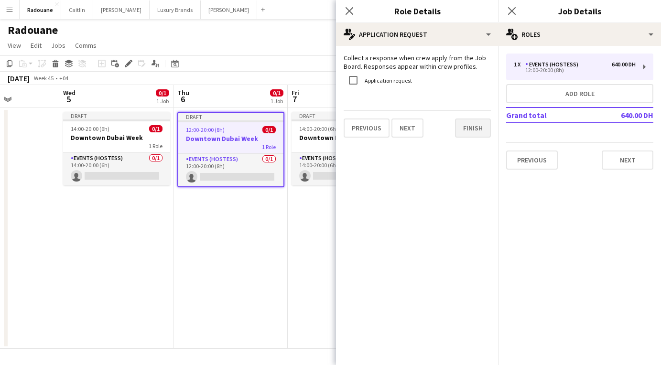
click at [438, 126] on button "Finish" at bounding box center [473, 127] width 36 height 19
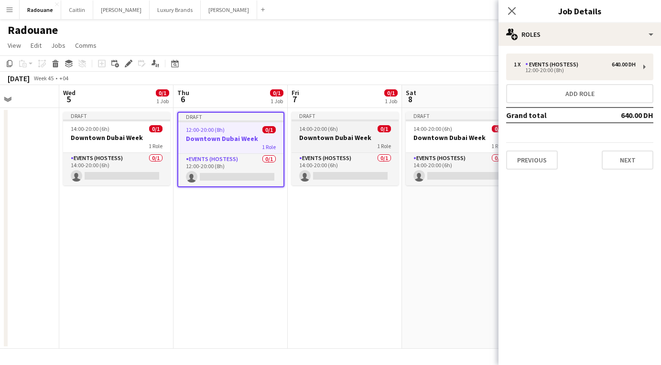
click at [350, 140] on h3 "Downtown Dubai Week" at bounding box center [344, 137] width 107 height 9
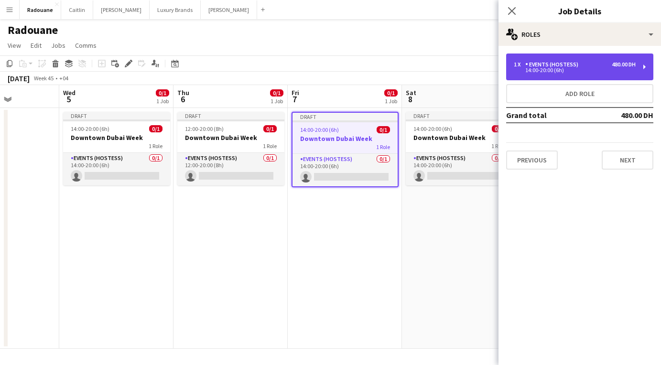
click at [438, 64] on div "1 x Events (Hostess) 480.00 DH" at bounding box center [575, 64] width 122 height 7
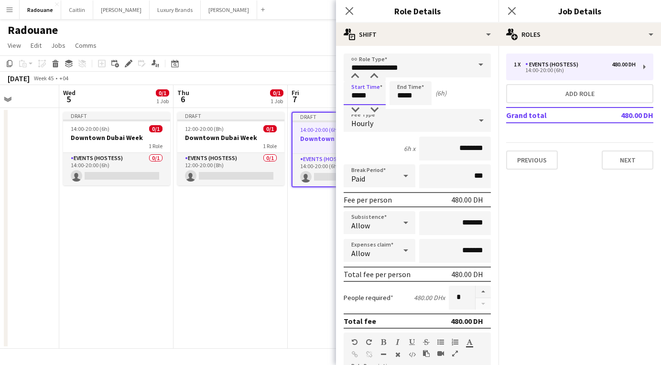
click at [357, 92] on input "*****" at bounding box center [364, 93] width 42 height 24
click at [354, 74] on div at bounding box center [354, 77] width 19 height 10
click at [353, 108] on div at bounding box center [354, 110] width 19 height 10
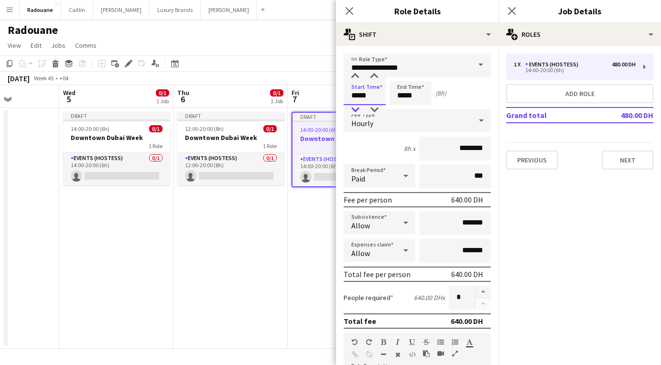
click at [353, 108] on div at bounding box center [354, 110] width 19 height 10
type input "*****"
click at [355, 75] on div at bounding box center [354, 77] width 19 height 10
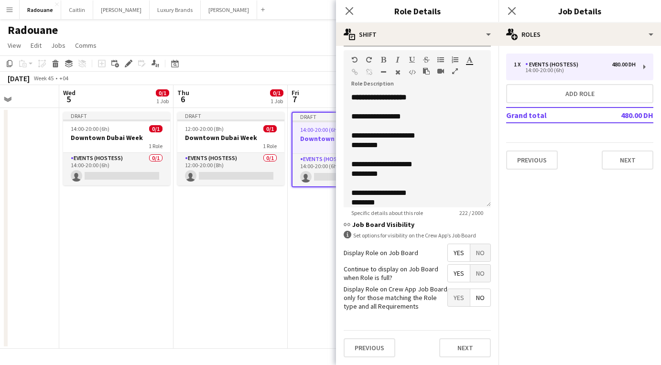
scroll to position [282, 0]
click at [438, 349] on button "Next" at bounding box center [465, 348] width 52 height 19
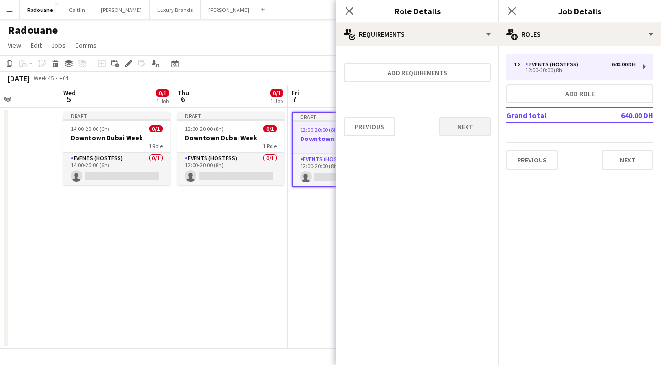
click at [438, 126] on button "Next" at bounding box center [465, 126] width 52 height 19
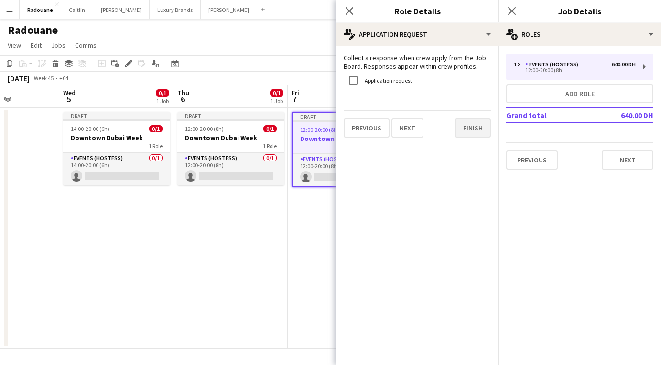
click at [438, 128] on button "Finish" at bounding box center [473, 127] width 36 height 19
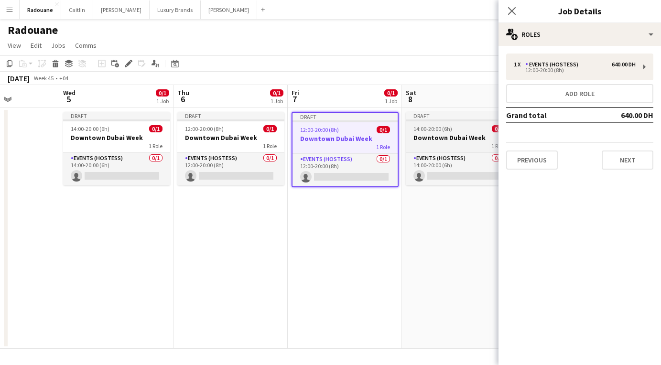
click at [438, 134] on h3 "Downtown Dubai Week" at bounding box center [459, 137] width 107 height 9
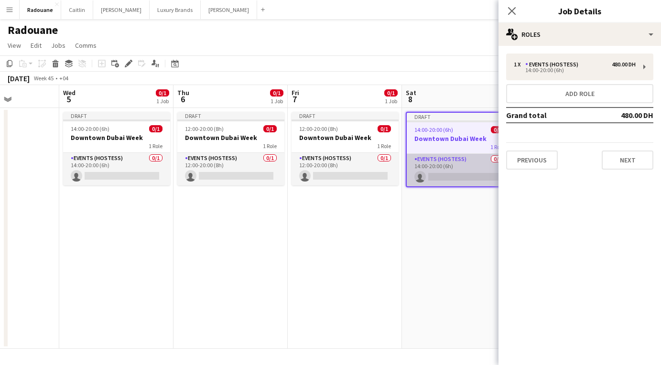
click at [438, 161] on app-card-role "Events (Hostess) 0/1 14:00-20:00 (6h) single-neutral-actions" at bounding box center [459, 170] width 105 height 32
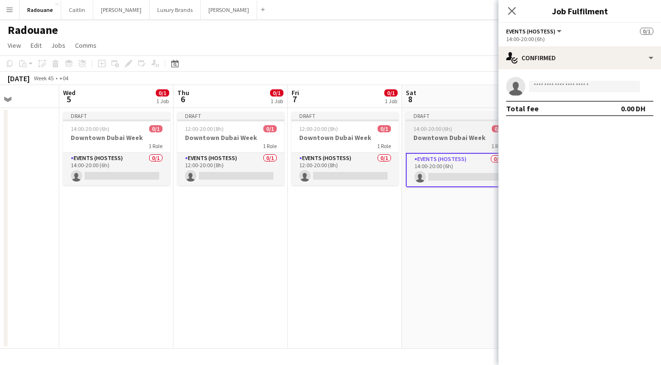
click at [438, 148] on div "1 Role" at bounding box center [459, 146] width 107 height 8
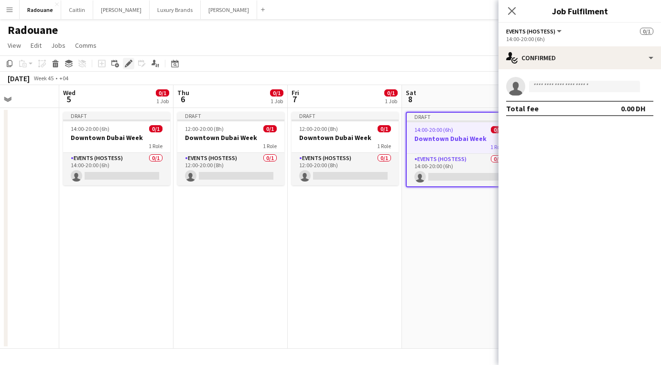
click at [128, 64] on icon at bounding box center [128, 63] width 5 height 5
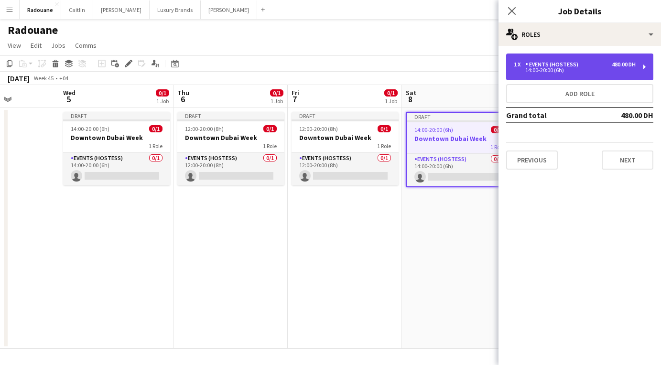
click at [438, 73] on div "1 x Events (Hostess) 480.00 DH 14:00-20:00 (6h)" at bounding box center [579, 67] width 147 height 27
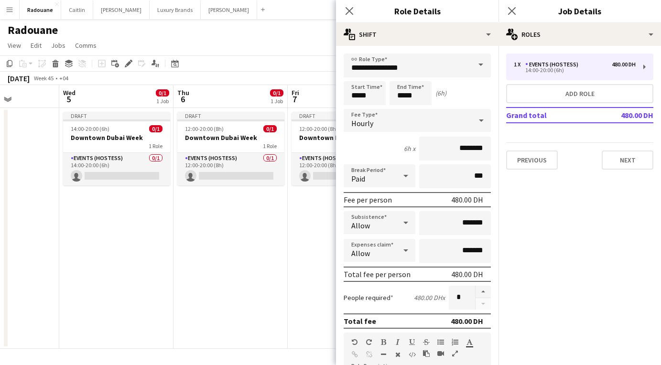
click at [290, 236] on app-date-cell "Draft 12:00-20:00 (8h) 0/1 Downtown Dubai Week 1 Role Events (Hostess) 0/1 12:0…" at bounding box center [345, 228] width 114 height 241
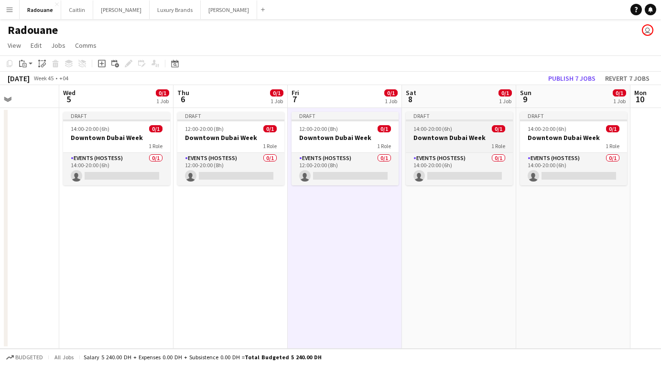
click at [438, 137] on h3 "Downtown Dubai Week" at bounding box center [459, 137] width 107 height 9
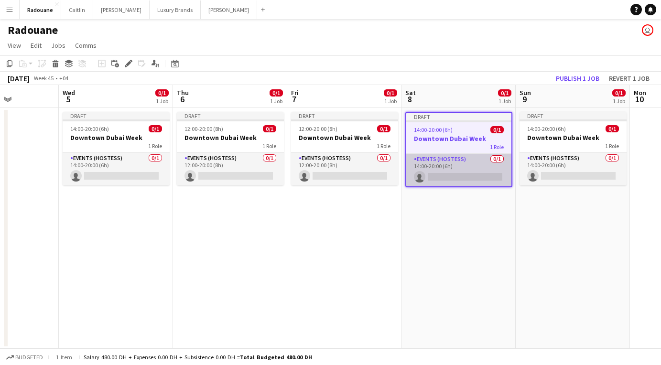
click at [438, 169] on app-card-role "Events (Hostess) 0/1 14:00-20:00 (6h) single-neutral-actions" at bounding box center [458, 170] width 105 height 32
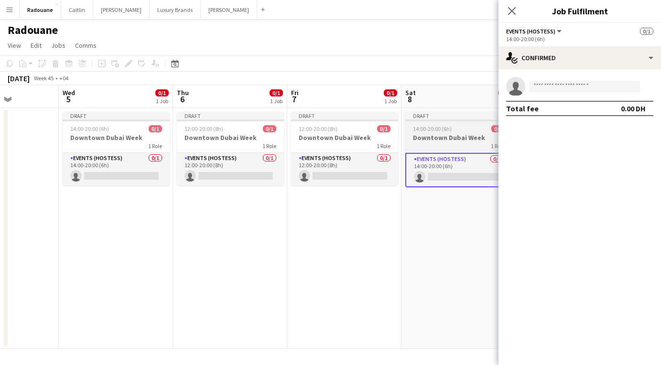
click at [438, 149] on div "1 Role" at bounding box center [458, 146] width 107 height 8
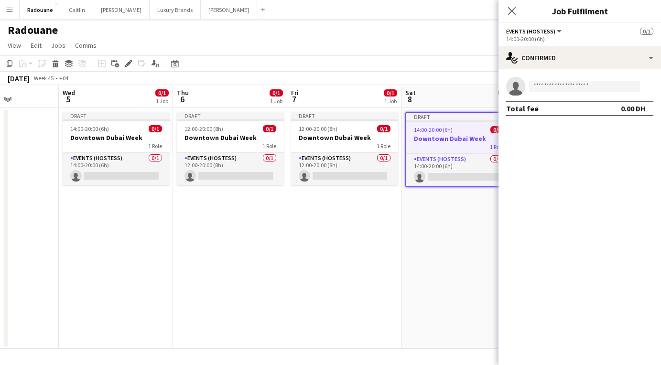
click at [438, 136] on h3 "Downtown Dubai Week" at bounding box center [458, 138] width 105 height 9
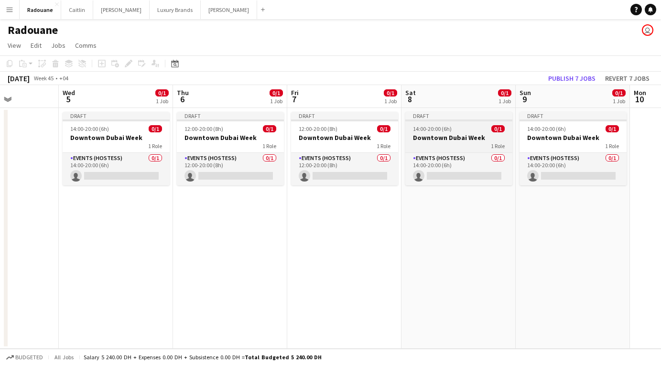
click at [438, 136] on h3 "Downtown Dubai Week" at bounding box center [458, 137] width 107 height 9
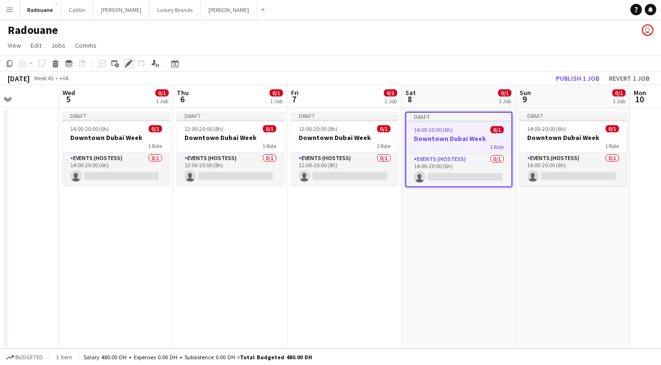
click at [128, 64] on icon at bounding box center [128, 63] width 5 height 5
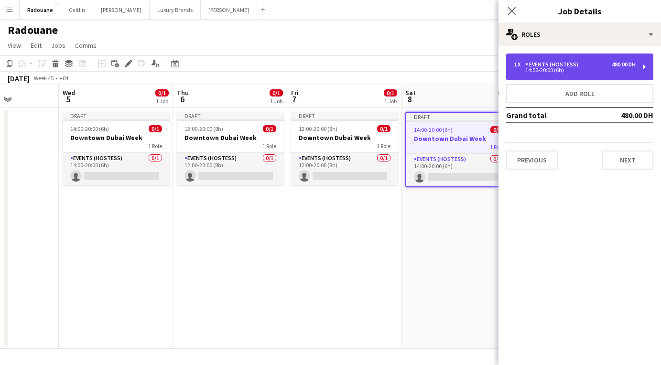
click at [438, 69] on div "14:00-20:00 (6h)" at bounding box center [575, 70] width 122 height 5
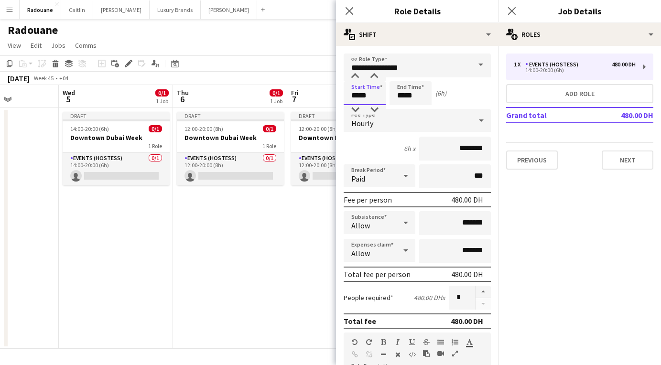
click at [360, 96] on input "*****" at bounding box center [364, 93] width 42 height 24
click at [356, 74] on div at bounding box center [354, 77] width 19 height 10
click at [355, 109] on div at bounding box center [354, 110] width 19 height 10
type input "*****"
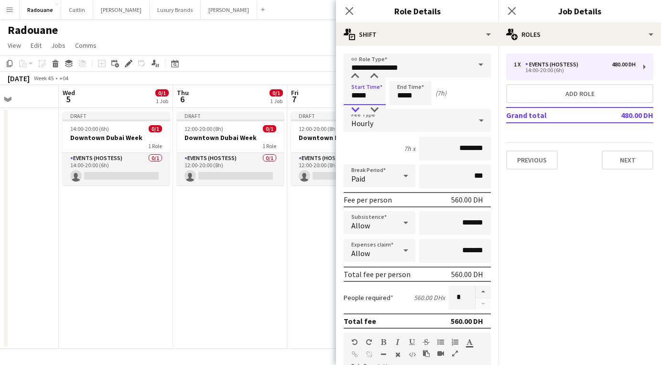
click at [355, 109] on div at bounding box center [354, 110] width 19 height 10
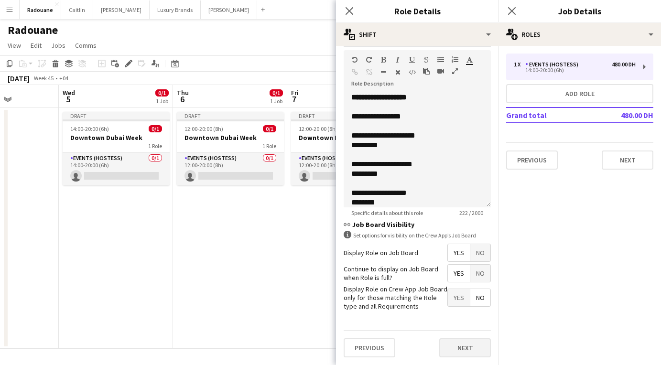
scroll to position [282, 0]
click at [438, 346] on button "Next" at bounding box center [465, 348] width 52 height 19
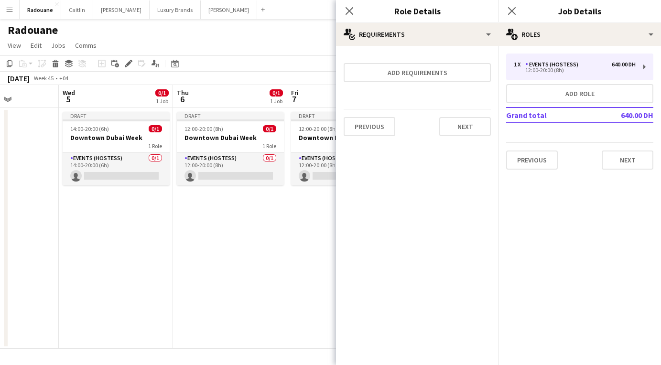
scroll to position [0, 0]
click at [438, 128] on button "Next" at bounding box center [465, 126] width 52 height 19
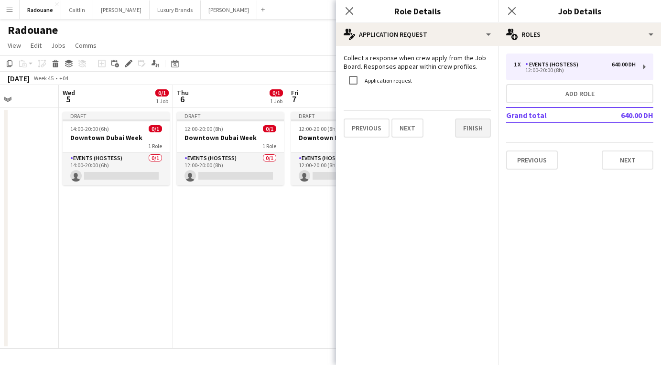
click at [438, 128] on button "Finish" at bounding box center [473, 127] width 36 height 19
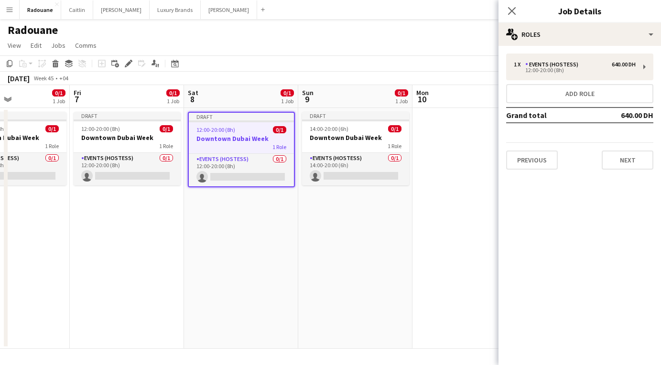
scroll to position [0, 390]
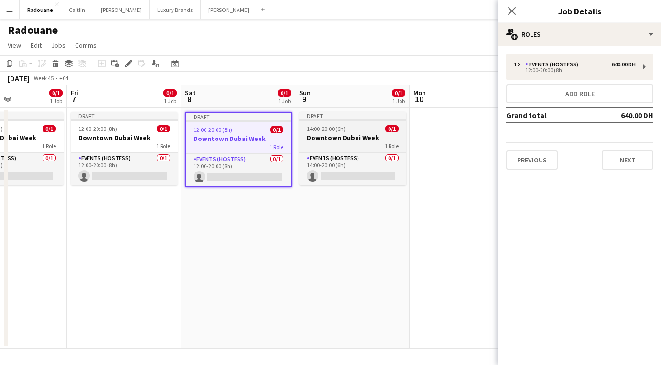
click at [358, 140] on h3 "Downtown Dubai Week" at bounding box center [352, 137] width 107 height 9
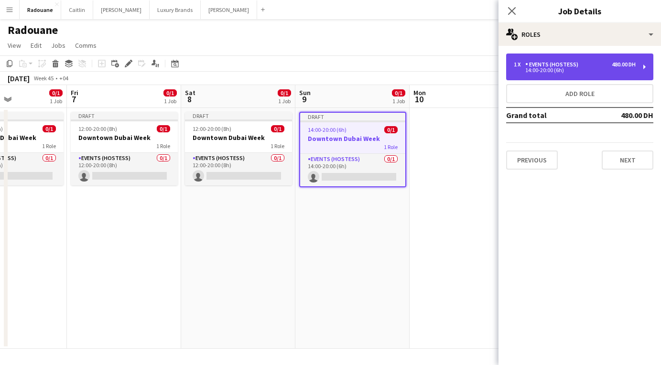
click at [438, 70] on div "14:00-20:00 (6h)" at bounding box center [575, 70] width 122 height 5
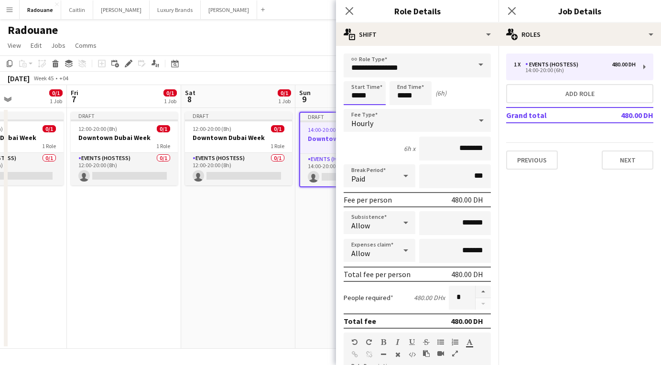
click at [360, 96] on input "*****" at bounding box center [364, 93] width 42 height 24
click at [357, 73] on div at bounding box center [354, 77] width 19 height 10
click at [355, 108] on div at bounding box center [354, 110] width 19 height 10
type input "*****"
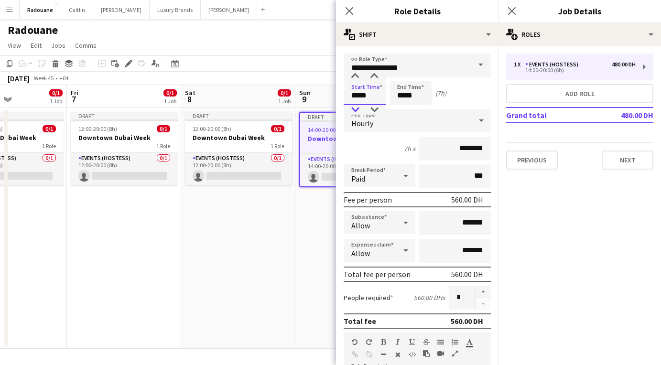
click at [355, 108] on div at bounding box center [354, 110] width 19 height 10
click at [402, 95] on input "*****" at bounding box center [410, 93] width 42 height 24
click at [403, 109] on div at bounding box center [400, 110] width 19 height 10
type input "*****"
click at [403, 109] on div at bounding box center [400, 110] width 19 height 10
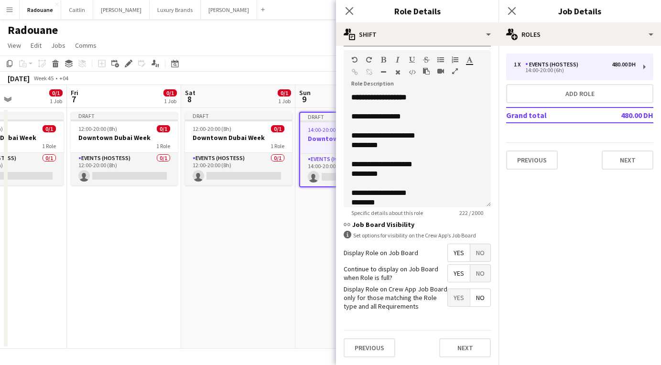
scroll to position [282, 0]
click at [438, 344] on button "Next" at bounding box center [465, 348] width 52 height 19
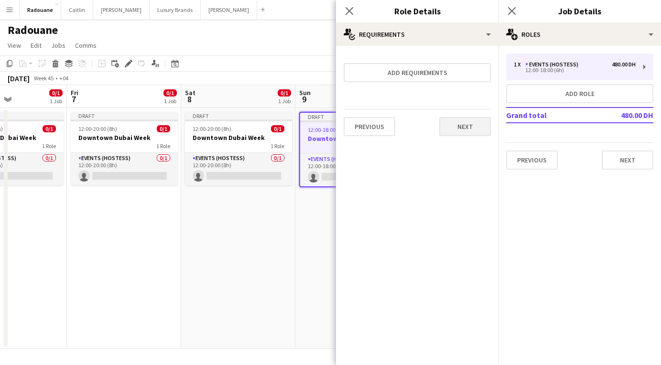
click at [438, 125] on button "Next" at bounding box center [465, 126] width 52 height 19
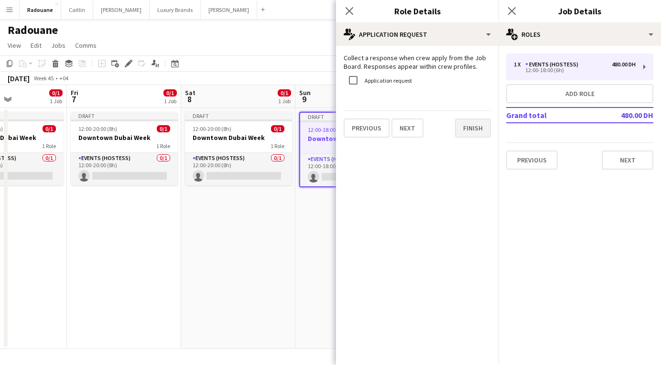
click at [438, 132] on button "Finish" at bounding box center [473, 127] width 36 height 19
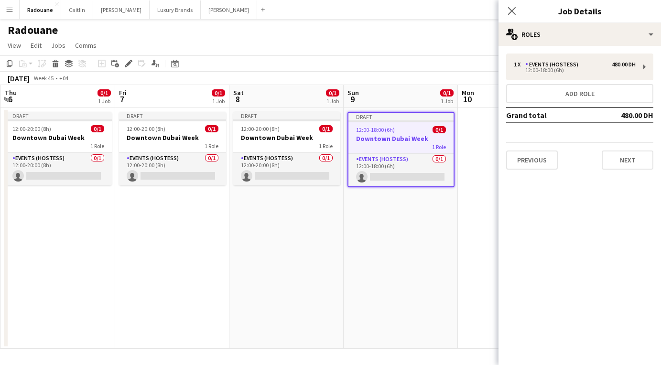
scroll to position [0, 344]
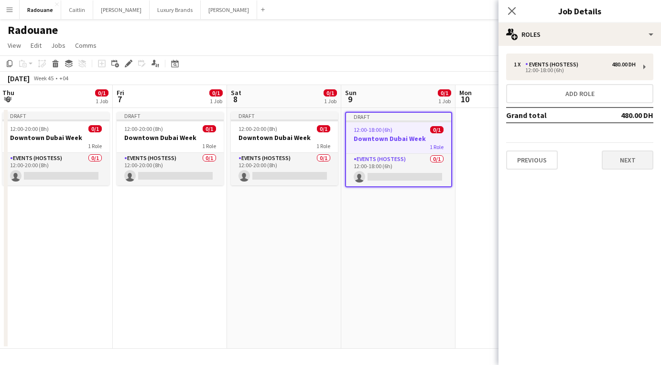
click at [438, 157] on button "Next" at bounding box center [627, 159] width 52 height 19
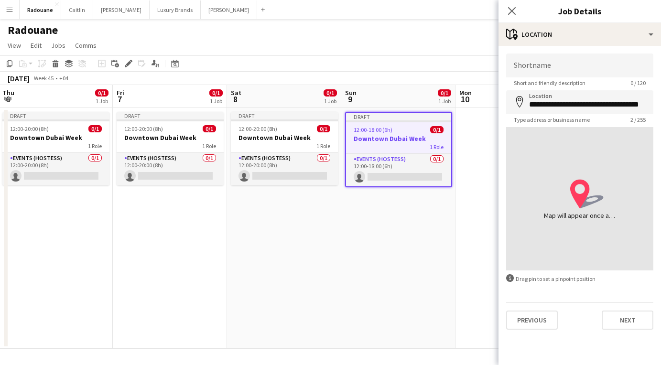
type input "**********"
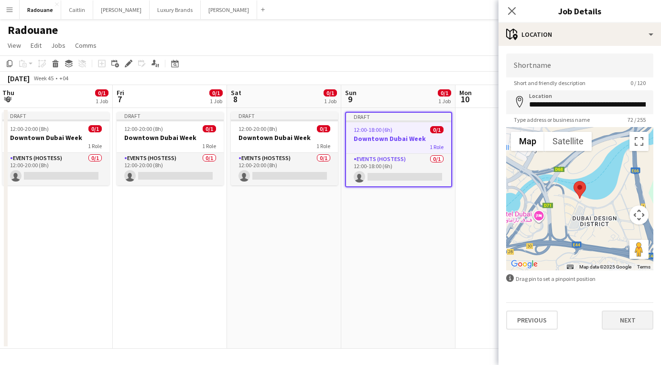
click at [438, 315] on button "Next" at bounding box center [627, 319] width 52 height 19
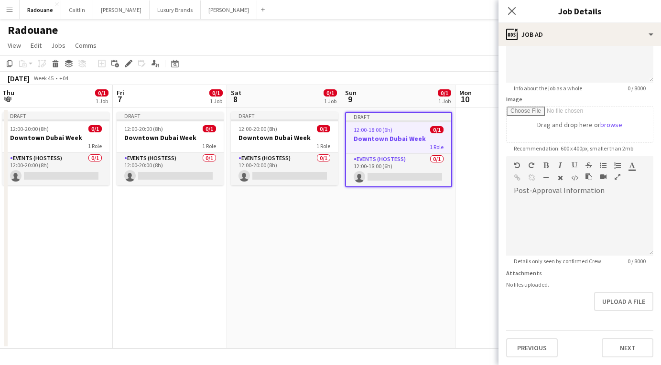
scroll to position [107, 0]
click at [438, 349] on button "Next" at bounding box center [627, 347] width 52 height 19
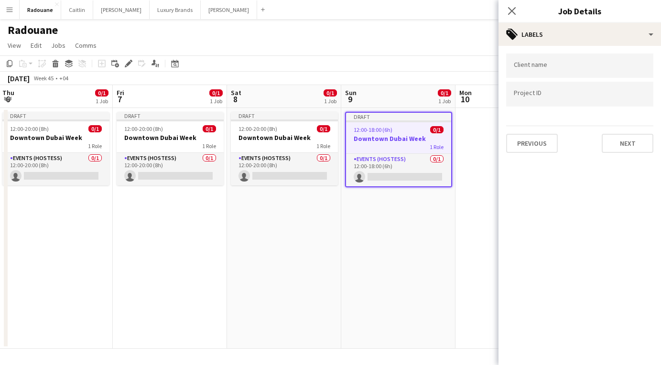
scroll to position [0, 0]
click at [438, 144] on button "Next" at bounding box center [627, 143] width 52 height 19
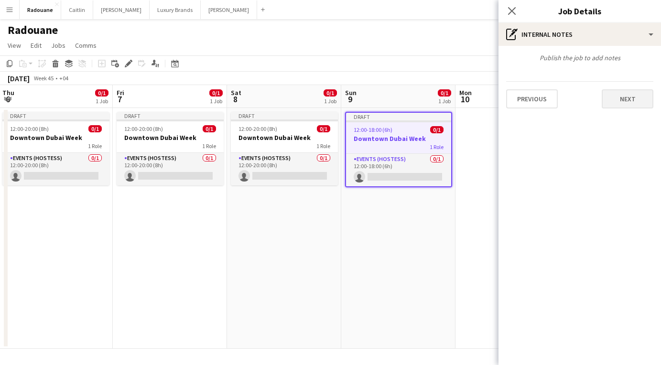
click at [438, 100] on button "Next" at bounding box center [627, 98] width 52 height 19
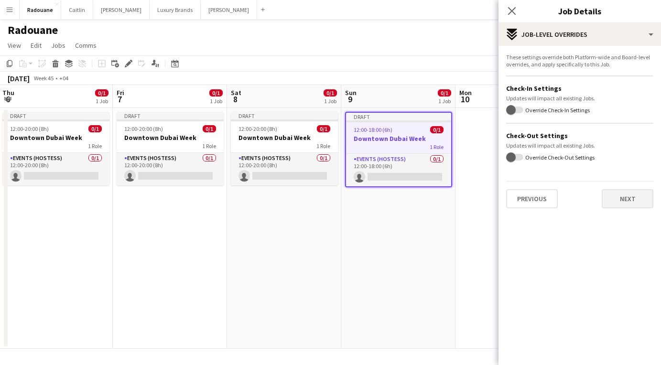
click at [438, 194] on button "Next" at bounding box center [627, 198] width 52 height 19
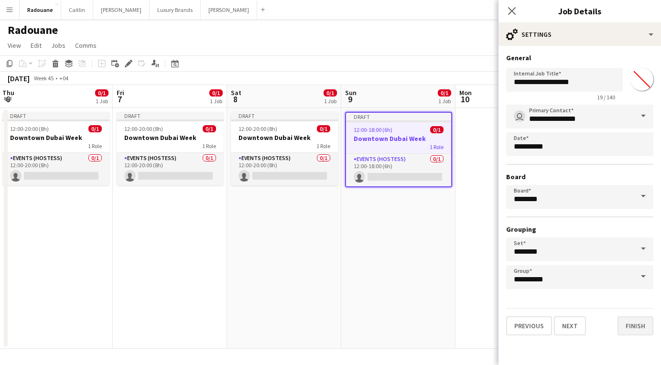
click at [438, 331] on button "Finish" at bounding box center [635, 325] width 36 height 19
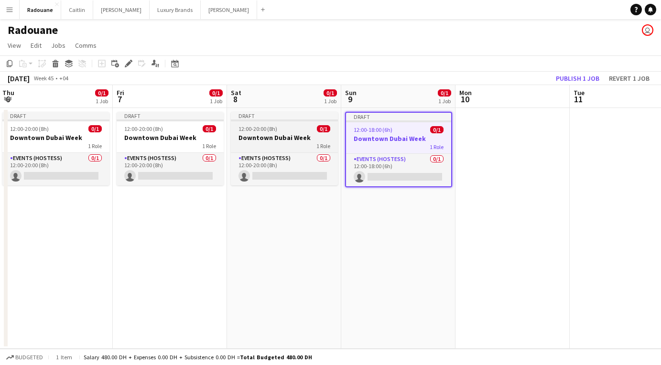
click at [285, 141] on h3 "Downtown Dubai Week" at bounding box center [284, 137] width 107 height 9
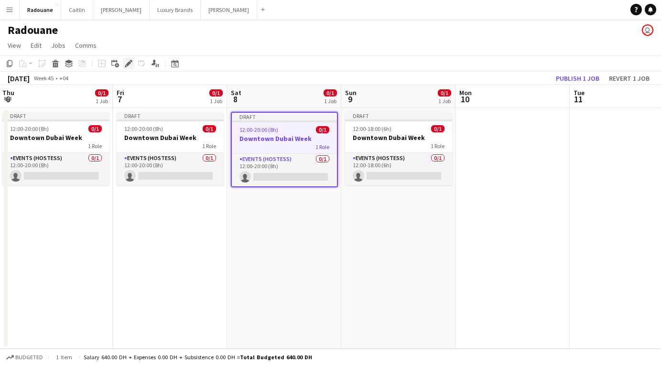
click at [129, 63] on icon at bounding box center [128, 63] width 5 height 5
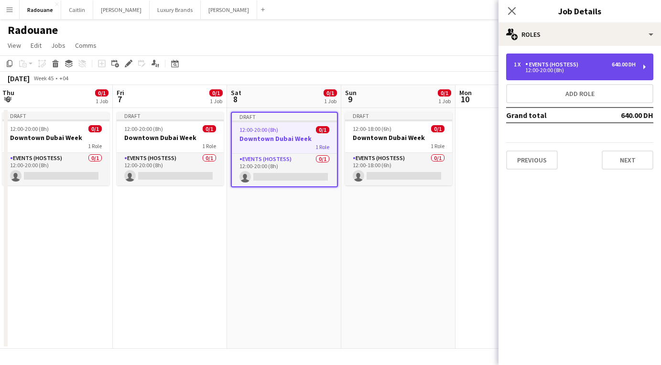
click at [438, 67] on div "640.00 DH" at bounding box center [623, 64] width 24 height 7
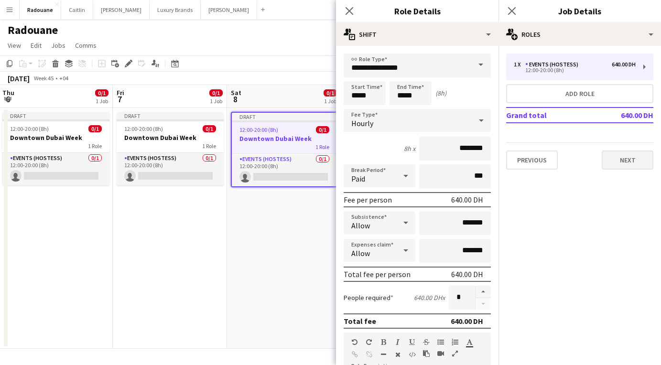
click at [438, 160] on button "Next" at bounding box center [627, 159] width 52 height 19
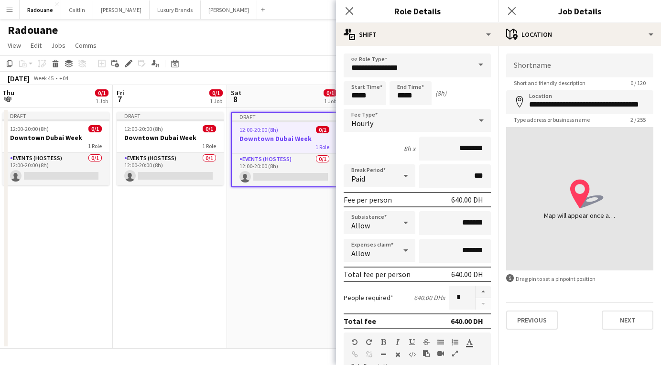
type input "**********"
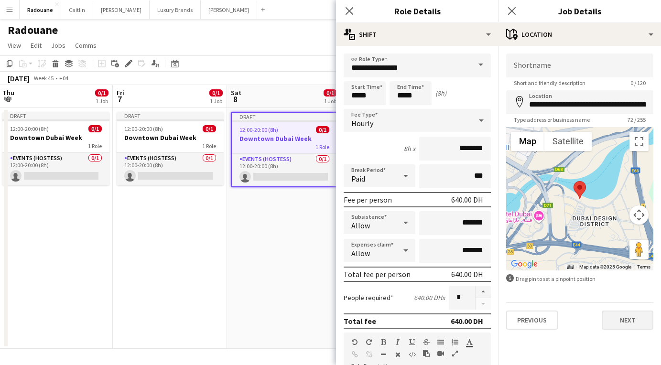
click at [438, 318] on button "Next" at bounding box center [627, 319] width 52 height 19
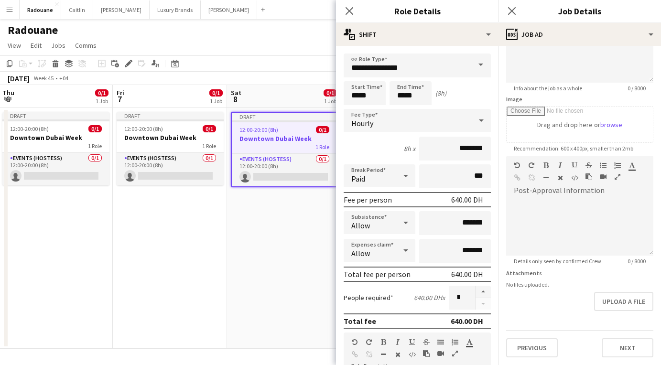
scroll to position [107, 0]
click at [438, 347] on button "Next" at bounding box center [627, 347] width 52 height 19
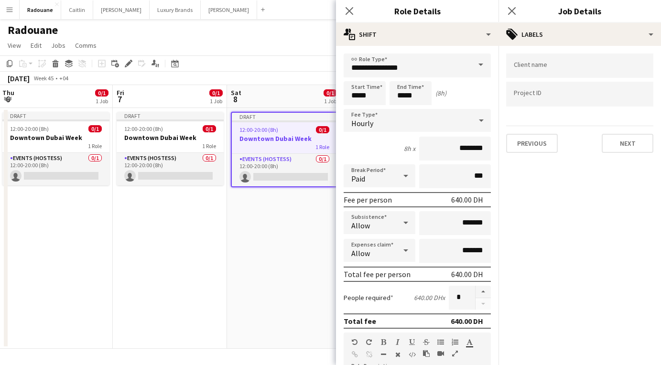
scroll to position [0, 0]
click at [438, 137] on button "Next" at bounding box center [627, 143] width 52 height 19
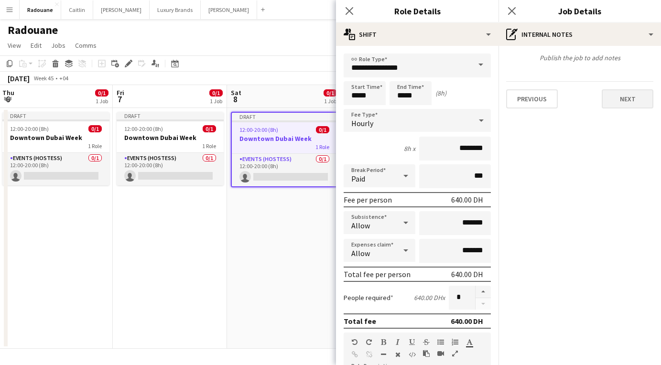
click at [438, 98] on button "Next" at bounding box center [627, 98] width 52 height 19
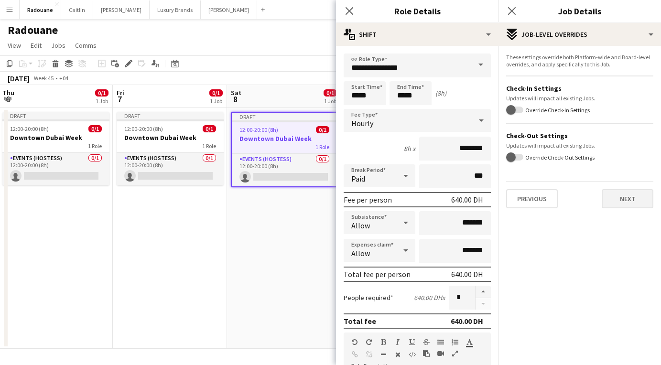
click at [438, 195] on button "Next" at bounding box center [627, 198] width 52 height 19
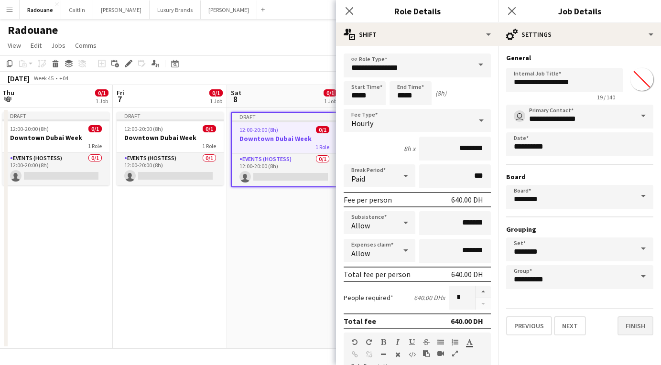
click at [438, 325] on button "Finish" at bounding box center [635, 325] width 36 height 19
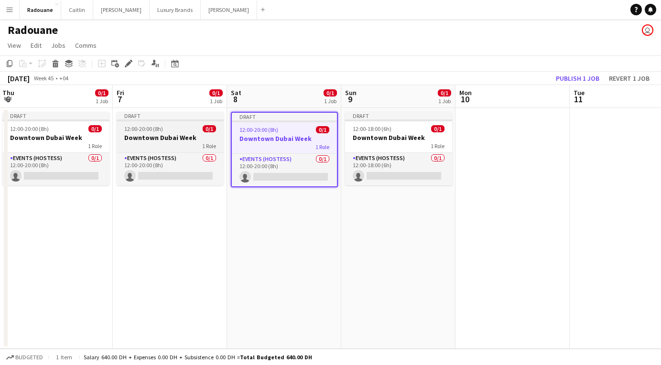
click at [145, 141] on h3 "Downtown Dubai Week" at bounding box center [170, 137] width 107 height 9
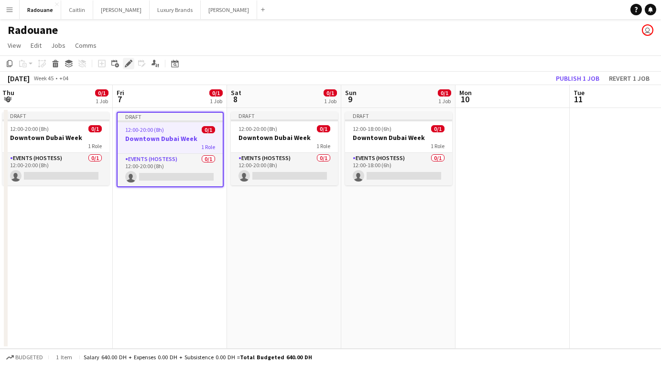
click at [126, 67] on icon at bounding box center [126, 66] width 2 height 2
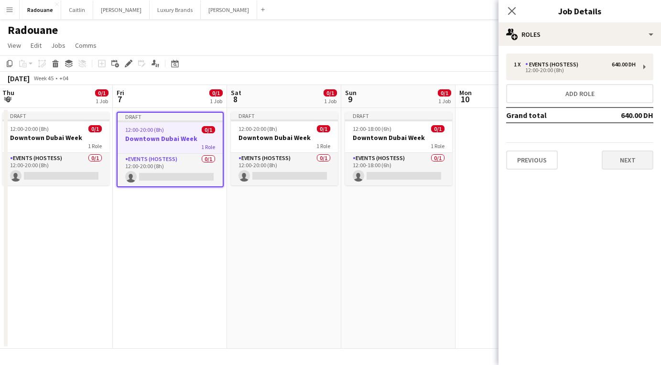
click at [438, 161] on button "Next" at bounding box center [627, 159] width 52 height 19
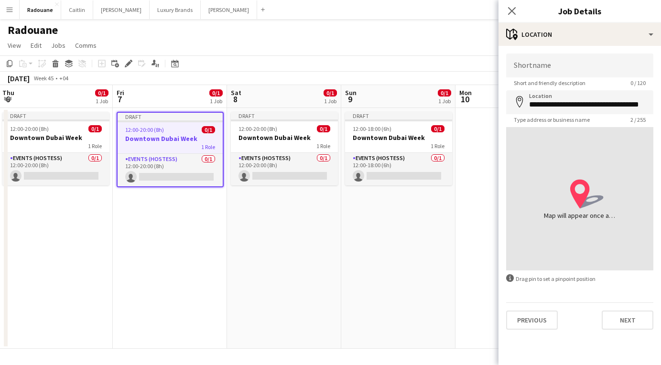
type input "**********"
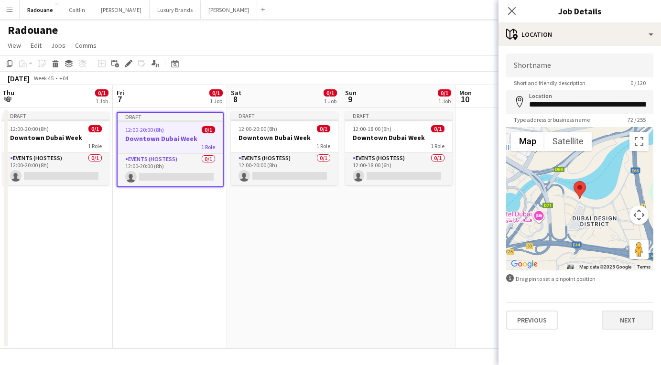
click at [438, 317] on button "Next" at bounding box center [627, 319] width 52 height 19
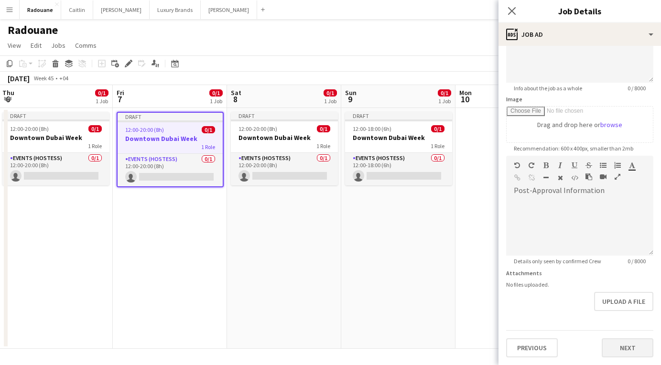
click at [438, 347] on button "Next" at bounding box center [627, 347] width 52 height 19
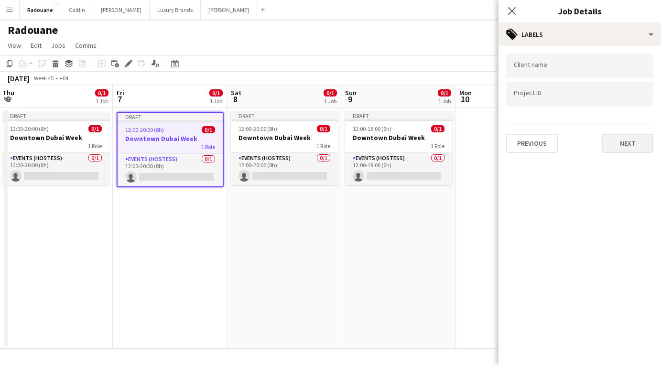
click at [438, 137] on button "Next" at bounding box center [627, 143] width 52 height 19
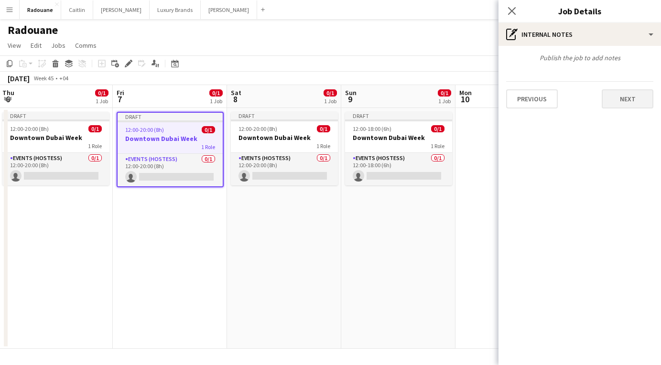
click at [438, 99] on button "Next" at bounding box center [627, 98] width 52 height 19
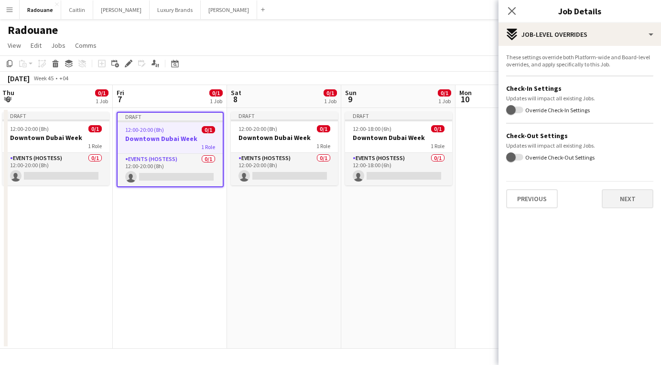
click at [438, 193] on button "Next" at bounding box center [627, 198] width 52 height 19
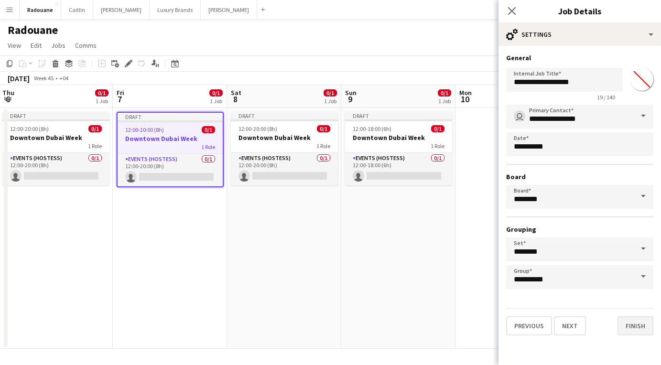
click at [438, 322] on button "Finish" at bounding box center [635, 325] width 36 height 19
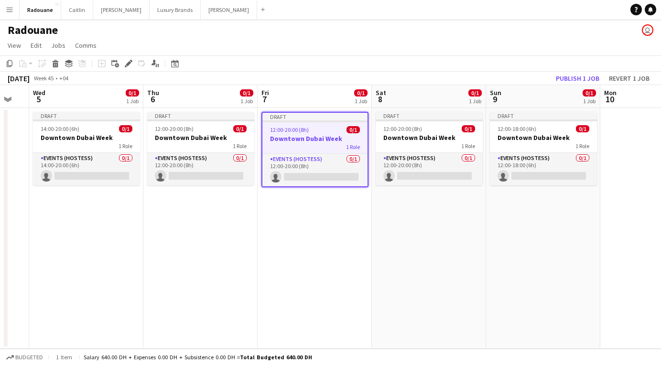
scroll to position [0, 196]
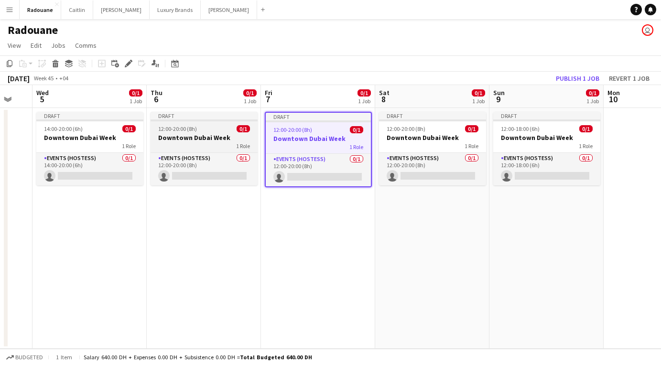
click at [185, 134] on h3 "Downtown Dubai Week" at bounding box center [203, 137] width 107 height 9
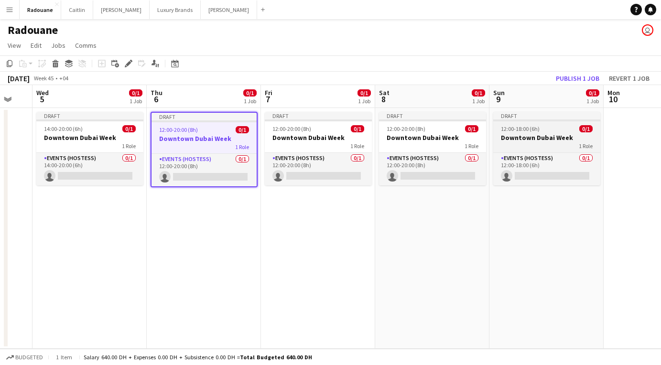
click at [438, 147] on div "1 Role" at bounding box center [546, 146] width 107 height 8
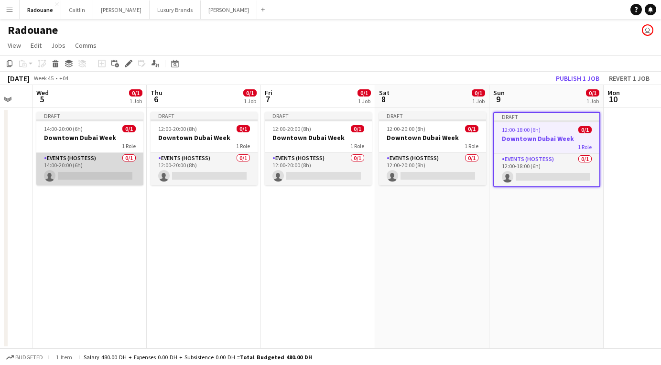
click at [99, 159] on app-card-role "Events (Hostess) 0/1 14:00-20:00 (6h) single-neutral-actions" at bounding box center [89, 169] width 107 height 32
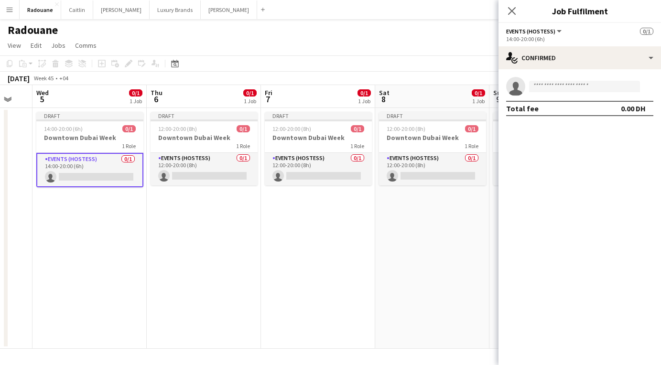
click at [97, 215] on app-date-cell "Draft 14:00-20:00 (6h) 0/1 Downtown Dubai Week 1 Role Events (Hostess) 0/1 14:0…" at bounding box center [89, 228] width 114 height 241
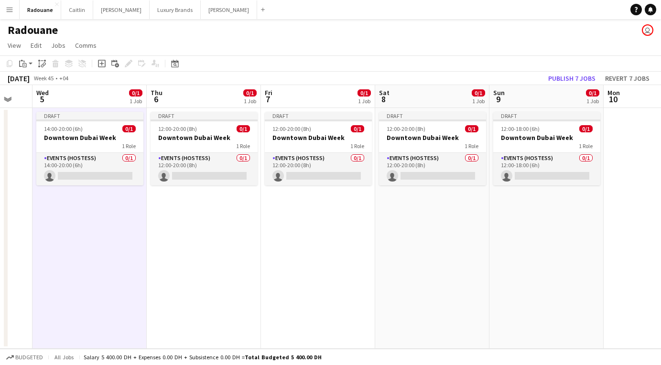
click at [171, 224] on app-date-cell "Draft 12:00-20:00 (8h) 0/1 Downtown Dubai Week 1 Role Events (Hostess) 0/1 12:0…" at bounding box center [204, 228] width 114 height 241
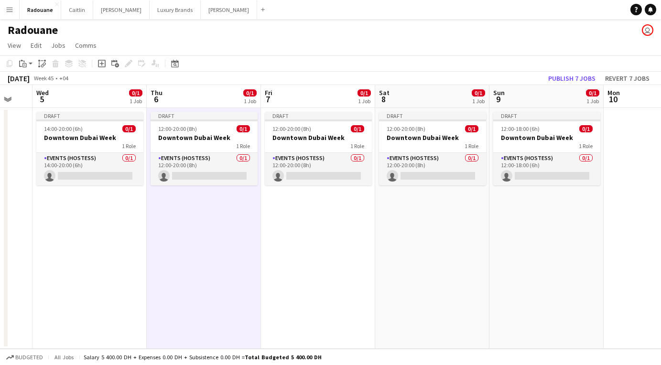
click at [86, 216] on app-date-cell "Draft 14:00-20:00 (6h) 0/1 Downtown Dubai Week 1 Role Events (Hostess) 0/1 14:0…" at bounding box center [89, 228] width 114 height 241
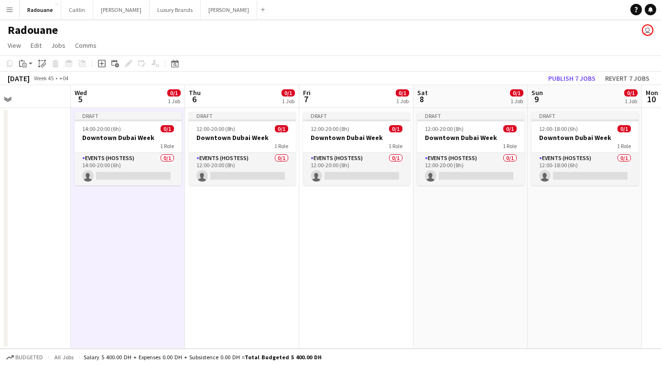
scroll to position [0, 278]
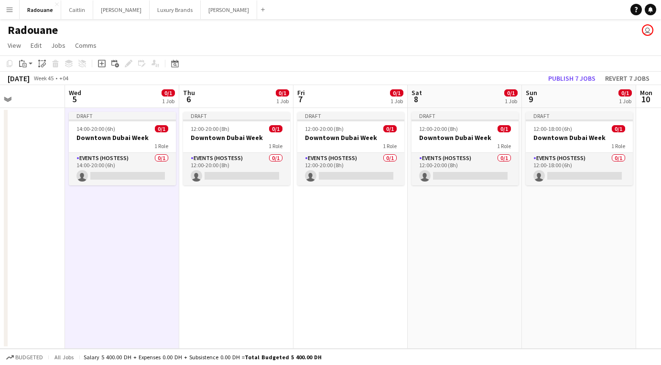
click at [134, 257] on app-date-cell "Draft 14:00-20:00 (6h) 0/1 Downtown Dubai Week 1 Role Events (Hostess) 0/1 14:0…" at bounding box center [122, 228] width 114 height 241
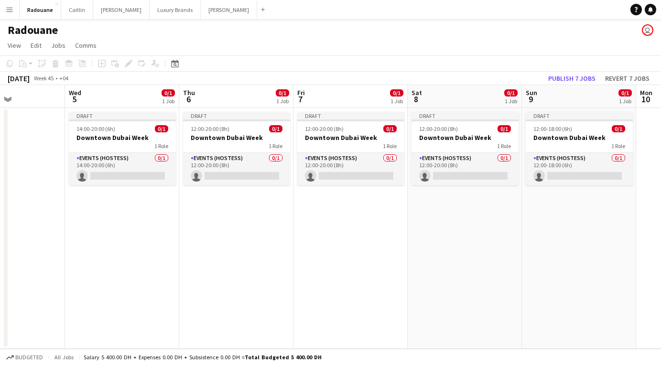
click at [138, 232] on app-date-cell "Draft 14:00-20:00 (6h) 0/1 Downtown Dubai Week 1 Role Events (Hostess) 0/1 14:0…" at bounding box center [122, 228] width 114 height 241
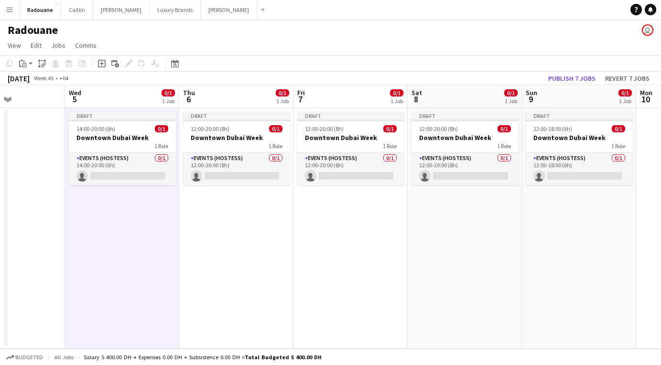
click at [438, 250] on app-date-cell "Draft 12:00-18:00 (6h) 0/1 Downtown Dubai Week 1 Role Events (Hostess) 0/1 12:0…" at bounding box center [579, 228] width 114 height 241
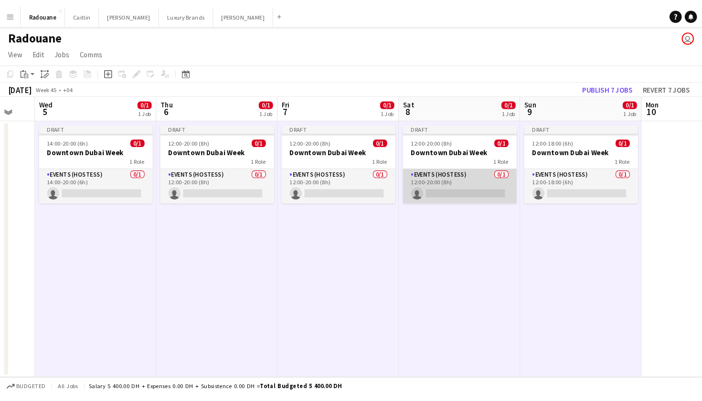
scroll to position [0, 308]
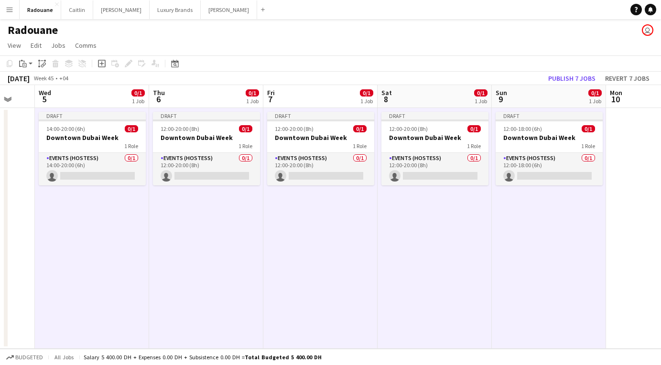
click at [228, 215] on app-date-cell "Draft 12:00-20:00 (8h) 0/1 Downtown Dubai Week 1 Role Events (Hostess) 0/1 12:0…" at bounding box center [206, 228] width 114 height 241
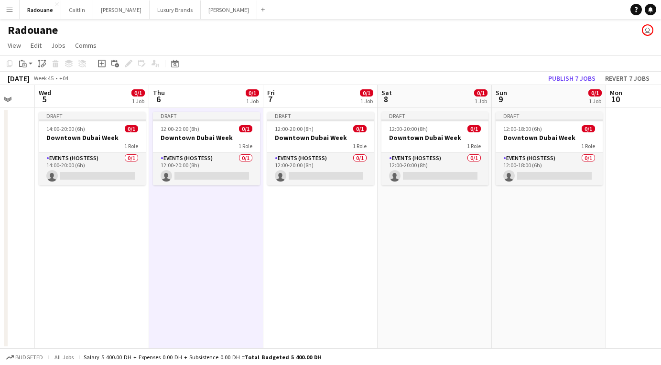
click at [107, 236] on app-date-cell "Draft 14:00-20:00 (6h) 0/1 Downtown Dubai Week 1 Role Events (Hostess) 0/1 14:0…" at bounding box center [92, 228] width 114 height 241
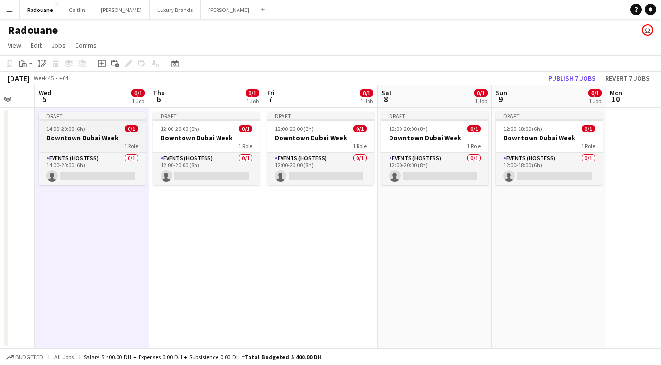
click at [102, 133] on h3 "Downtown Dubai Week" at bounding box center [92, 137] width 107 height 9
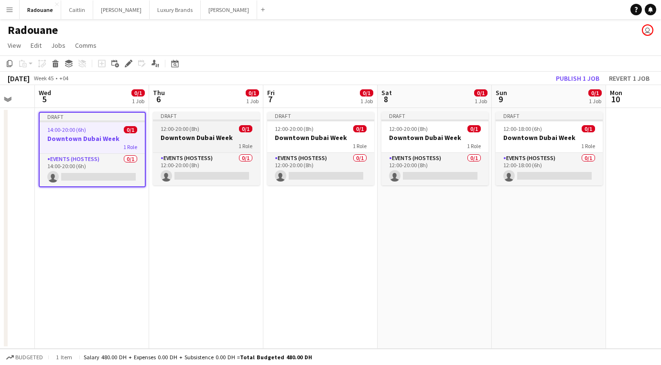
click at [217, 140] on h3 "Downtown Dubai Week" at bounding box center [206, 137] width 107 height 9
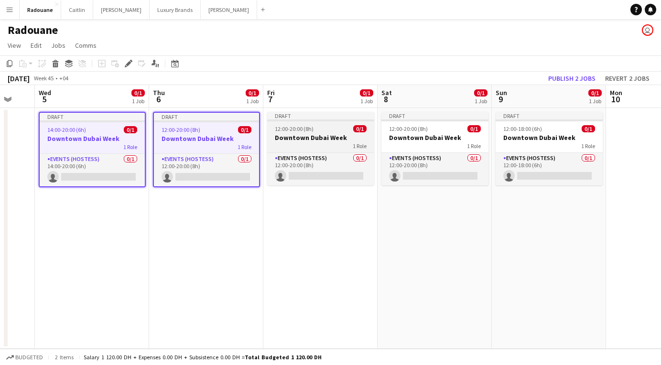
click at [289, 140] on h3 "Downtown Dubai Week" at bounding box center [320, 137] width 107 height 9
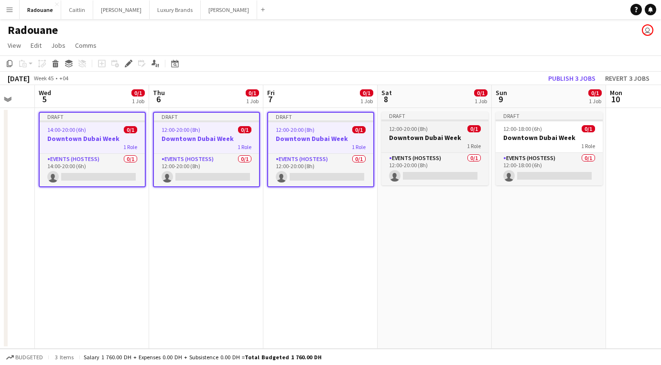
click at [384, 145] on div "1 Role" at bounding box center [434, 146] width 107 height 8
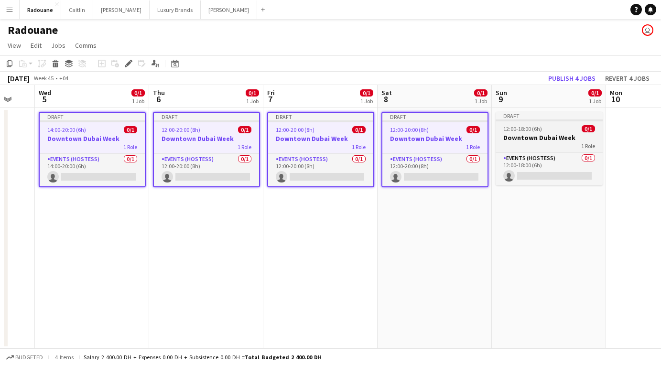
click at [438, 147] on div "1 Role" at bounding box center [548, 146] width 107 height 8
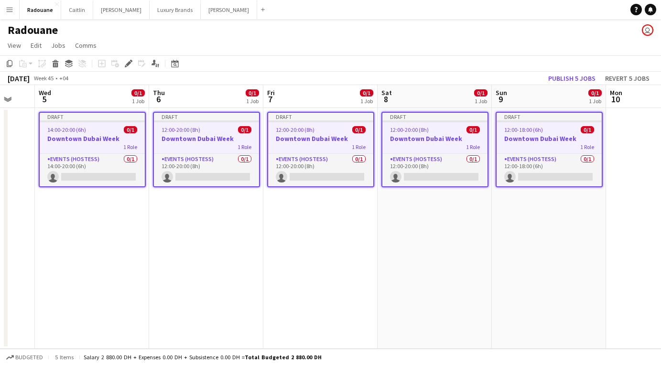
click at [42, 63] on div "Copy Paste Paste Command V Paste with crew Command Shift V Paste linked Job Del…" at bounding box center [46, 63] width 84 height 11
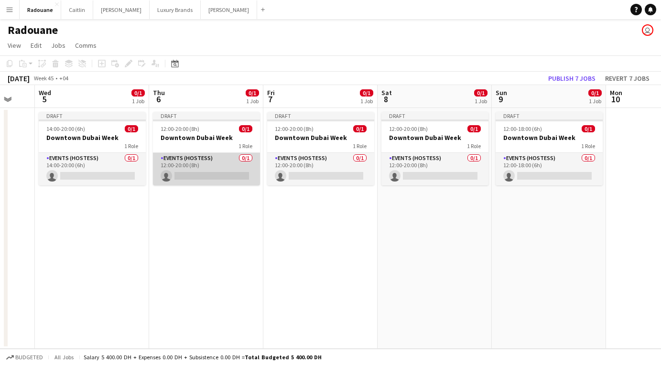
click at [215, 162] on app-card-role "Events (Hostess) 0/1 12:00-20:00 (8h) single-neutral-actions" at bounding box center [206, 169] width 107 height 32
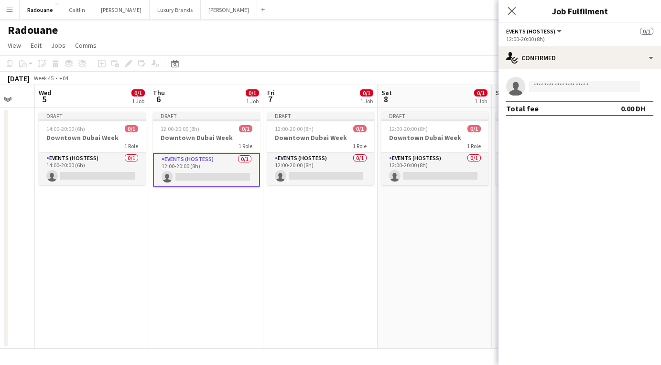
click at [203, 132] on div "12:00-20:00 (8h) 0/1" at bounding box center [206, 128] width 107 height 7
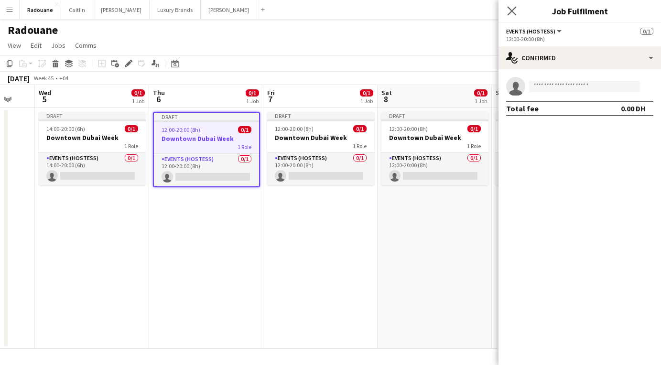
click at [438, 11] on app-icon "Close pop-in" at bounding box center [512, 11] width 14 height 14
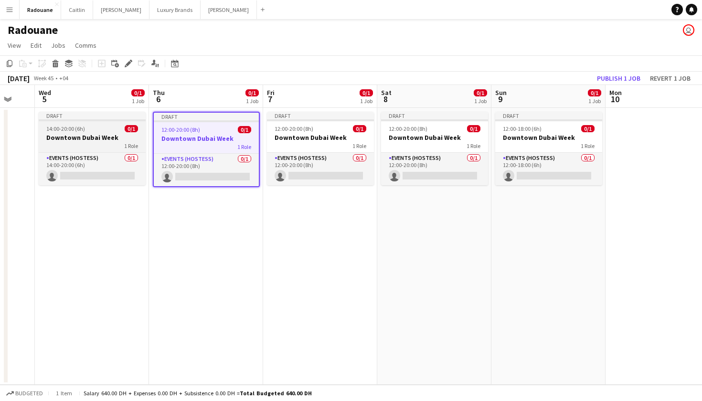
click at [93, 139] on h3 "Downtown Dubai Week" at bounding box center [92, 137] width 107 height 9
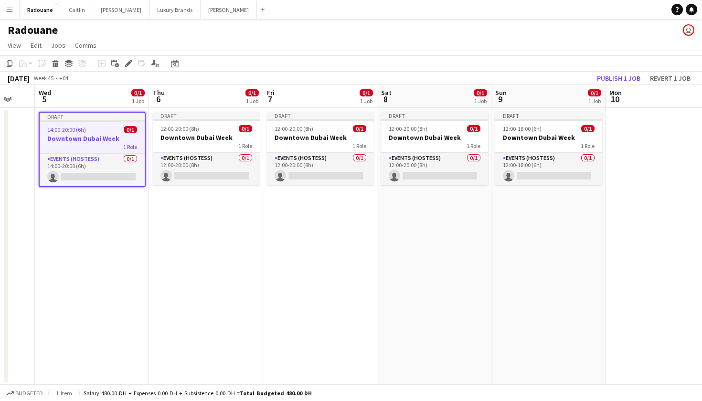
click at [41, 59] on div "Copy Paste Paste Command V Paste with crew Command Shift V Paste linked Job Del…" at bounding box center [46, 63] width 84 height 11
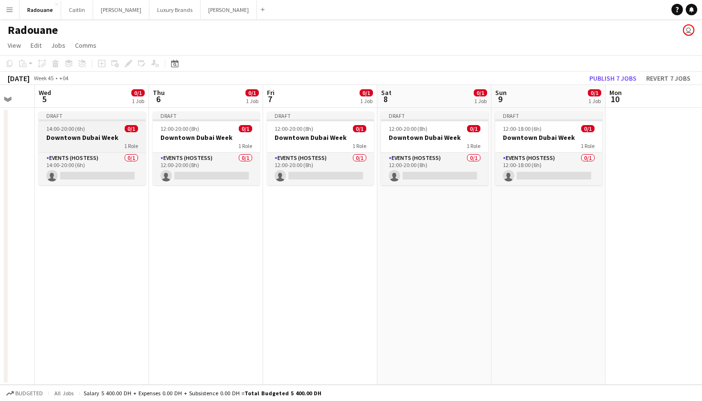
click at [97, 138] on h3 "Downtown Dubai Week" at bounding box center [92, 137] width 107 height 9
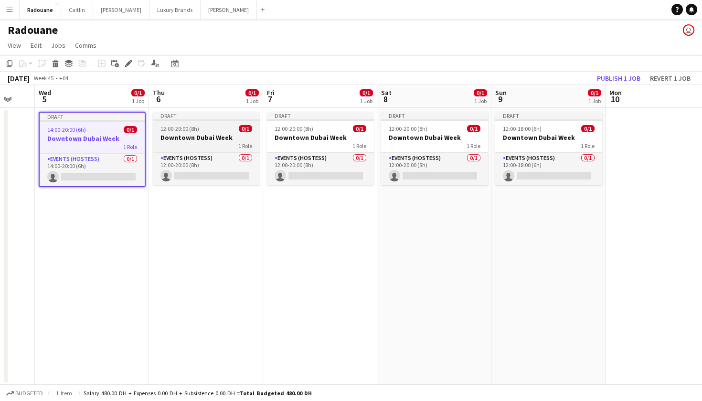
click at [200, 148] on div "1 Role" at bounding box center [206, 146] width 107 height 8
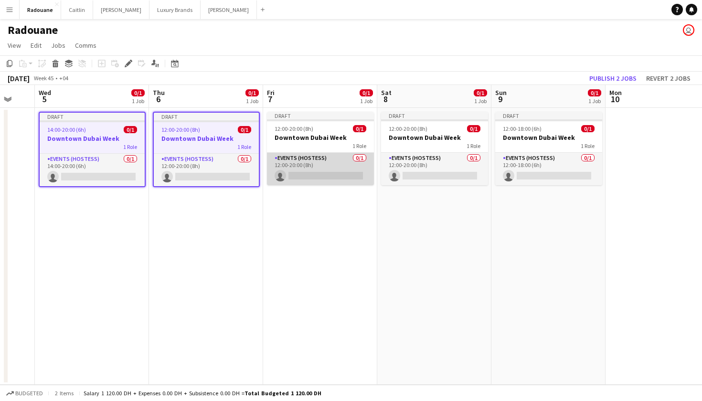
click at [311, 156] on app-card-role "Events (Hostess) 0/1 12:00-20:00 (8h) single-neutral-actions" at bounding box center [320, 169] width 107 height 32
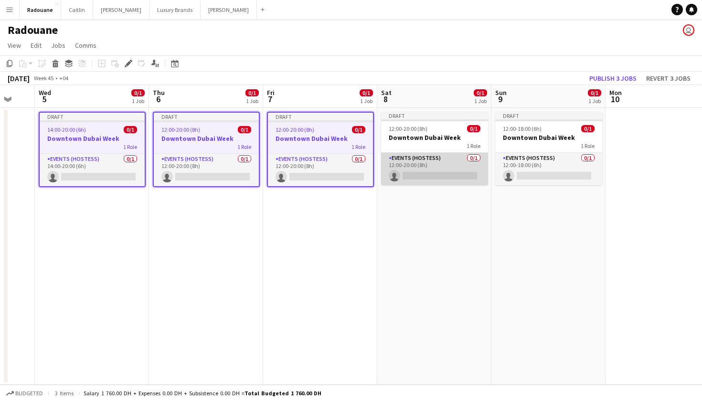
click at [412, 157] on app-card-role "Events (Hostess) 0/1 12:00-20:00 (8h) single-neutral-actions" at bounding box center [434, 169] width 107 height 32
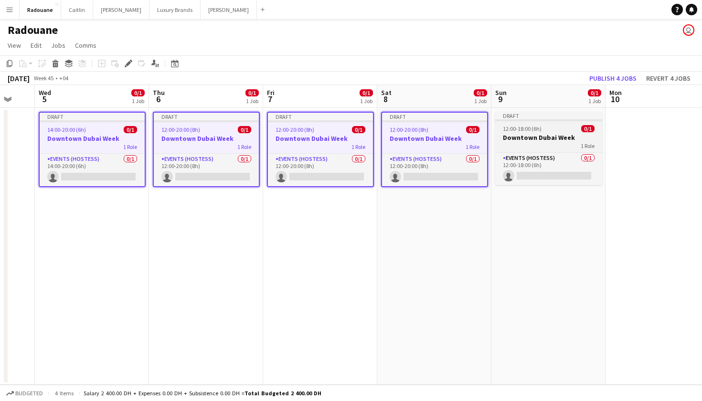
click at [438, 149] on div "1 Role" at bounding box center [548, 146] width 107 height 8
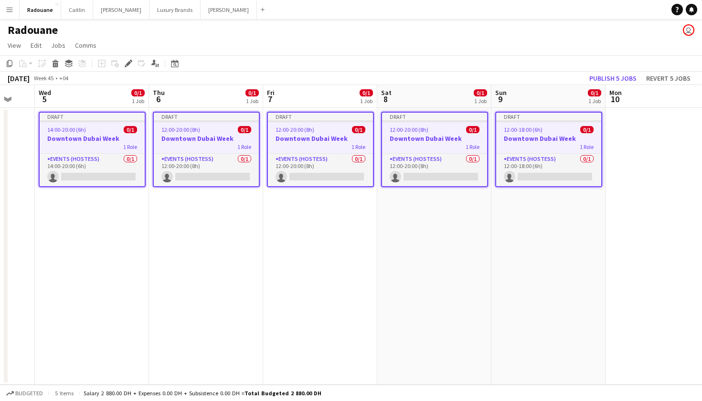
click at [43, 63] on div "Copy Paste Paste Command V Paste with crew Command Shift V Paste linked Job Del…" at bounding box center [46, 63] width 84 height 11
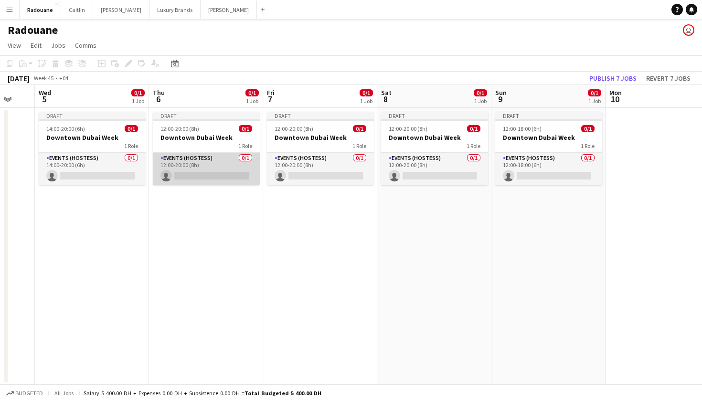
click at [196, 156] on app-card-role "Events (Hostess) 0/1 12:00-20:00 (8h) single-neutral-actions" at bounding box center [206, 169] width 107 height 32
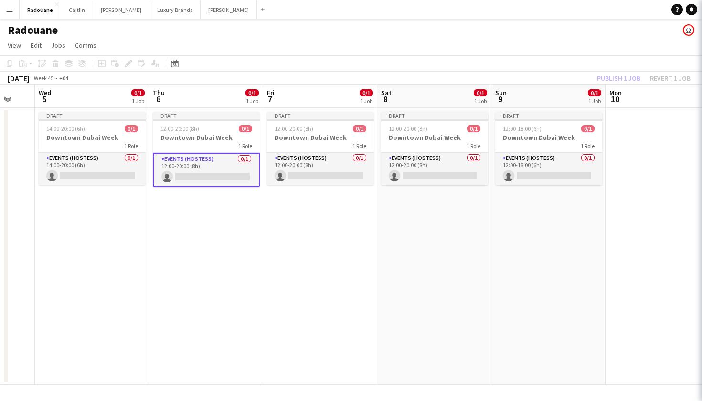
scroll to position [0, 308]
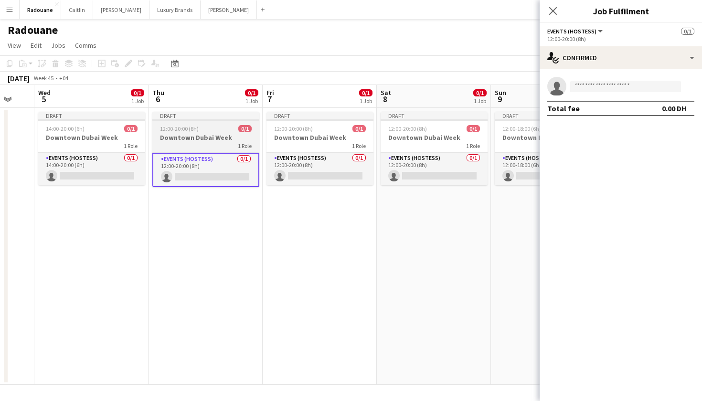
click at [190, 139] on h3 "Downtown Dubai Week" at bounding box center [205, 137] width 107 height 9
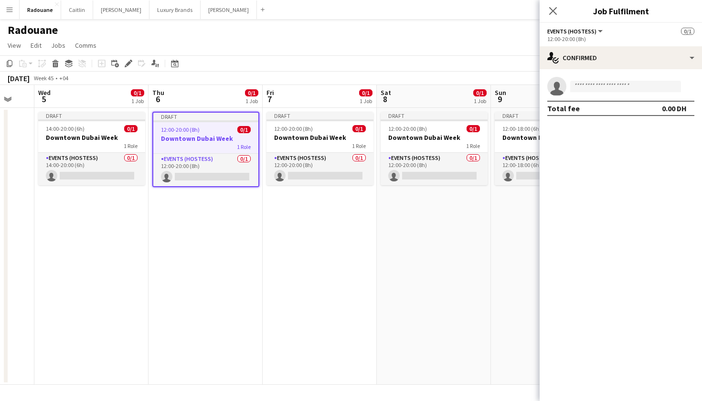
click at [210, 212] on app-date-cell "Draft 12:00-20:00 (8h) 0/1 Downtown Dubai Week 1 Role Events (Hostess) 0/1 12:0…" at bounding box center [206, 246] width 114 height 277
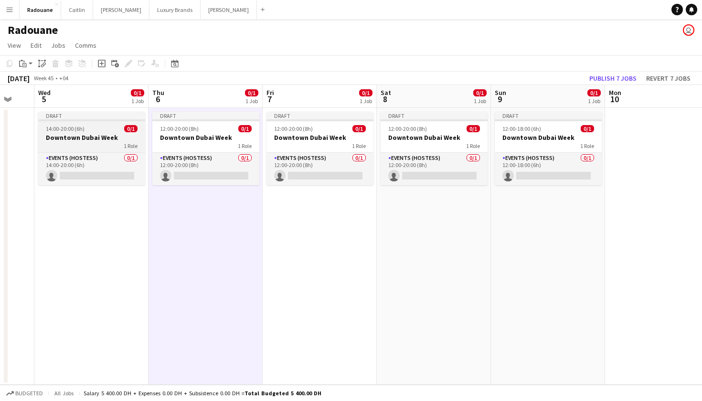
click at [95, 120] on div at bounding box center [91, 120] width 107 height 2
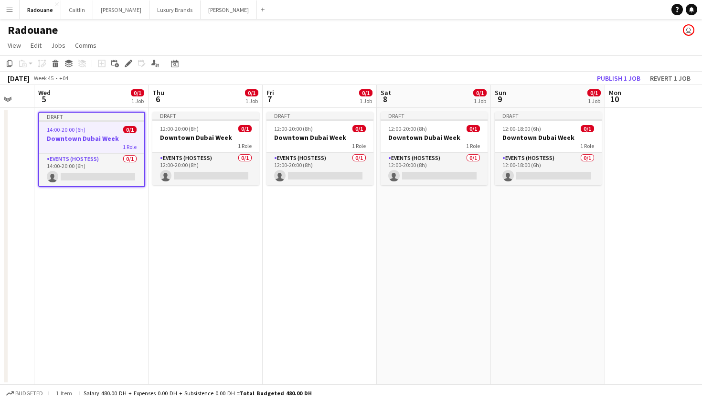
click at [108, 215] on app-date-cell "Draft 14:00-20:00 (6h) 0/1 Downtown Dubai Week 1 Role Events (Hostess) 0/1 14:0…" at bounding box center [91, 246] width 114 height 277
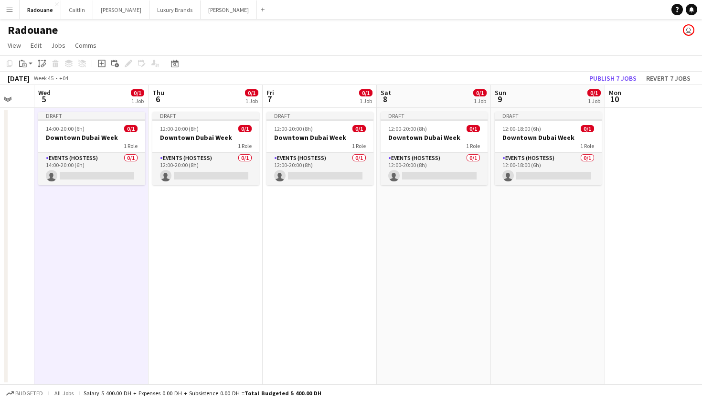
click at [180, 224] on app-date-cell "Draft 12:00-20:00 (8h) 0/1 Downtown Dubai Week 1 Role Events (Hostess) 0/1 12:0…" at bounding box center [206, 246] width 114 height 277
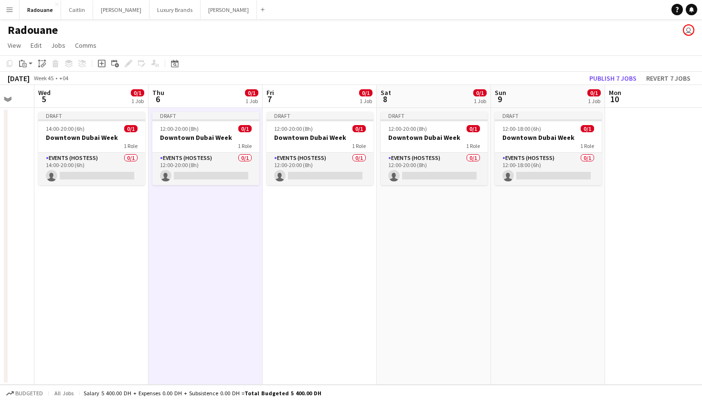
click at [293, 218] on app-date-cell "Draft 12:00-20:00 (8h) 0/1 Downtown Dubai Week 1 Role Events (Hostess) 0/1 12:0…" at bounding box center [320, 246] width 114 height 277
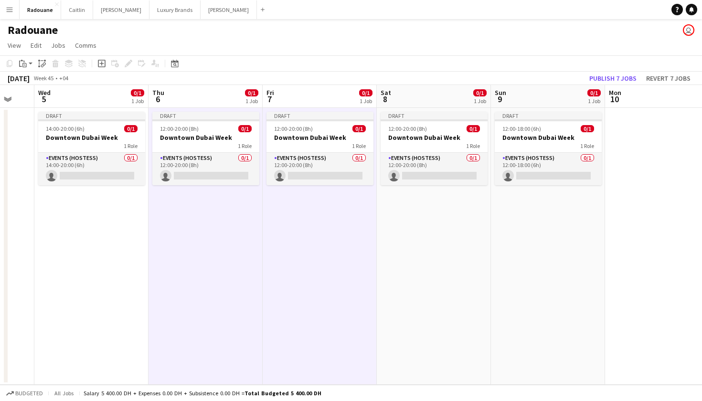
click at [381, 230] on app-date-cell "Draft 12:00-20:00 (8h) 0/1 Downtown Dubai Week 1 Role Events (Hostess) 0/1 12:0…" at bounding box center [434, 246] width 114 height 277
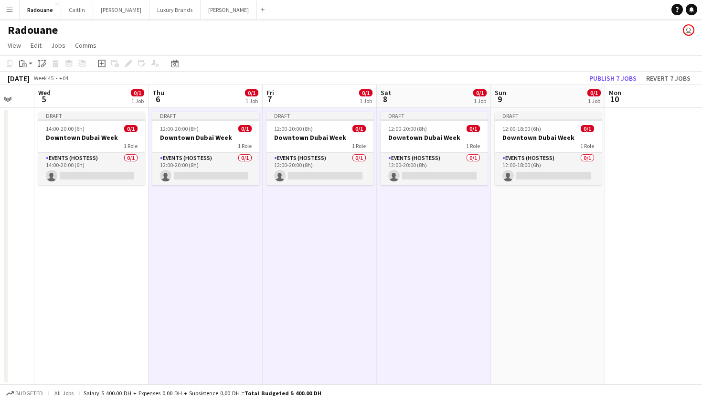
click at [113, 257] on app-date-cell "Draft 14:00-20:00 (6h) 0/1 Downtown Dubai Week 1 Role Events (Hostess) 0/1 14:0…" at bounding box center [91, 246] width 114 height 277
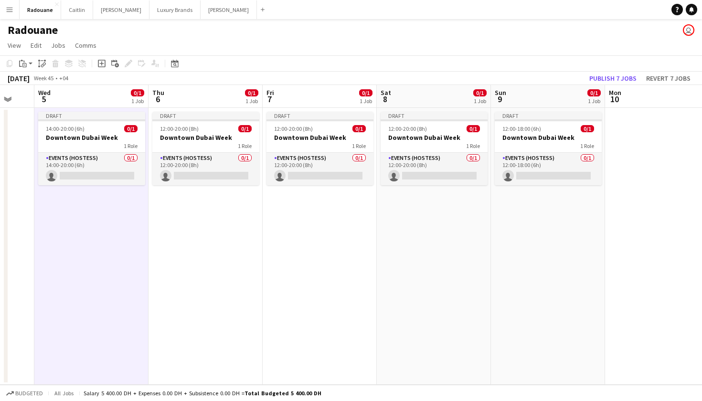
click at [177, 261] on app-date-cell "Draft 12:00-20:00 (8h) 0/1 Downtown Dubai Week 1 Role Events (Hostess) 0/1 12:0…" at bounding box center [206, 246] width 114 height 277
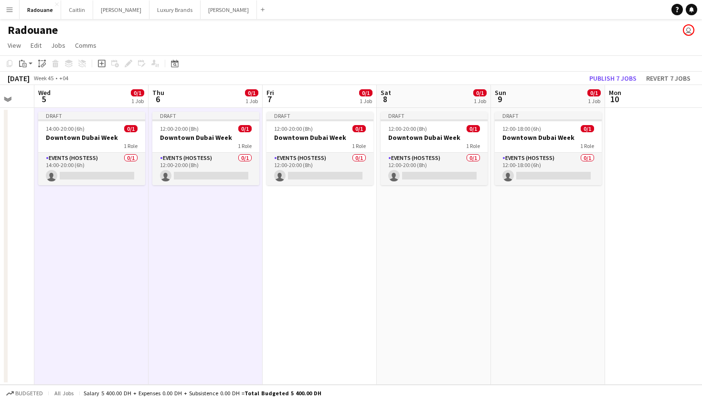
click at [303, 261] on app-date-cell "Draft 12:00-20:00 (8h) 0/1 Downtown Dubai Week 1 Role Events (Hostess) 0/1 12:0…" at bounding box center [320, 246] width 114 height 277
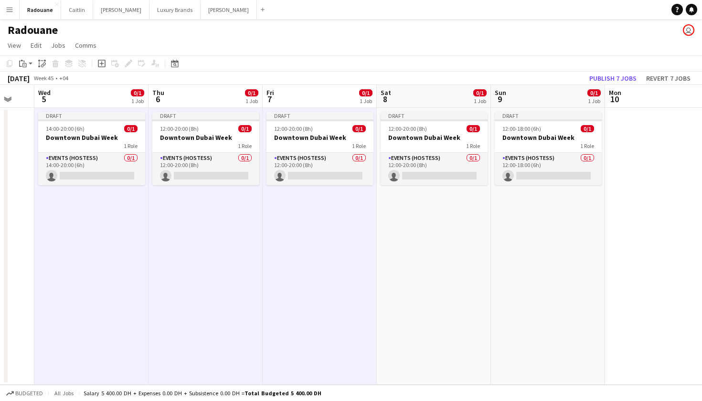
click at [430, 272] on app-date-cell "Draft 12:00-20:00 (8h) 0/1 Downtown Dubai Week 1 Role Events (Hostess) 0/1 12:0…" at bounding box center [434, 246] width 114 height 277
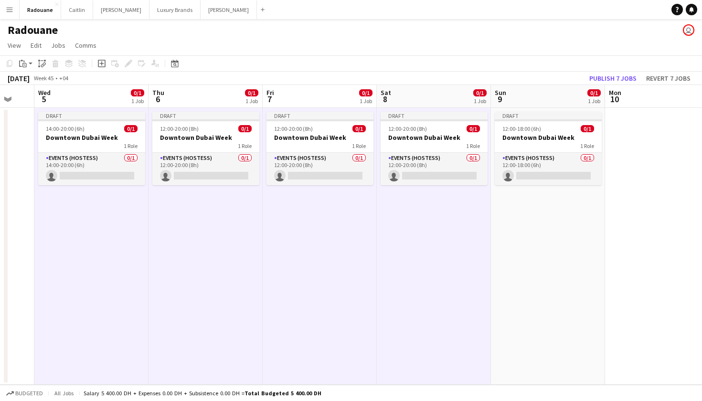
click at [438, 266] on app-date-cell "Draft 12:00-18:00 (6h) 0/1 Downtown Dubai Week 1 Role Events (Hostess) 0/1 12:0…" at bounding box center [548, 246] width 114 height 277
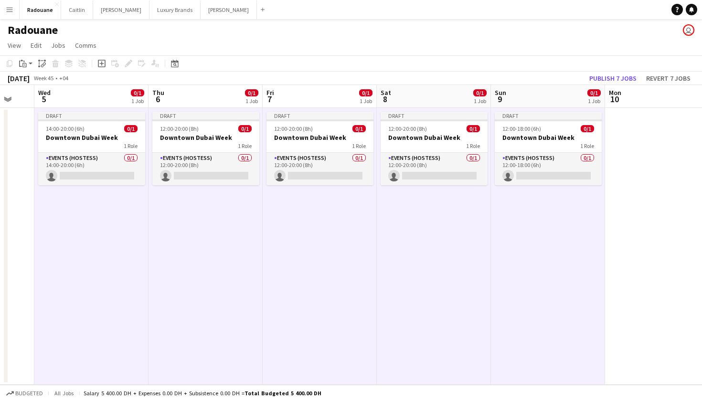
scroll to position [0, 0]
click at [438, 202] on app-date-cell at bounding box center [662, 246] width 114 height 277
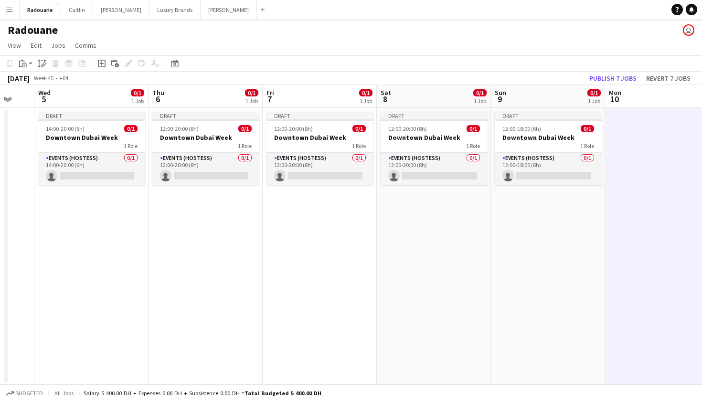
click at [438, 220] on app-date-cell "Draft 12:00-18:00 (6h) 0/1 Downtown Dubai Week 1 Role Events (Hostess) 0/1 12:0…" at bounding box center [548, 246] width 114 height 277
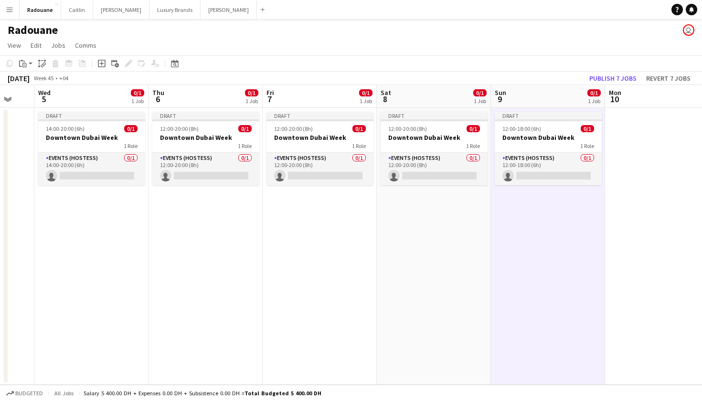
click at [55, 231] on app-date-cell "Draft 14:00-20:00 (6h) 0/1 Downtown Dubai Week 1 Role Events (Hostess) 0/1 14:0…" at bounding box center [91, 246] width 114 height 277
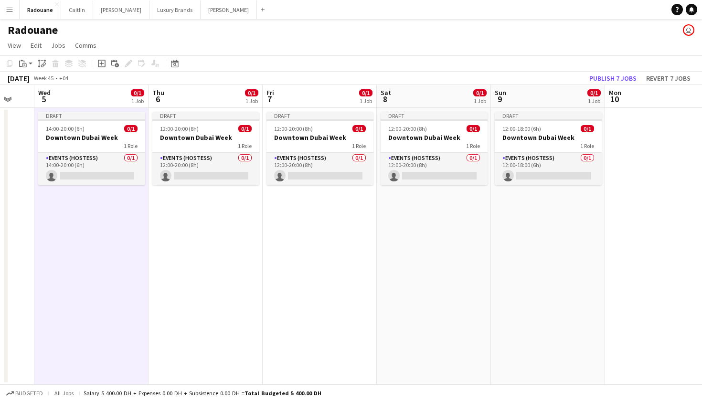
click at [170, 236] on app-date-cell "Draft 12:00-20:00 (8h) 0/1 Downtown Dubai Week 1 Role Events (Hostess) 0/1 12:0…" at bounding box center [206, 246] width 114 height 277
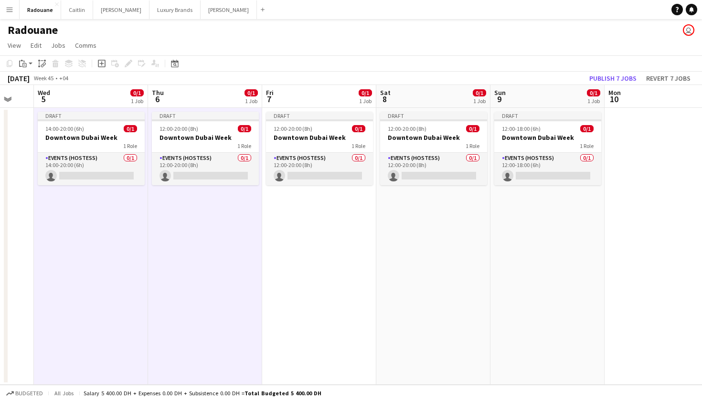
click at [125, 243] on app-date-cell "Draft 14:00-20:00 (6h) 0/1 Downtown Dubai Week 1 Role Events (Hostess) 0/1 14:0…" at bounding box center [91, 246] width 114 height 277
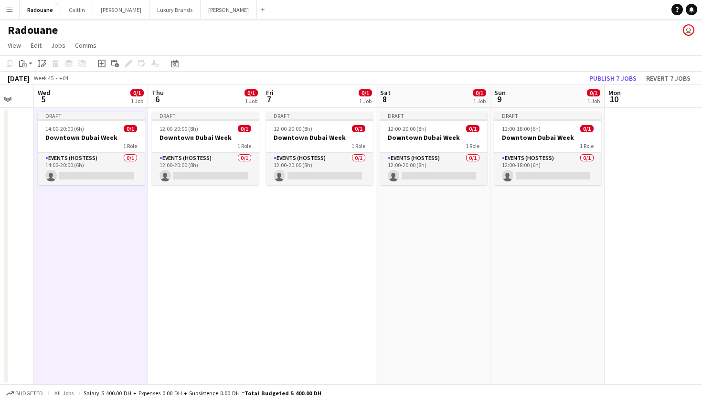
scroll to position [0, 0]
click at [187, 245] on app-date-cell "Draft 12:00-20:00 (8h) 0/1 Downtown Dubai Week 1 Role Events (Hostess) 0/1 12:0…" at bounding box center [205, 246] width 114 height 277
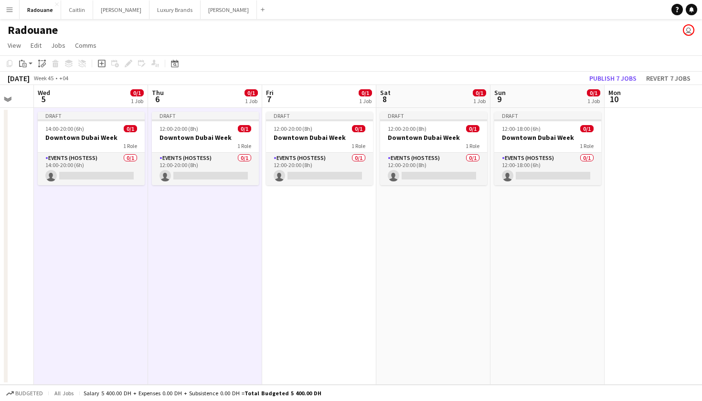
click at [308, 260] on app-date-cell "Draft 12:00-20:00 (8h) 0/1 Downtown Dubai Week 1 Role Events (Hostess) 0/1 12:0…" at bounding box center [319, 246] width 114 height 277
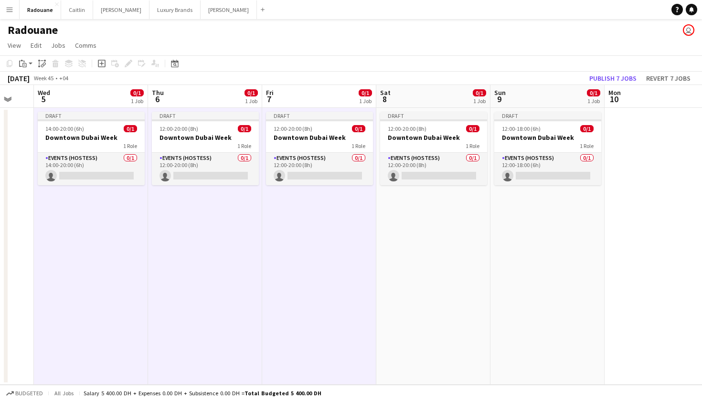
click at [398, 278] on app-date-cell "Draft 12:00-20:00 (8h) 0/1 Downtown Dubai Week 1 Role Events (Hostess) 0/1 12:0…" at bounding box center [433, 246] width 114 height 277
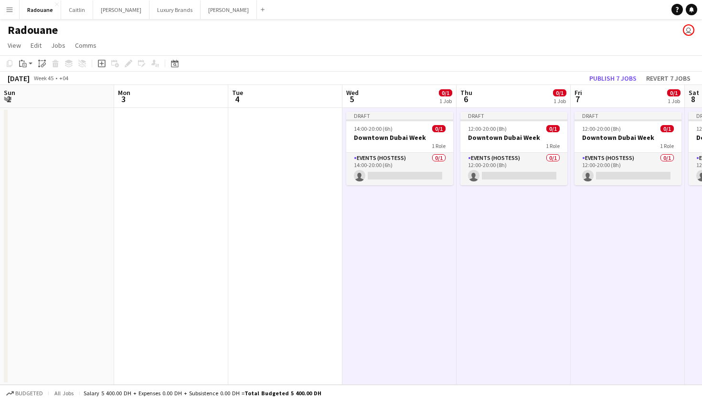
scroll to position [0, 309]
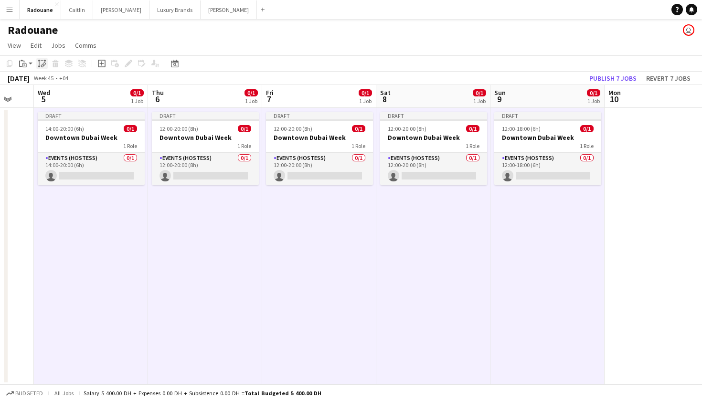
click at [43, 62] on icon "Paste linked Job" at bounding box center [42, 64] width 8 height 8
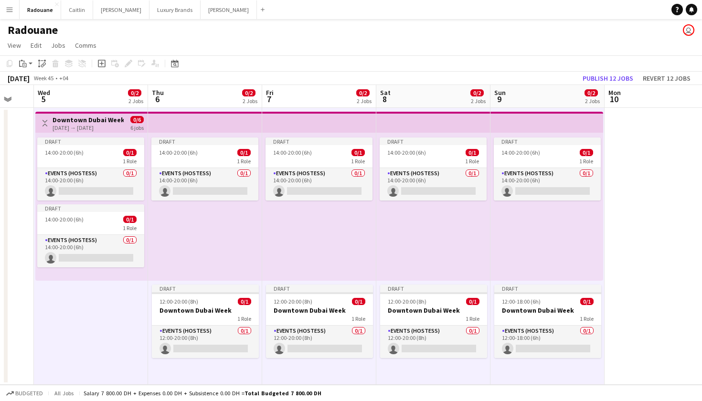
click at [637, 203] on app-date-cell at bounding box center [662, 246] width 114 height 277
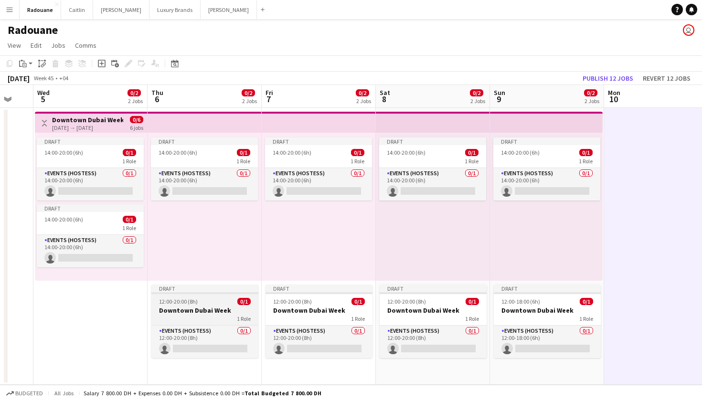
click at [199, 302] on div "12:00-20:00 (8h) 0/1" at bounding box center [204, 301] width 107 height 7
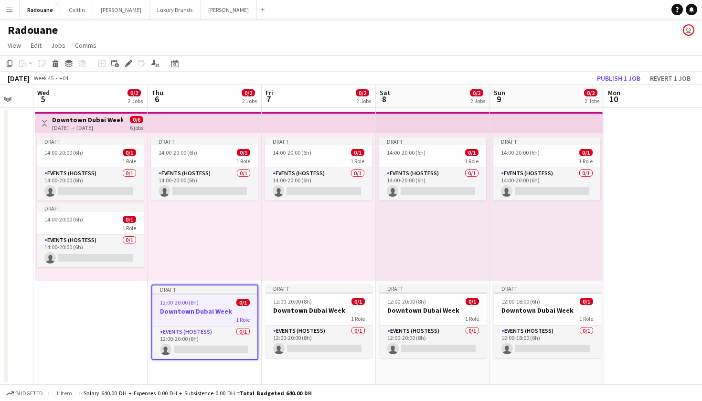
click at [93, 115] on app-top-bar "Toggle View Downtown Dubai Week 05-11-2025 → 09-11-2025 0/6 6 jobs" at bounding box center [91, 122] width 112 height 21
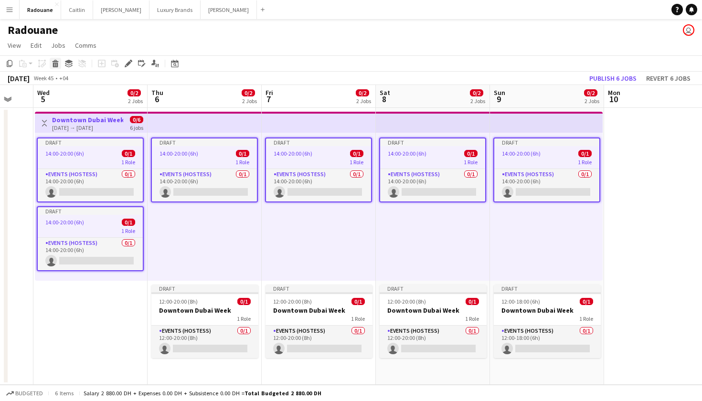
click at [56, 64] on icon "Delete" at bounding box center [56, 64] width 8 height 8
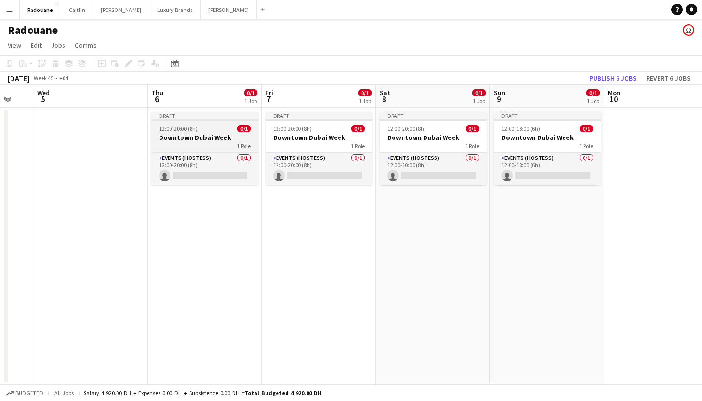
click at [195, 120] on div at bounding box center [204, 120] width 107 height 2
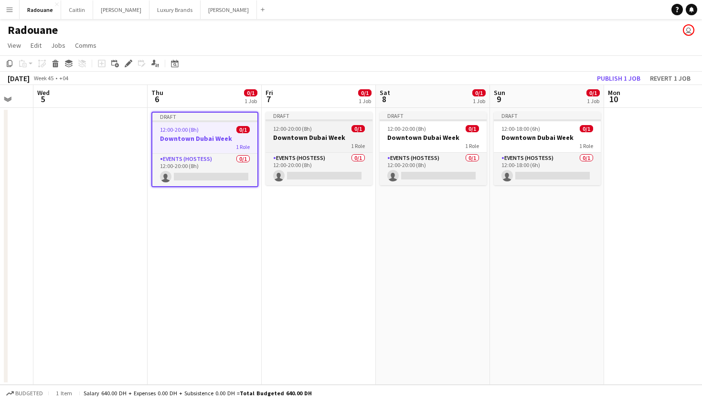
click at [280, 121] on div at bounding box center [319, 120] width 107 height 2
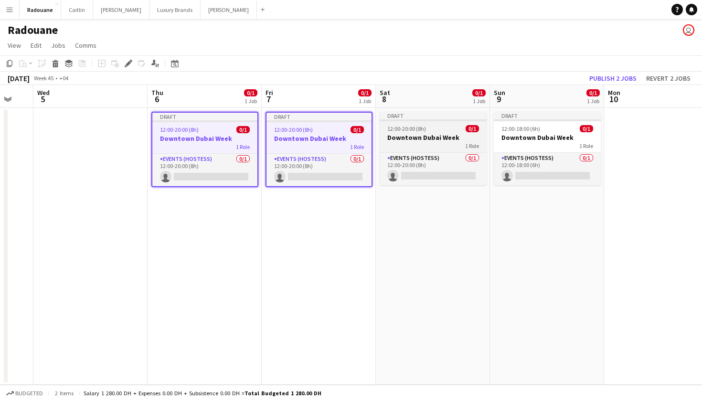
click at [418, 118] on div "Draft" at bounding box center [433, 116] width 107 height 8
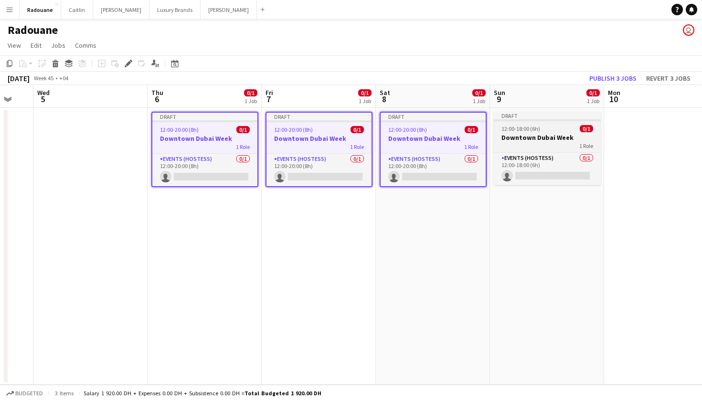
click at [512, 120] on div at bounding box center [547, 120] width 107 height 2
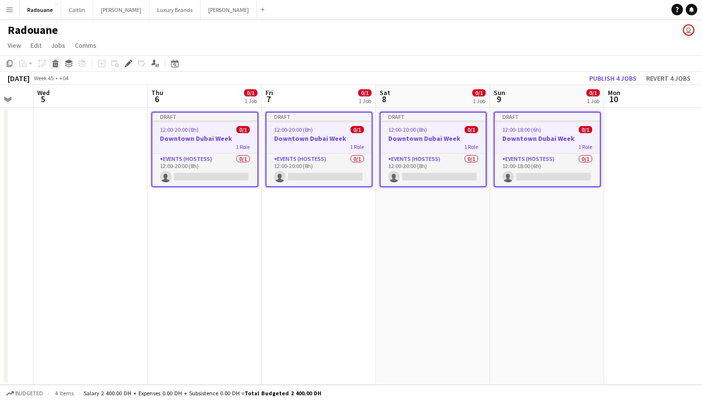
click at [58, 63] on icon at bounding box center [55, 65] width 5 height 5
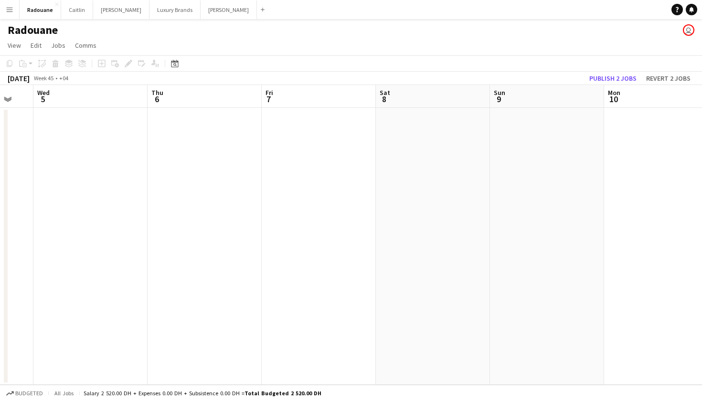
scroll to position [0, 0]
click at [171, 143] on app-date-cell at bounding box center [205, 246] width 114 height 277
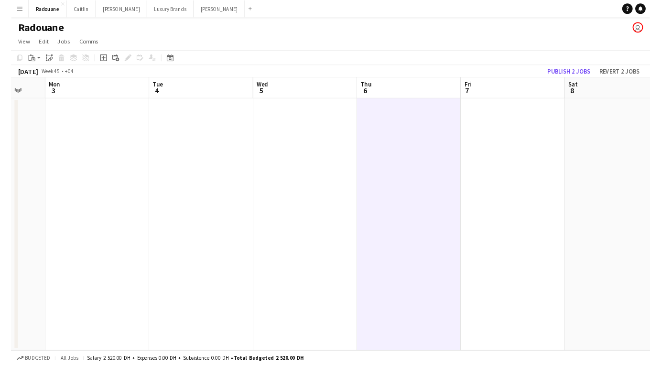
scroll to position [0, 264]
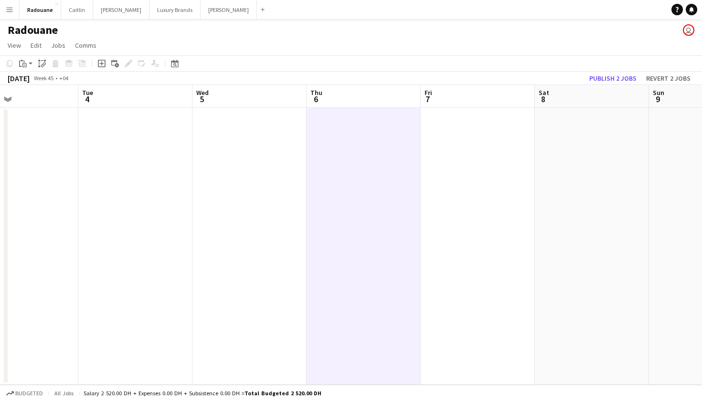
click at [246, 139] on app-date-cell at bounding box center [250, 246] width 114 height 277
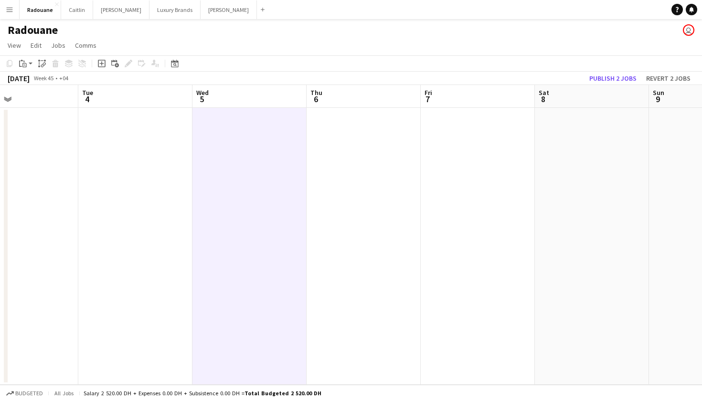
click at [127, 64] on div "Add job Add linked Job Edit Edit linked Job Applicants" at bounding box center [124, 63] width 73 height 11
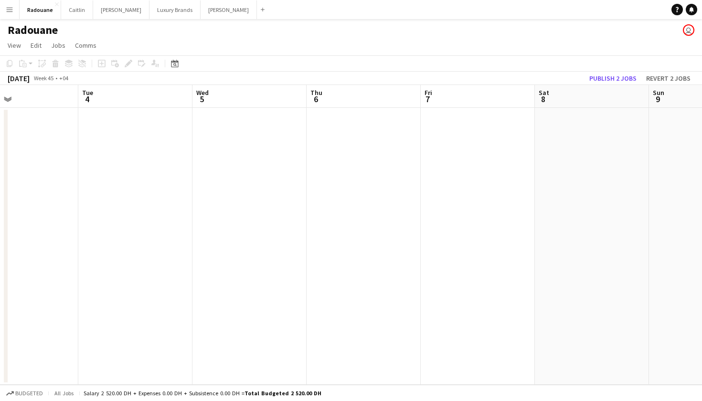
click at [127, 64] on div "Add job Add linked Job Edit Edit linked Job Applicants" at bounding box center [124, 63] width 73 height 11
click at [233, 113] on app-date-cell at bounding box center [250, 246] width 114 height 277
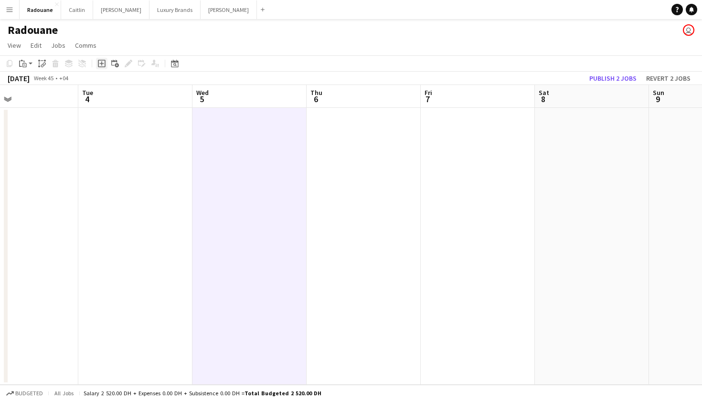
click at [102, 63] on icon at bounding box center [101, 64] width 4 height 4
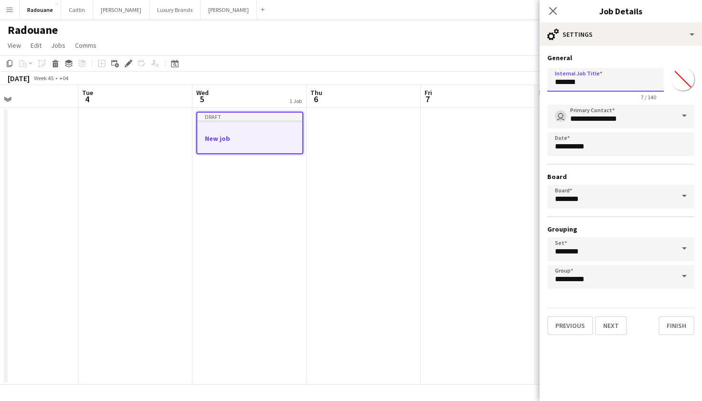
click at [607, 76] on input "*******" at bounding box center [605, 80] width 117 height 24
click at [622, 84] on input "*******" at bounding box center [605, 80] width 117 height 24
type input "*"
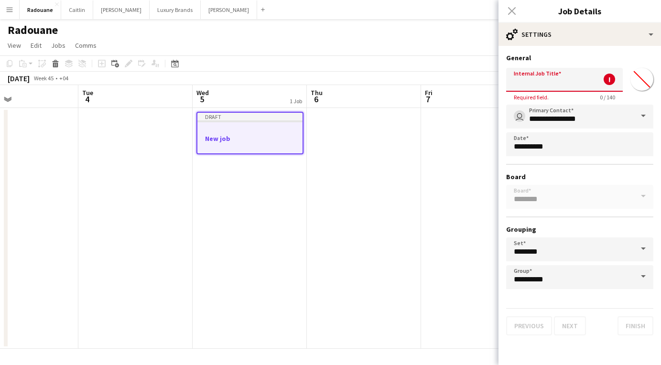
paste input "**********"
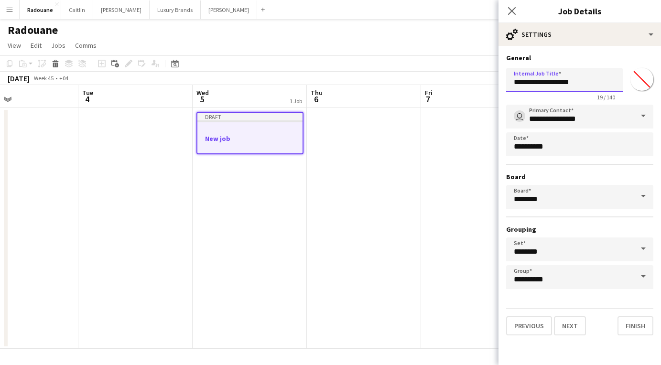
scroll to position [0, 0]
type input "**********"
click at [628, 332] on button "Finish" at bounding box center [635, 325] width 36 height 19
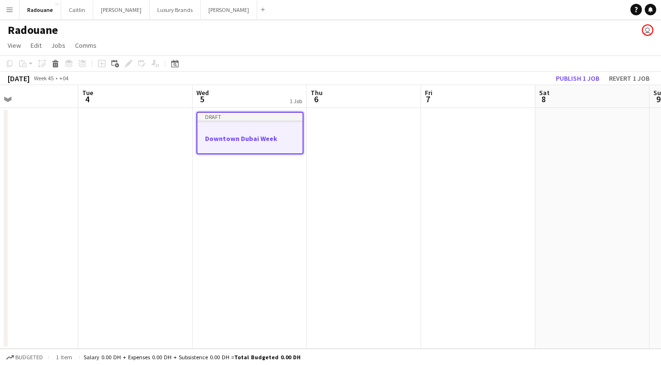
click at [255, 134] on app-job-card "Draft Downtown Dubai Week" at bounding box center [249, 133] width 107 height 43
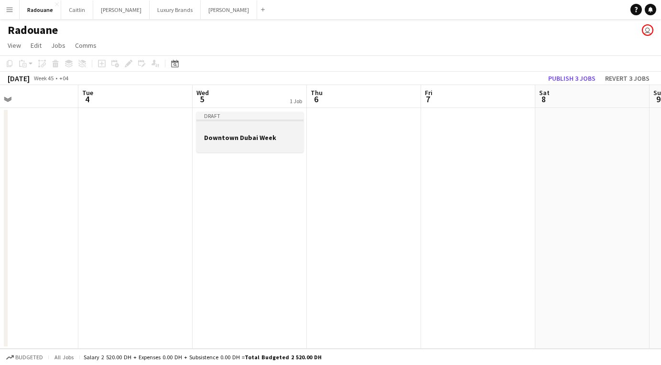
click at [255, 134] on h3 "Downtown Dubai Week" at bounding box center [249, 137] width 107 height 9
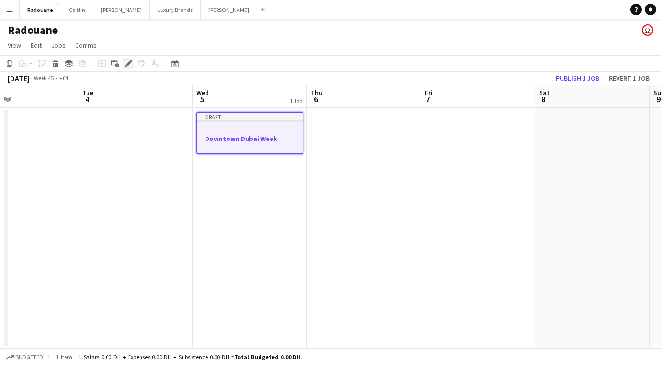
click at [126, 63] on icon "Edit" at bounding box center [129, 64] width 8 height 8
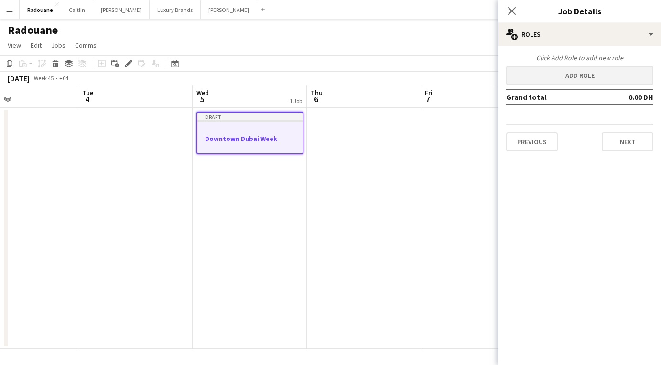
click at [572, 79] on button "Add role" at bounding box center [579, 75] width 147 height 19
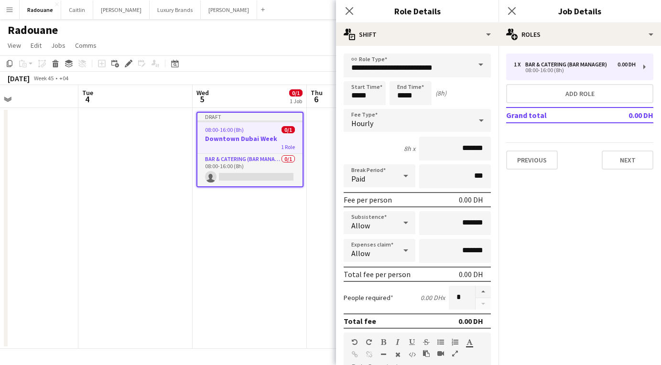
click at [482, 66] on span at bounding box center [481, 65] width 20 height 23
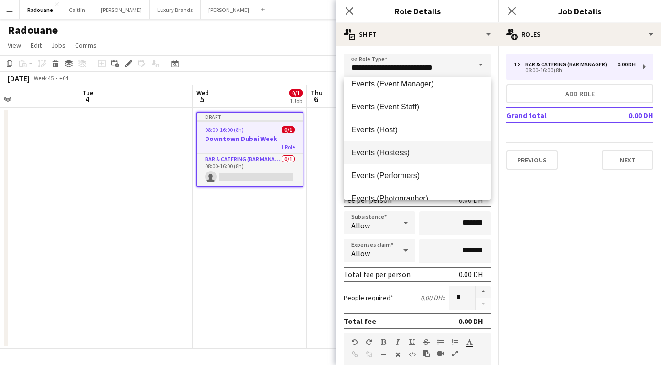
scroll to position [263, 0]
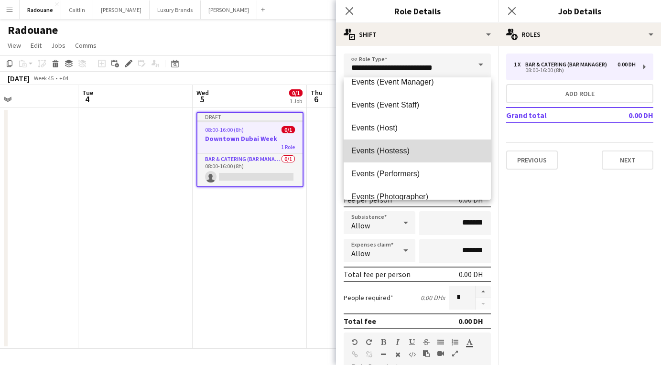
click at [394, 149] on span "Events (Hostess)" at bounding box center [417, 150] width 132 height 9
type input "**********"
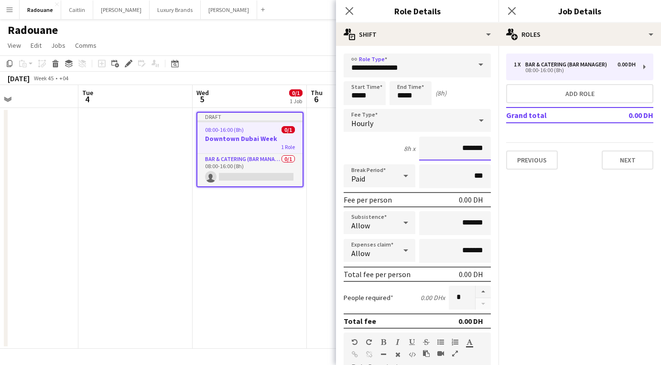
click at [456, 149] on input "*******" at bounding box center [455, 149] width 72 height 24
click at [471, 149] on input "*******" at bounding box center [455, 149] width 72 height 24
type input "****"
type input "*****"
click at [359, 98] on input "*****" at bounding box center [364, 93] width 42 height 24
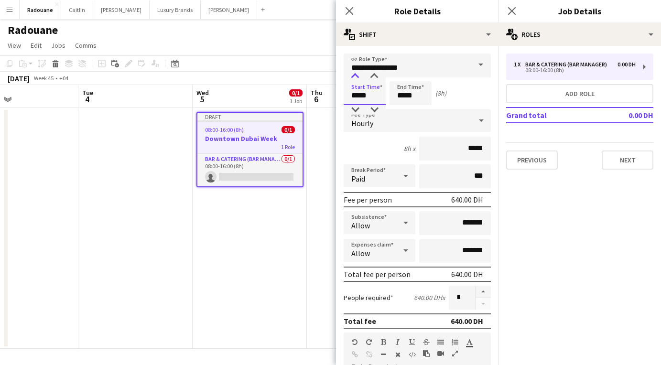
click at [357, 74] on div at bounding box center [354, 77] width 19 height 10
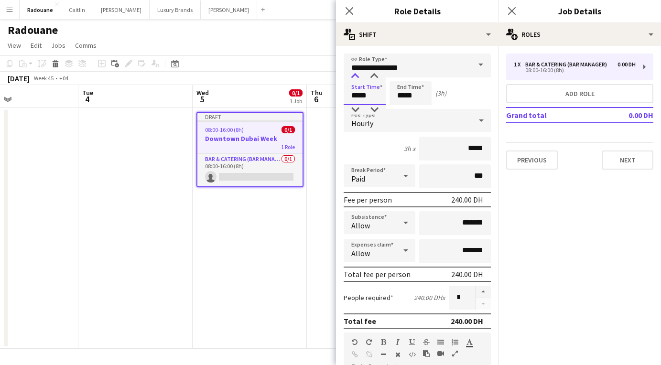
type input "*****"
click at [357, 74] on div at bounding box center [354, 77] width 19 height 10
click at [404, 96] on input "*****" at bounding box center [410, 93] width 42 height 24
click at [401, 75] on div at bounding box center [400, 77] width 19 height 10
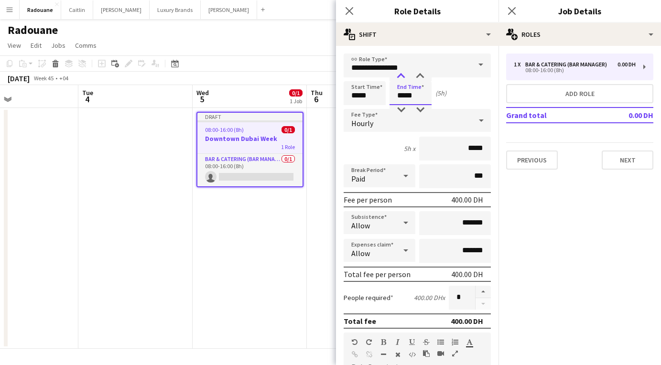
click at [401, 75] on div at bounding box center [400, 77] width 19 height 10
type input "*****"
click at [401, 75] on div at bounding box center [400, 77] width 19 height 10
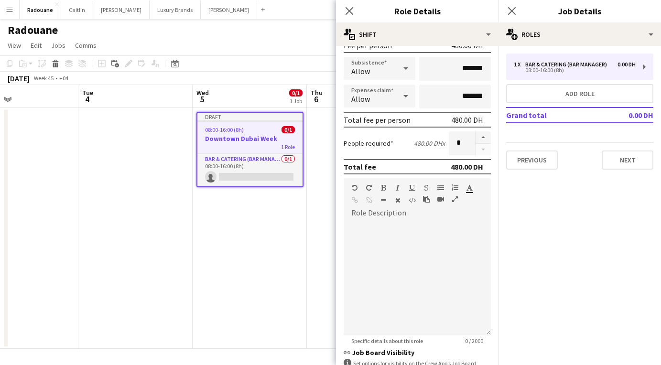
scroll to position [155, 0]
click at [414, 296] on div at bounding box center [416, 277] width 147 height 115
paste div
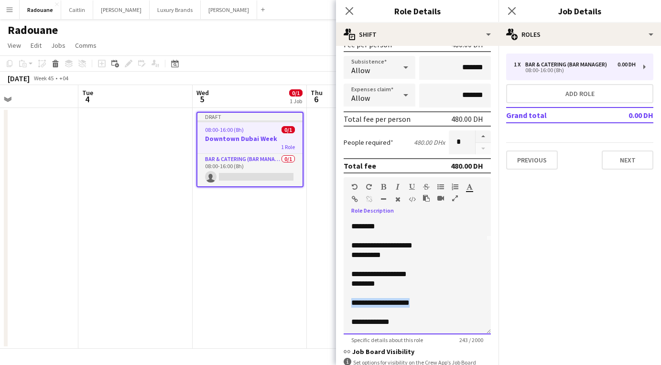
drag, startPoint x: 414, startPoint y: 303, endPoint x: 347, endPoint y: 299, distance: 66.5
click at [347, 299] on div "**********" at bounding box center [416, 277] width 147 height 115
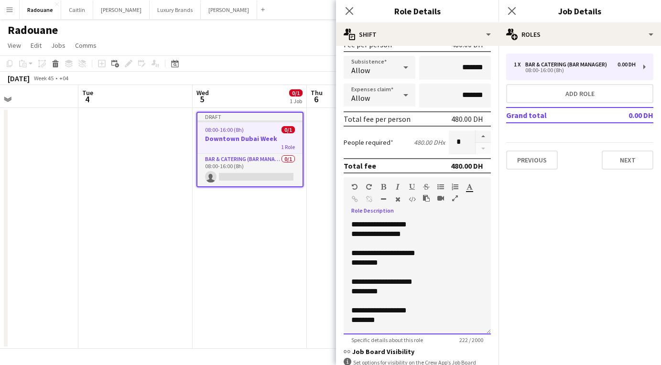
scroll to position [0, 0]
drag, startPoint x: 354, startPoint y: 224, endPoint x: 428, endPoint y: 224, distance: 74.5
click at [428, 224] on div "**********" at bounding box center [417, 225] width 132 height 10
click at [383, 185] on icon "button" at bounding box center [383, 186] width 5 height 7
click at [433, 226] on div "**********" at bounding box center [417, 225] width 132 height 10
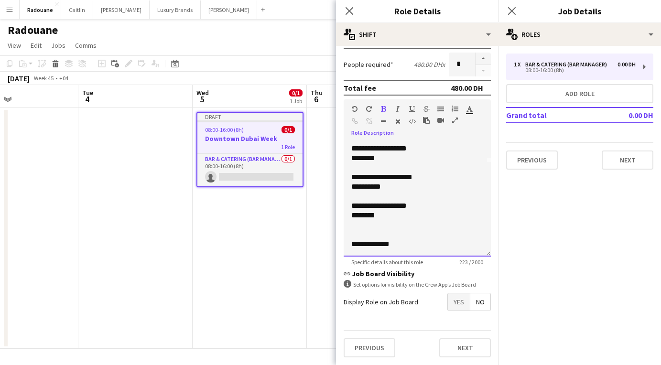
scroll to position [233, 0]
click at [457, 303] on span "Yes" at bounding box center [459, 301] width 22 height 17
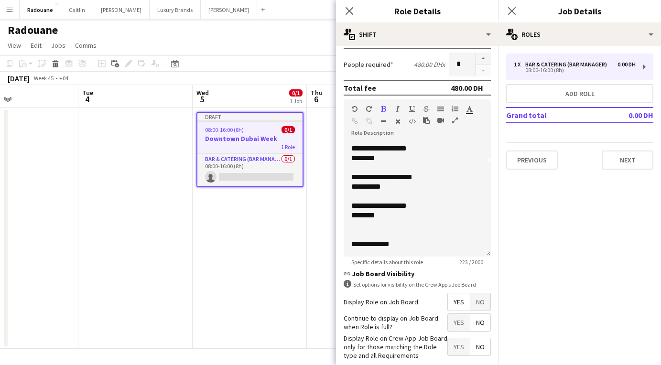
click at [459, 323] on span "Yes" at bounding box center [459, 322] width 22 height 17
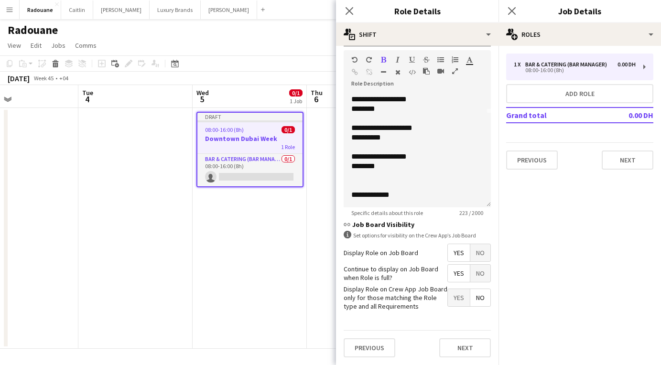
scroll to position [282, 0]
click at [464, 346] on button "Next" at bounding box center [465, 348] width 52 height 19
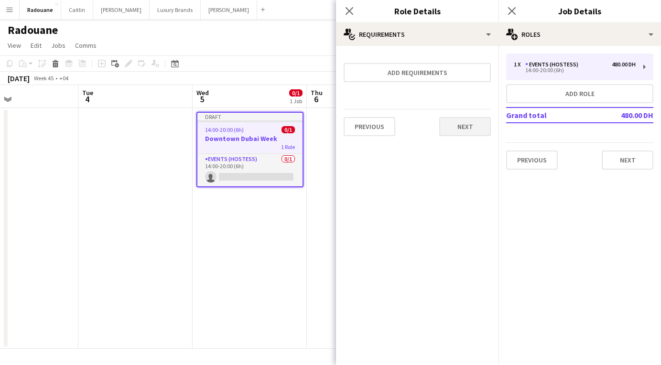
click at [470, 127] on button "Next" at bounding box center [465, 126] width 52 height 19
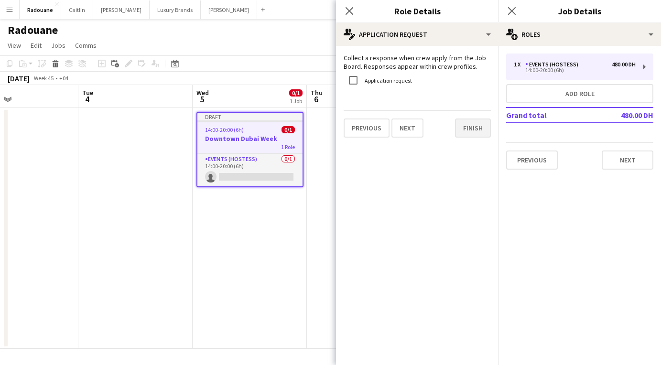
click at [470, 127] on button "Finish" at bounding box center [473, 127] width 36 height 19
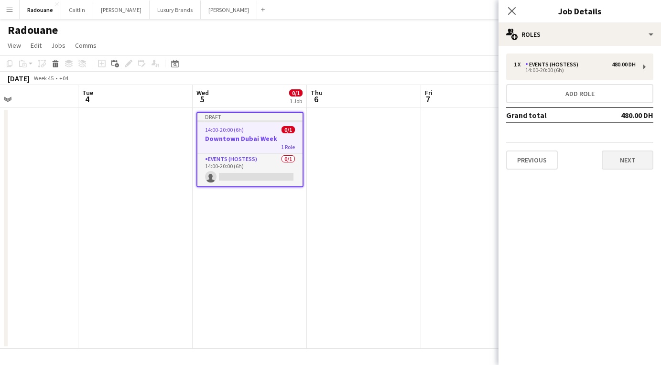
click at [617, 157] on button "Next" at bounding box center [627, 159] width 52 height 19
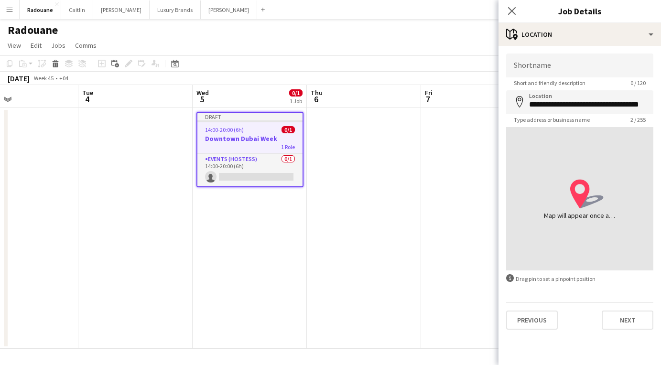
type input "**********"
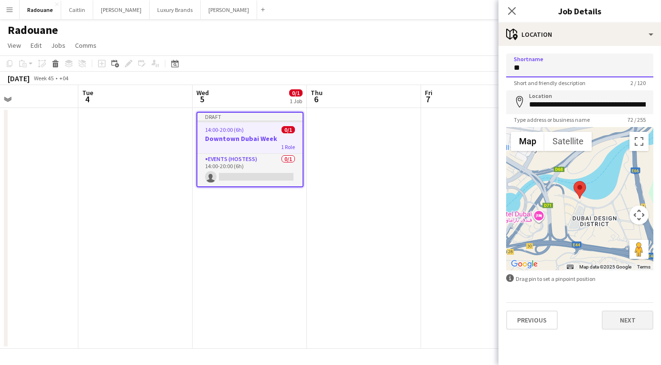
type input "**"
click at [618, 320] on button "Next" at bounding box center [627, 319] width 52 height 19
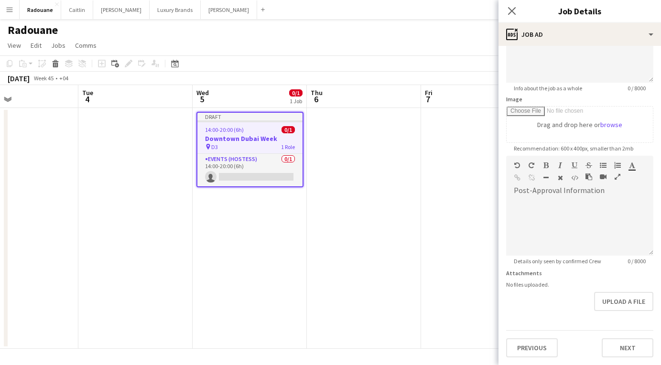
scroll to position [107, 0]
click at [623, 349] on button "Next" at bounding box center [627, 347] width 52 height 19
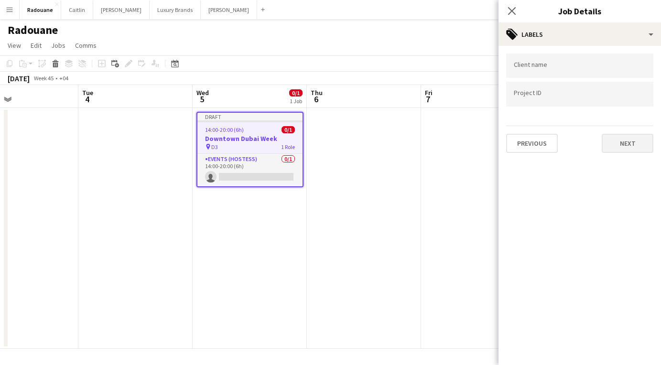
click at [631, 144] on button "Next" at bounding box center [627, 143] width 52 height 19
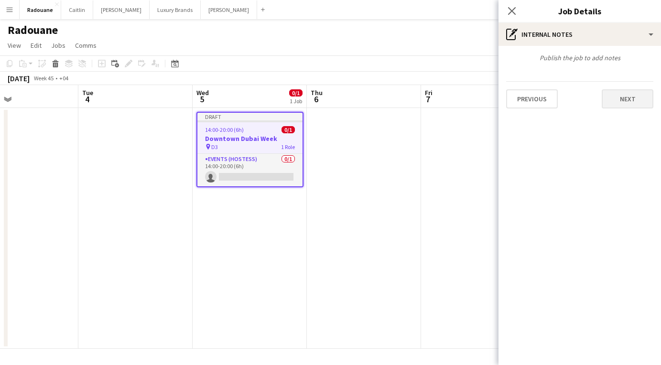
click at [625, 96] on button "Next" at bounding box center [627, 98] width 52 height 19
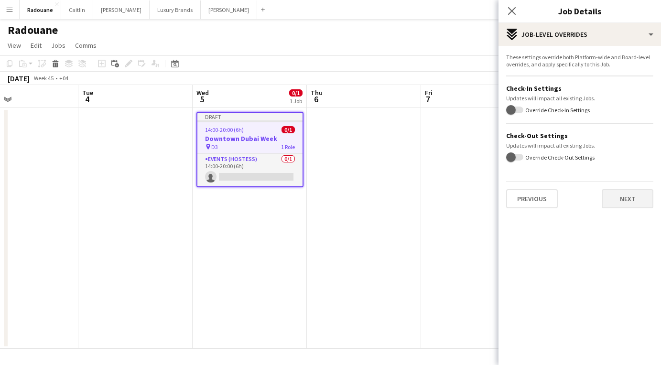
click at [624, 197] on button "Next" at bounding box center [627, 198] width 52 height 19
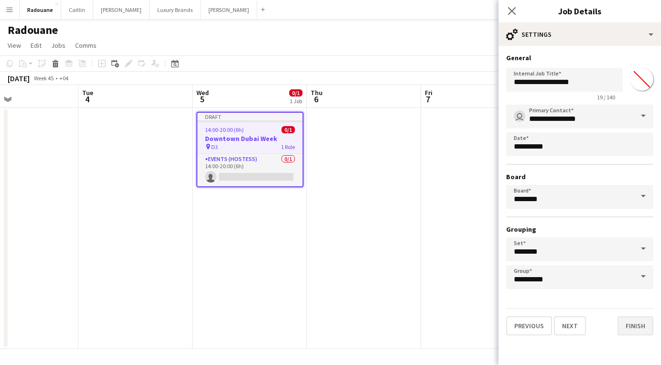
click at [629, 327] on button "Finish" at bounding box center [635, 325] width 36 height 19
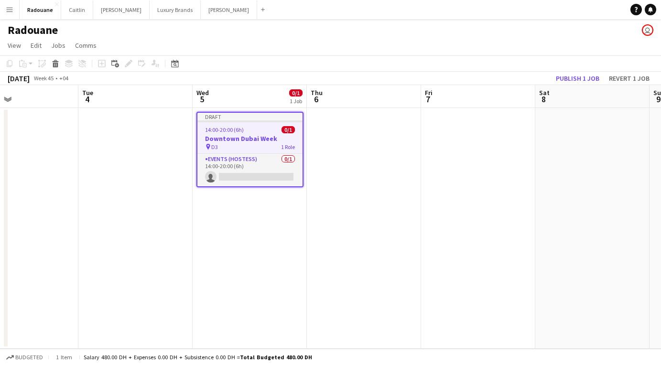
click at [244, 133] on app-job-card "Draft 14:00-20:00 (6h) 0/1 Downtown Dubai Week pin D3 1 Role Events (Hostess) 0…" at bounding box center [249, 149] width 107 height 75
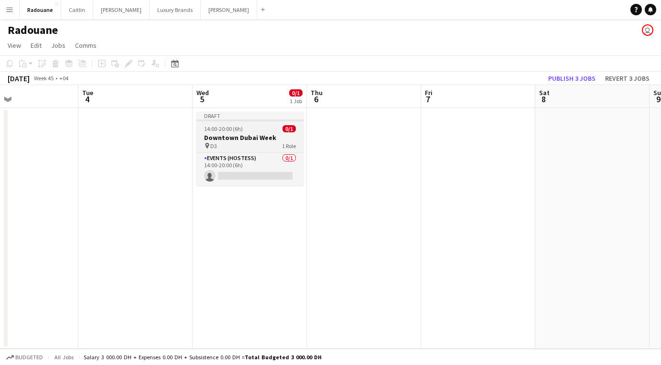
click at [244, 133] on h3 "Downtown Dubai Week" at bounding box center [249, 137] width 107 height 9
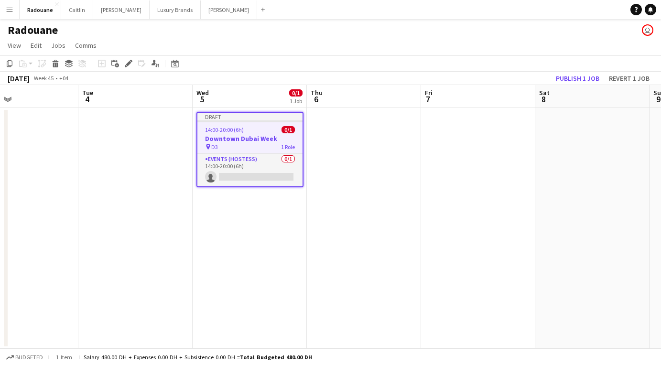
click at [331, 139] on app-date-cell at bounding box center [364, 228] width 114 height 241
click at [362, 152] on app-date-cell at bounding box center [364, 228] width 114 height 241
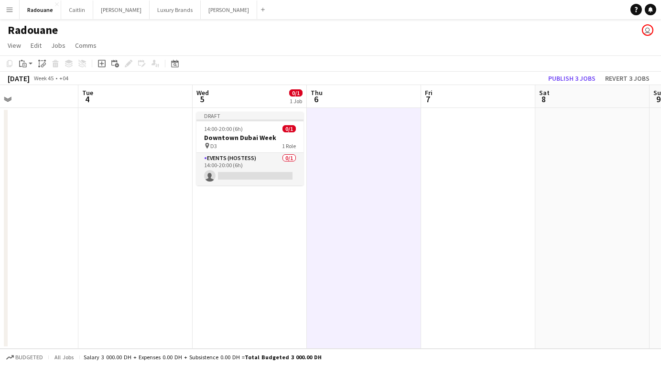
click at [430, 156] on app-date-cell at bounding box center [478, 228] width 114 height 241
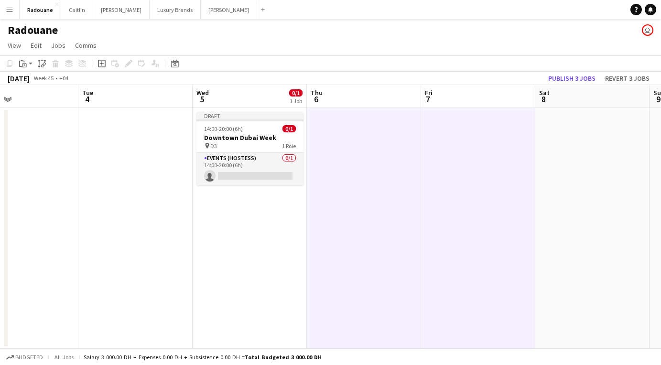
click at [573, 159] on app-date-cell at bounding box center [592, 228] width 114 height 241
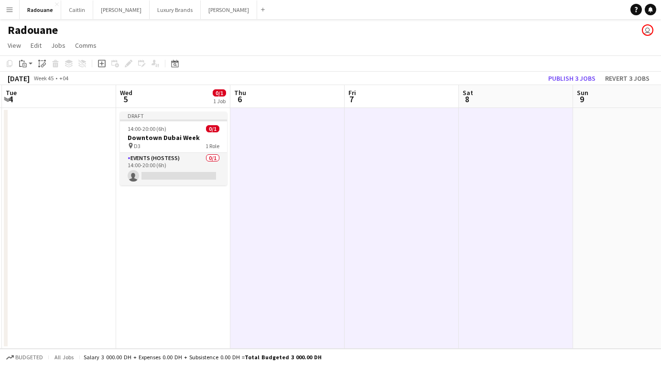
scroll to position [0, 353]
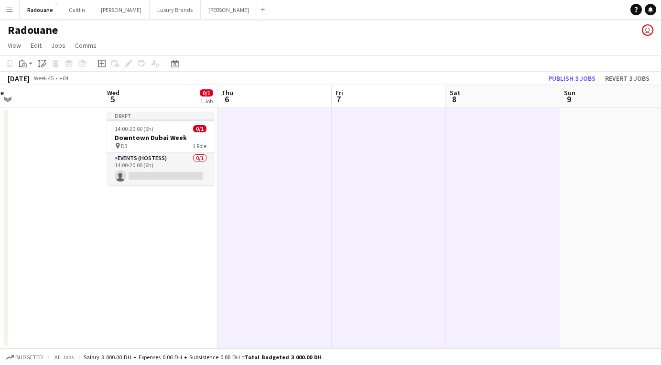
click at [568, 169] on app-date-cell at bounding box center [617, 228] width 114 height 241
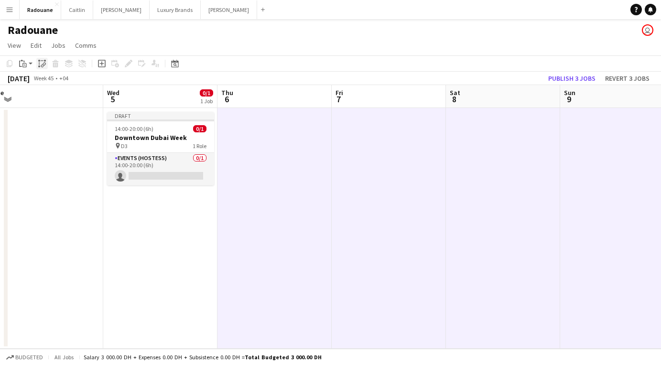
click at [43, 65] on icon at bounding box center [44, 65] width 3 height 4
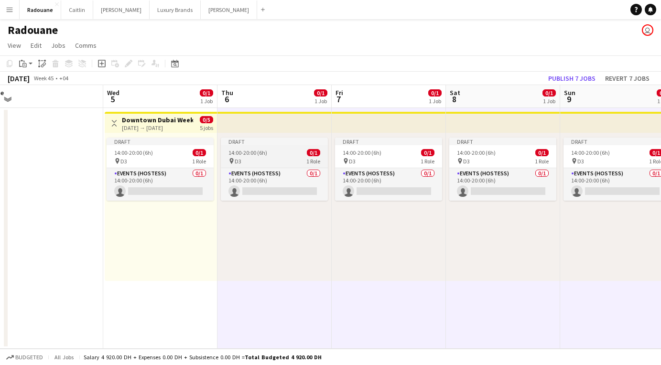
click at [273, 155] on div "14:00-20:00 (6h) 0/1" at bounding box center [274, 152] width 107 height 7
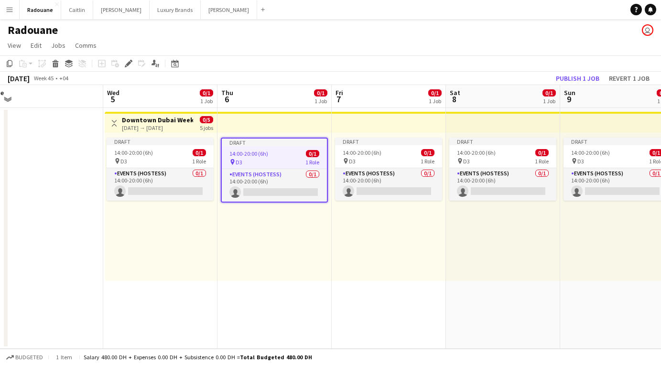
click at [270, 151] on div "14:00-20:00 (6h) 0/1" at bounding box center [274, 153] width 105 height 7
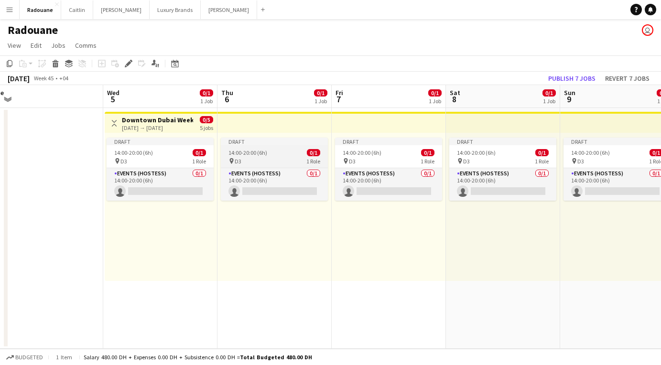
click at [270, 151] on div "14:00-20:00 (6h) 0/1" at bounding box center [274, 152] width 107 height 7
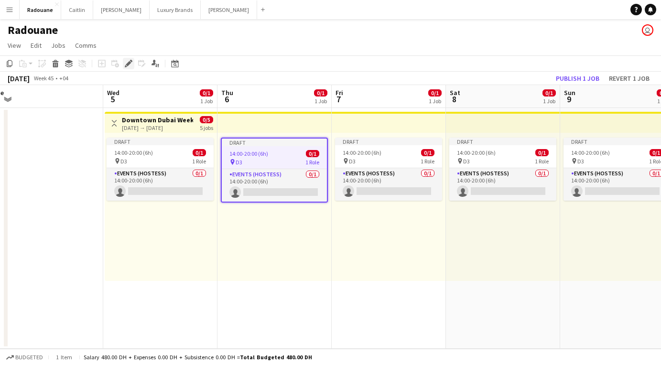
click at [131, 62] on icon "Edit" at bounding box center [129, 64] width 8 height 8
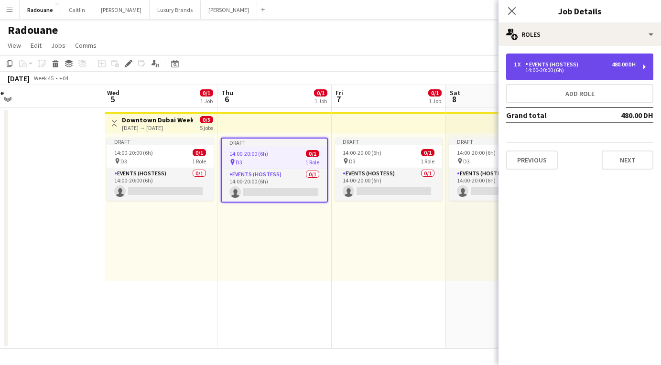
click at [555, 70] on div "14:00-20:00 (6h)" at bounding box center [575, 70] width 122 height 5
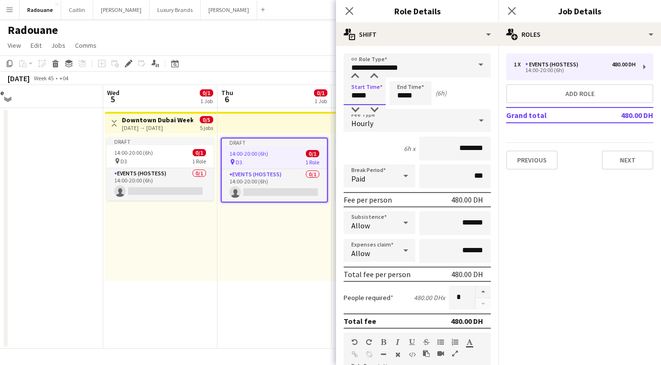
click at [363, 98] on input "*****" at bounding box center [364, 93] width 42 height 24
click at [356, 110] on div at bounding box center [354, 110] width 19 height 10
type input "*****"
click at [356, 110] on div at bounding box center [354, 110] width 19 height 10
click at [461, 93] on div "Start Time ***** End Time ***** (8h)" at bounding box center [416, 93] width 147 height 24
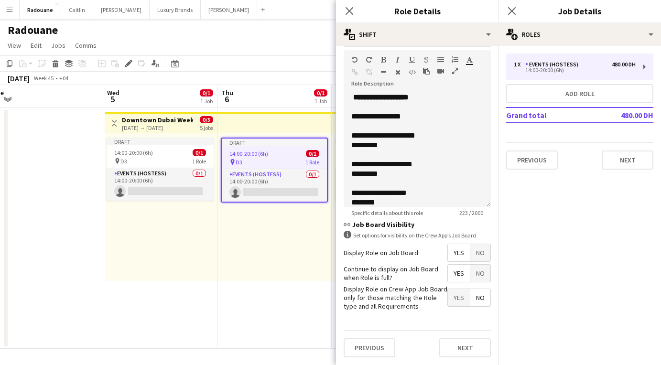
scroll to position [282, 0]
click at [470, 346] on button "Next" at bounding box center [465, 348] width 52 height 19
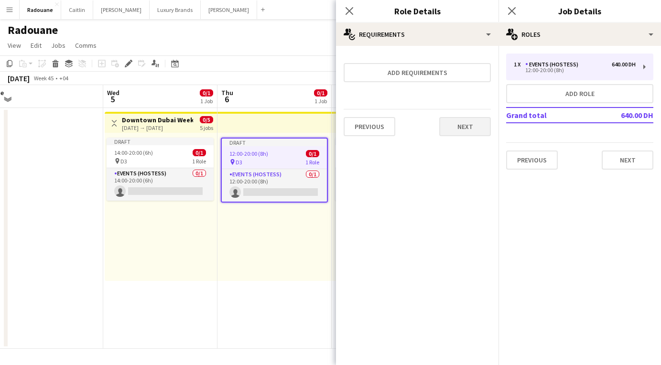
click at [469, 125] on button "Next" at bounding box center [465, 126] width 52 height 19
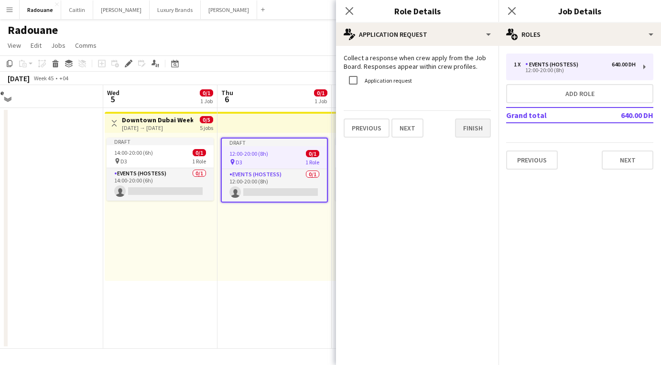
click at [469, 123] on button "Finish" at bounding box center [473, 127] width 36 height 19
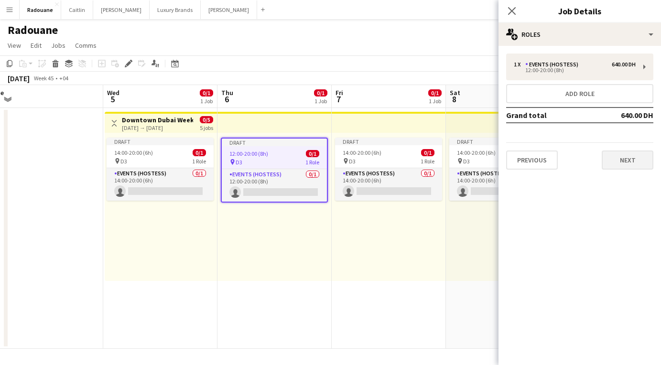
click at [624, 161] on button "Next" at bounding box center [627, 159] width 52 height 19
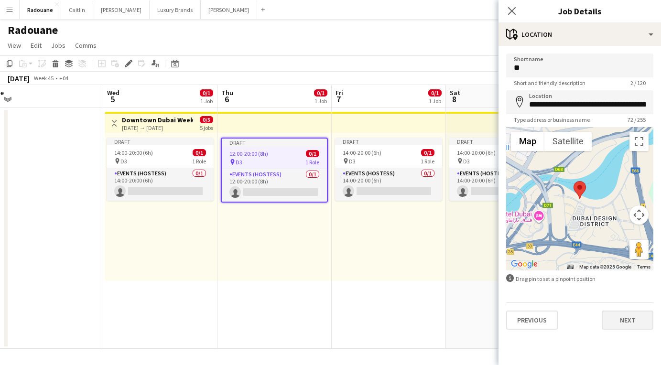
click at [619, 318] on button "Next" at bounding box center [627, 319] width 52 height 19
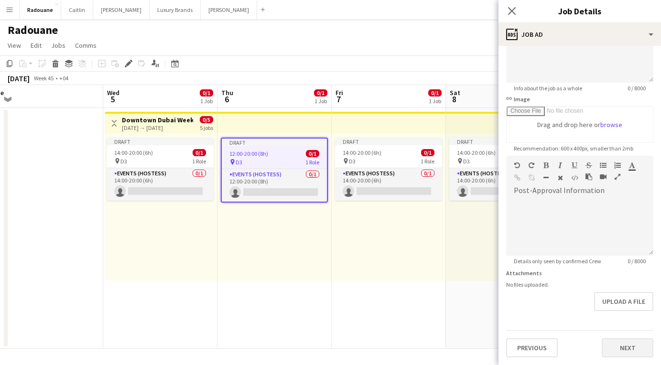
scroll to position [107, 0]
click at [619, 347] on button "Next" at bounding box center [627, 347] width 52 height 19
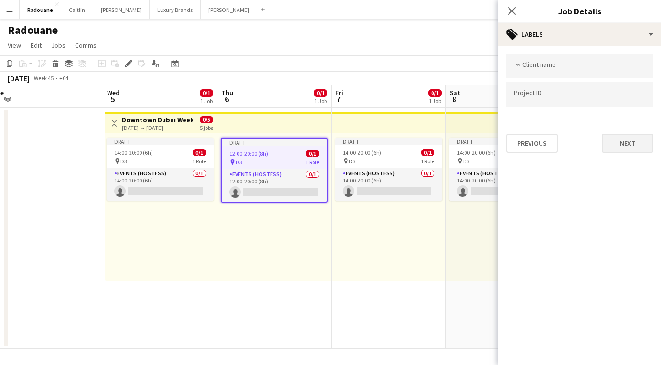
click at [625, 146] on button "Next" at bounding box center [627, 143] width 52 height 19
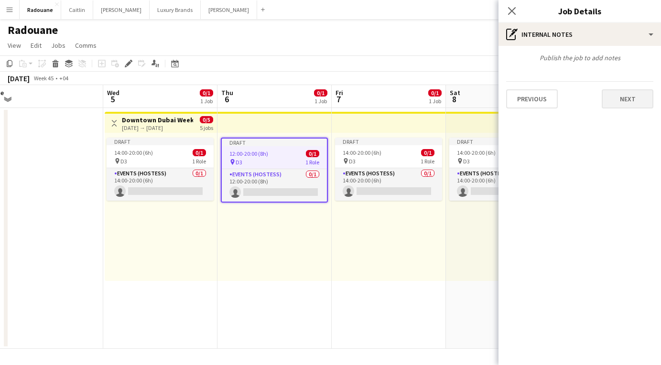
click at [629, 103] on button "Next" at bounding box center [627, 98] width 52 height 19
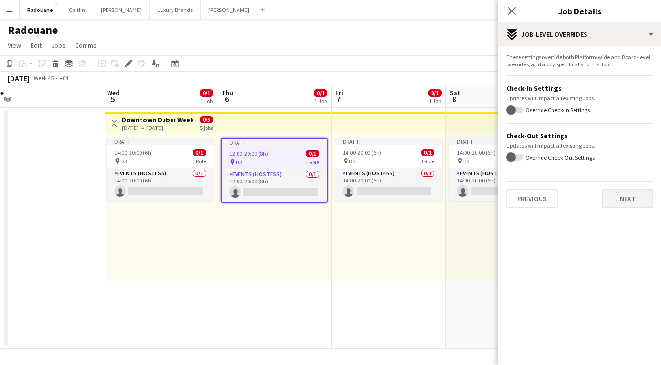
click at [616, 198] on button "Next" at bounding box center [627, 198] width 52 height 19
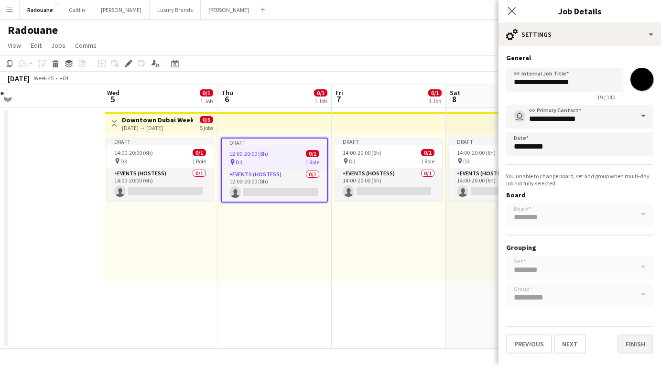
click at [630, 344] on button "Finish" at bounding box center [635, 343] width 36 height 19
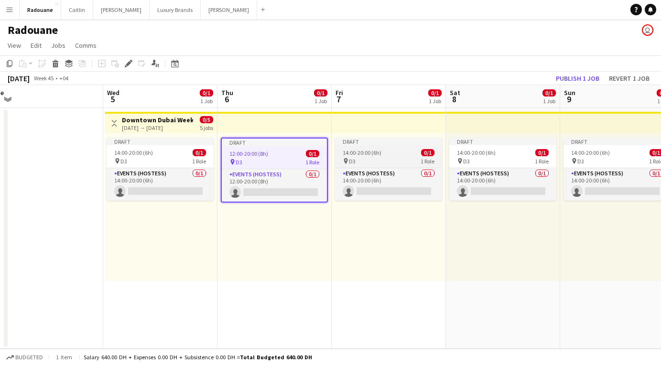
click at [395, 149] on div "14:00-20:00 (6h) 0/1" at bounding box center [388, 152] width 107 height 7
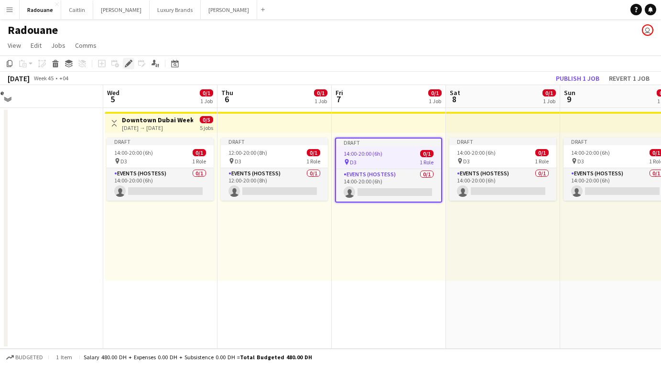
click at [128, 62] on icon "Edit" at bounding box center [129, 64] width 8 height 8
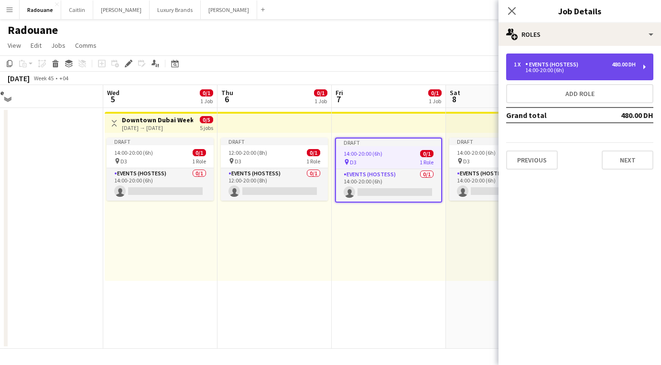
click at [566, 69] on div "14:00-20:00 (6h)" at bounding box center [575, 70] width 122 height 5
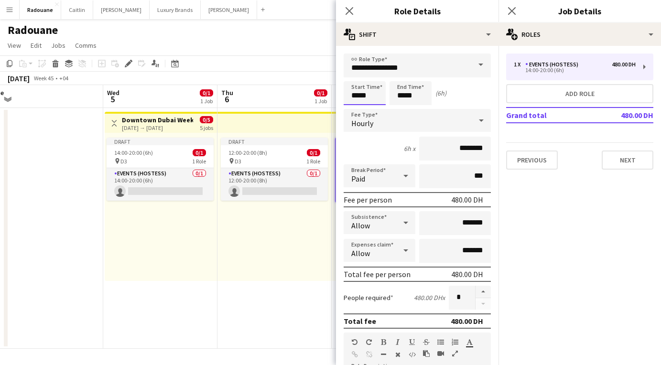
click at [358, 93] on input "*****" at bounding box center [364, 93] width 42 height 24
click at [355, 74] on div at bounding box center [354, 77] width 19 height 10
click at [355, 108] on div at bounding box center [354, 110] width 19 height 10
type input "*****"
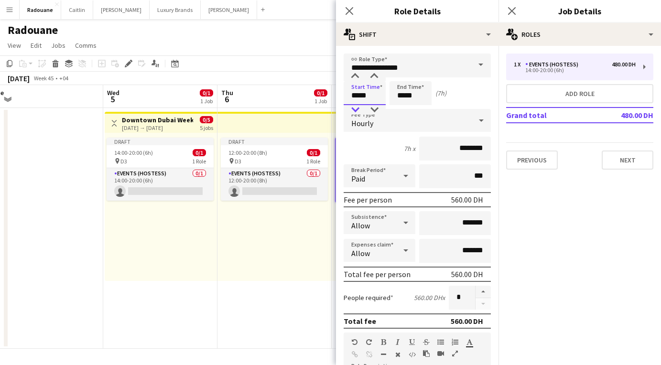
click at [355, 108] on div at bounding box center [354, 110] width 19 height 10
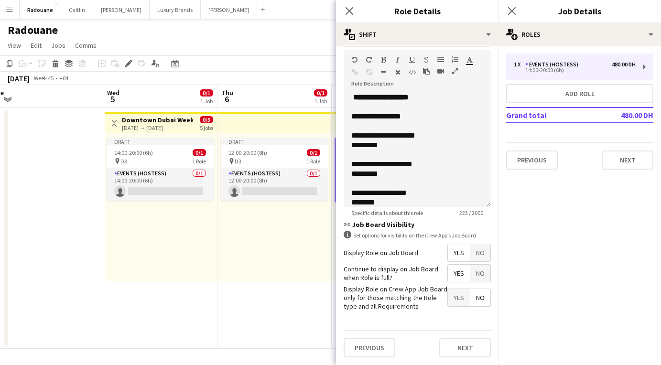
scroll to position [282, 0]
click at [465, 347] on button "Next" at bounding box center [465, 348] width 52 height 19
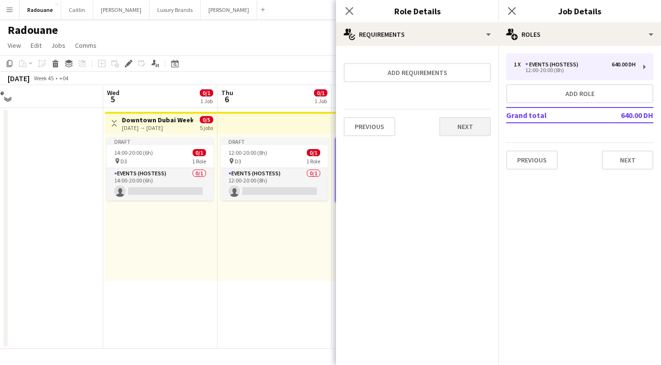
click at [460, 129] on button "Next" at bounding box center [465, 126] width 52 height 19
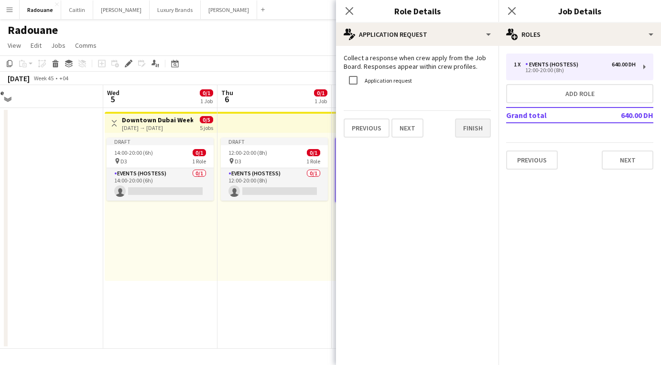
click at [474, 131] on button "Finish" at bounding box center [473, 127] width 36 height 19
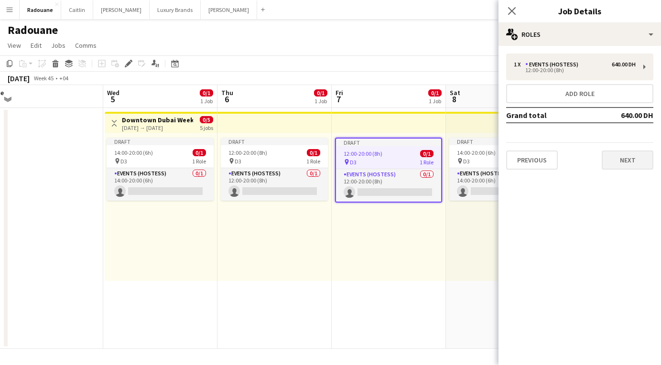
click at [619, 160] on button "Next" at bounding box center [627, 159] width 52 height 19
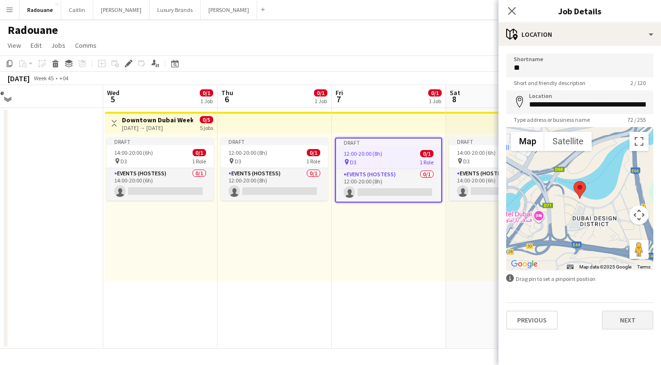
click at [623, 318] on button "Next" at bounding box center [627, 319] width 52 height 19
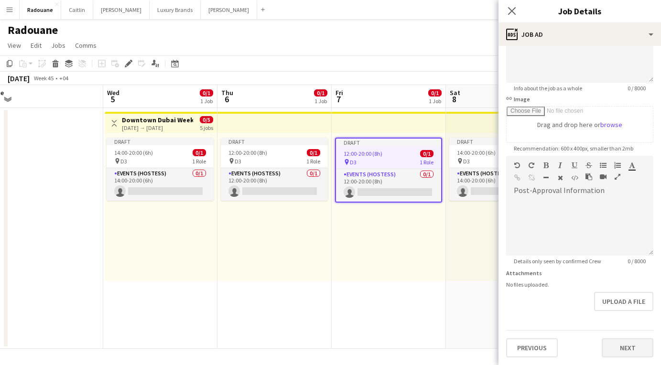
scroll to position [107, 0]
click at [626, 348] on button "Next" at bounding box center [627, 347] width 52 height 19
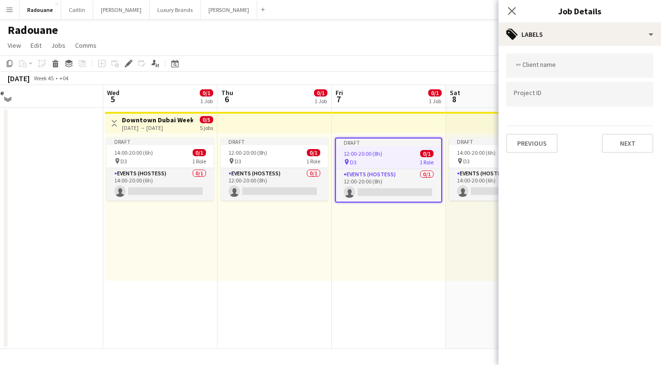
scroll to position [0, 0]
click at [636, 142] on button "Next" at bounding box center [627, 143] width 52 height 19
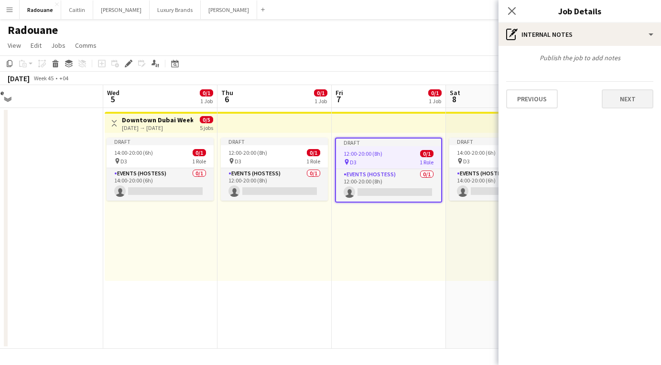
click at [634, 99] on button "Next" at bounding box center [627, 98] width 52 height 19
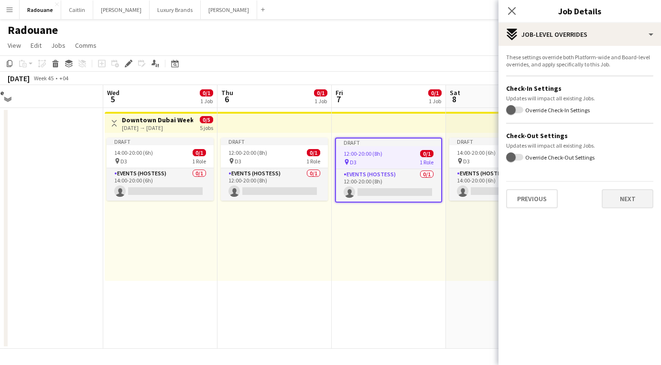
click at [621, 197] on button "Next" at bounding box center [627, 198] width 52 height 19
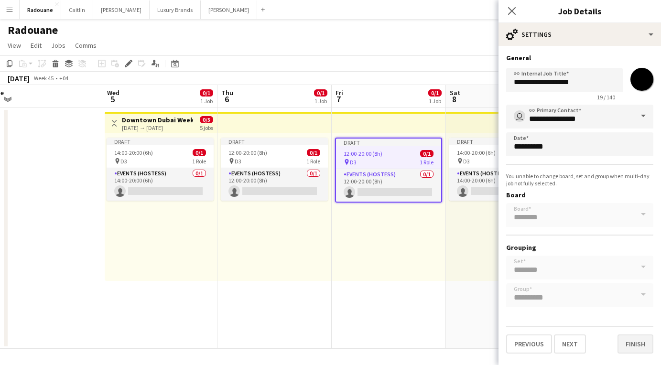
click at [633, 347] on button "Finish" at bounding box center [635, 343] width 36 height 19
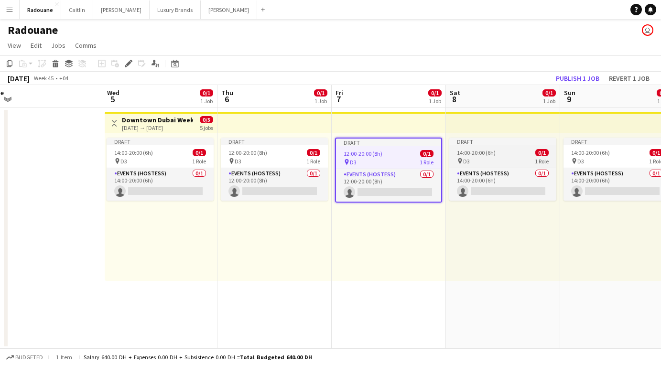
click at [511, 155] on div "14:00-20:00 (6h) 0/1" at bounding box center [502, 152] width 107 height 7
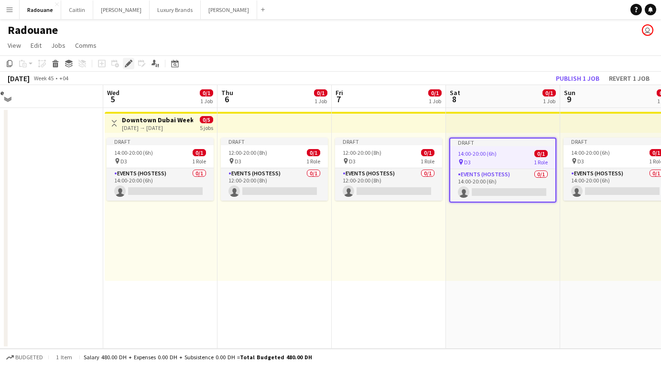
click at [128, 64] on icon at bounding box center [128, 63] width 5 height 5
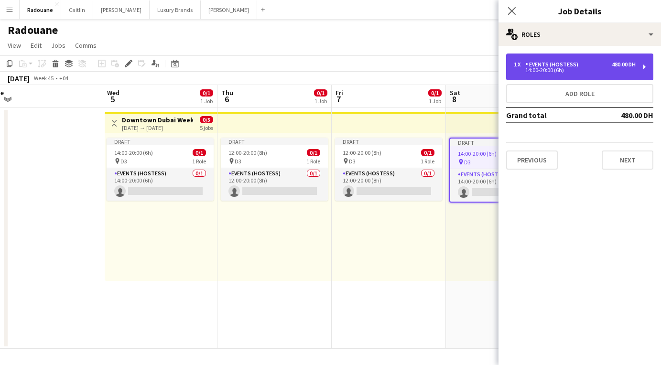
click at [560, 64] on div "Events (Hostess)" at bounding box center [553, 64] width 57 height 7
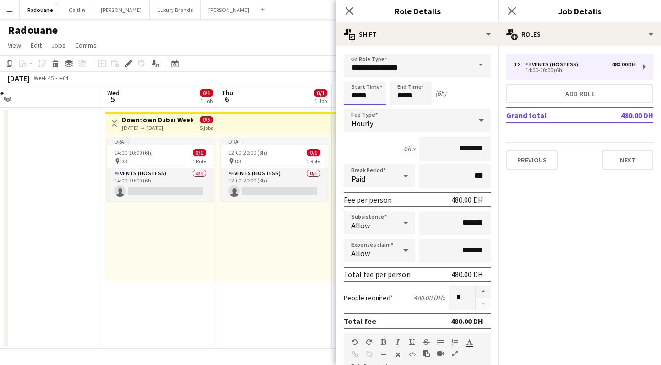
click at [351, 91] on input "*****" at bounding box center [364, 93] width 42 height 24
click at [355, 110] on div at bounding box center [354, 110] width 19 height 10
type input "*****"
click at [355, 110] on div at bounding box center [354, 110] width 19 height 10
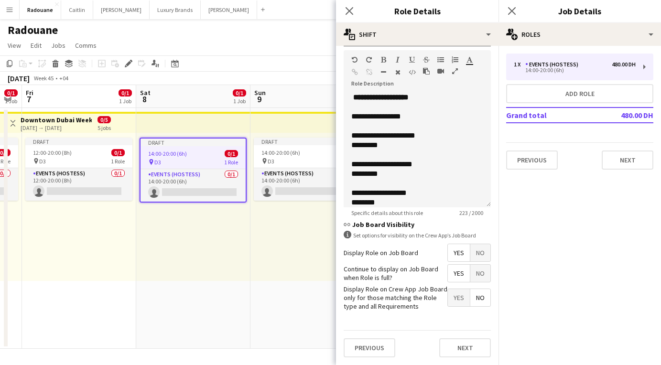
scroll to position [282, 0]
click at [468, 341] on button "Next" at bounding box center [465, 348] width 52 height 19
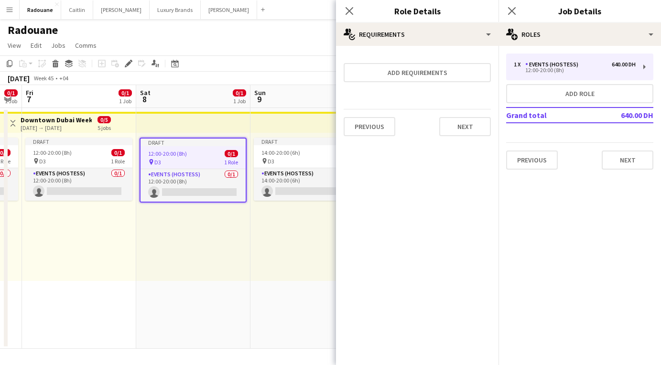
scroll to position [0, 0]
click at [468, 114] on div "Previous Next" at bounding box center [416, 126] width 147 height 35
click at [467, 129] on button "Next" at bounding box center [465, 126] width 52 height 19
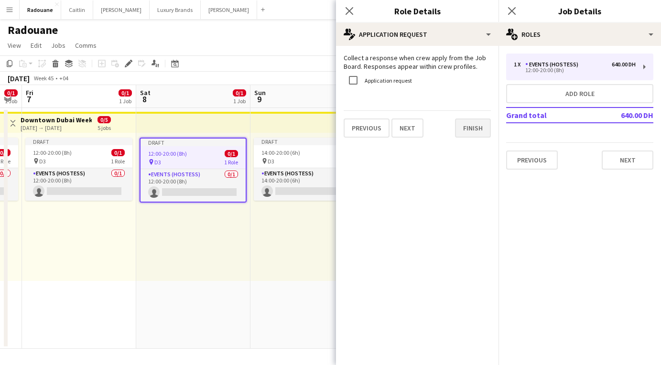
click at [469, 127] on button "Finish" at bounding box center [473, 127] width 36 height 19
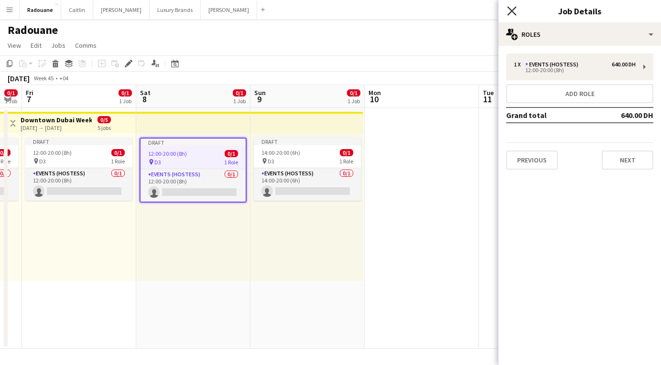
click at [514, 11] on icon "Close pop-in" at bounding box center [511, 10] width 9 height 9
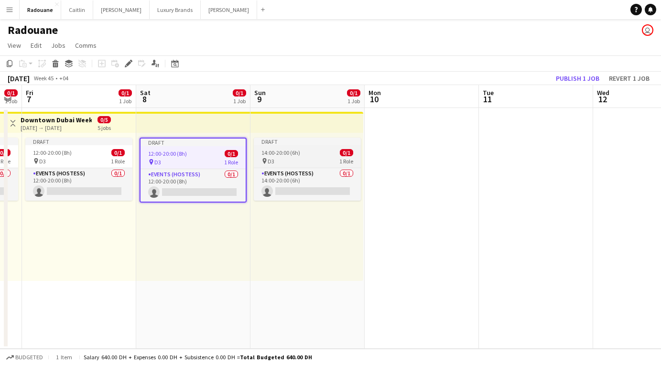
click at [317, 148] on app-job-card "Draft 14:00-20:00 (6h) 0/1 pin D3 1 Role Events (Hostess) 0/1 14:00-20:00 (6h) …" at bounding box center [307, 169] width 107 height 63
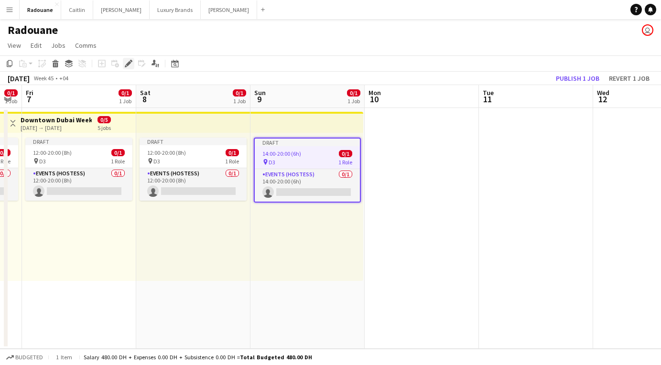
click at [129, 62] on icon at bounding box center [128, 63] width 5 height 5
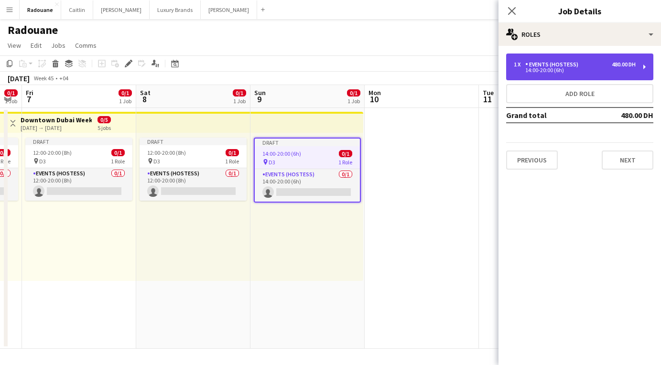
click at [560, 63] on div "Events (Hostess)" at bounding box center [553, 64] width 57 height 7
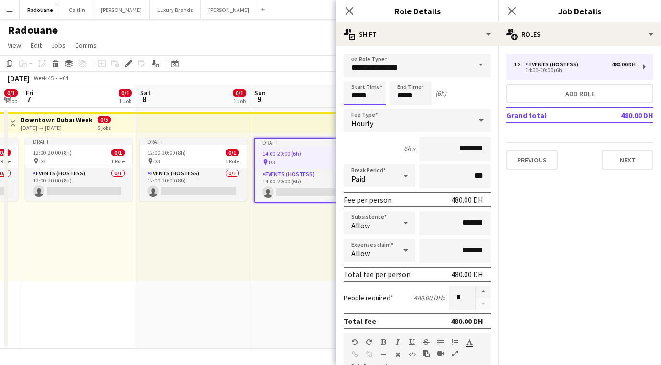
click at [361, 93] on input "*****" at bounding box center [364, 93] width 42 height 24
click at [355, 109] on div at bounding box center [354, 110] width 19 height 10
type input "*****"
click at [355, 109] on div at bounding box center [354, 110] width 19 height 10
click at [407, 96] on input "*****" at bounding box center [410, 93] width 42 height 24
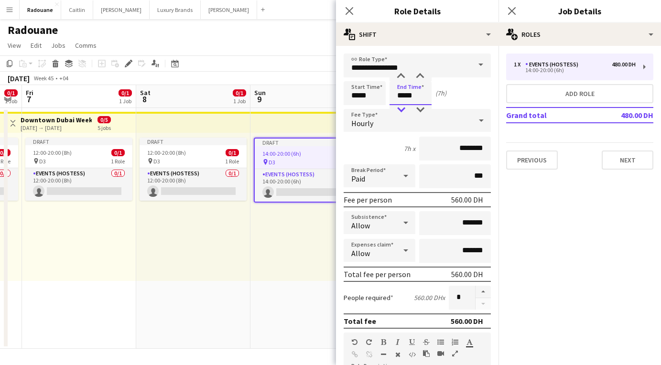
click at [402, 108] on div at bounding box center [400, 110] width 19 height 10
type input "*****"
click at [402, 108] on div at bounding box center [400, 110] width 19 height 10
click at [473, 94] on div "Start Time ***** End Time ***** (6h)" at bounding box center [416, 93] width 147 height 24
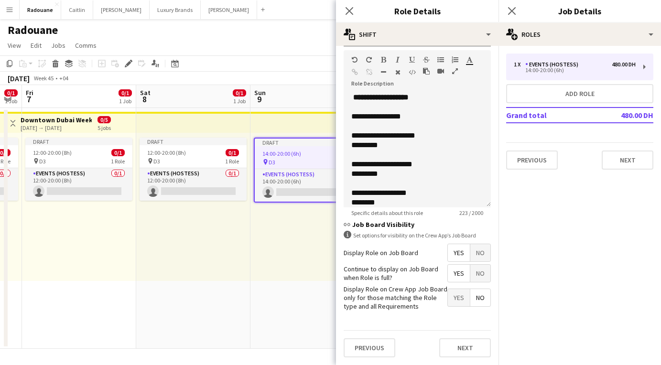
scroll to position [282, 0]
click at [462, 349] on button "Next" at bounding box center [465, 348] width 52 height 19
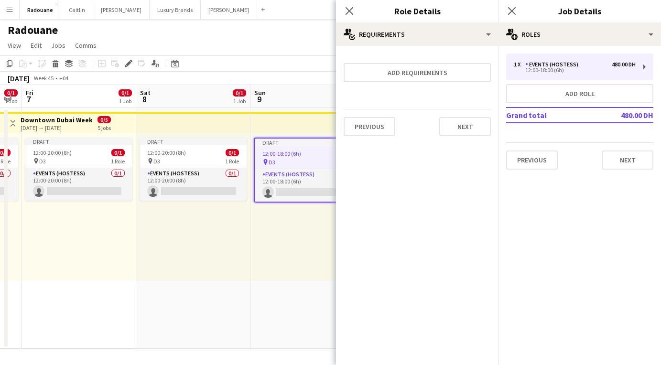
scroll to position [0, 0]
click at [470, 131] on button "Next" at bounding box center [465, 126] width 52 height 19
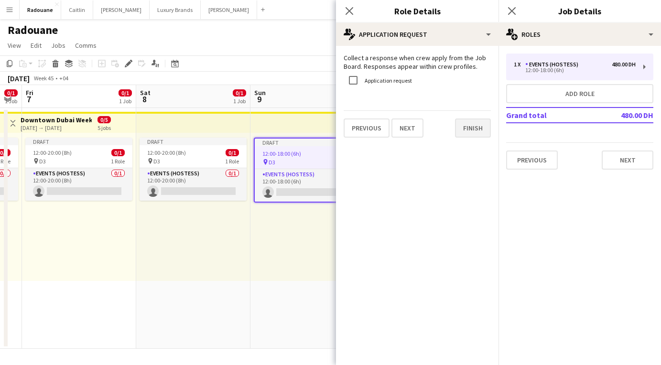
click at [468, 129] on button "Finish" at bounding box center [473, 127] width 36 height 19
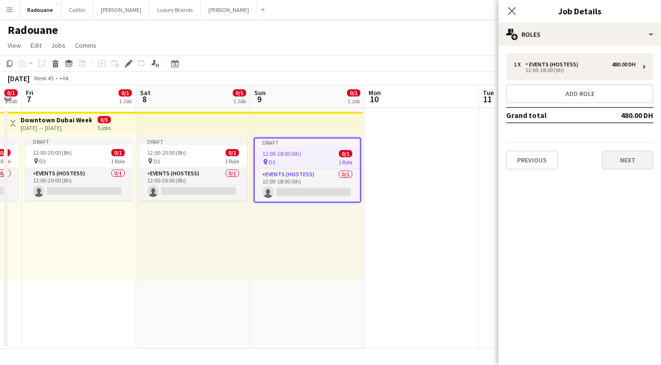
click at [624, 163] on button "Next" at bounding box center [627, 159] width 52 height 19
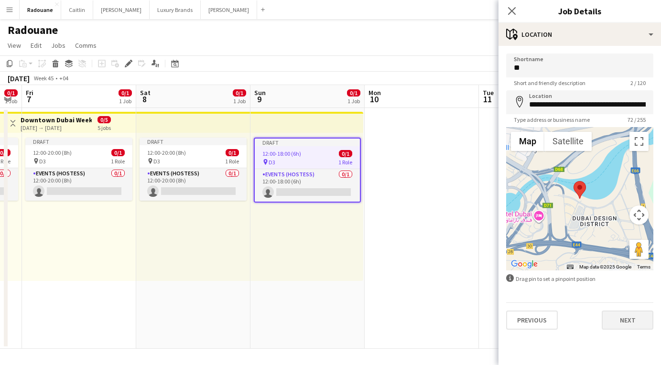
click at [619, 324] on button "Next" at bounding box center [627, 319] width 52 height 19
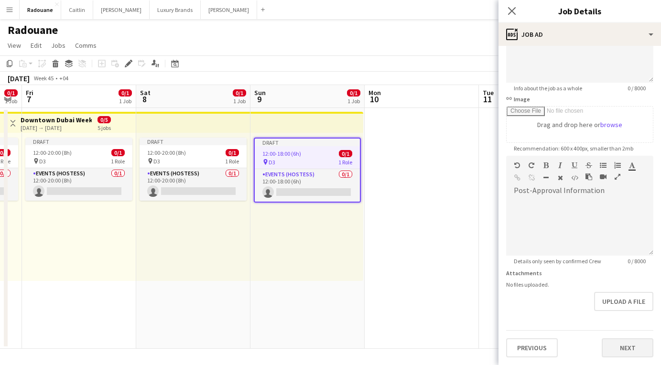
scroll to position [107, 0]
click at [624, 344] on button "Next" at bounding box center [627, 347] width 52 height 19
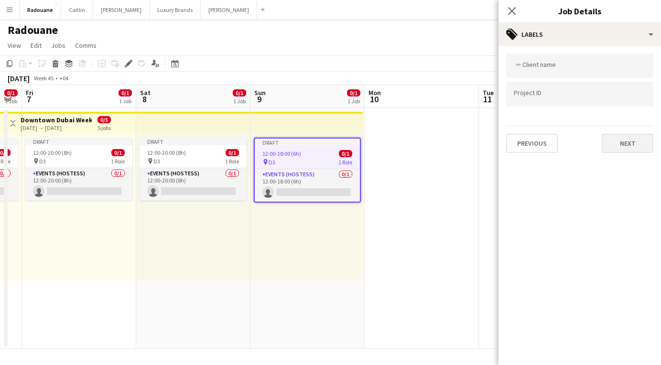
click at [620, 150] on button "Next" at bounding box center [627, 143] width 52 height 19
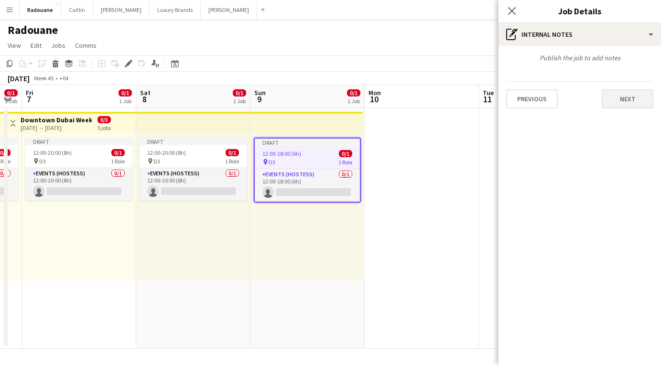
click at [626, 99] on button "Next" at bounding box center [627, 98] width 52 height 19
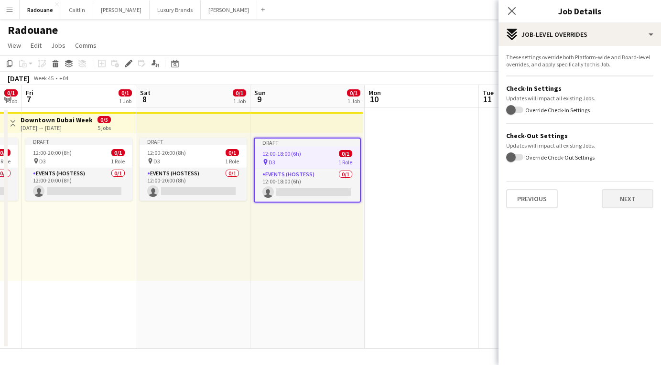
click at [619, 205] on button "Next" at bounding box center [627, 198] width 52 height 19
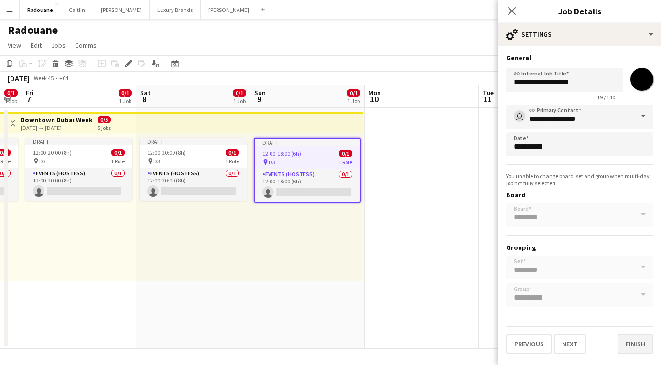
click at [630, 346] on button "Finish" at bounding box center [635, 343] width 36 height 19
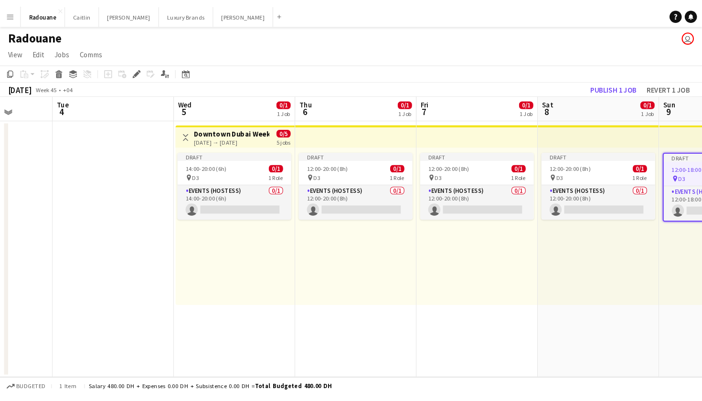
scroll to position [0, 292]
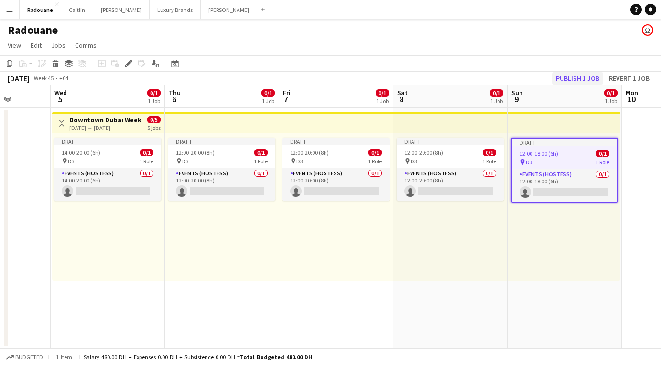
click at [561, 80] on button "Publish 1 job" at bounding box center [577, 78] width 51 height 12
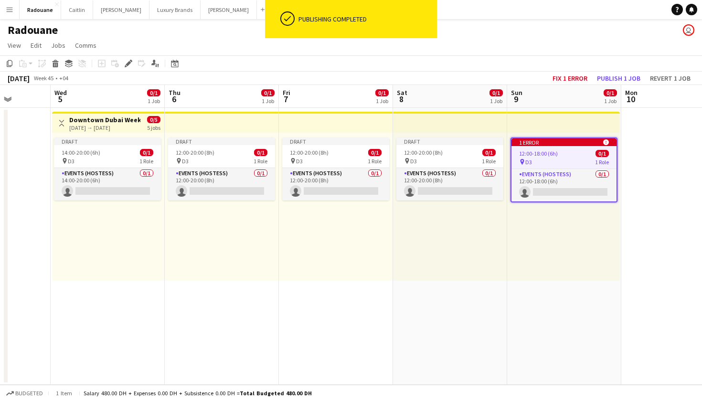
click at [535, 139] on div "1 error alert-circle" at bounding box center [564, 143] width 105 height 8
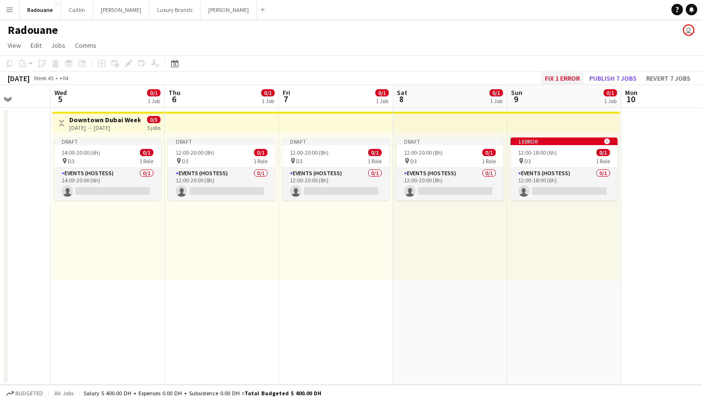
click at [564, 76] on button "Fix 1 error" at bounding box center [562, 78] width 43 height 12
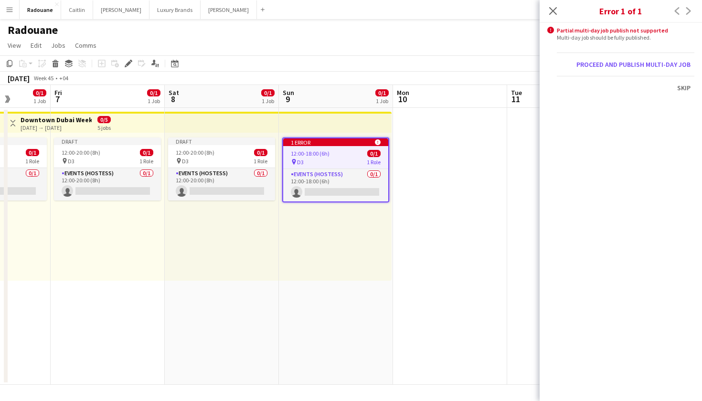
scroll to position [0, 328]
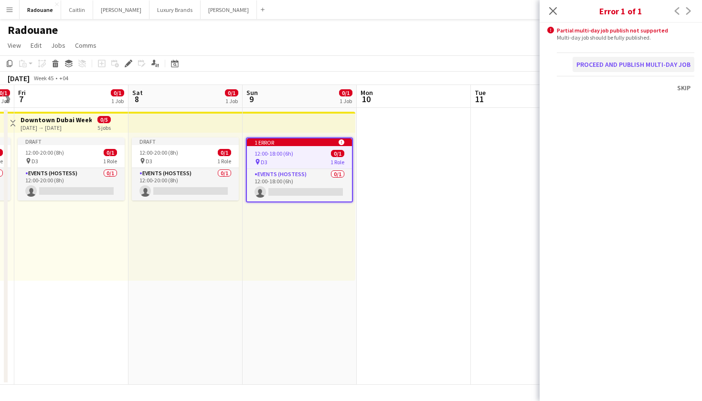
click at [633, 64] on button "Proceed and publish multi-day job" at bounding box center [634, 64] width 122 height 15
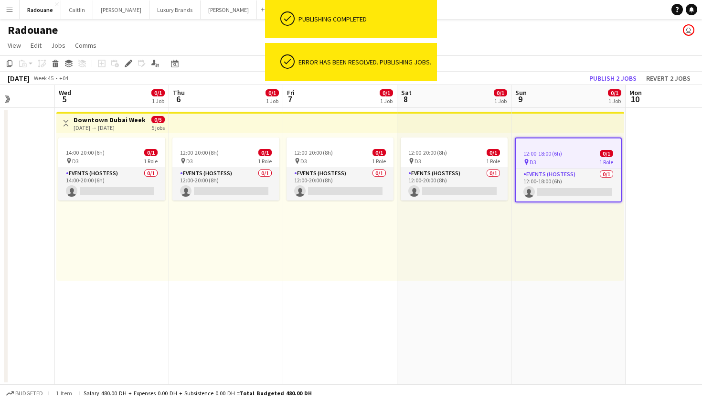
scroll to position [0, 310]
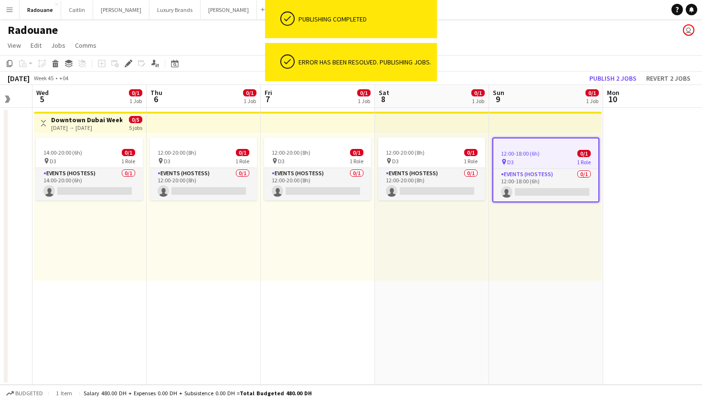
click at [509, 166] on app-job-card "12:00-18:00 (6h) 0/1 pin D3 1 Role Events (Hostess) 0/1 12:00-18:00 (6h) single…" at bounding box center [545, 170] width 107 height 65
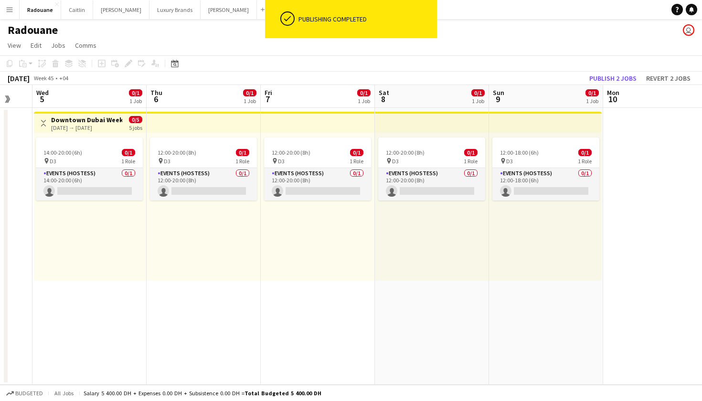
click at [171, 120] on app-top-bar at bounding box center [204, 122] width 114 height 21
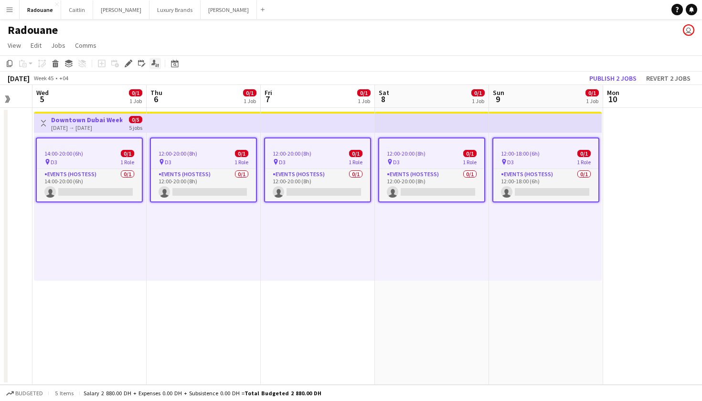
click at [157, 63] on icon "Applicants" at bounding box center [155, 64] width 8 height 8
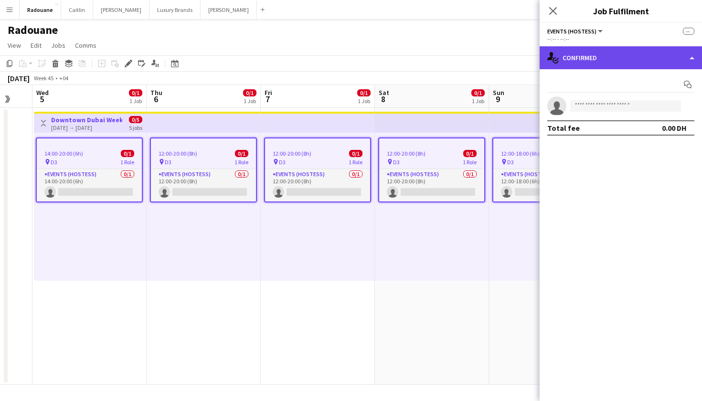
click at [593, 54] on div "single-neutral-actions-check-2 Confirmed" at bounding box center [621, 57] width 162 height 23
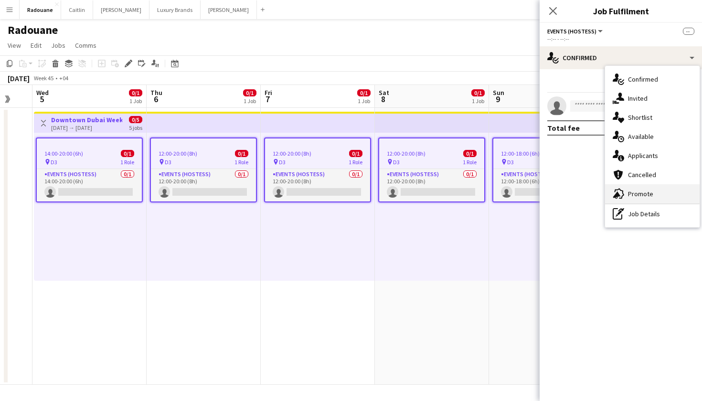
click at [643, 192] on span "Promote" at bounding box center [640, 194] width 25 height 9
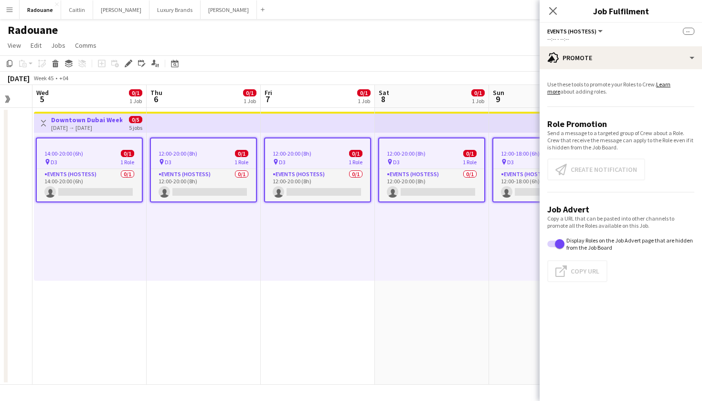
click at [583, 168] on app-promote-tab "Use these tools to promote your Roles to Crew. Learn more about adding roles. R…" at bounding box center [621, 183] width 162 height 213
click at [476, 239] on div "12:00-20:00 (8h) 0/1 pin D3 1 Role Events (Hostess) 0/1 12:00-20:00 (8h) single…" at bounding box center [432, 207] width 114 height 148
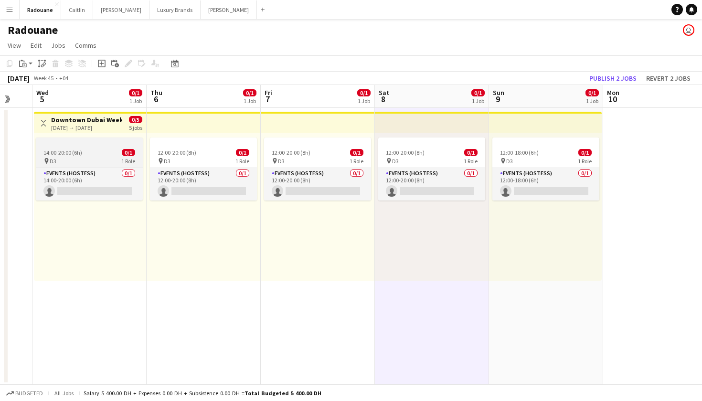
click at [104, 148] on app-job-card "14:00-20:00 (6h) 0/1 pin D3 1 Role Events (Hostess) 0/1 14:00-20:00 (6h) single…" at bounding box center [89, 169] width 107 height 63
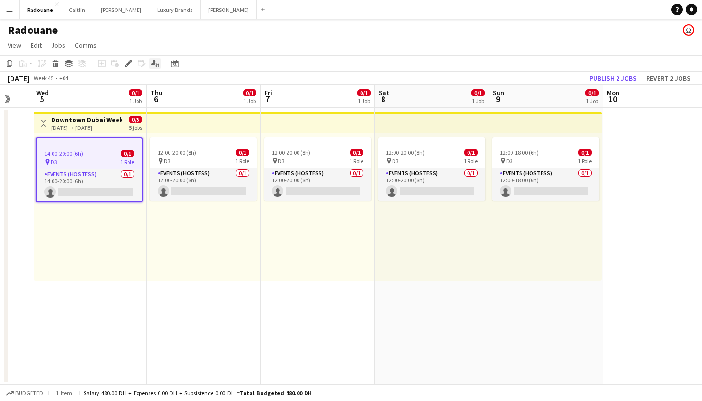
click at [155, 64] on icon at bounding box center [153, 62] width 4 height 5
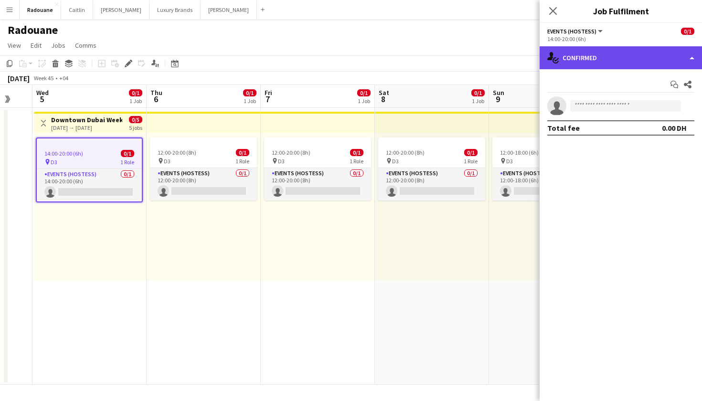
click at [585, 60] on div "single-neutral-actions-check-2 Confirmed" at bounding box center [621, 57] width 162 height 23
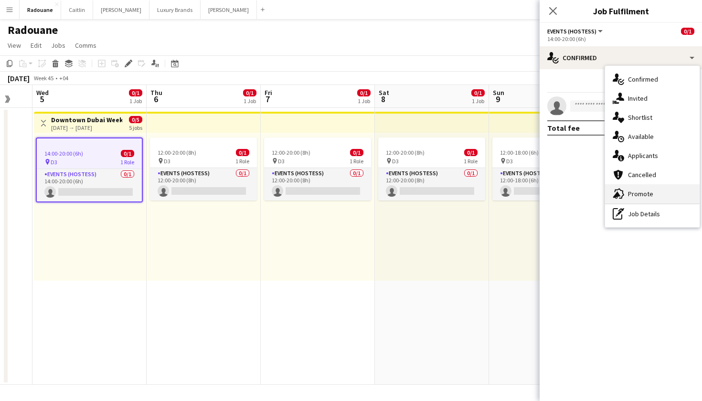
click at [639, 190] on span "Promote" at bounding box center [640, 194] width 25 height 9
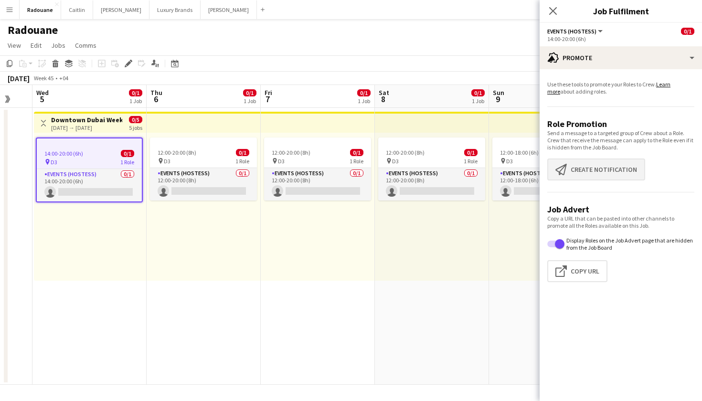
click at [601, 169] on button "Create notification Create notification" at bounding box center [596, 170] width 98 height 22
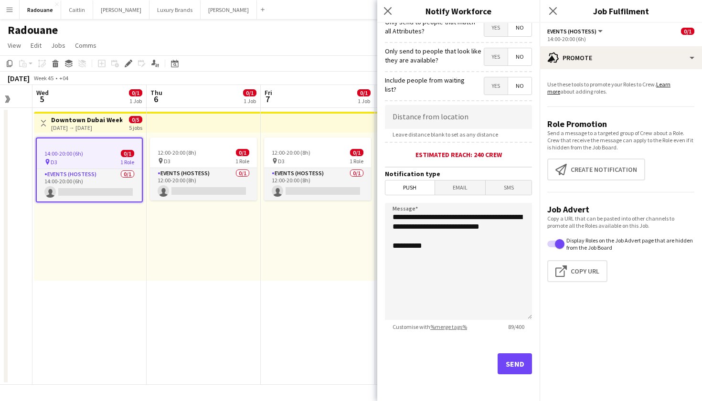
scroll to position [125, 0]
click at [510, 362] on button "Send" at bounding box center [515, 363] width 34 height 21
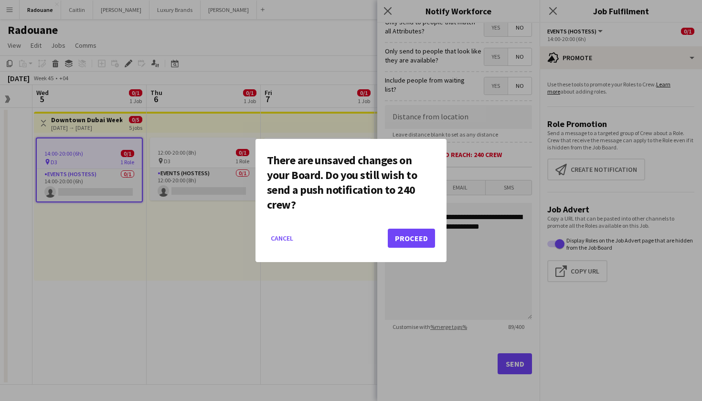
click at [411, 239] on button "Proceed" at bounding box center [411, 238] width 47 height 19
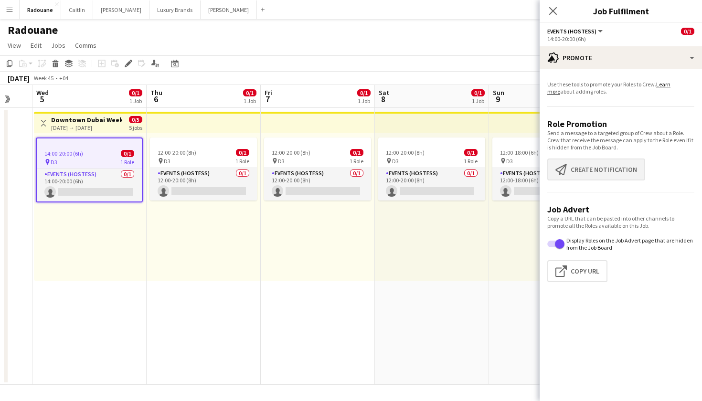
click at [603, 168] on button "Create notification Create notification" at bounding box center [596, 170] width 98 height 22
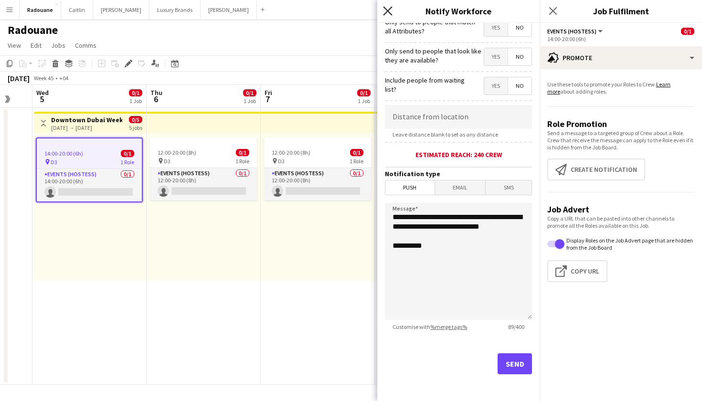
click at [384, 12] on icon "Close pop-in" at bounding box center [387, 10] width 9 height 9
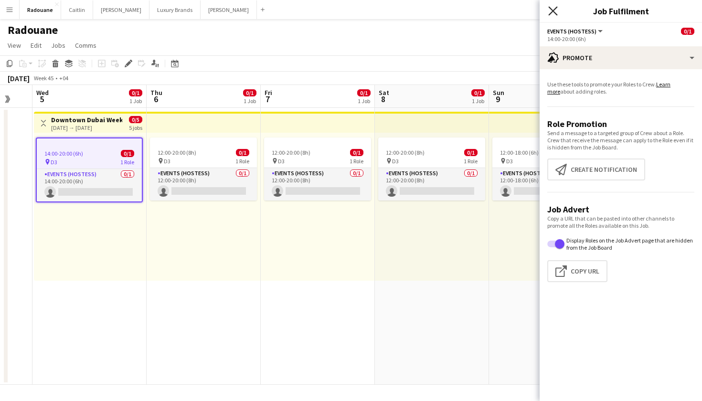
click at [556, 10] on icon "Close pop-in" at bounding box center [552, 10] width 9 height 9
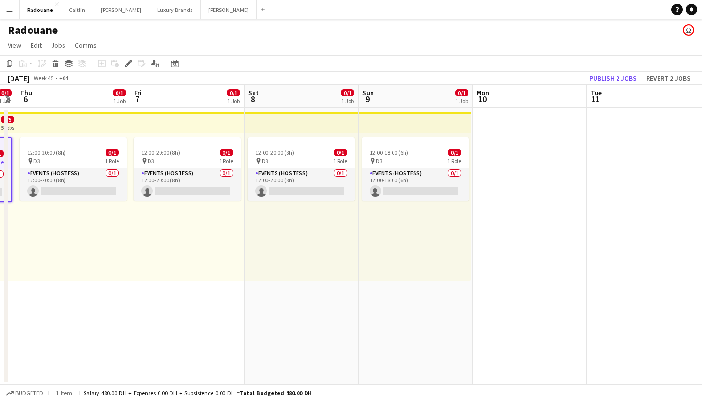
scroll to position [0, 259]
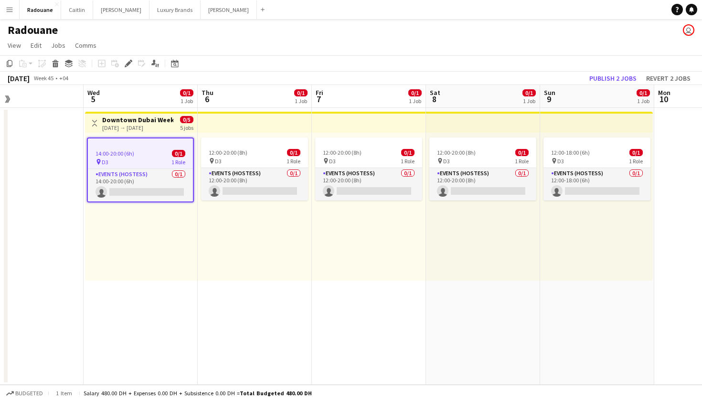
click at [152, 317] on app-date-cell "Toggle View Downtown Dubai Week 05-11-2025 → 09-11-2025 0/5 5 jobs 14:00-20:00 …" at bounding box center [141, 246] width 114 height 277
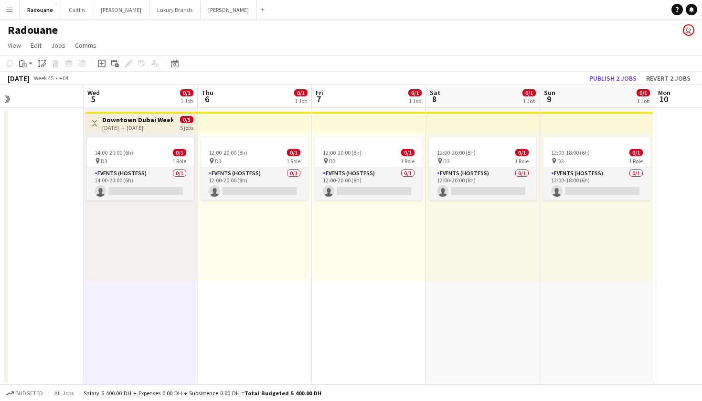
click at [231, 327] on app-date-cell "12:00-20:00 (8h) 0/1 pin D3 1 Role Events (Hostess) 0/1 12:00-20:00 (8h) single…" at bounding box center [255, 246] width 114 height 277
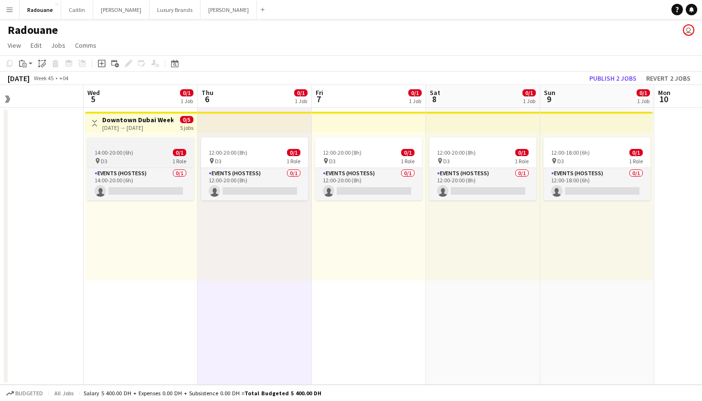
click at [124, 157] on div "pin D3 1 Role" at bounding box center [140, 161] width 107 height 8
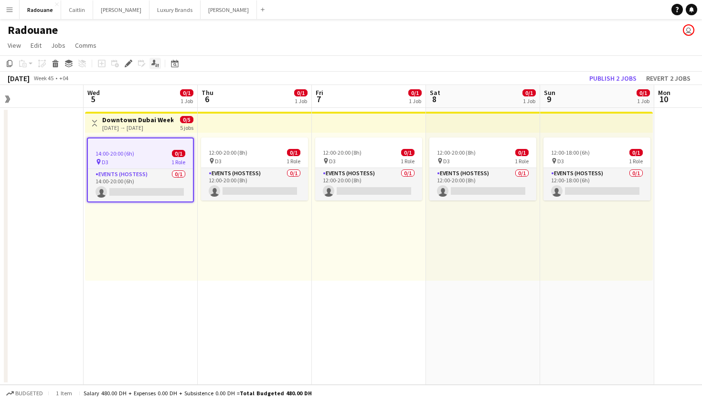
click at [156, 67] on div "Applicants" at bounding box center [155, 63] width 11 height 11
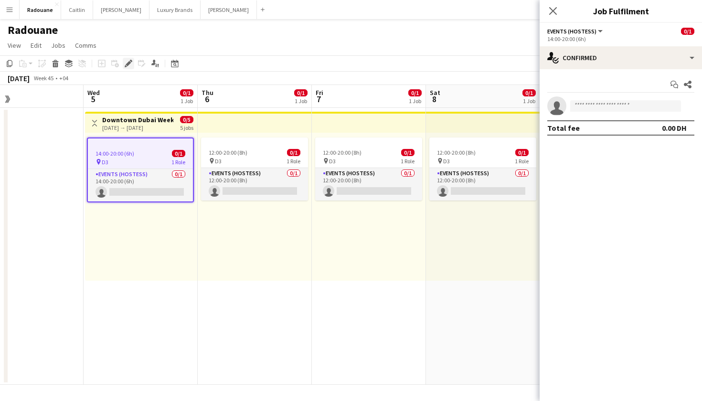
click at [130, 63] on icon at bounding box center [128, 63] width 5 height 5
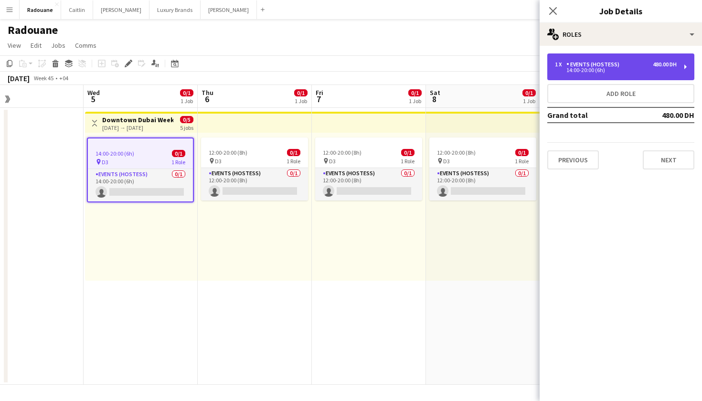
click at [632, 63] on div "1 x Events (Hostess) 480.00 DH" at bounding box center [616, 64] width 122 height 7
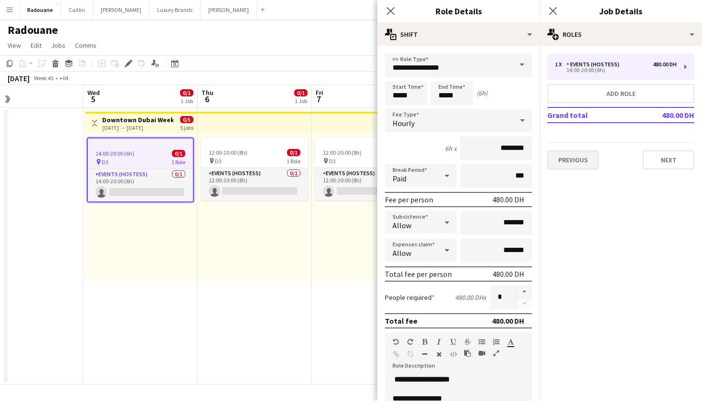
click at [580, 161] on button "Previous" at bounding box center [573, 159] width 52 height 19
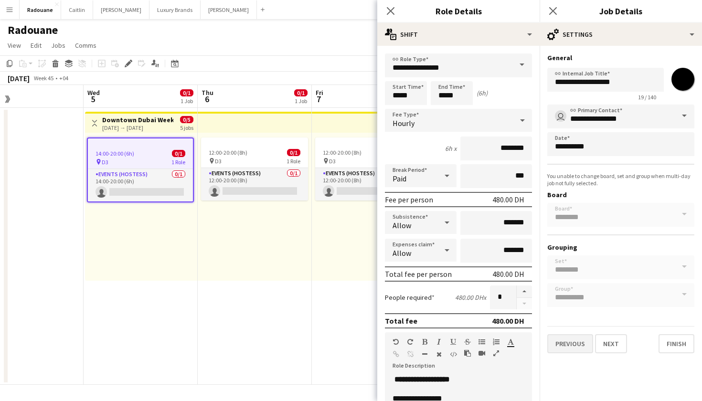
click at [567, 344] on button "Previous" at bounding box center [570, 343] width 46 height 19
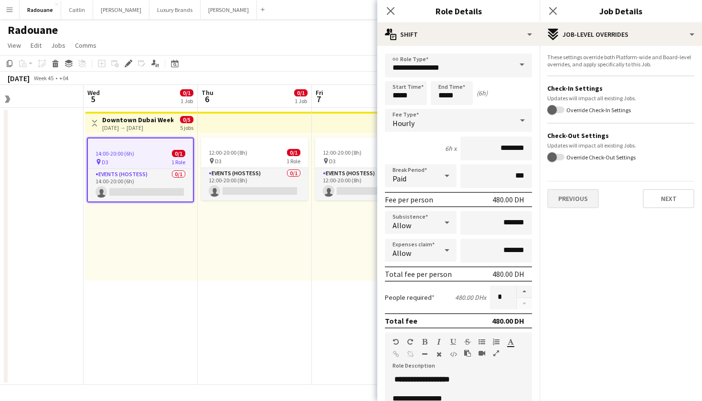
click at [570, 199] on button "Previous" at bounding box center [573, 198] width 52 height 19
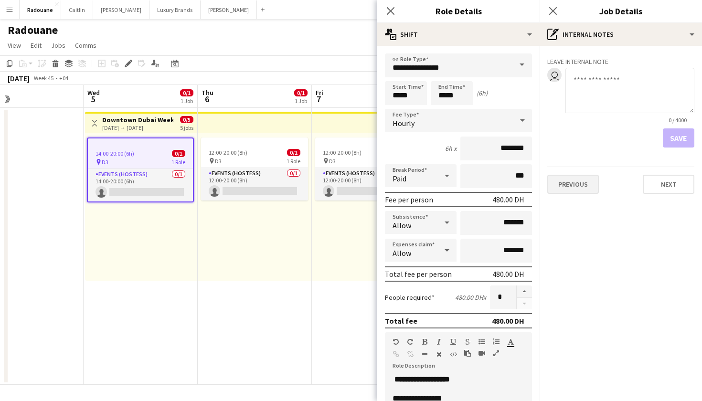
click at [571, 181] on button "Previous" at bounding box center [573, 184] width 52 height 19
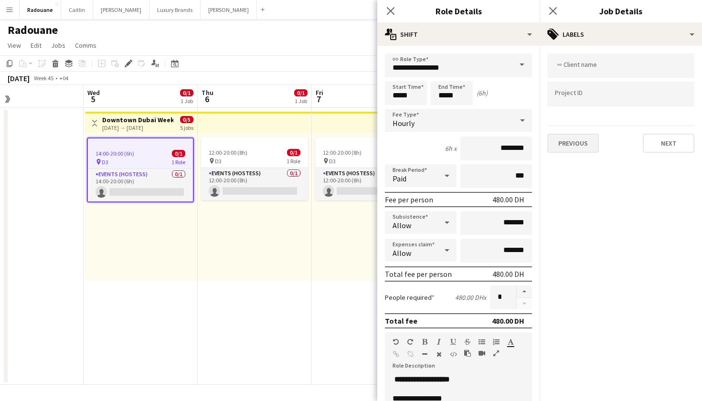
click at [573, 142] on button "Previous" at bounding box center [573, 143] width 52 height 19
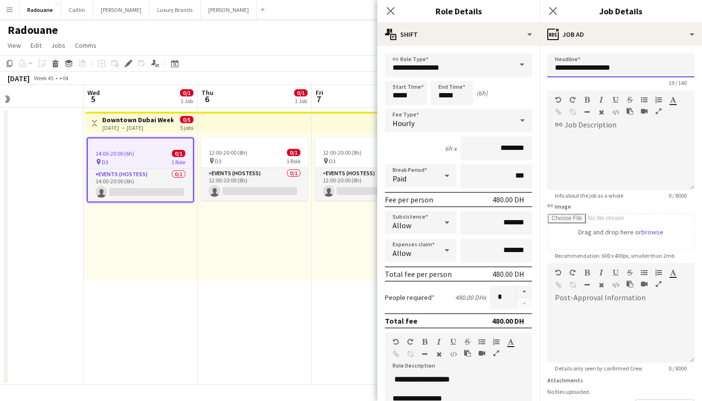
click at [556, 67] on input "**********" at bounding box center [620, 66] width 147 height 24
click at [677, 64] on input "**********" at bounding box center [620, 66] width 147 height 24
type input "**********"
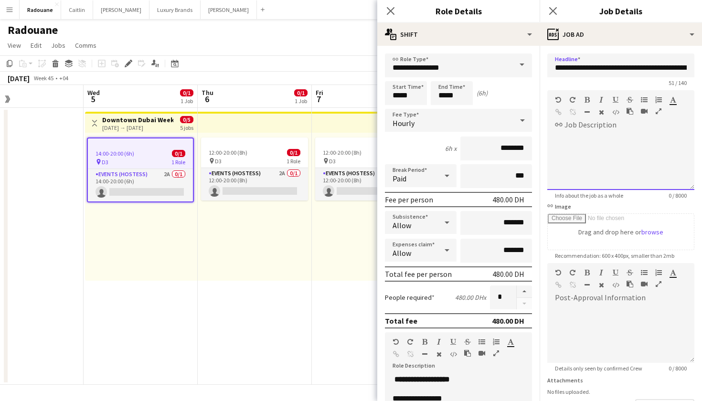
click at [610, 150] on div at bounding box center [620, 161] width 147 height 57
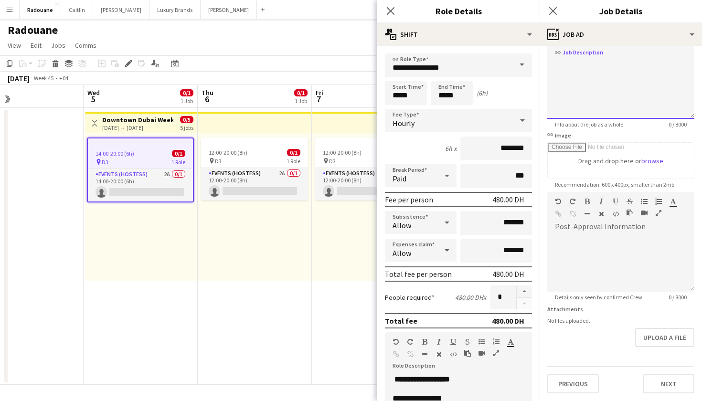
scroll to position [71, 0]
click at [661, 380] on button "Next" at bounding box center [669, 384] width 52 height 19
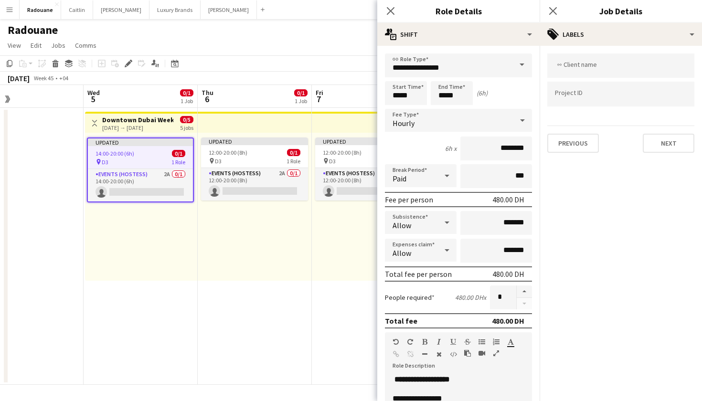
type input "*******"
click at [670, 148] on button "Next" at bounding box center [669, 143] width 52 height 19
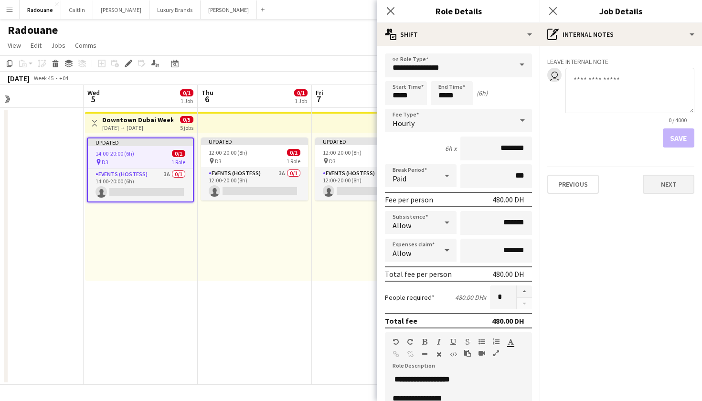
click at [666, 186] on button "Next" at bounding box center [669, 184] width 52 height 19
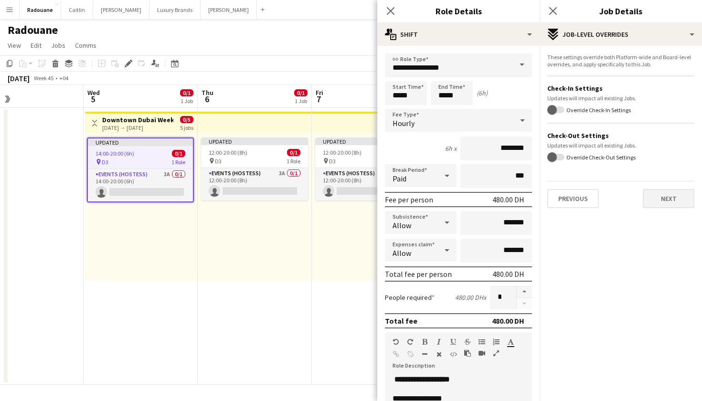
click at [667, 203] on button "Next" at bounding box center [669, 198] width 52 height 19
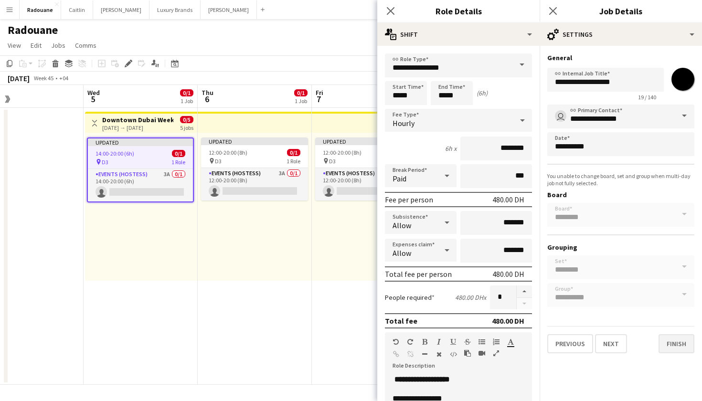
click at [675, 338] on button "Finish" at bounding box center [677, 343] width 36 height 19
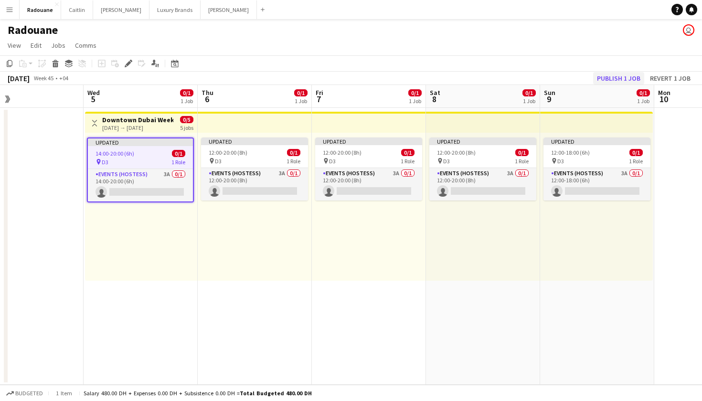
click at [625, 80] on button "Publish 1 job" at bounding box center [618, 78] width 51 height 12
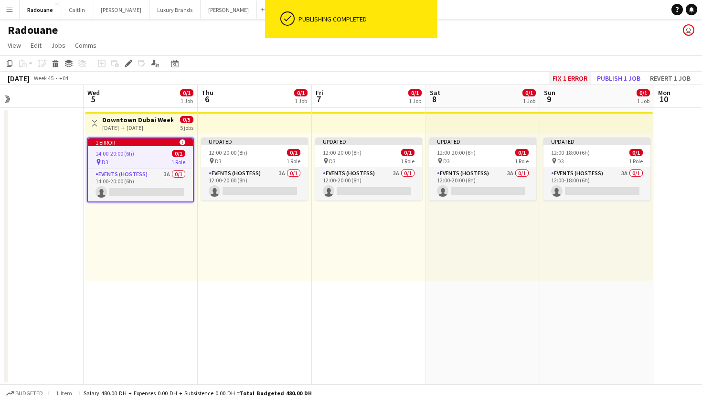
click at [583, 77] on button "Fix 1 error" at bounding box center [570, 78] width 43 height 12
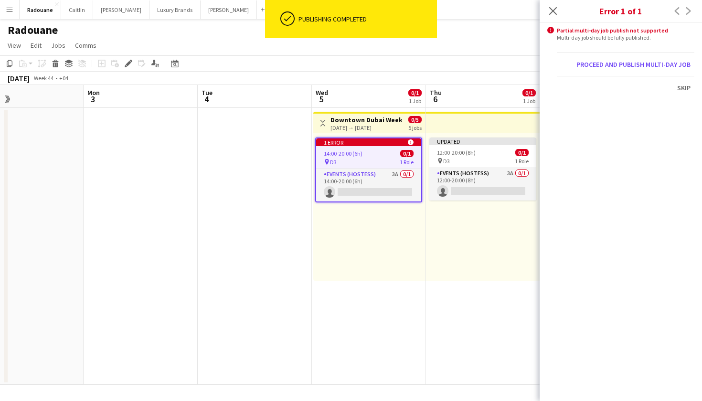
scroll to position [0, 328]
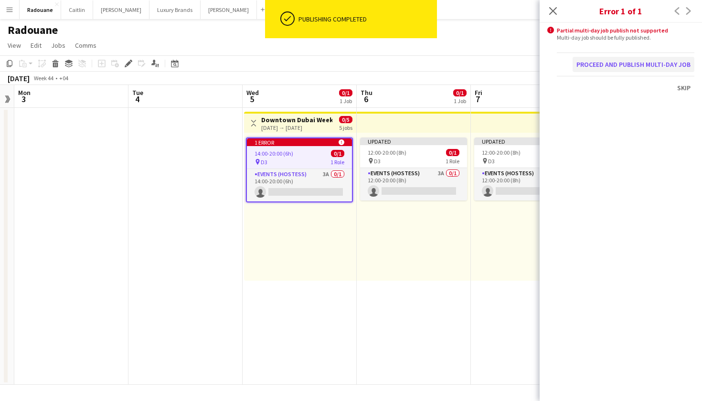
click at [619, 65] on button "Proceed and publish multi-day job" at bounding box center [634, 64] width 122 height 15
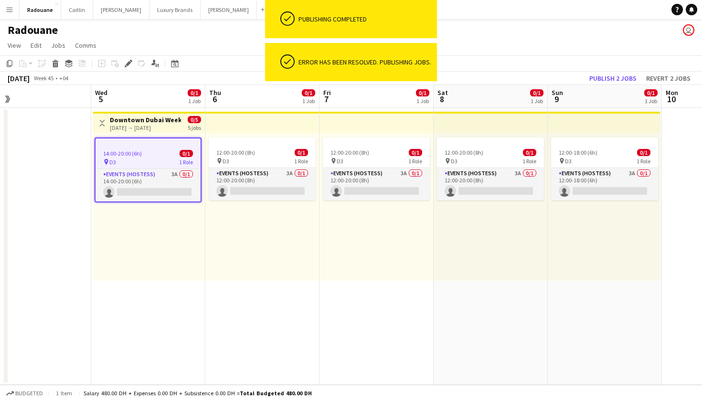
scroll to position [0, 0]
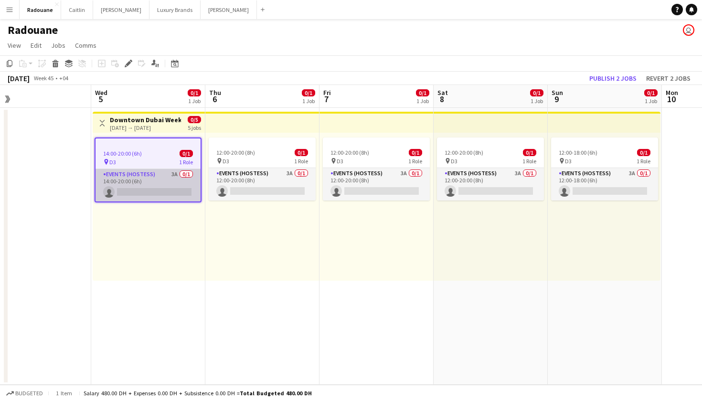
click at [169, 177] on app-card-role "Events (Hostess) 3A 0/1 14:00-20:00 (6h) single-neutral-actions" at bounding box center [148, 185] width 105 height 32
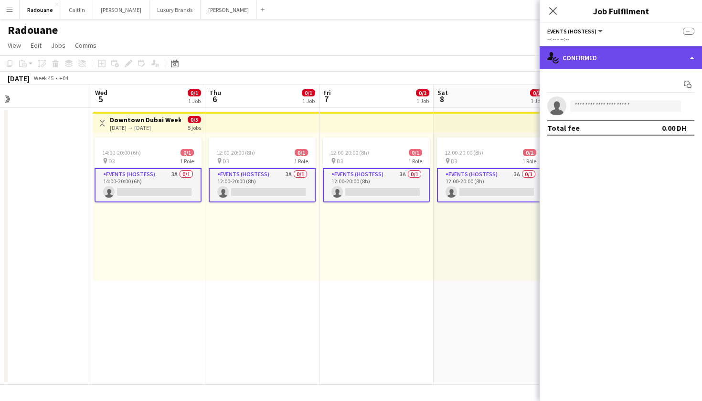
click at [617, 56] on div "single-neutral-actions-check-2 Confirmed" at bounding box center [621, 57] width 162 height 23
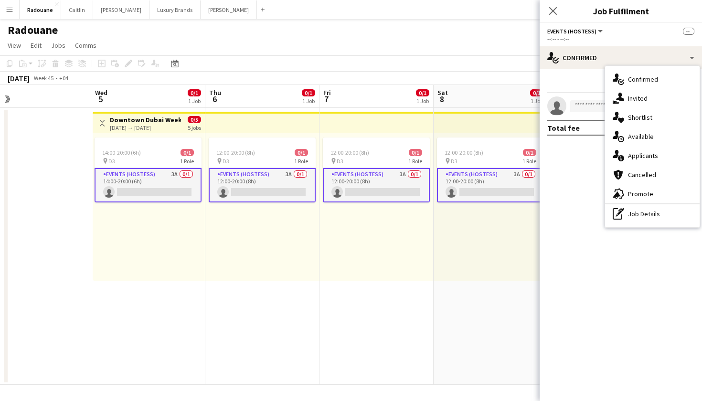
click at [465, 49] on app-page-menu "View Day view expanded Day view collapsed Month view Date picker Jump to today …" at bounding box center [351, 46] width 702 height 18
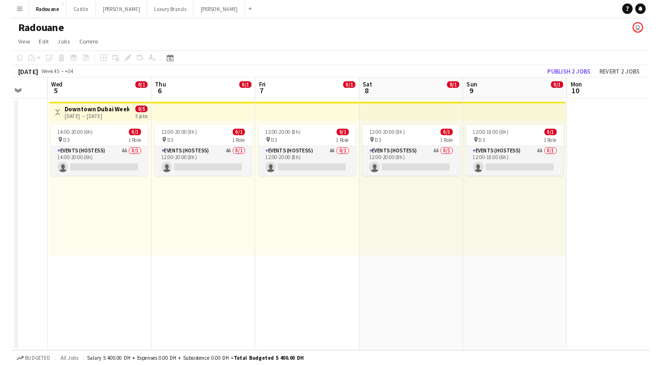
scroll to position [0, 414]
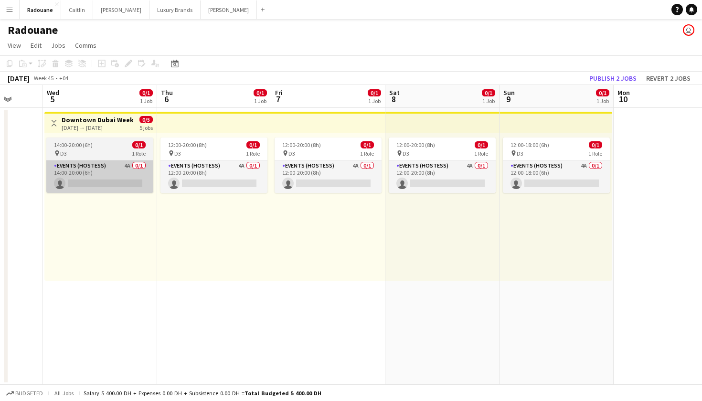
click at [126, 163] on app-card-role "Events (Hostess) 4A 0/1 14:00-20:00 (6h) single-neutral-actions" at bounding box center [99, 177] width 107 height 32
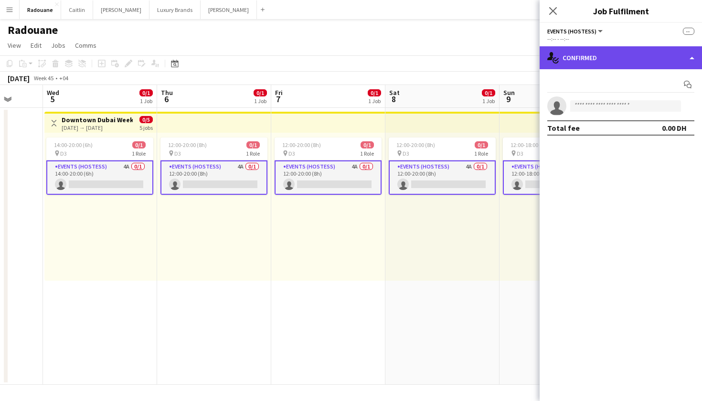
click at [590, 61] on div "single-neutral-actions-check-2 Confirmed" at bounding box center [621, 57] width 162 height 23
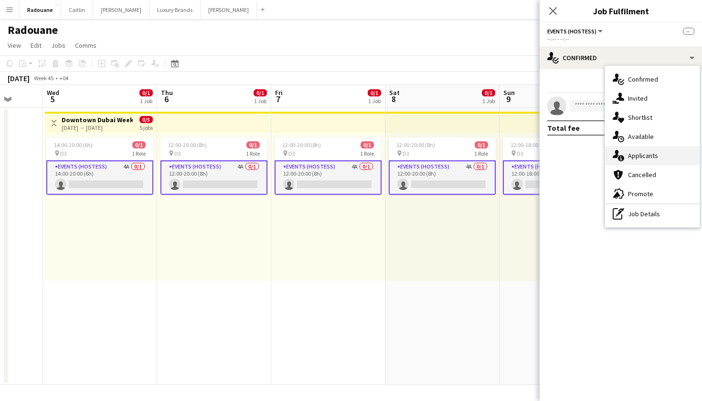
click at [632, 156] on span "Applicants" at bounding box center [643, 155] width 30 height 9
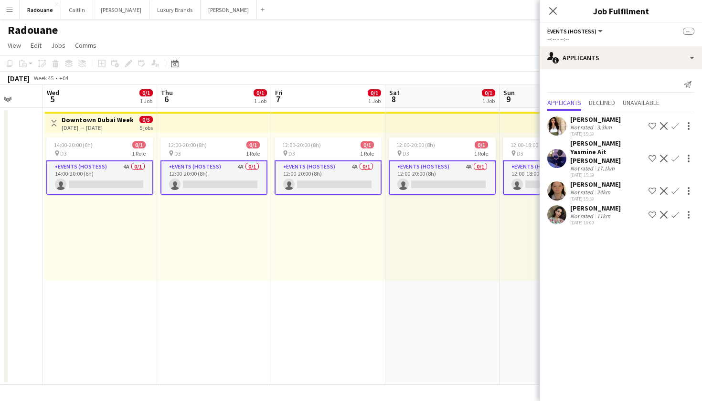
click at [572, 122] on div "[PERSON_NAME]" at bounding box center [595, 119] width 51 height 9
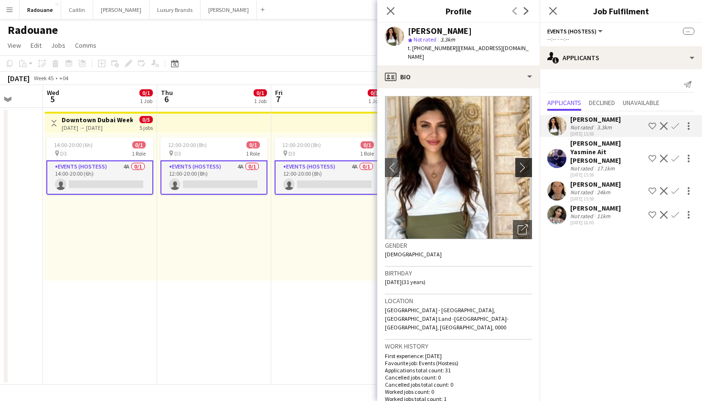
click at [524, 162] on app-icon "chevron-right" at bounding box center [525, 167] width 15 height 10
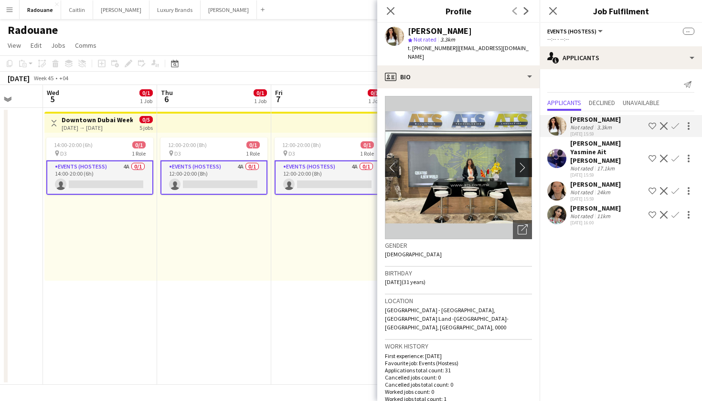
click at [524, 162] on app-icon "chevron-right" at bounding box center [525, 167] width 15 height 10
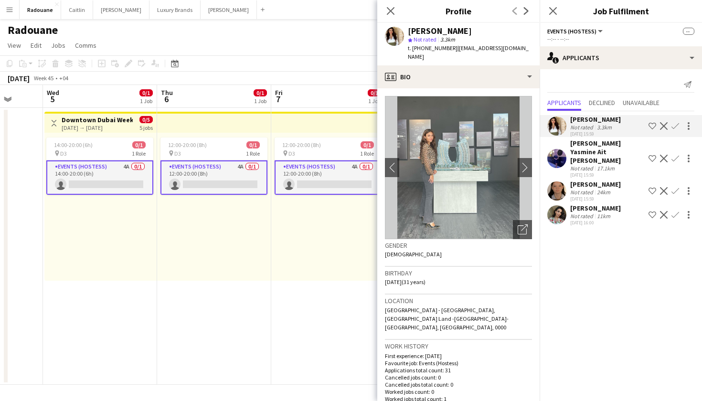
click at [474, 162] on img at bounding box center [458, 167] width 147 height 143
click at [525, 162] on app-icon "chevron-right" at bounding box center [525, 167] width 15 height 10
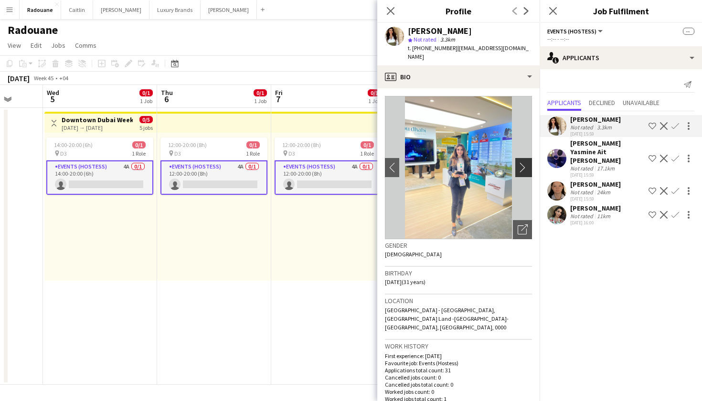
click at [525, 162] on app-icon "chevron-right" at bounding box center [525, 167] width 15 height 10
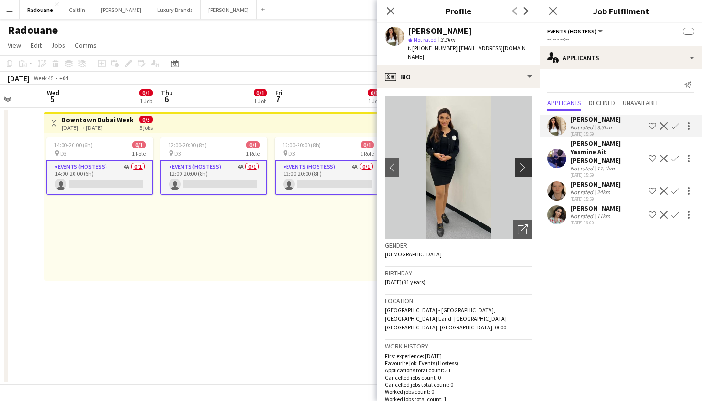
click at [525, 162] on app-icon "chevron-right" at bounding box center [525, 167] width 15 height 10
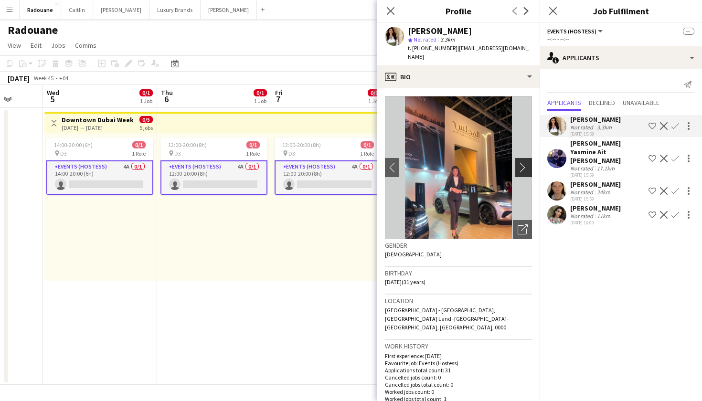
click at [525, 162] on app-icon "chevron-right" at bounding box center [525, 167] width 15 height 10
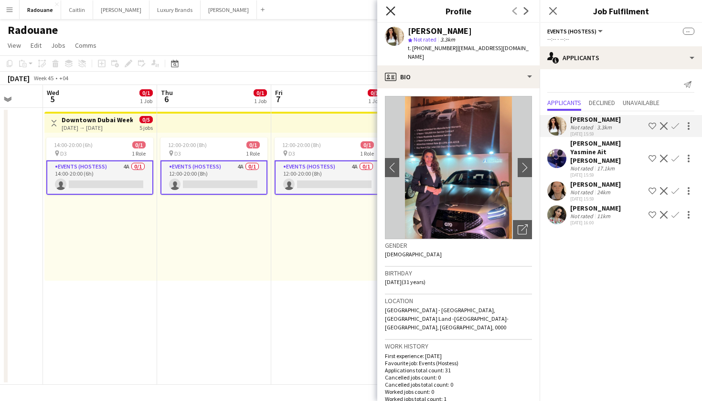
click at [389, 9] on icon at bounding box center [390, 10] width 9 height 9
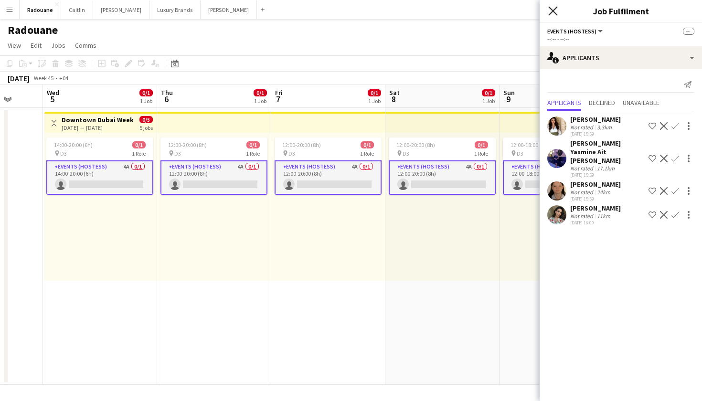
click at [557, 12] on icon "Close pop-in" at bounding box center [552, 10] width 9 height 9
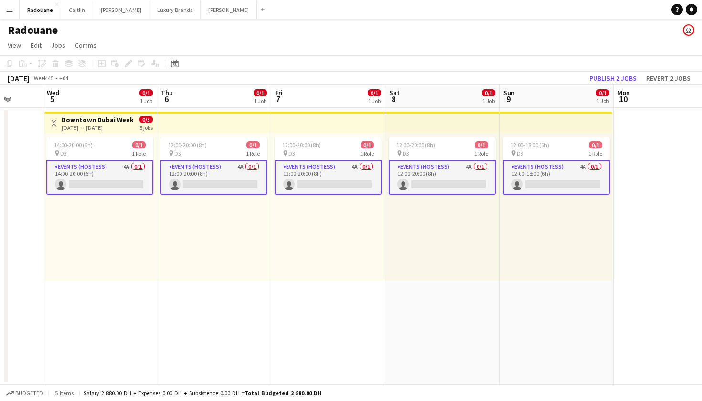
click at [458, 331] on app-date-cell "12:00-20:00 (8h) 0/1 pin D3 1 Role Events (Hostess) 4A 0/1 12:00-20:00 (8h) sin…" at bounding box center [442, 246] width 114 height 277
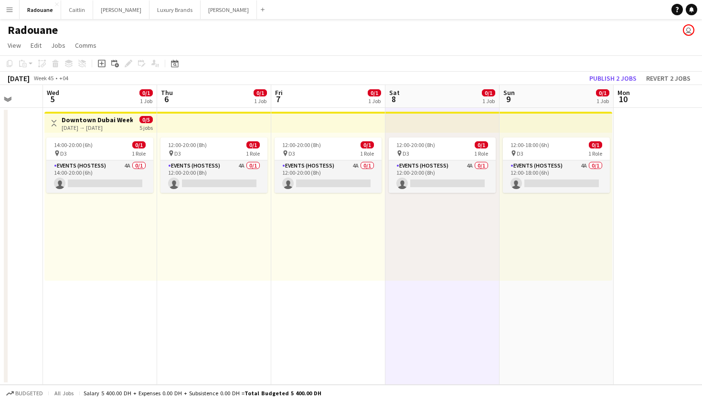
click at [309, 320] on app-date-cell "12:00-20:00 (8h) 0/1 pin D3 1 Role Events (Hostess) 4A 0/1 12:00-20:00 (8h) sin…" at bounding box center [328, 246] width 114 height 277
